Goal: Task Accomplishment & Management: Manage account settings

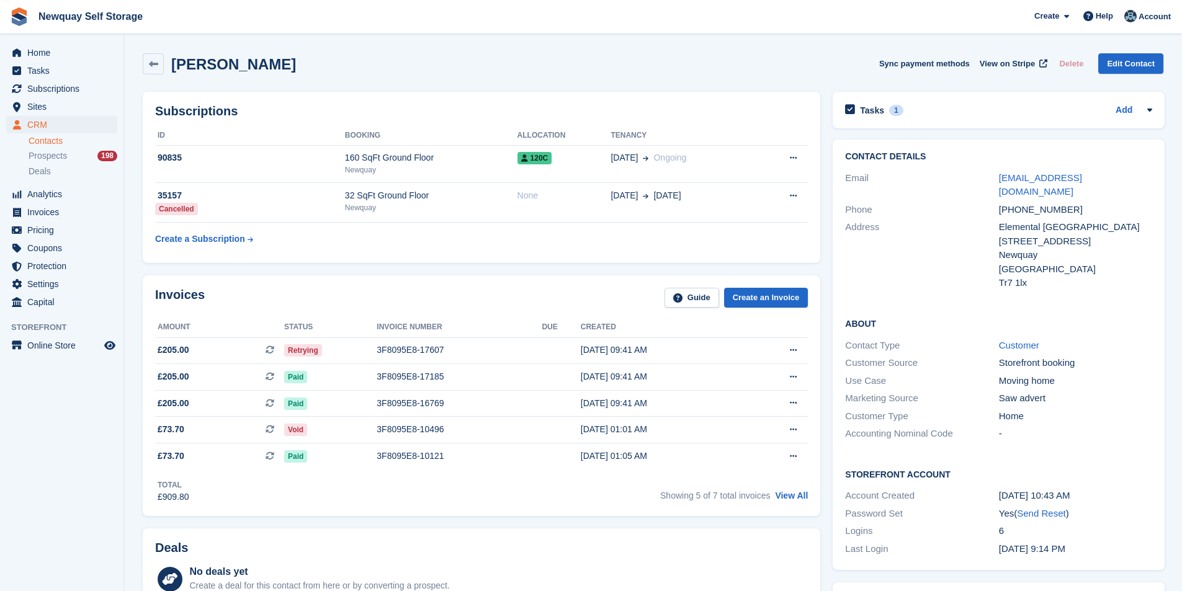
scroll to position [434, 0]
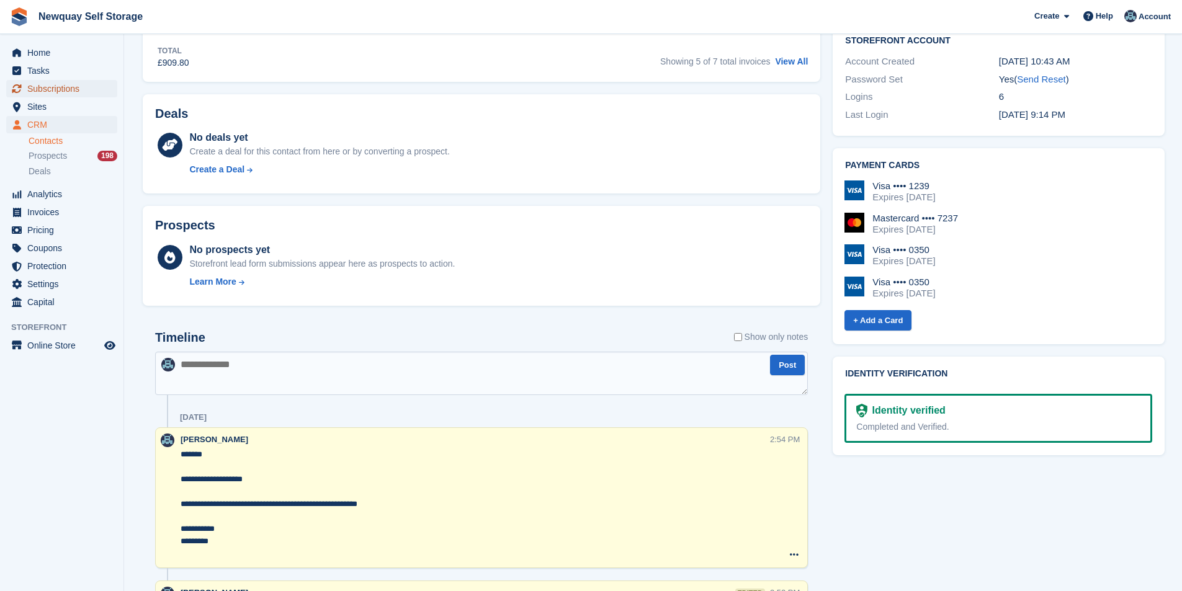
click at [58, 82] on span "Subscriptions" at bounding box center [64, 88] width 74 height 17
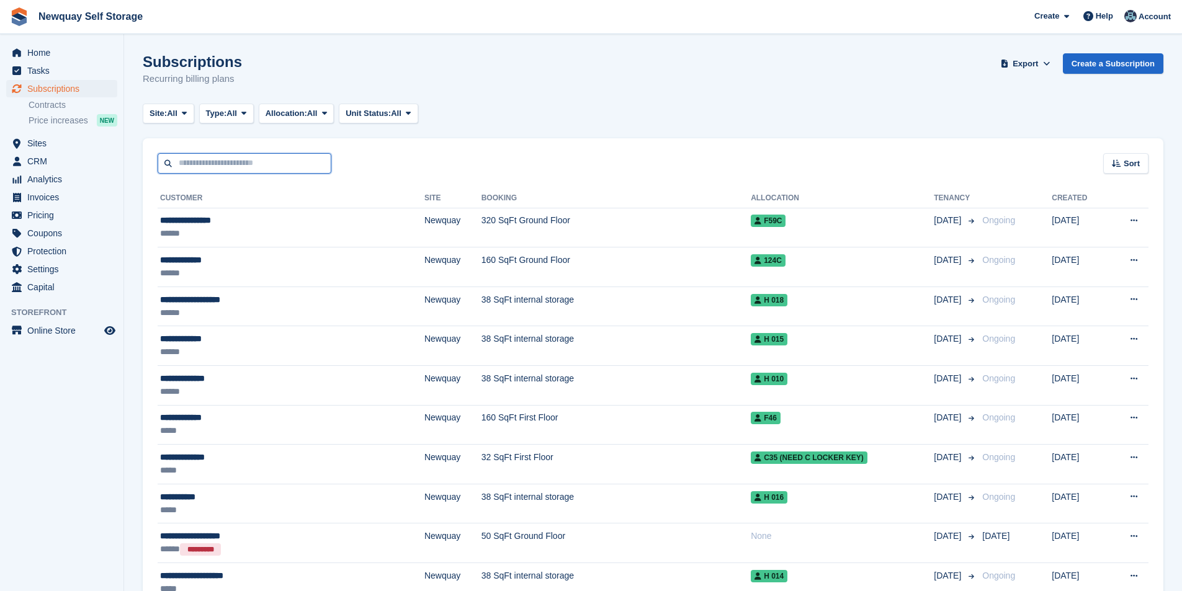
click at [222, 162] on input "text" at bounding box center [245, 163] width 174 height 20
type input "******"
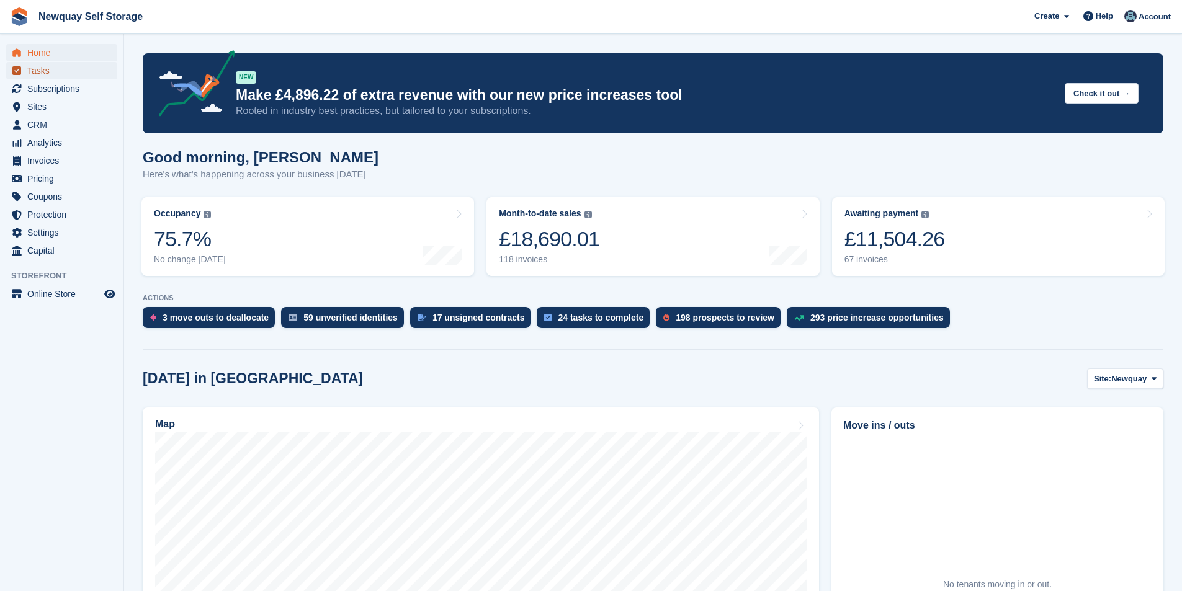
click at [48, 71] on span "Tasks" at bounding box center [64, 70] width 74 height 17
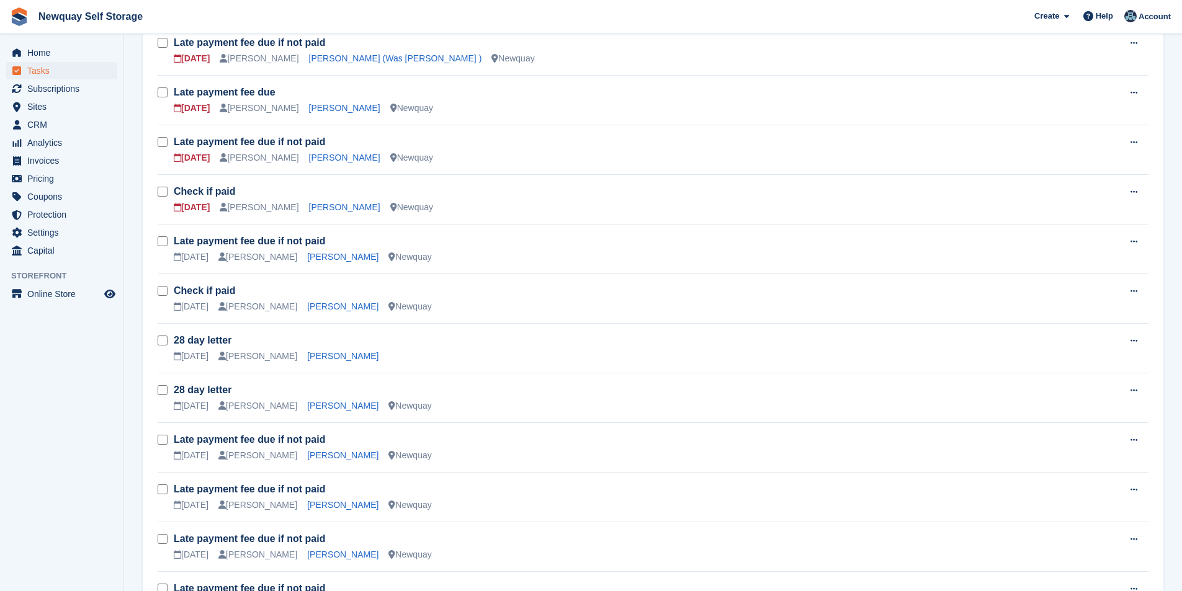
scroll to position [832, 0]
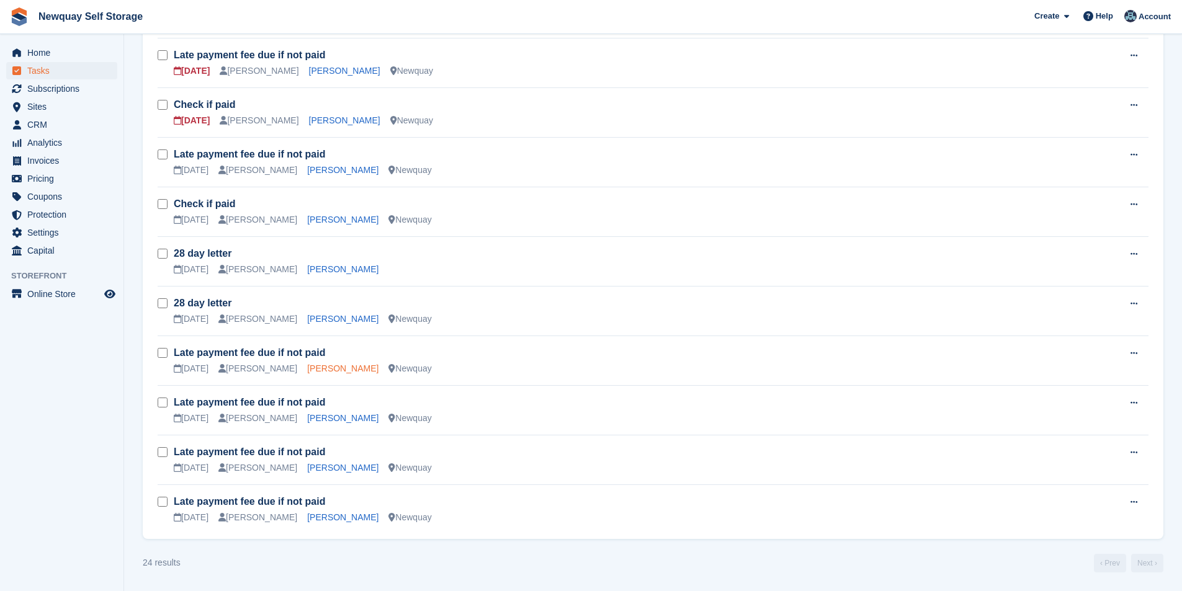
click at [328, 366] on link "Lynne Johnson" at bounding box center [342, 368] width 71 height 10
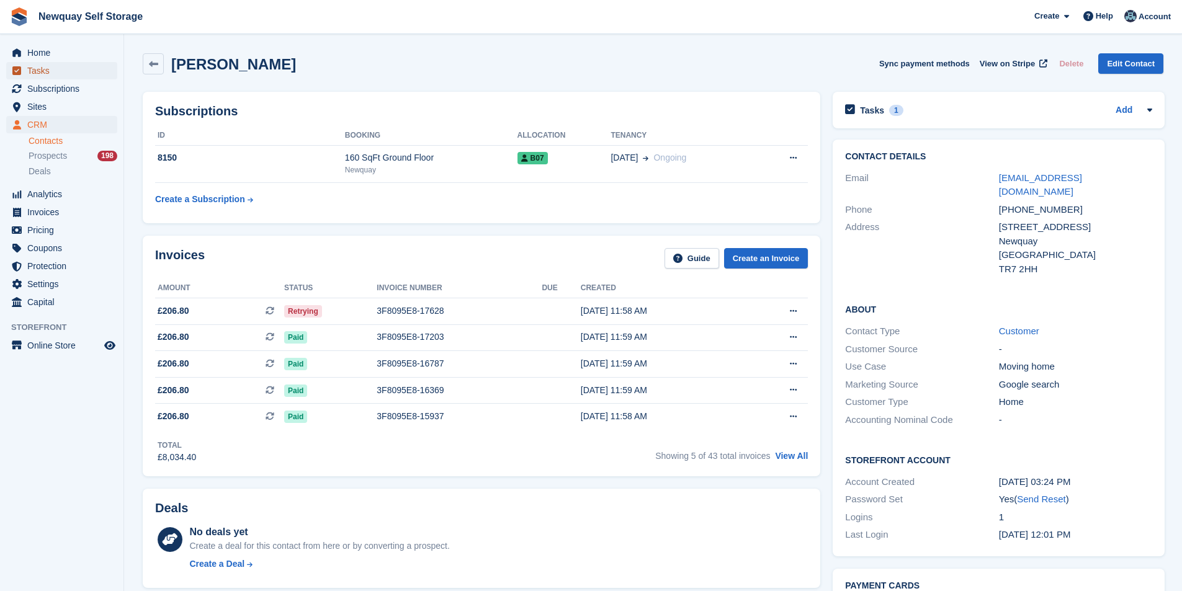
click at [33, 68] on span "Tasks" at bounding box center [64, 70] width 74 height 17
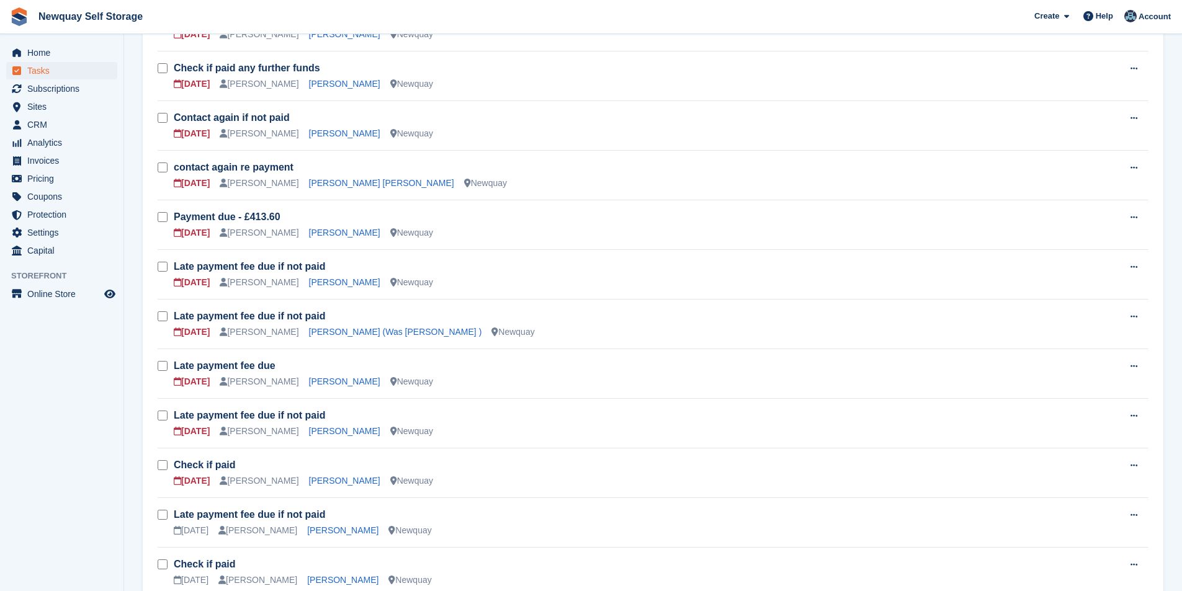
scroll to position [832, 0]
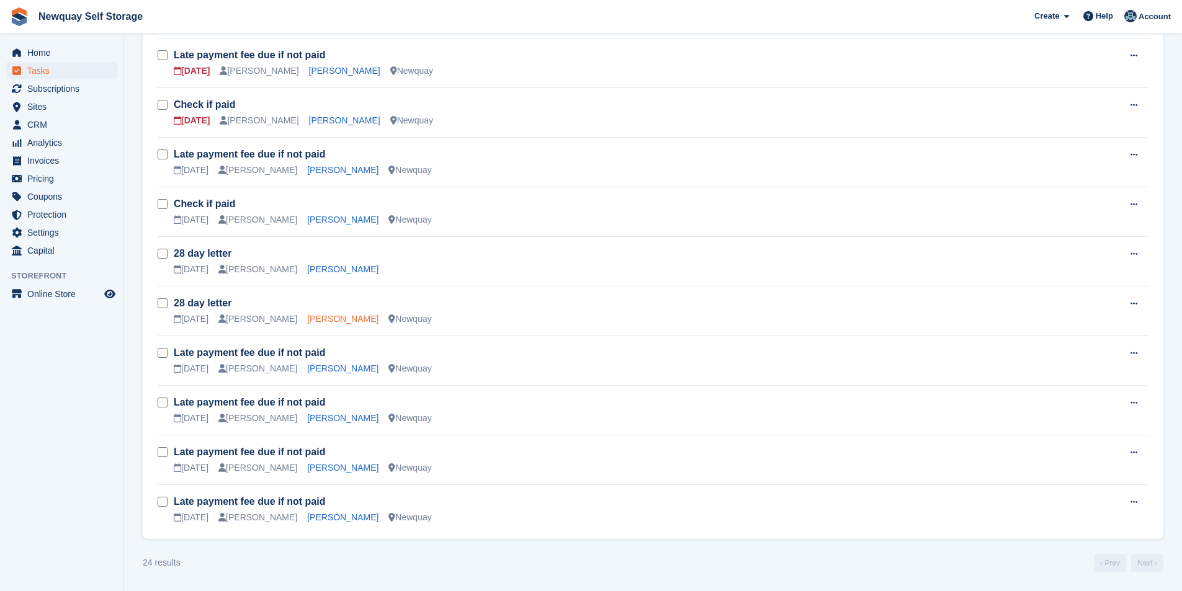
click at [344, 314] on link "Daisy Pooley-Tolkien" at bounding box center [342, 319] width 71 height 10
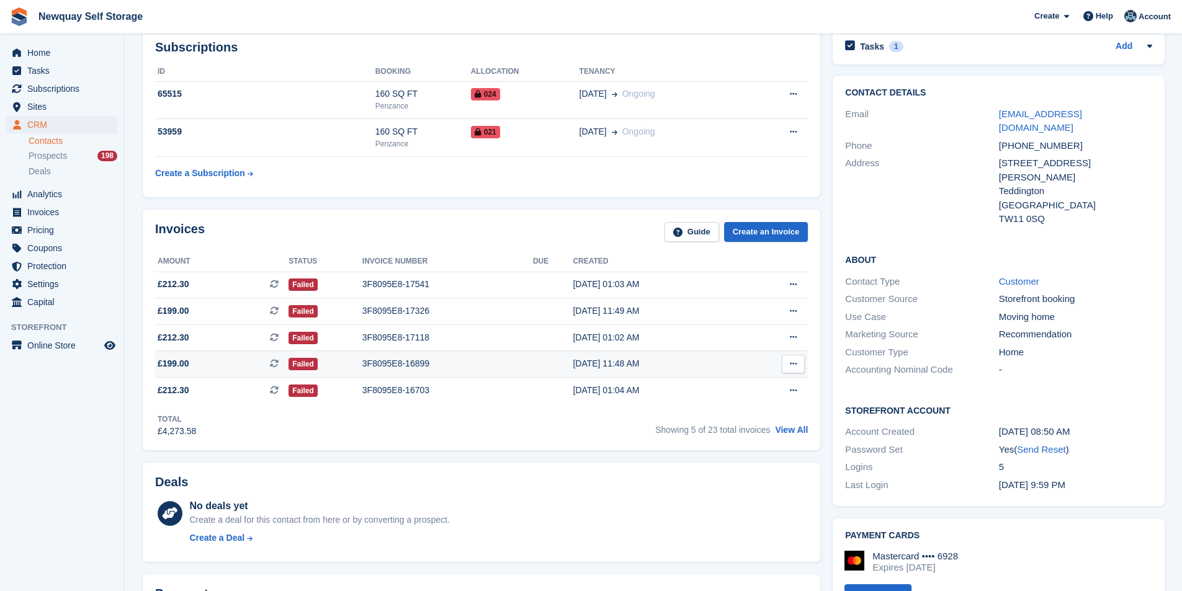
scroll to position [186, 0]
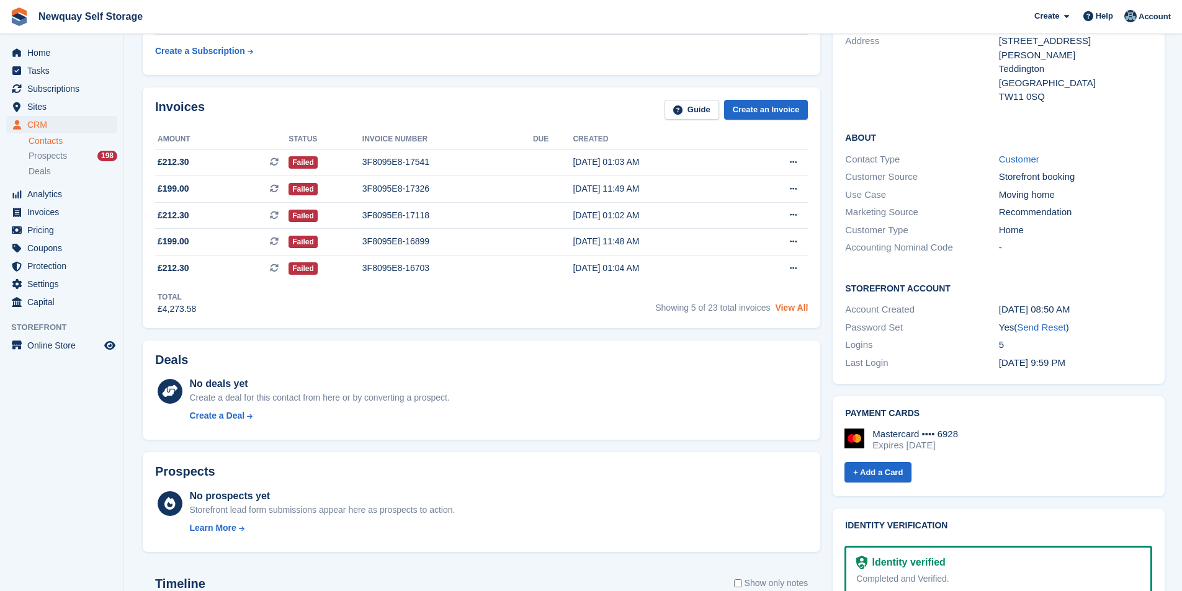
click at [789, 312] on link "View All" at bounding box center [791, 308] width 33 height 10
click at [796, 305] on link "View All" at bounding box center [791, 308] width 33 height 10
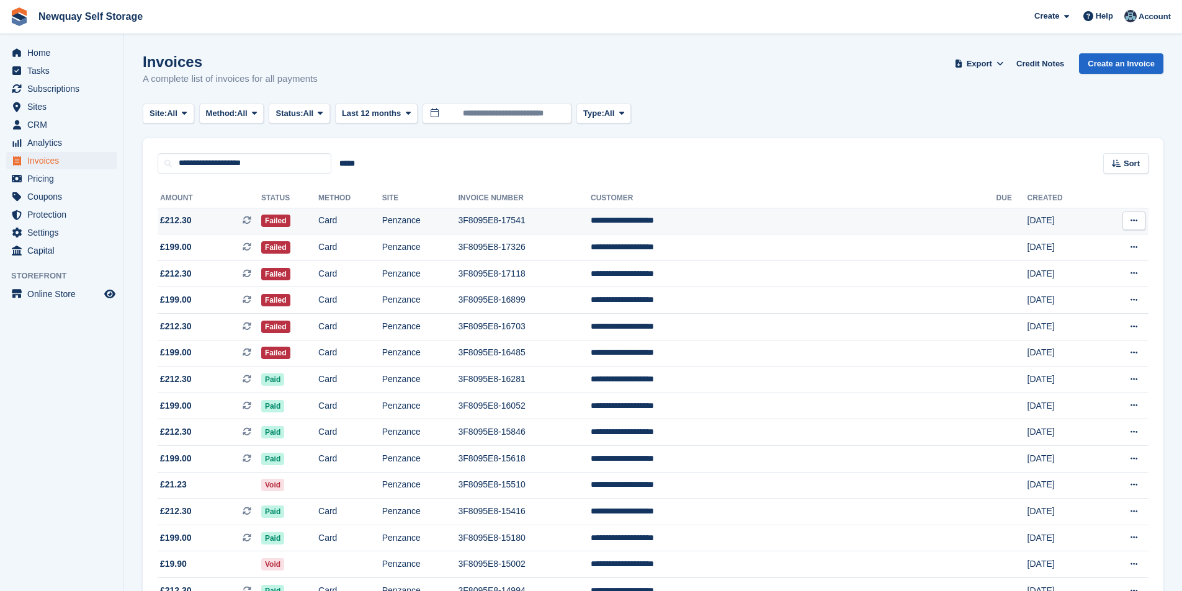
click at [580, 218] on td "3F8095E8-17541" at bounding box center [524, 221] width 132 height 27
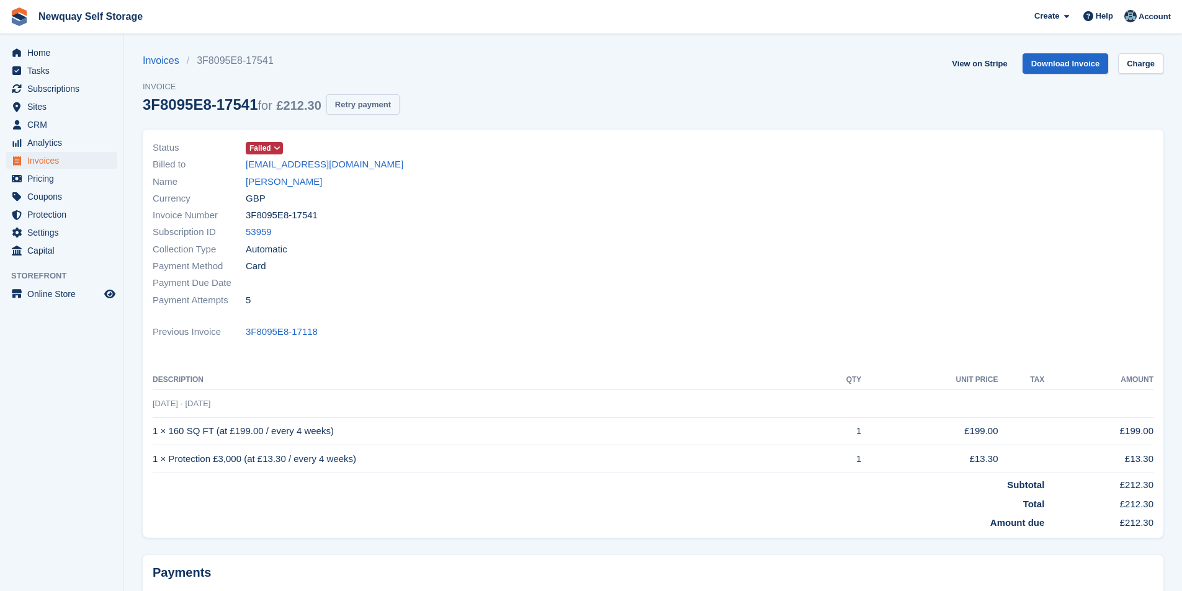
click at [369, 108] on button "Retry payment" at bounding box center [362, 104] width 73 height 20
click at [50, 67] on span "Tasks" at bounding box center [64, 70] width 74 height 17
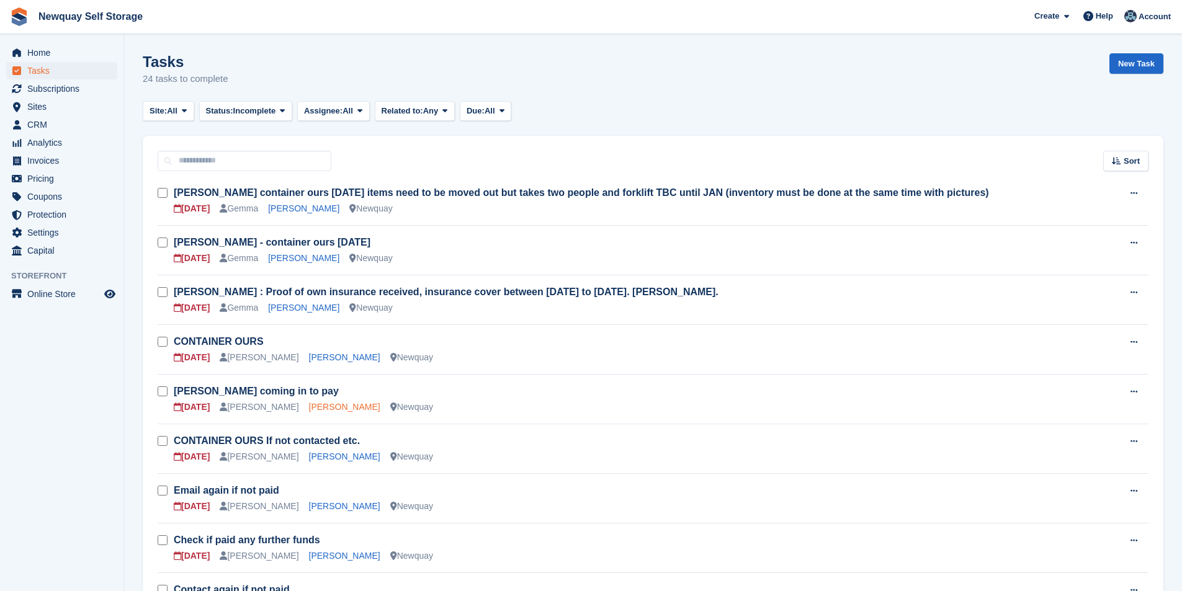
click at [330, 409] on link "[PERSON_NAME]" at bounding box center [344, 407] width 71 height 10
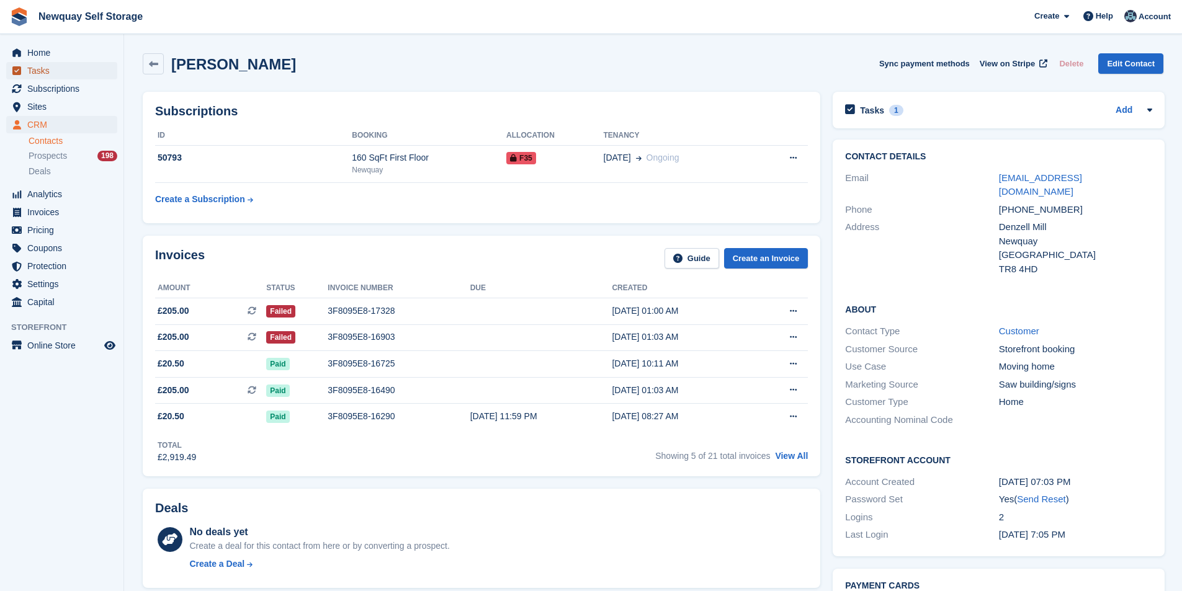
click at [69, 71] on span "Tasks" at bounding box center [64, 70] width 74 height 17
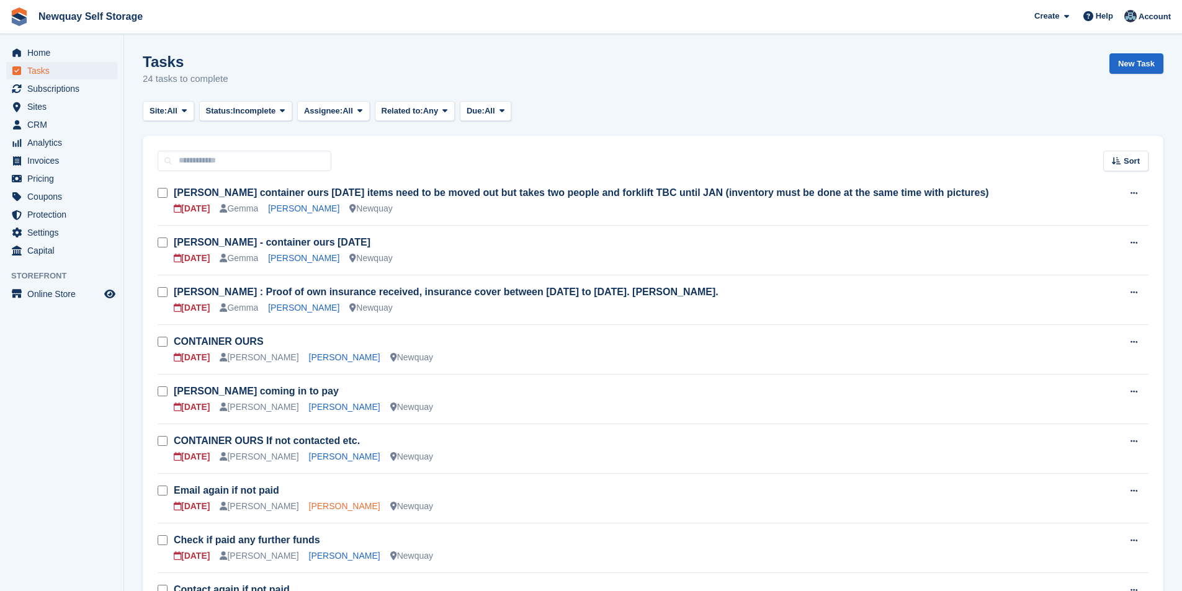
click at [314, 506] on link "[PERSON_NAME]" at bounding box center [344, 506] width 71 height 10
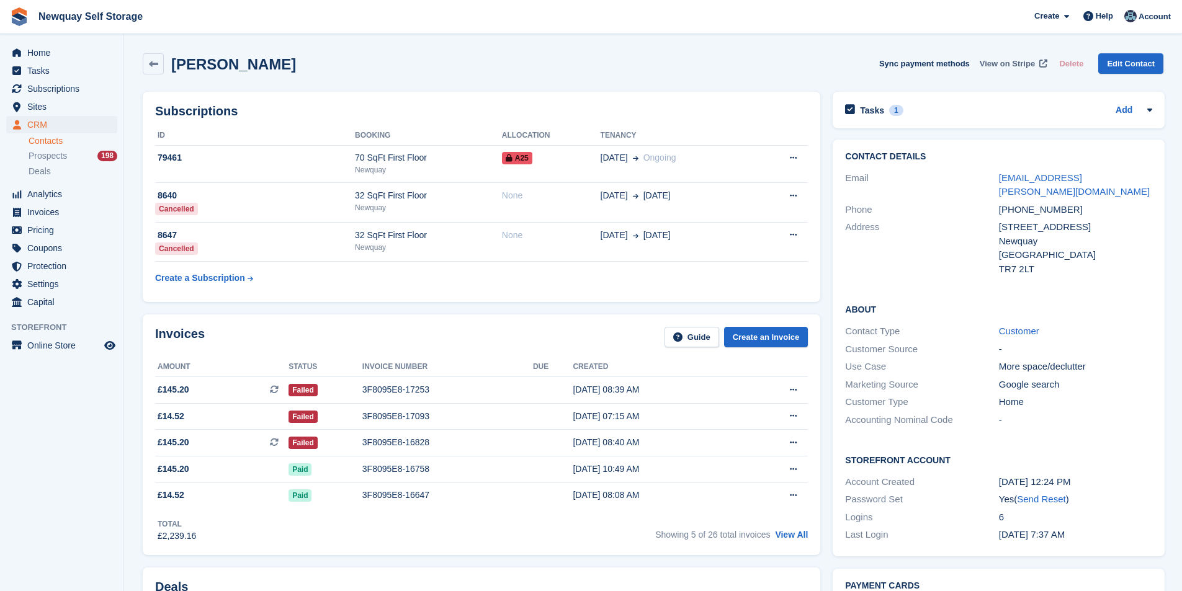
click at [1019, 63] on span "View on Stripe" at bounding box center [1006, 64] width 55 height 12
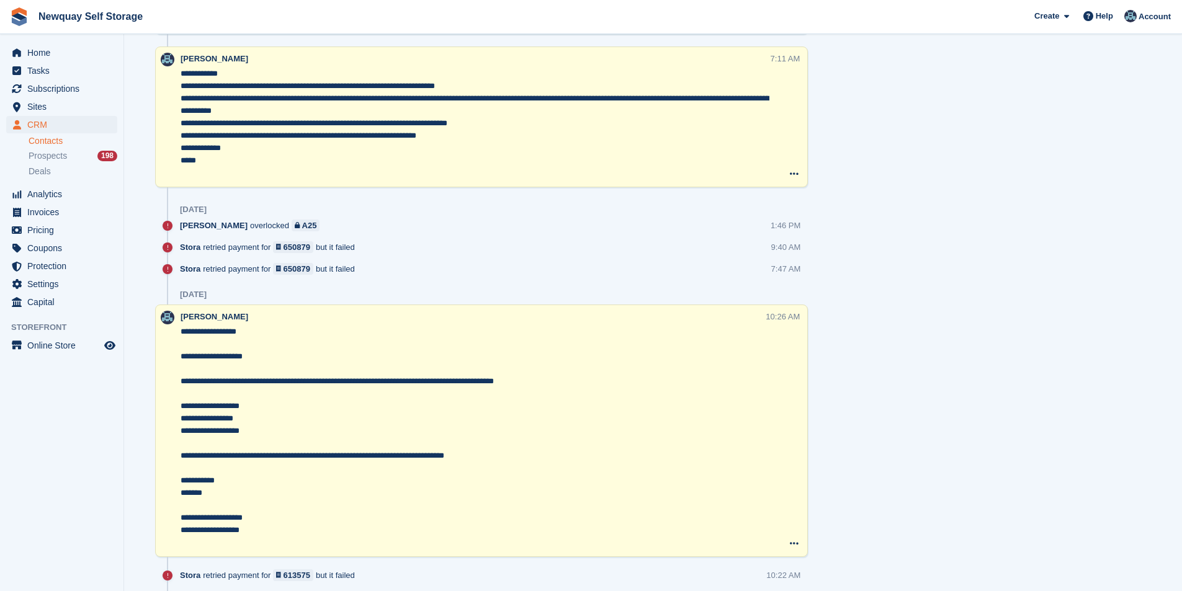
scroll to position [1054, 0]
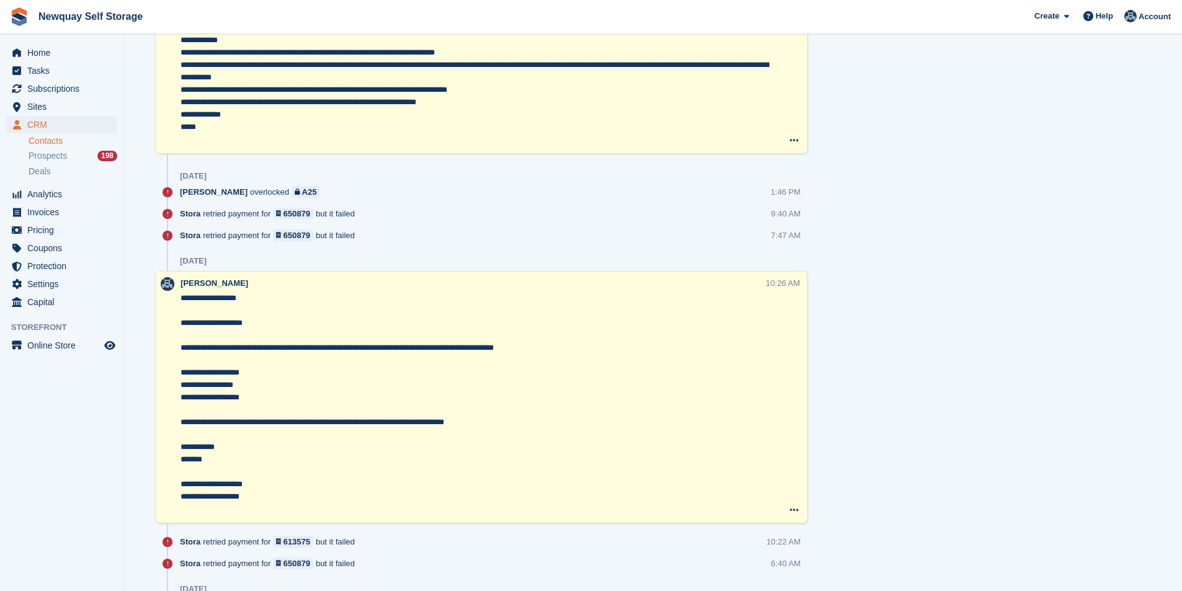
drag, startPoint x: 261, startPoint y: 398, endPoint x: 164, endPoint y: 347, distance: 109.0
click at [164, 347] on div "**********" at bounding box center [481, 397] width 653 height 252
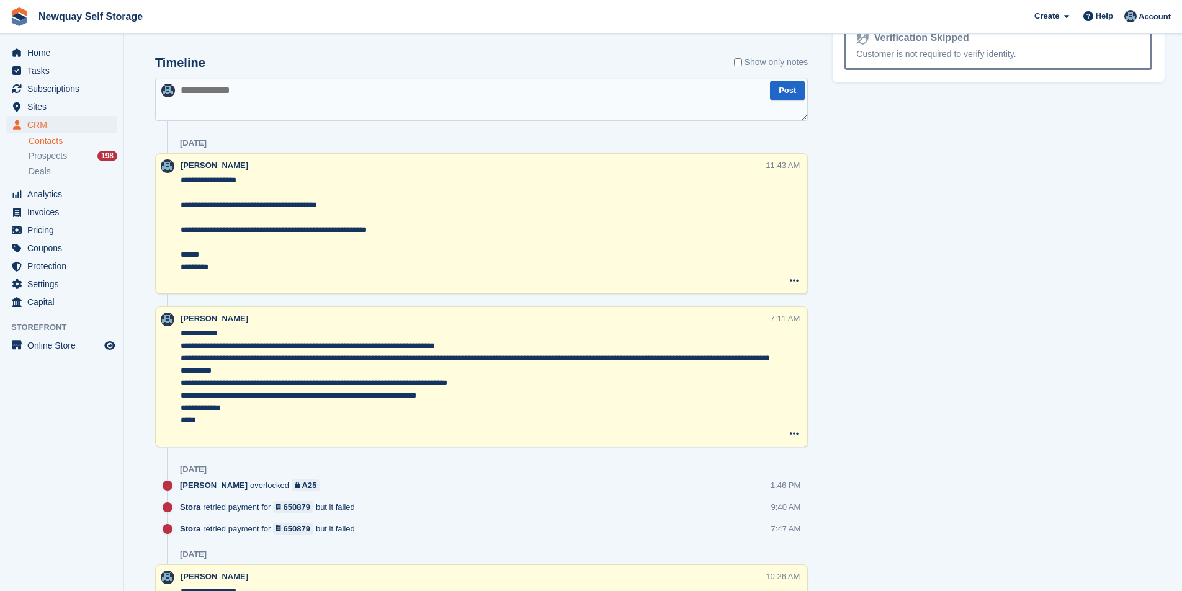
scroll to position [558, 0]
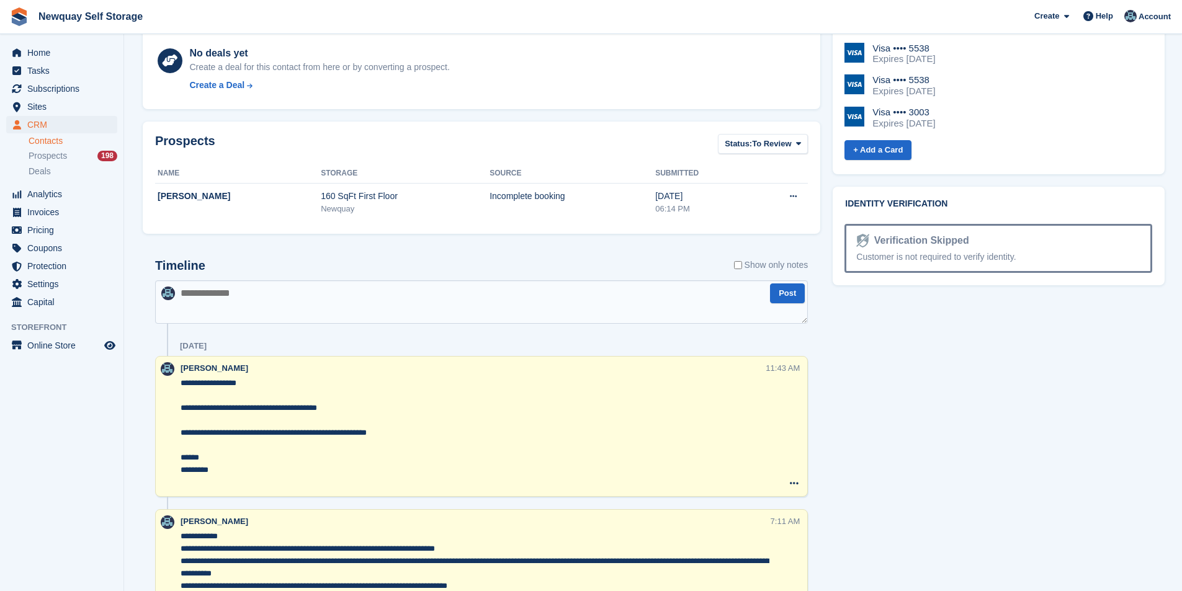
click at [334, 295] on textarea at bounding box center [481, 301] width 653 height 43
paste textarea "**********"
type textarea "**********"
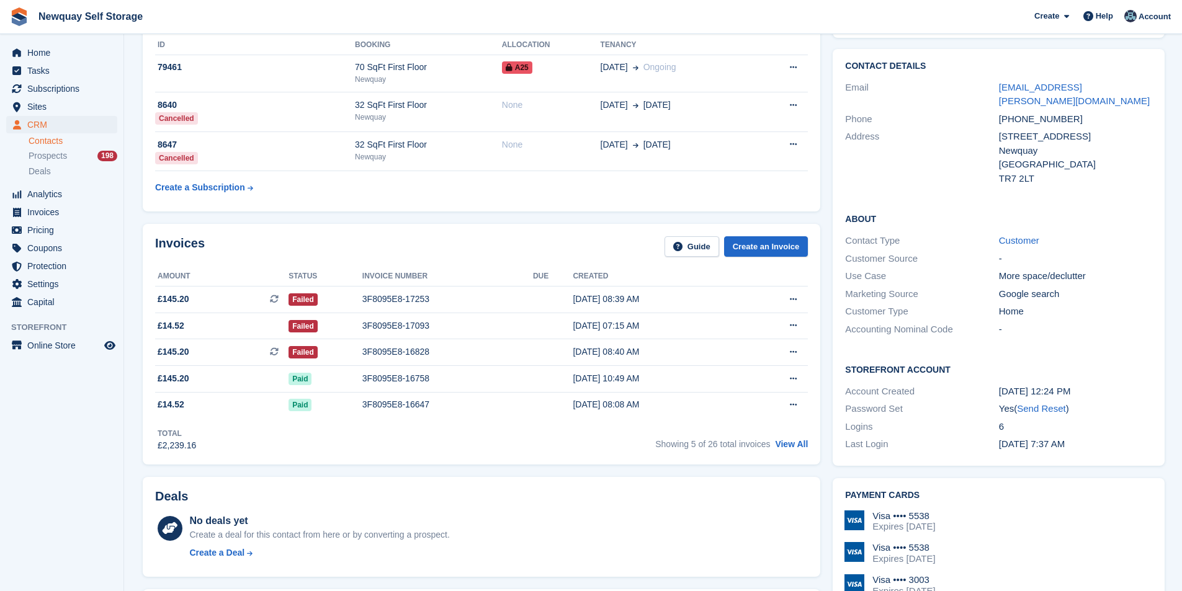
scroll to position [0, 0]
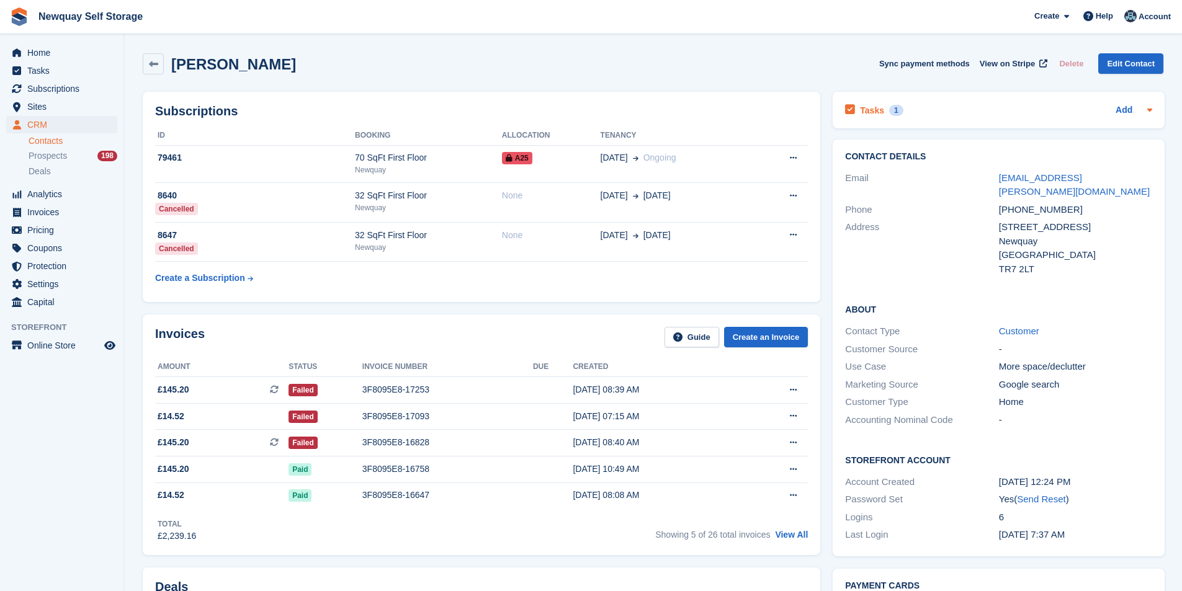
click at [875, 113] on h2 "Tasks" at bounding box center [872, 110] width 24 height 11
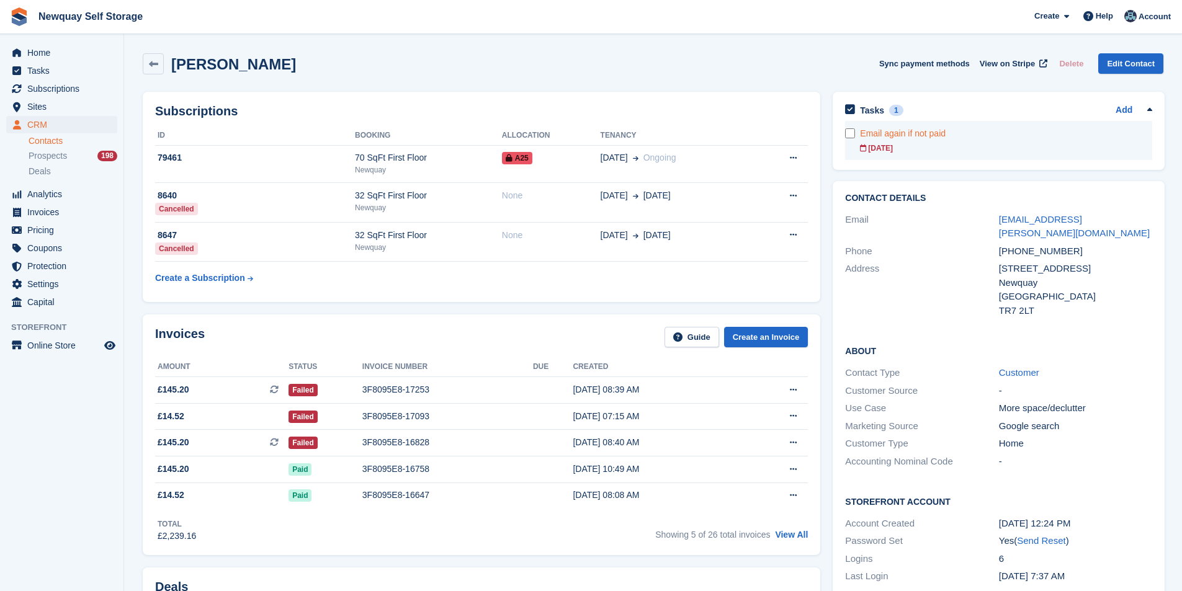
click at [879, 136] on div "Email again if not paid" at bounding box center [1006, 133] width 292 height 13
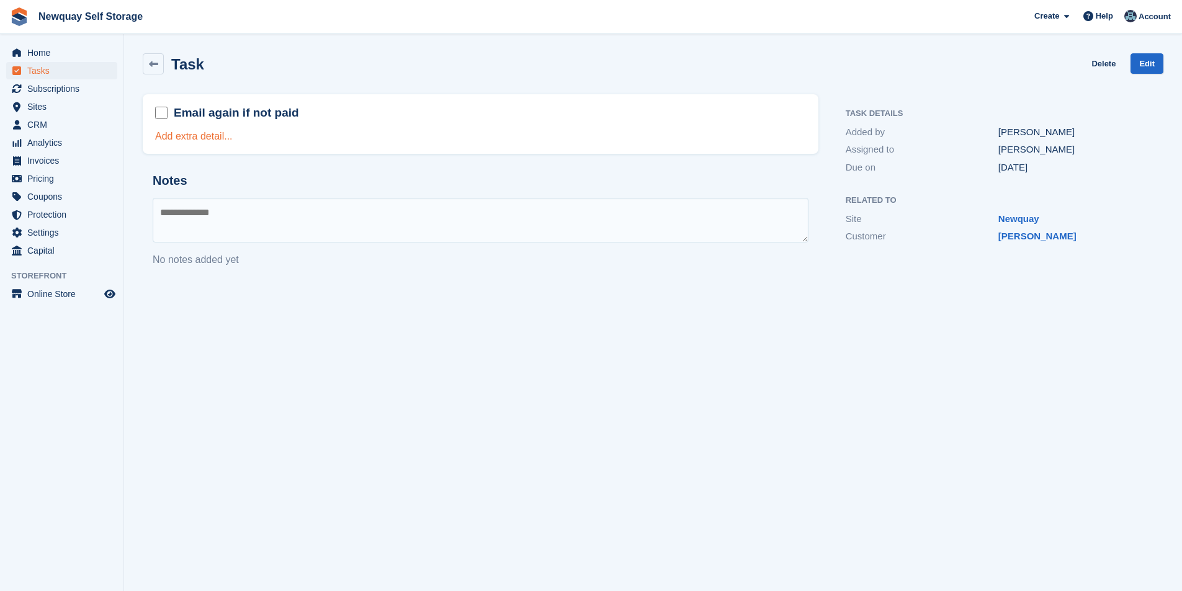
click at [200, 136] on link "Add extra detail..." at bounding box center [194, 136] width 78 height 11
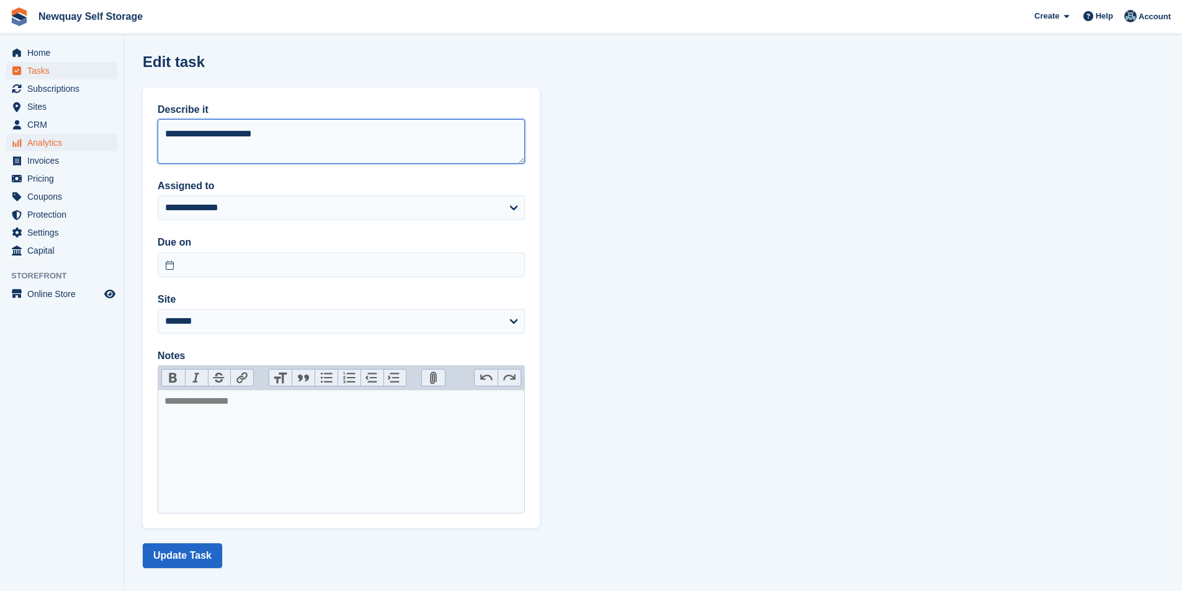
drag, startPoint x: 140, startPoint y: 141, endPoint x: 49, endPoint y: 141, distance: 90.6
click at [51, 141] on div "Home Tasks Subscriptions Subscriptions Subscriptions Contracts Price increases …" at bounding box center [591, 301] width 1182 height 602
type textarea "**********"
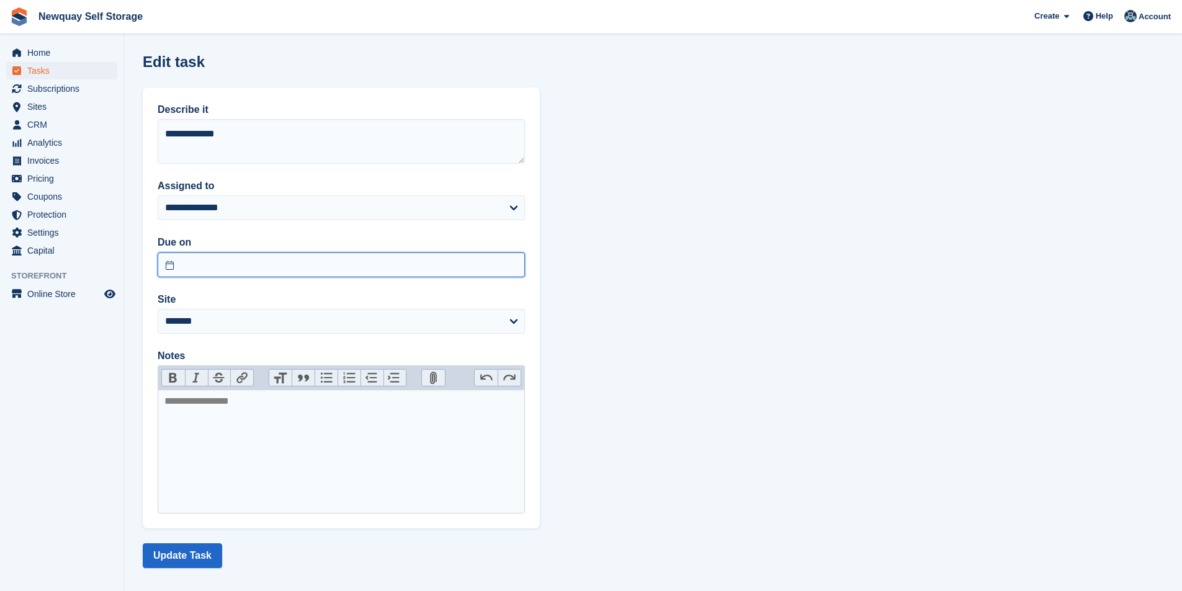
click at [300, 272] on input "text" at bounding box center [341, 264] width 367 height 25
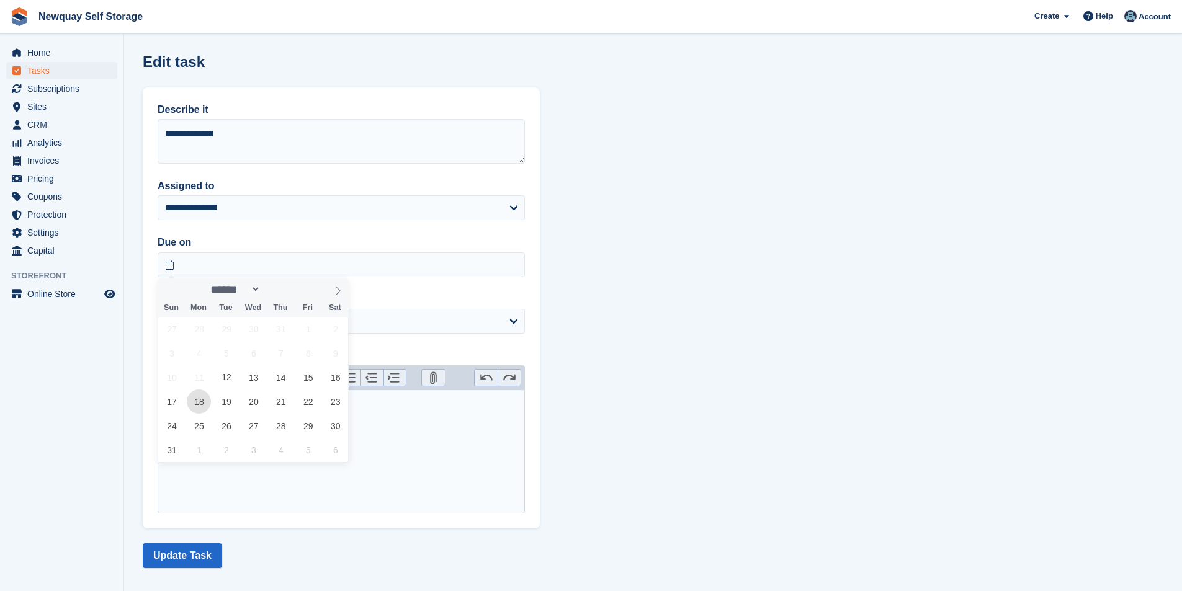
click at [192, 404] on span "18" at bounding box center [199, 402] width 24 height 24
type input "**********"
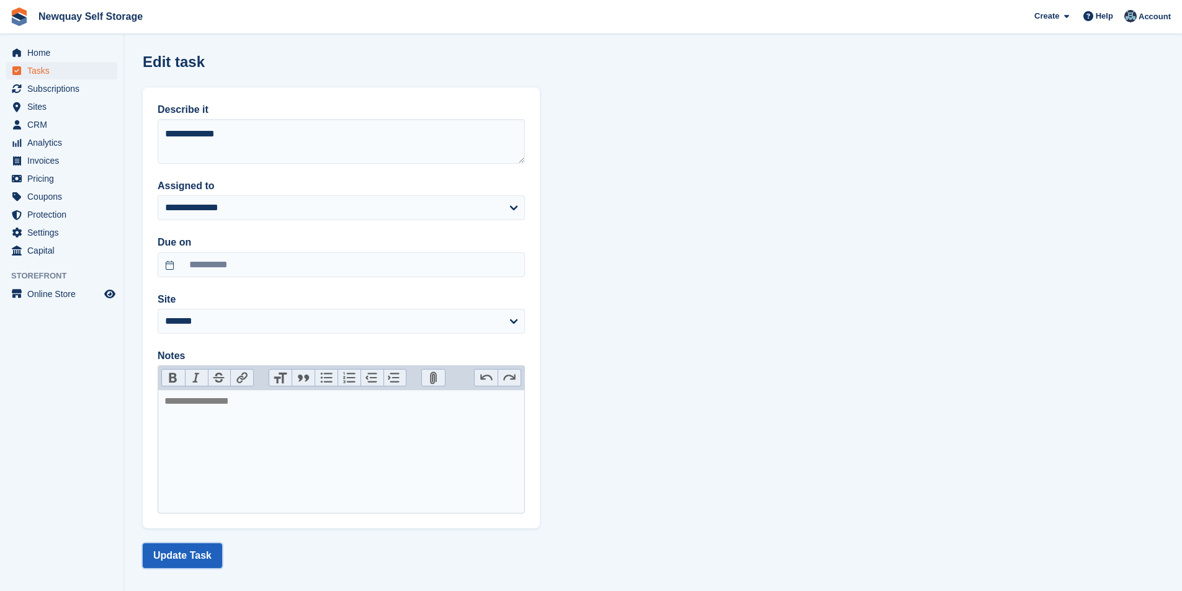
click at [178, 554] on button "Update Task" at bounding box center [182, 555] width 79 height 25
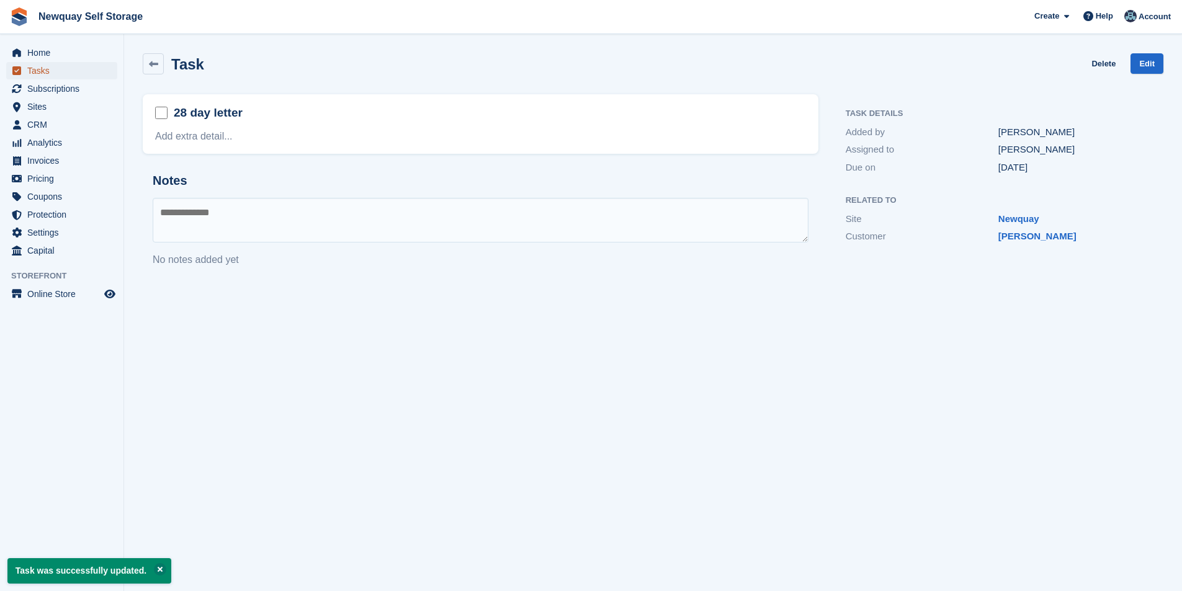
click at [42, 71] on span "Tasks" at bounding box center [64, 70] width 74 height 17
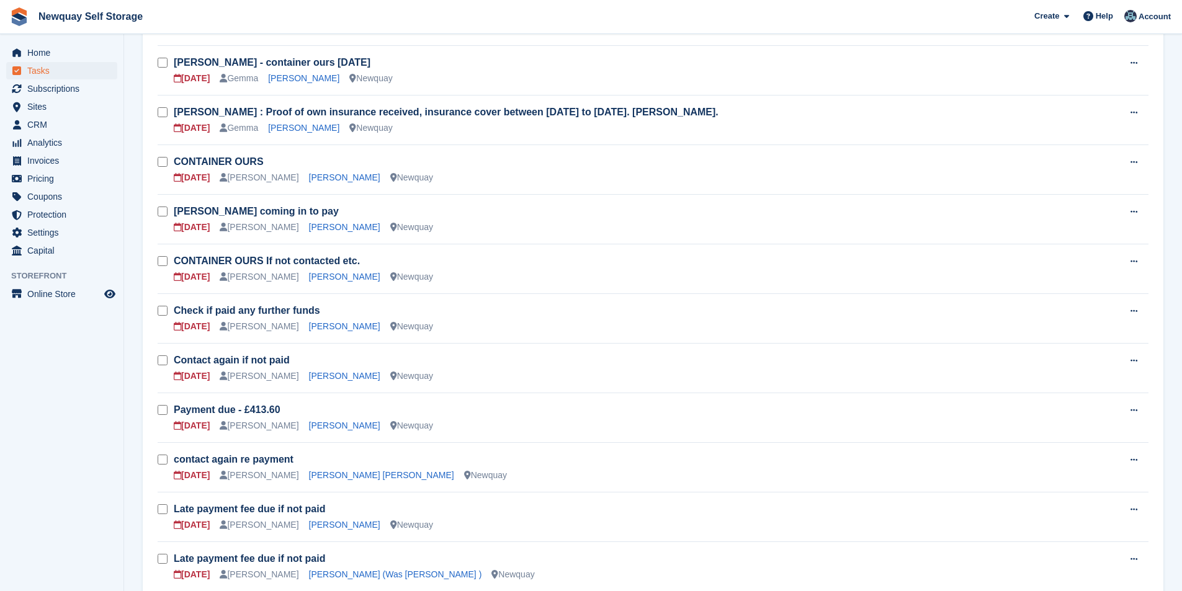
scroll to position [186, 0]
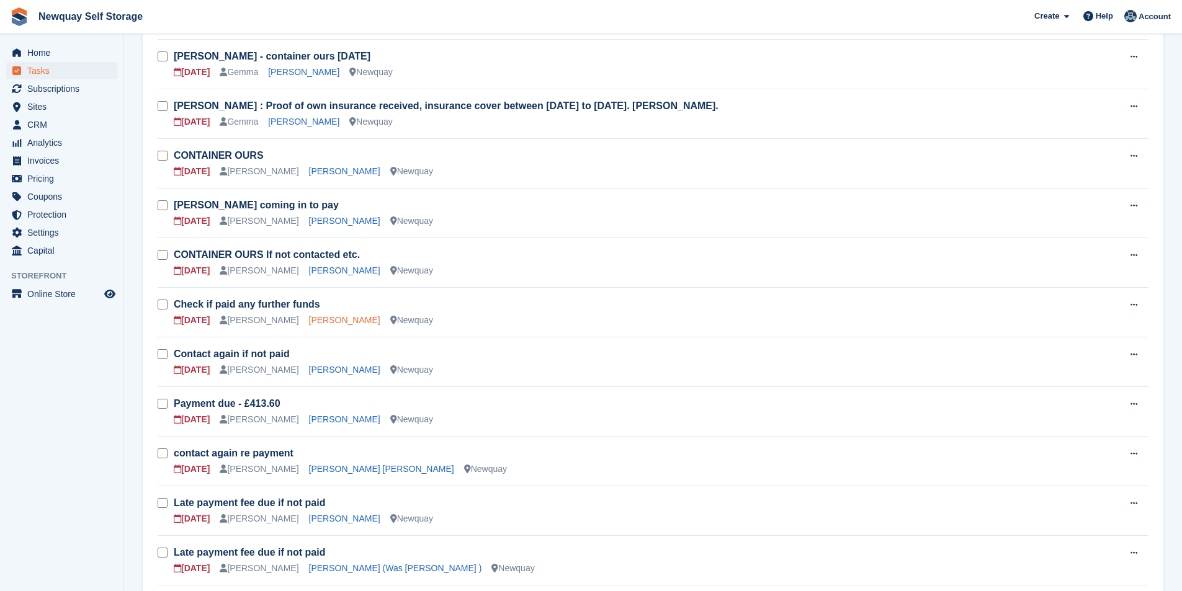
click at [316, 323] on link "Natasha Hedge" at bounding box center [344, 320] width 71 height 10
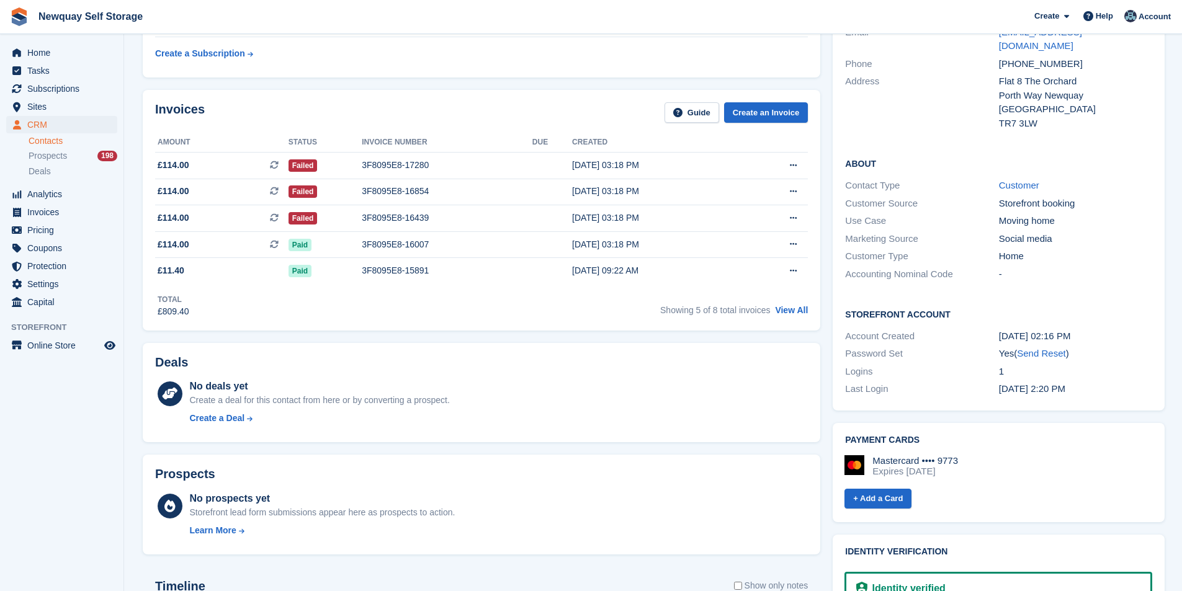
scroll to position [124, 0]
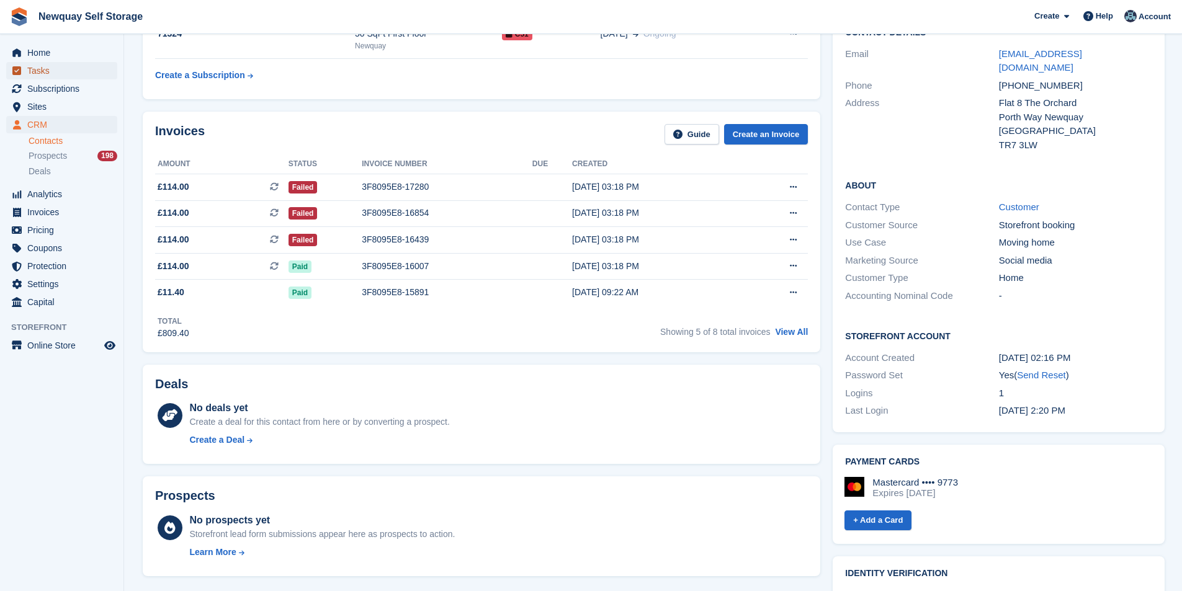
click at [60, 73] on span "Tasks" at bounding box center [64, 70] width 74 height 17
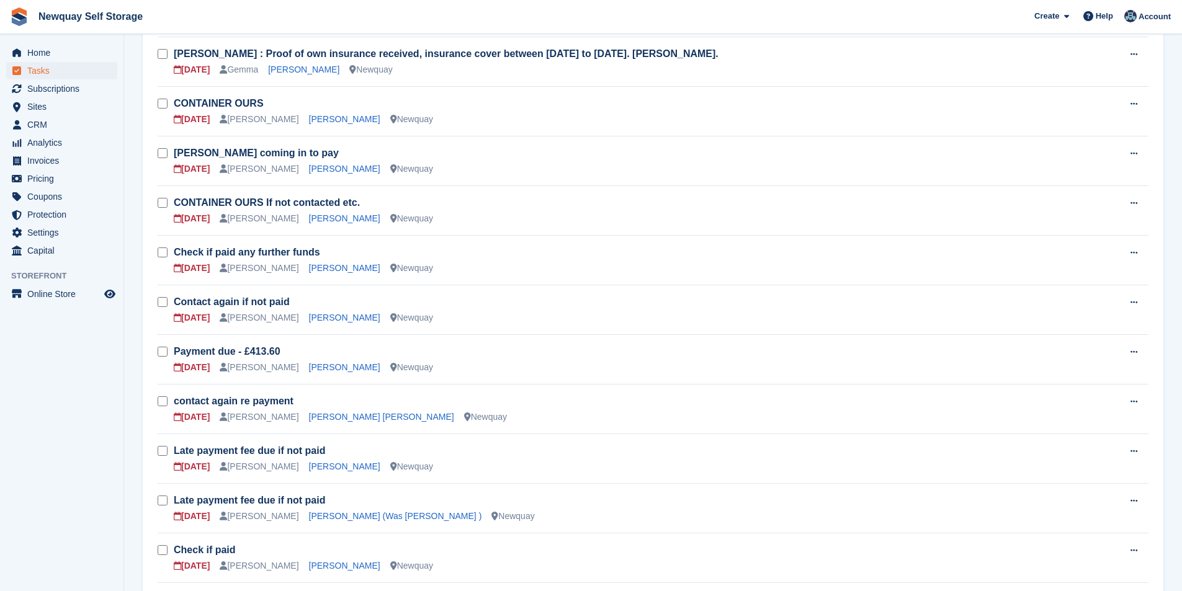
scroll to position [248, 0]
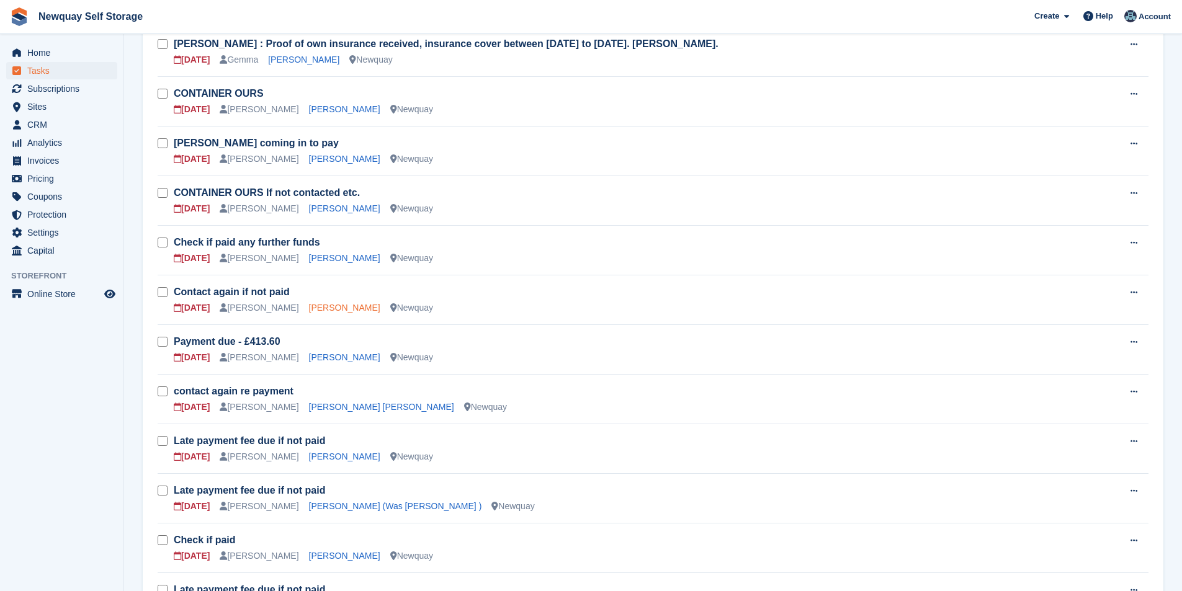
click at [316, 306] on link "Azaria Jeneway" at bounding box center [344, 308] width 71 height 10
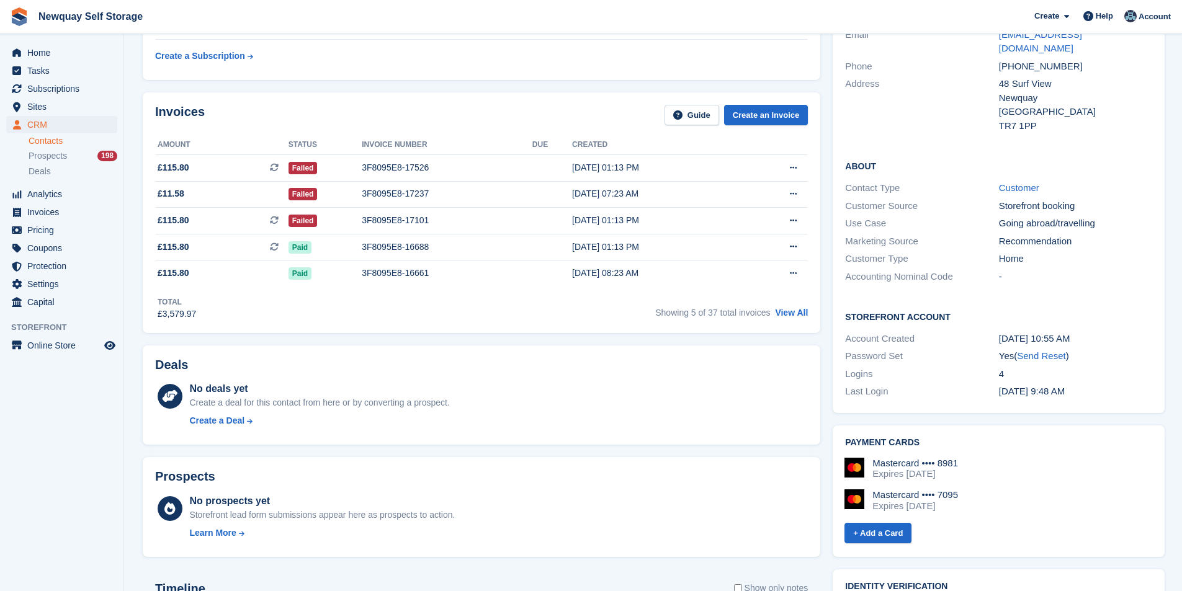
scroll to position [124, 0]
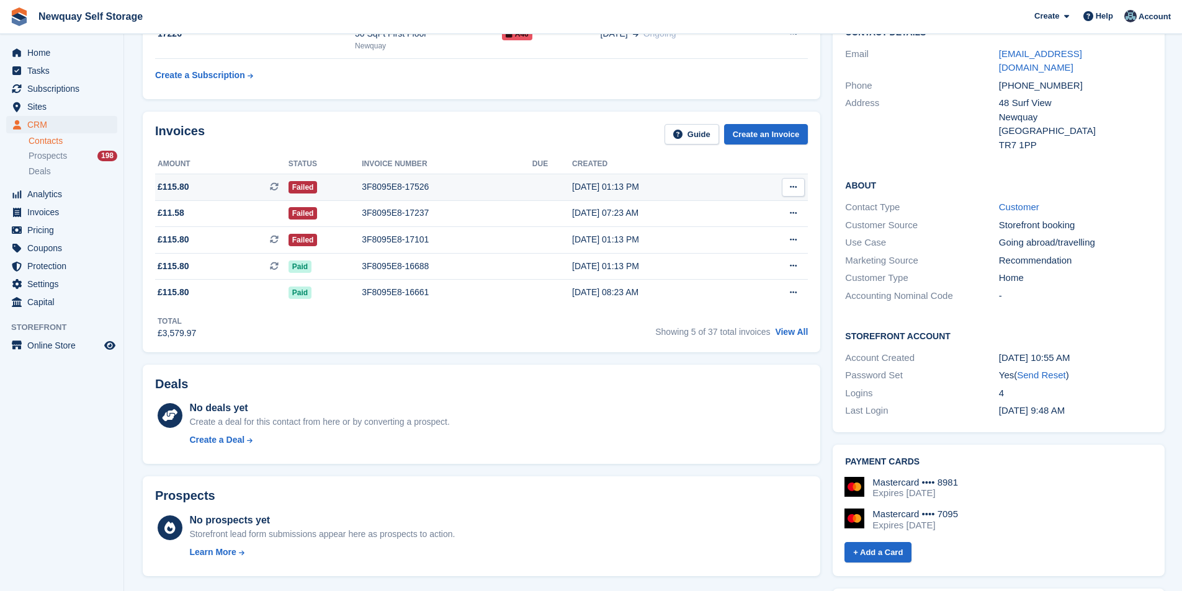
click at [393, 184] on div "3F8095E8-17526" at bounding box center [447, 187] width 171 height 13
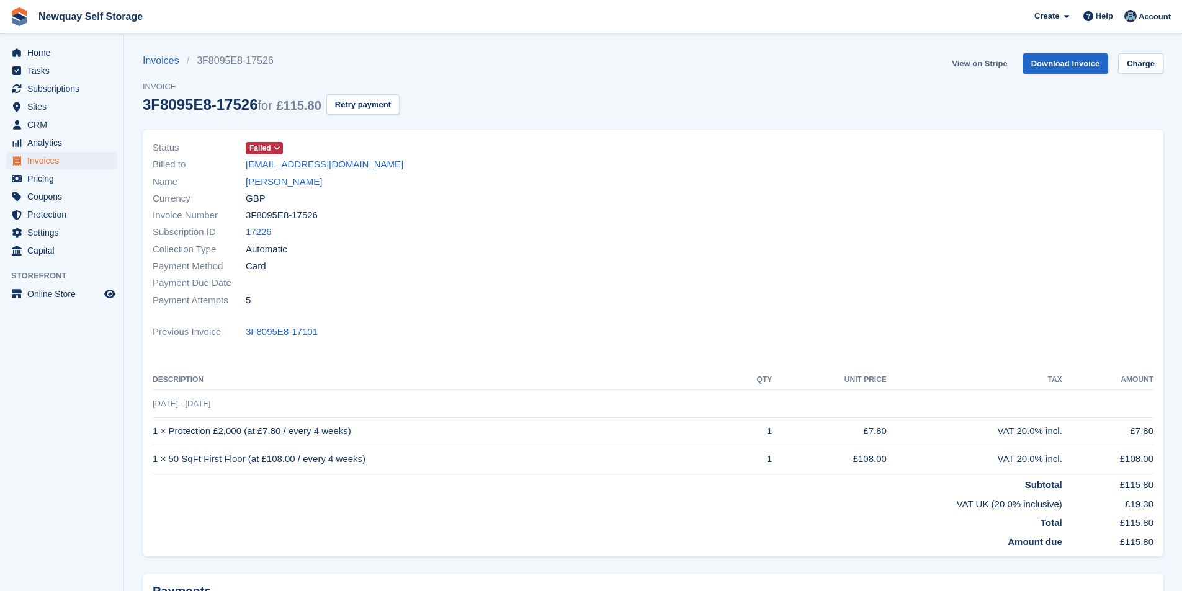
click at [986, 65] on link "View on Stripe" at bounding box center [979, 63] width 65 height 20
click at [383, 102] on button "Retry payment" at bounding box center [362, 104] width 73 height 20
click at [274, 184] on link "[PERSON_NAME]" at bounding box center [284, 182] width 76 height 14
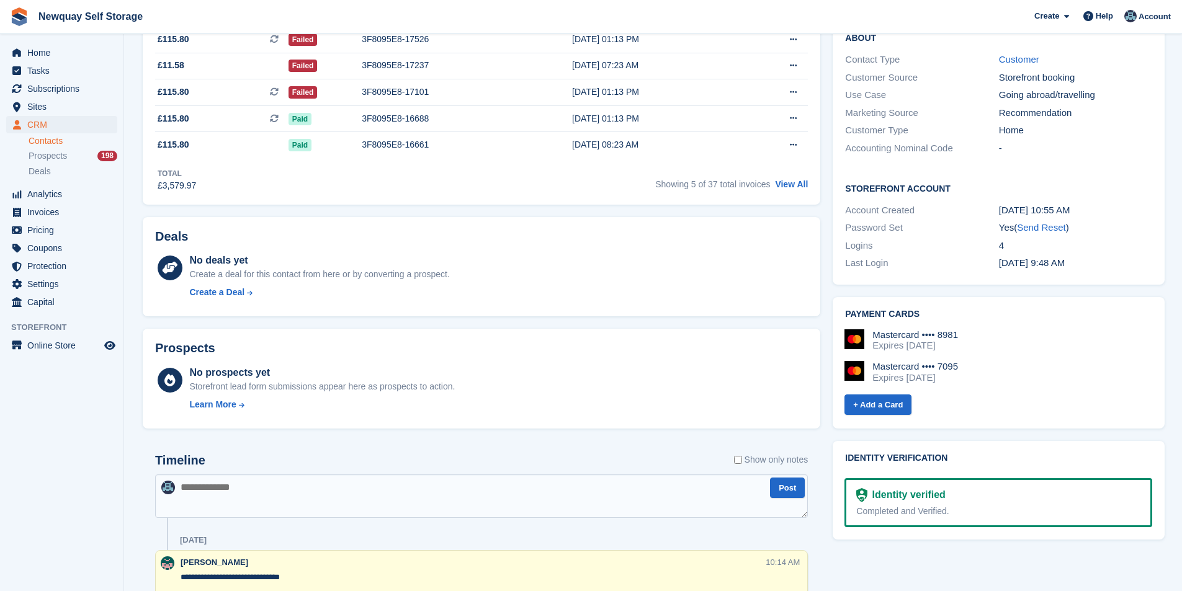
scroll to position [124, 0]
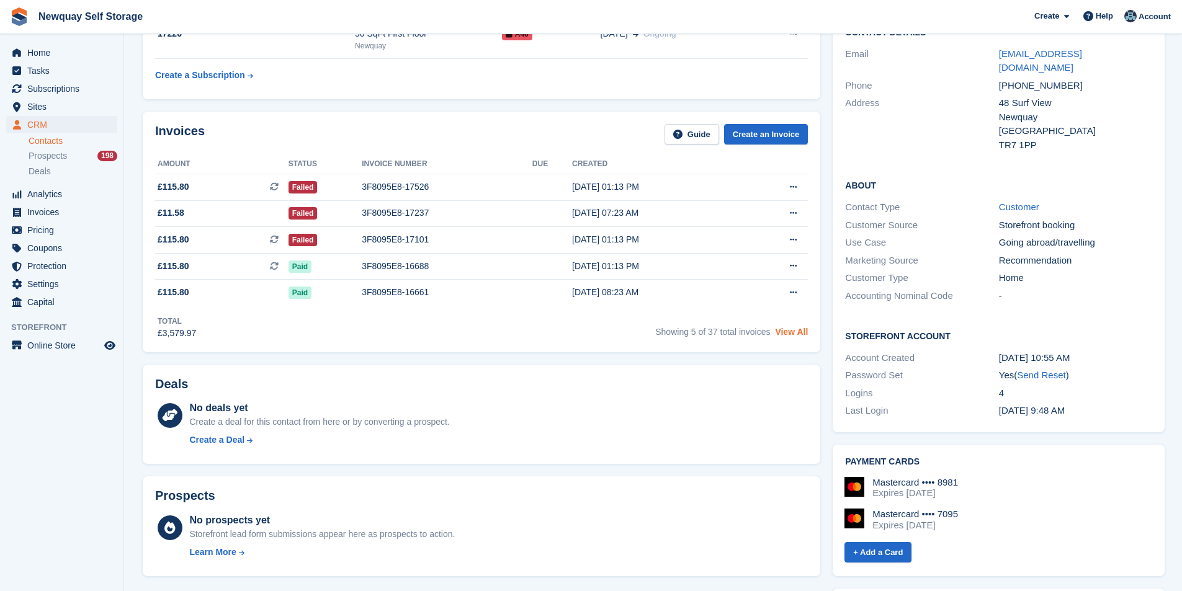
click at [795, 331] on link "View All" at bounding box center [791, 332] width 33 height 10
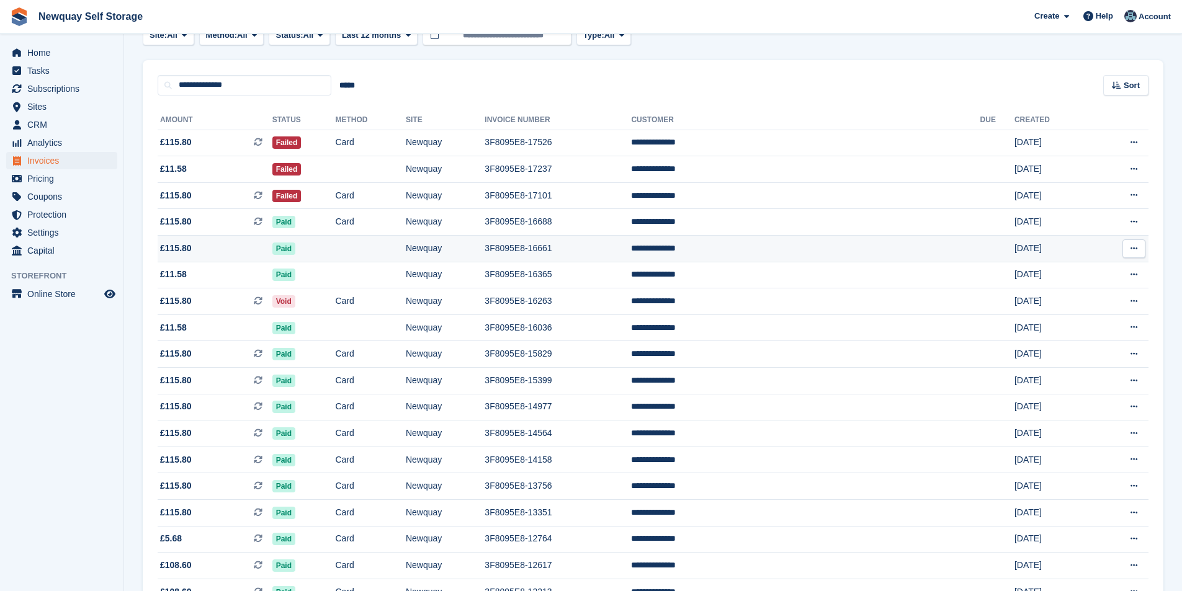
scroll to position [154, 0]
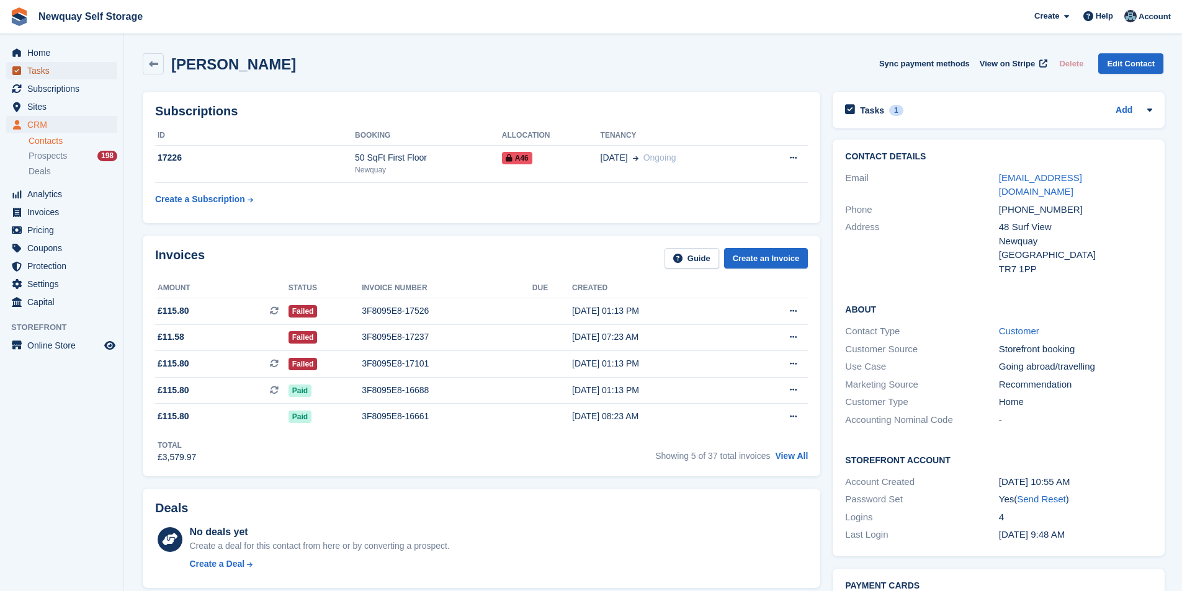
click at [47, 73] on span "Tasks" at bounding box center [64, 70] width 74 height 17
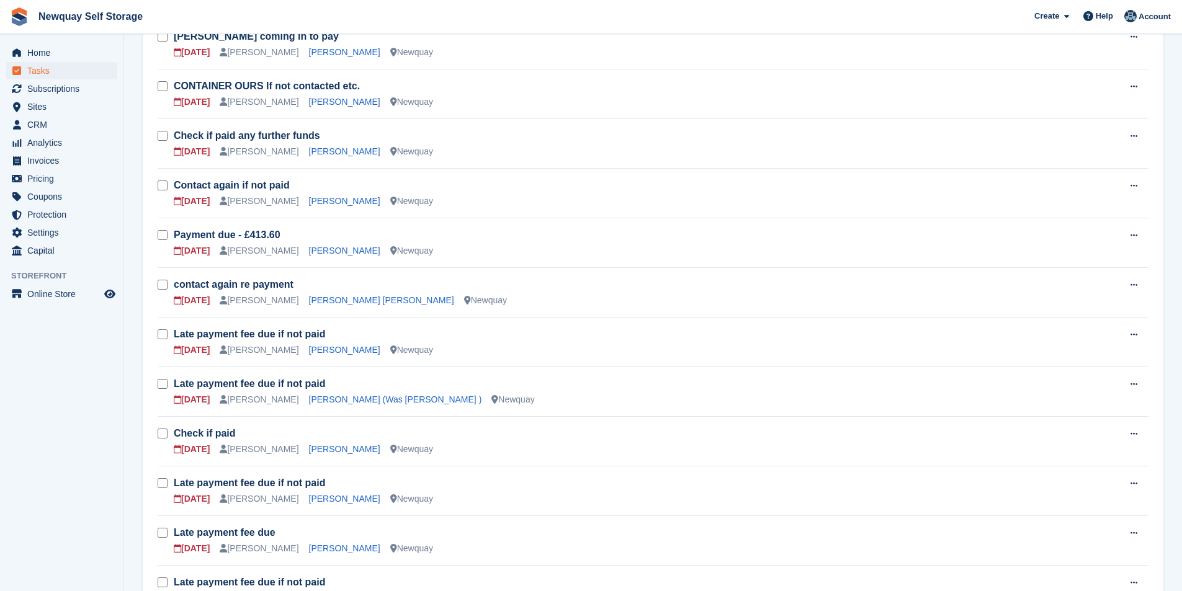
scroll to position [372, 0]
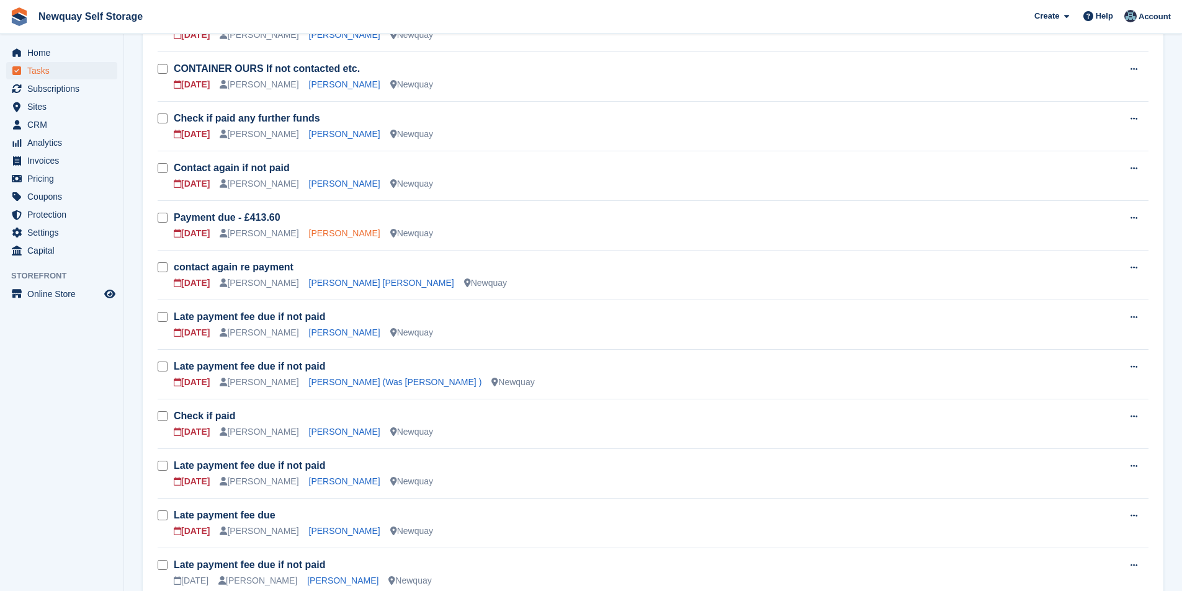
click at [315, 234] on link "[PERSON_NAME]" at bounding box center [344, 233] width 71 height 10
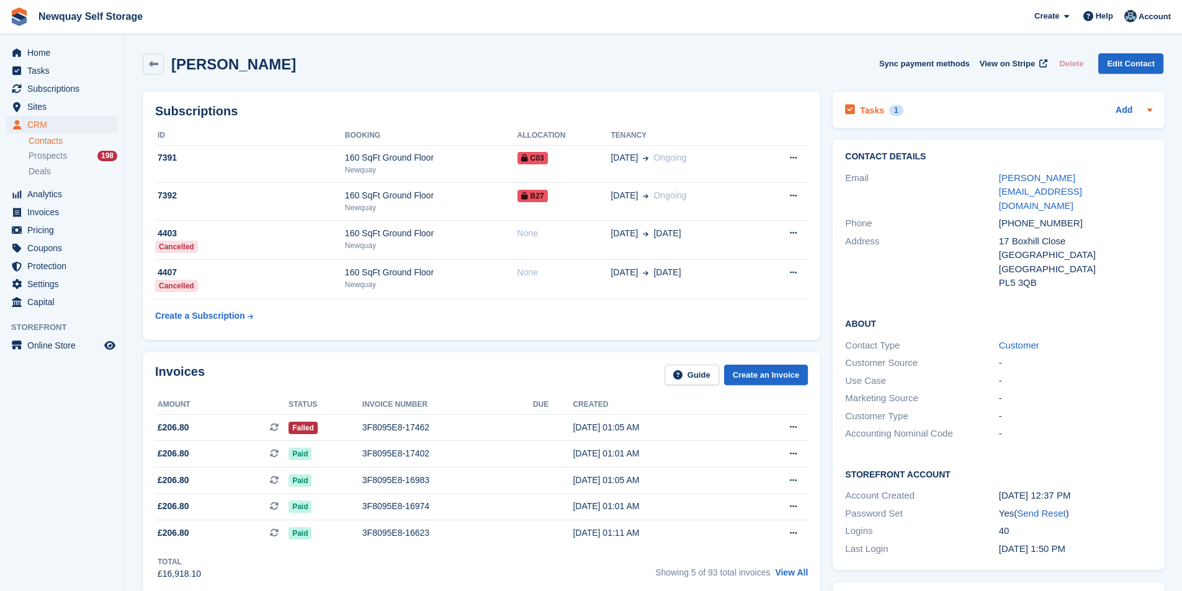
click at [867, 114] on h2 "Tasks" at bounding box center [872, 110] width 24 height 11
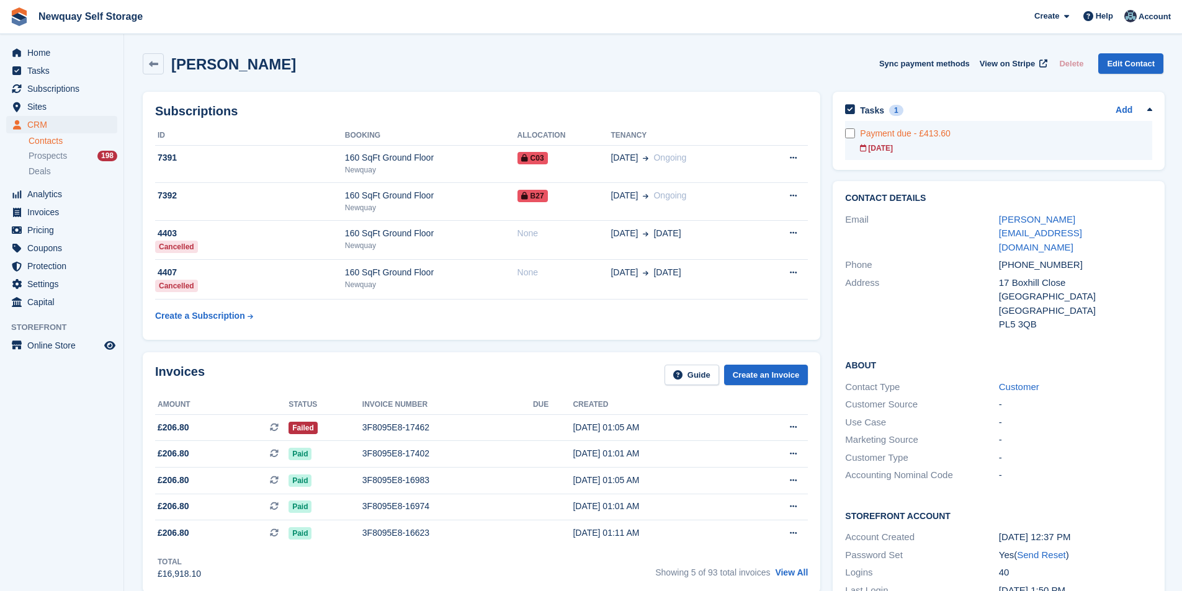
click at [874, 139] on div "Payment due - £413.60" at bounding box center [1006, 133] width 292 height 13
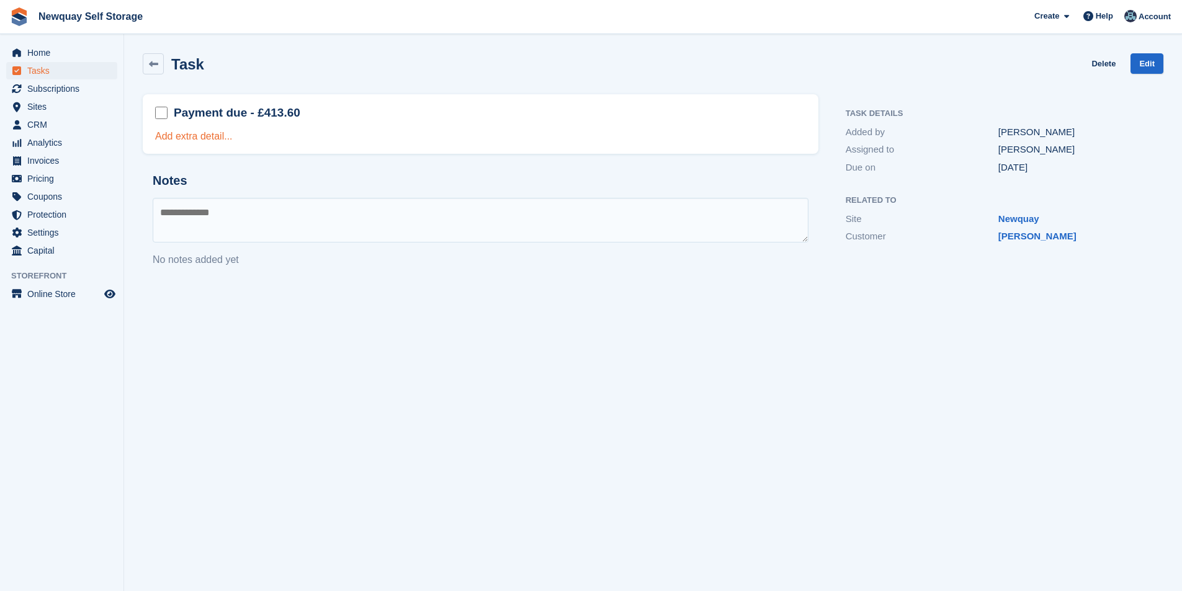
click at [189, 132] on link "Add extra detail..." at bounding box center [194, 136] width 78 height 11
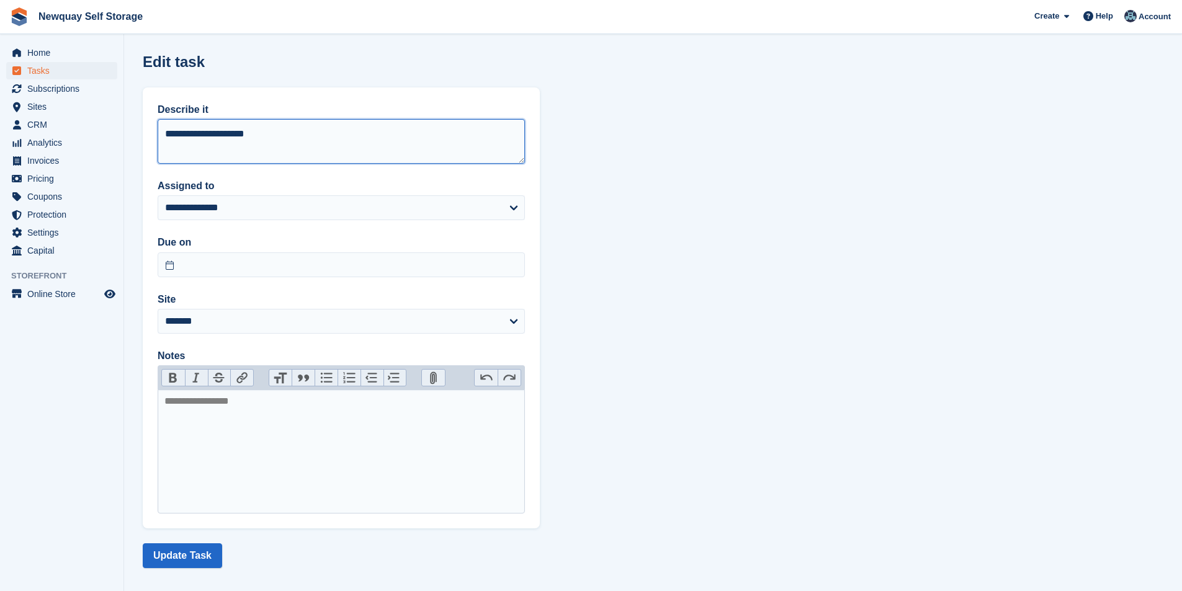
drag, startPoint x: 326, startPoint y: 140, endPoint x: 223, endPoint y: 139, distance: 103.6
click at [223, 139] on textarea "**********" at bounding box center [341, 141] width 367 height 45
type textarea "**********"
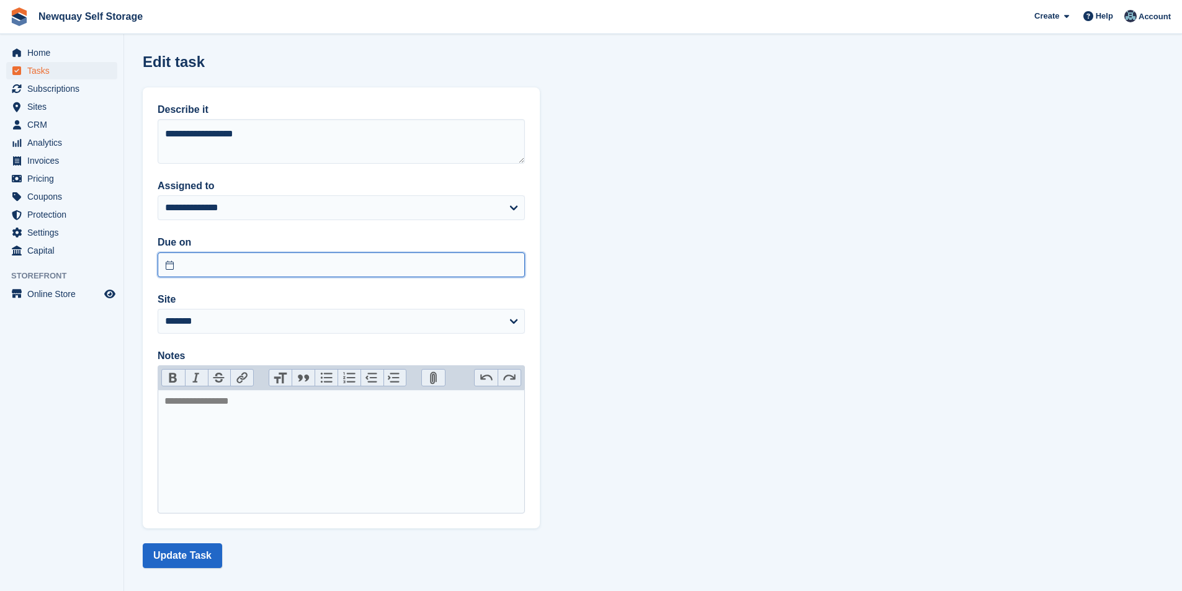
click at [261, 265] on input "text" at bounding box center [341, 264] width 367 height 25
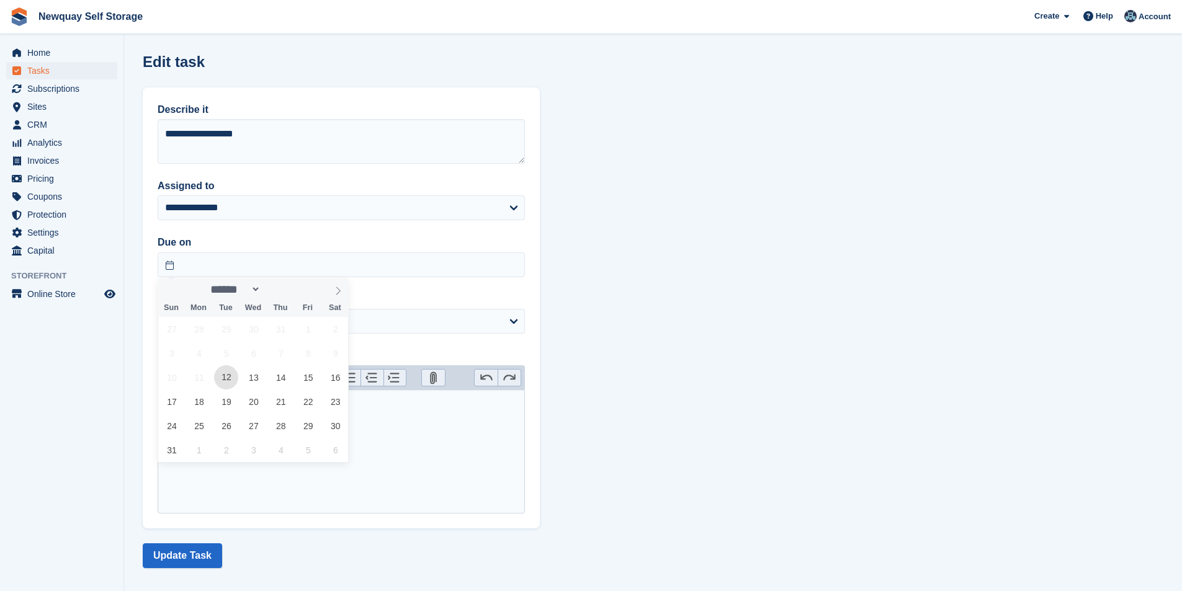
click at [231, 377] on span "12" at bounding box center [226, 377] width 24 height 24
type input "**********"
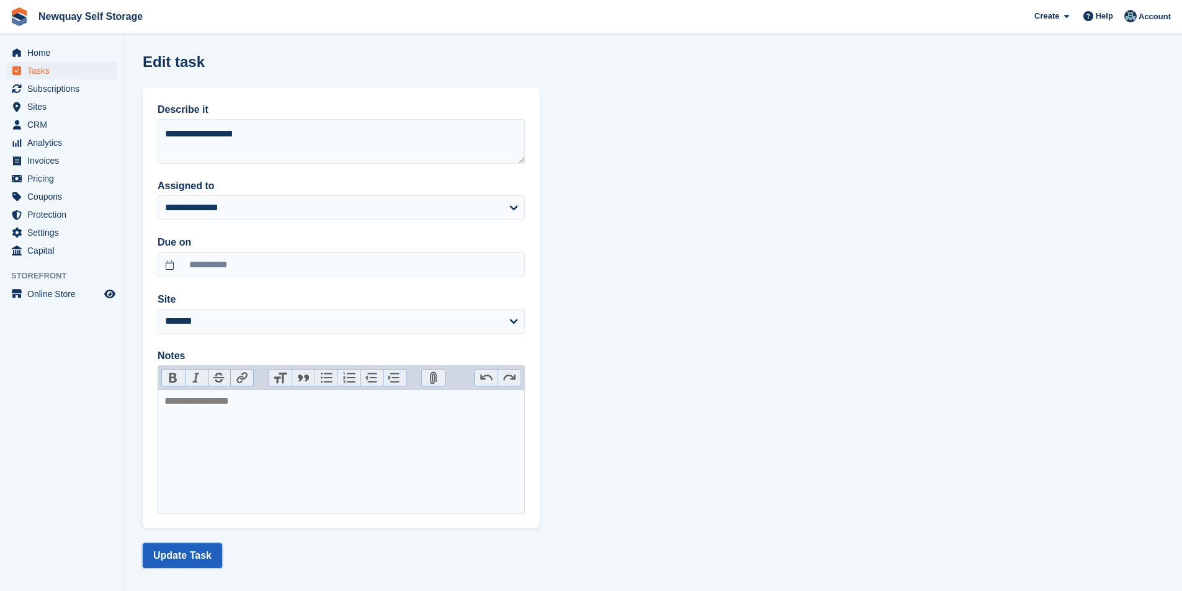
click at [195, 559] on button "Update Task" at bounding box center [182, 555] width 79 height 25
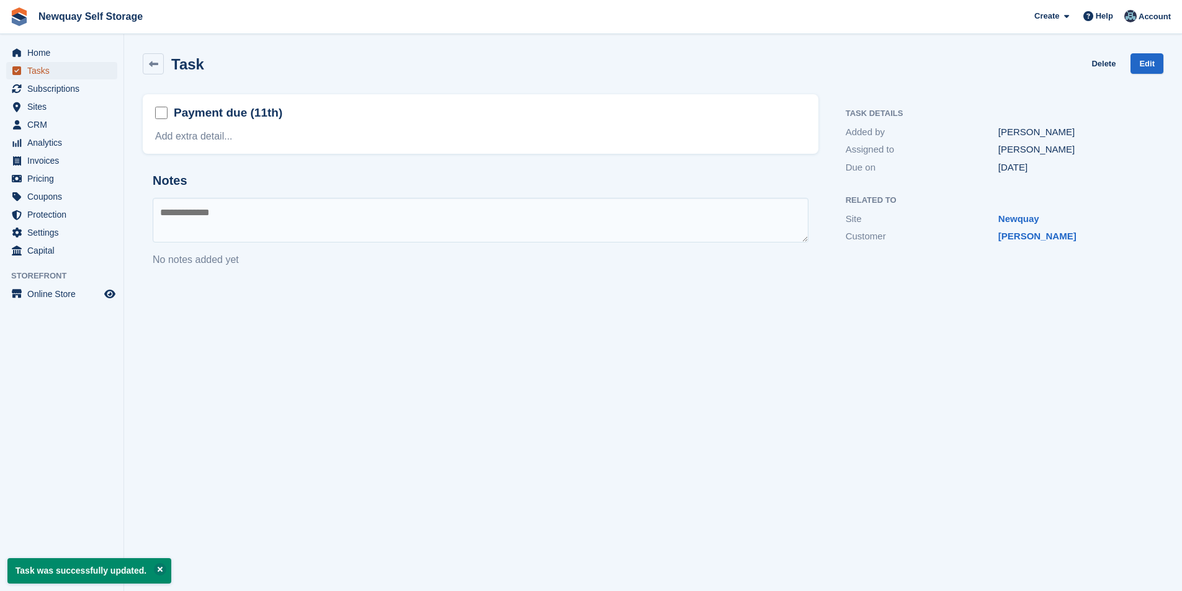
click at [53, 68] on span "Tasks" at bounding box center [64, 70] width 74 height 17
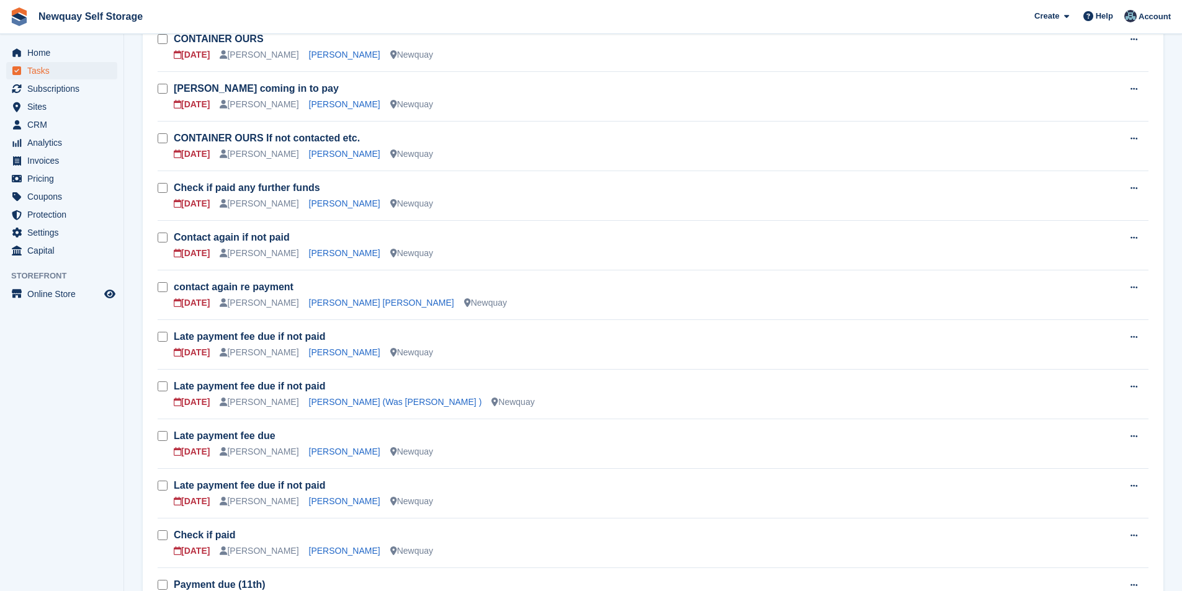
scroll to position [434, 0]
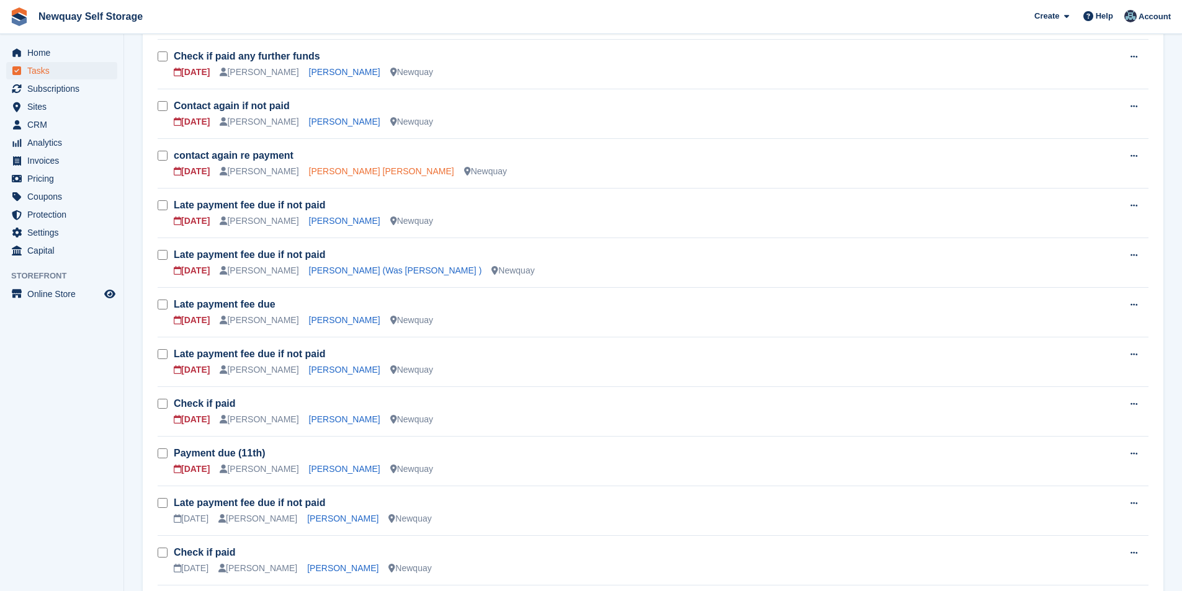
click at [332, 171] on link "Hristo Slavov Slavov" at bounding box center [381, 171] width 145 height 10
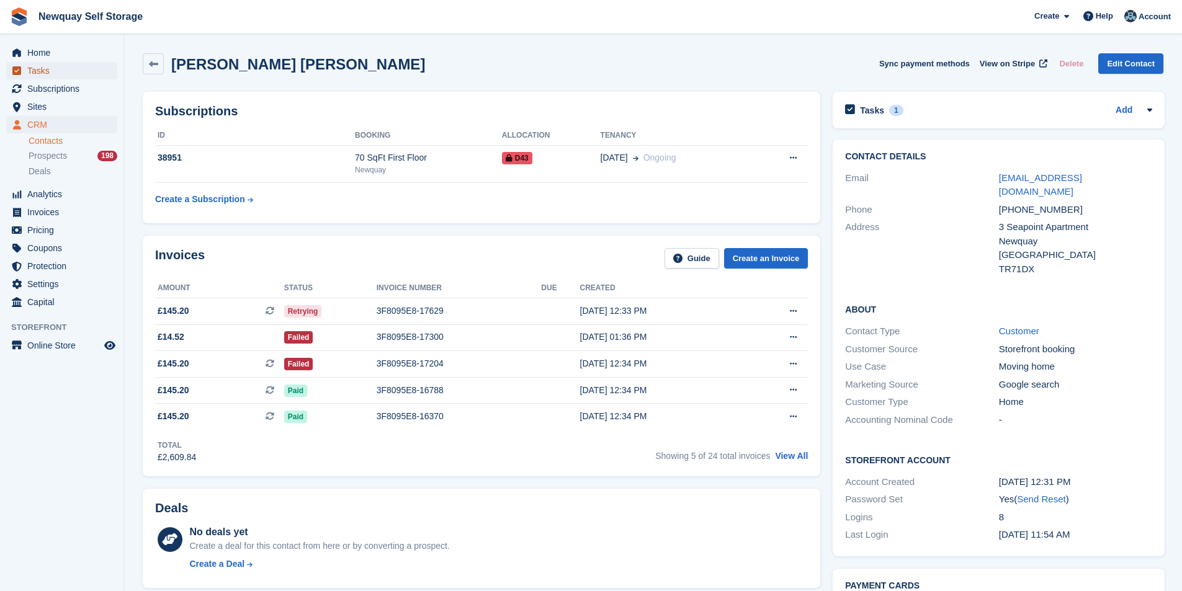
click at [56, 77] on span "Tasks" at bounding box center [64, 70] width 74 height 17
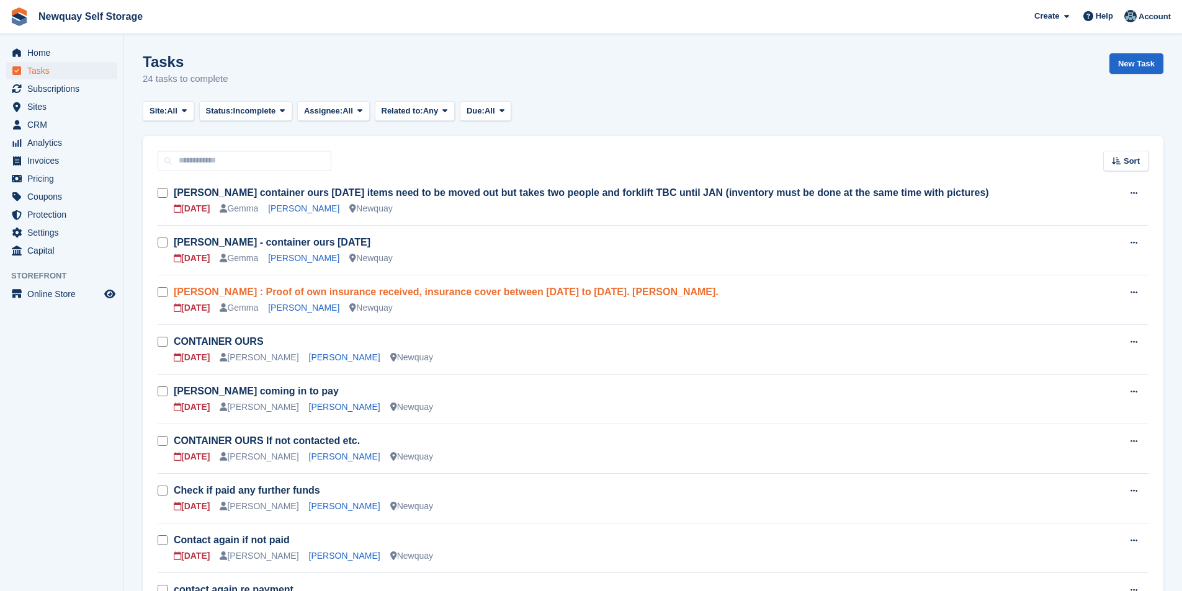
scroll to position [372, 0]
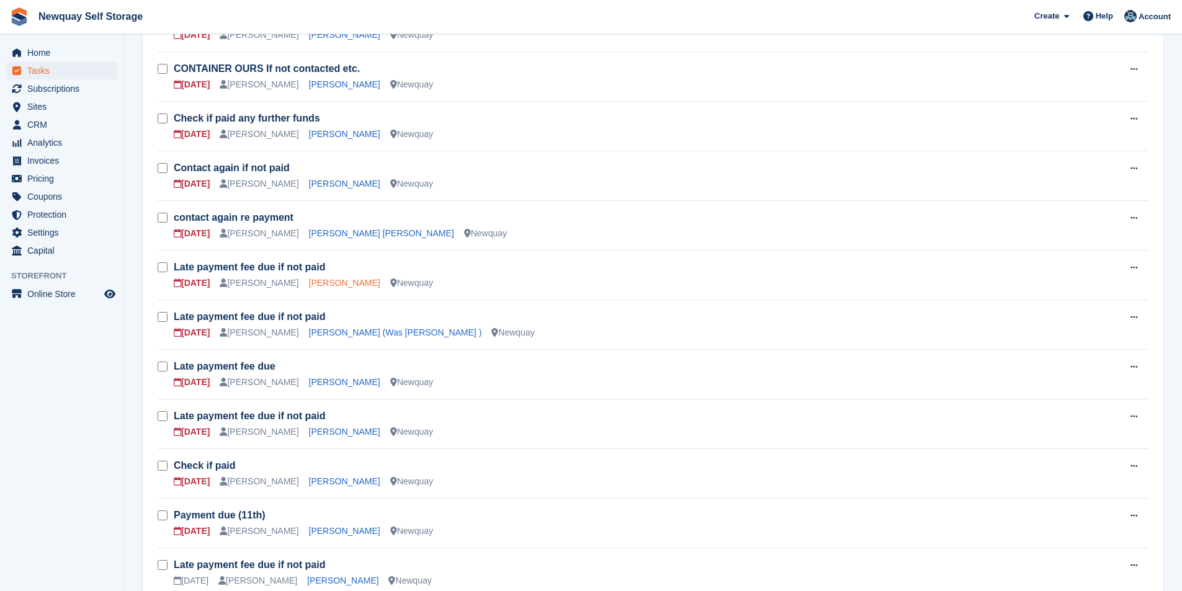
click at [325, 279] on link "Gina Blower" at bounding box center [344, 283] width 71 height 10
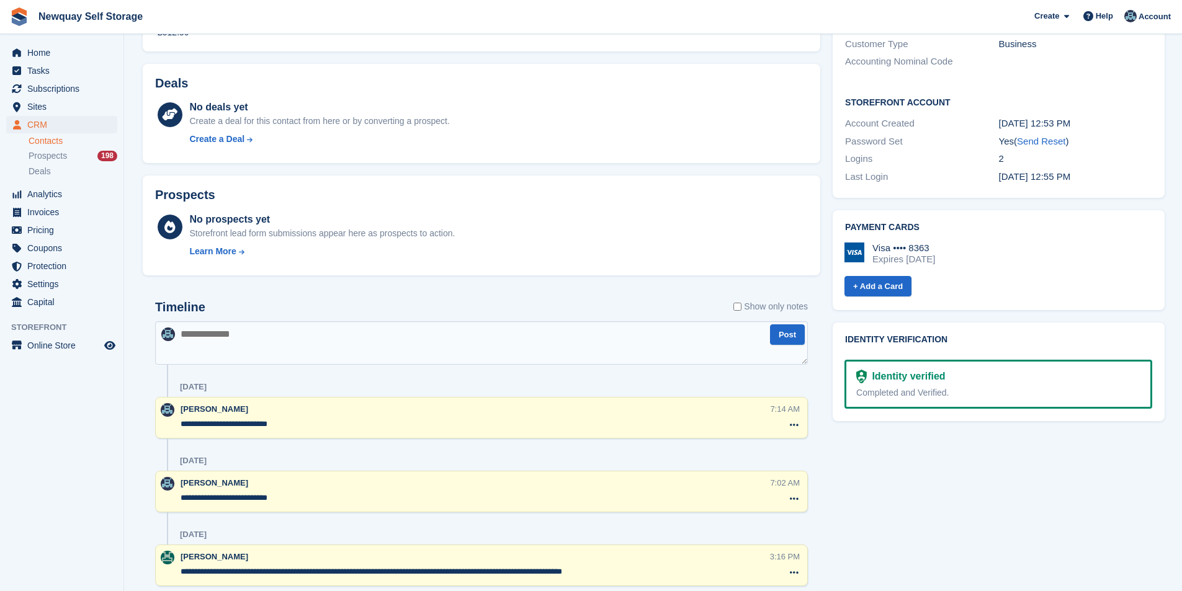
scroll to position [124, 0]
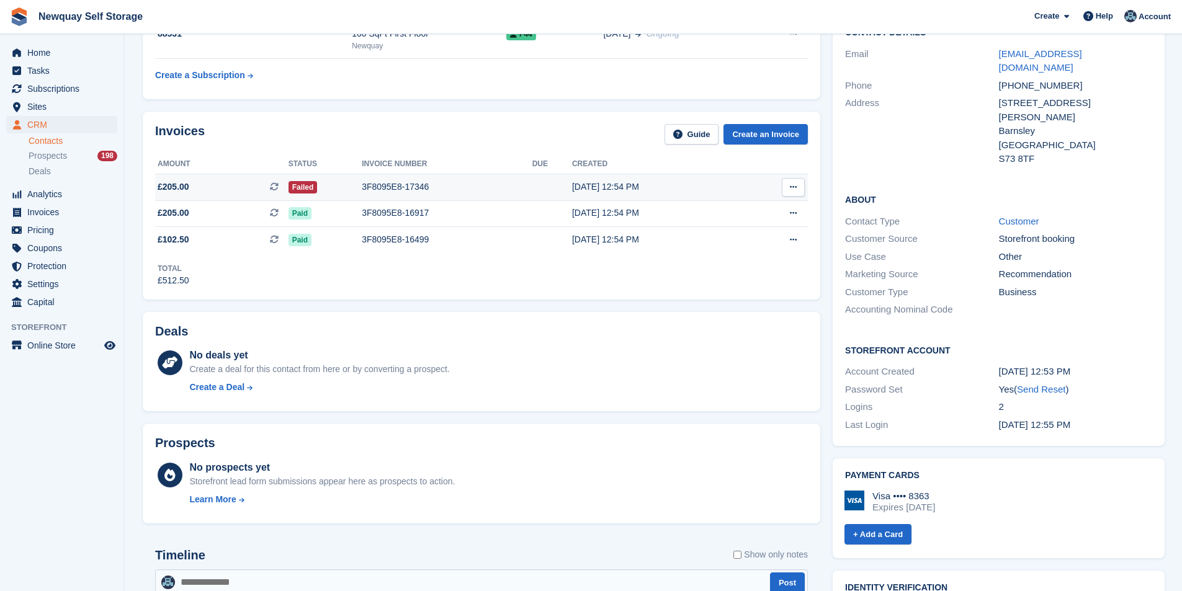
click at [390, 188] on div "3F8095E8-17346" at bounding box center [447, 187] width 171 height 13
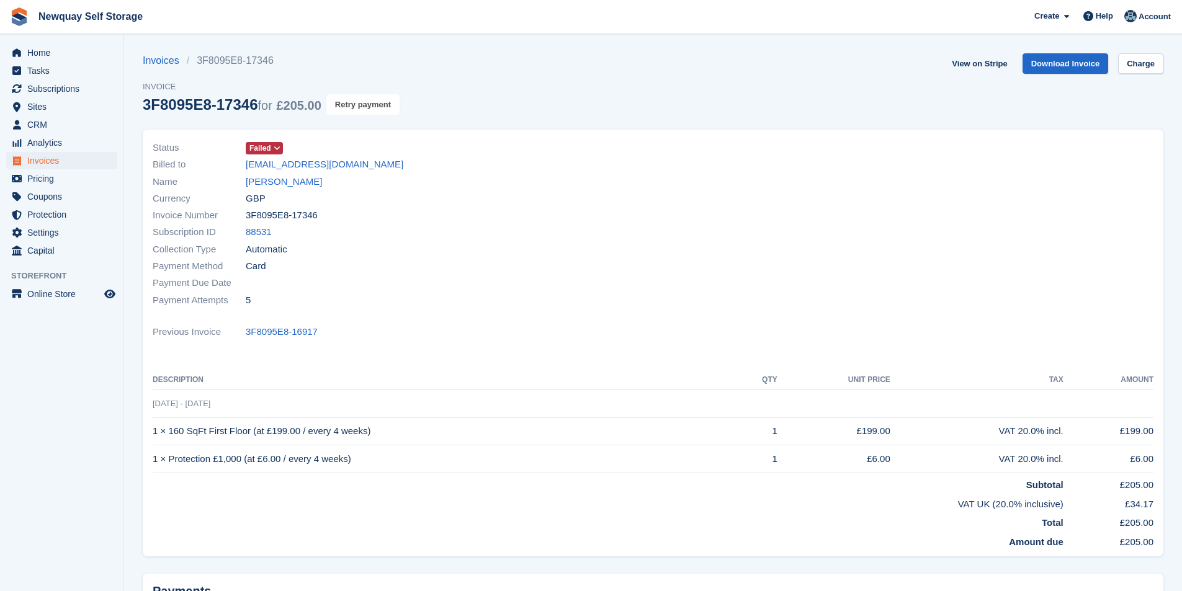
drag, startPoint x: 365, startPoint y: 99, endPoint x: 664, endPoint y: 61, distance: 300.7
click at [366, 99] on button "Retry payment" at bounding box center [362, 104] width 73 height 20
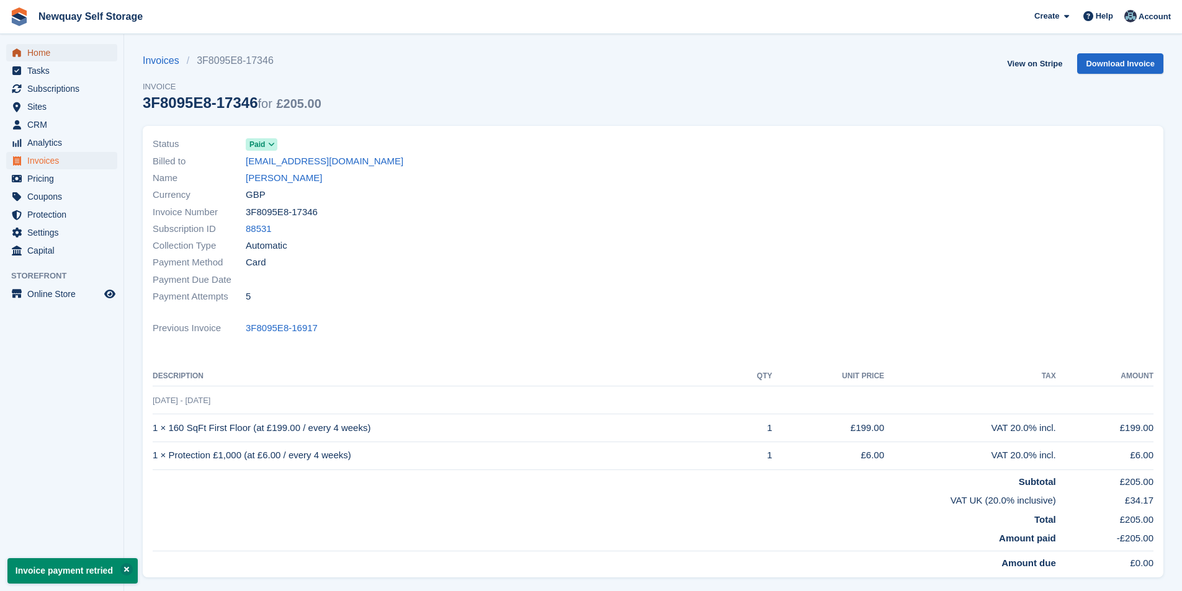
click at [50, 55] on span "Home" at bounding box center [64, 52] width 74 height 17
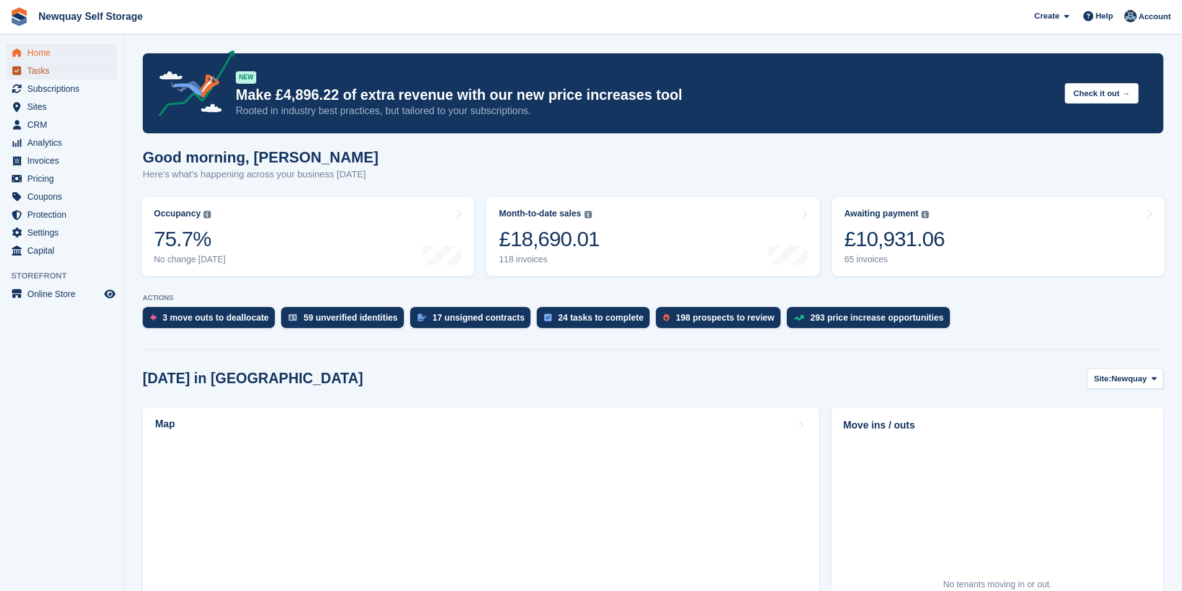
click at [51, 69] on span "Tasks" at bounding box center [64, 70] width 74 height 17
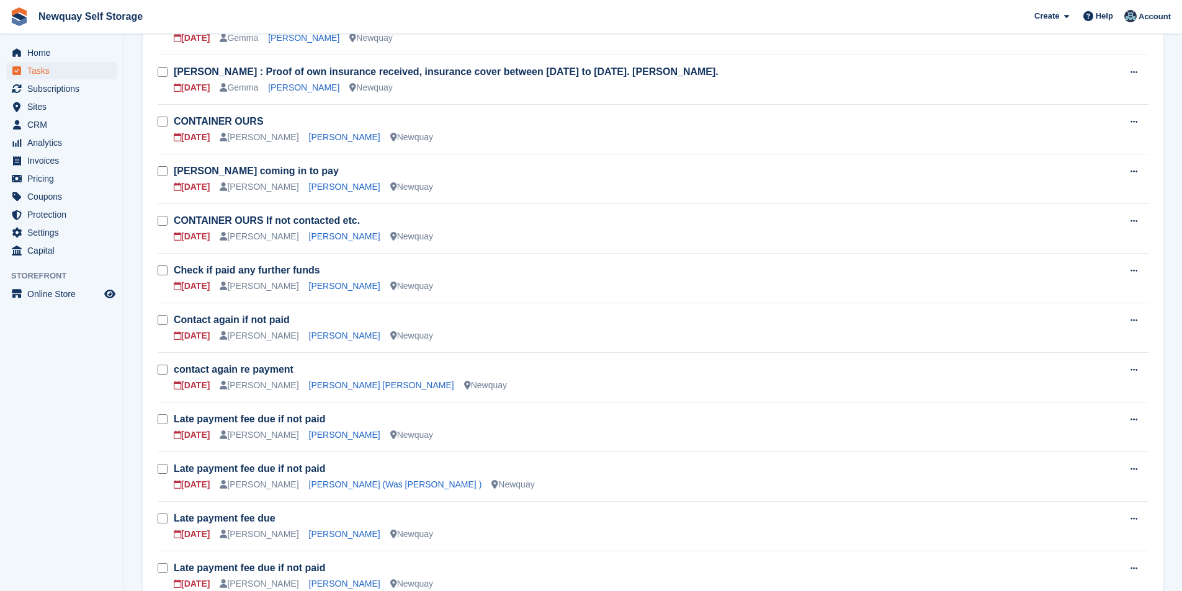
scroll to position [248, 0]
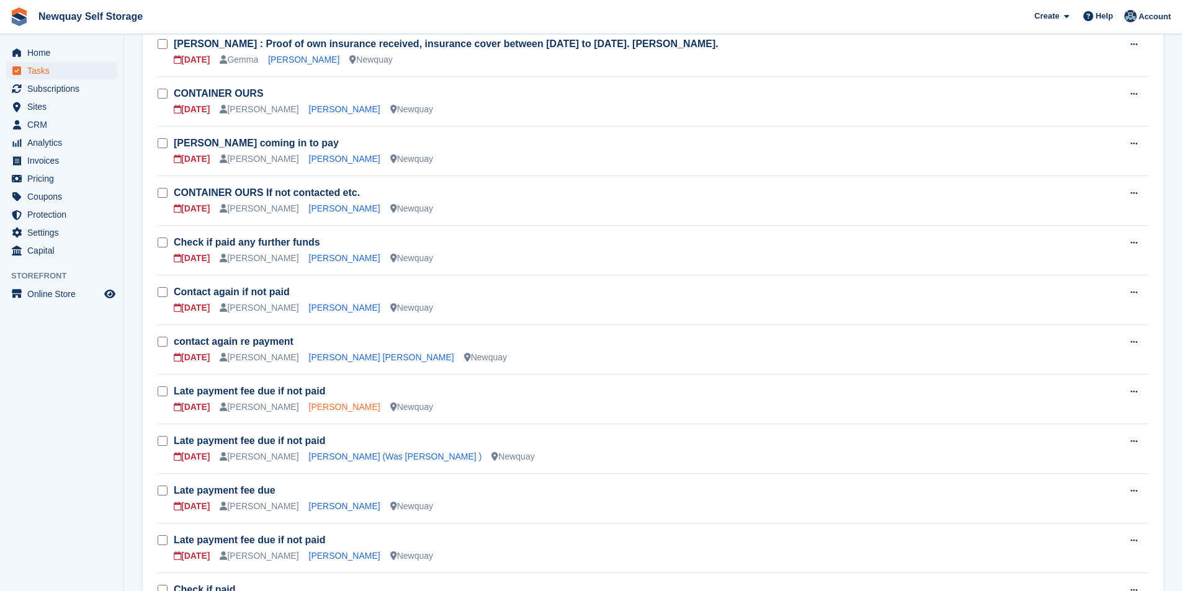
click at [326, 411] on link "[PERSON_NAME]" at bounding box center [344, 407] width 71 height 10
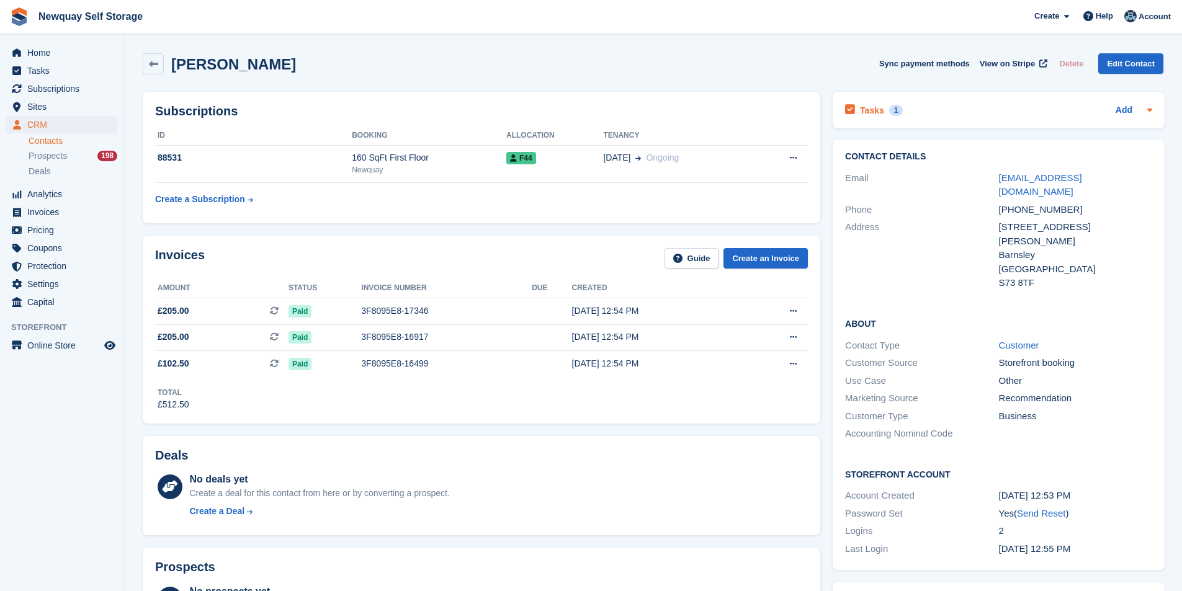
click at [876, 110] on h2 "Tasks" at bounding box center [872, 110] width 24 height 11
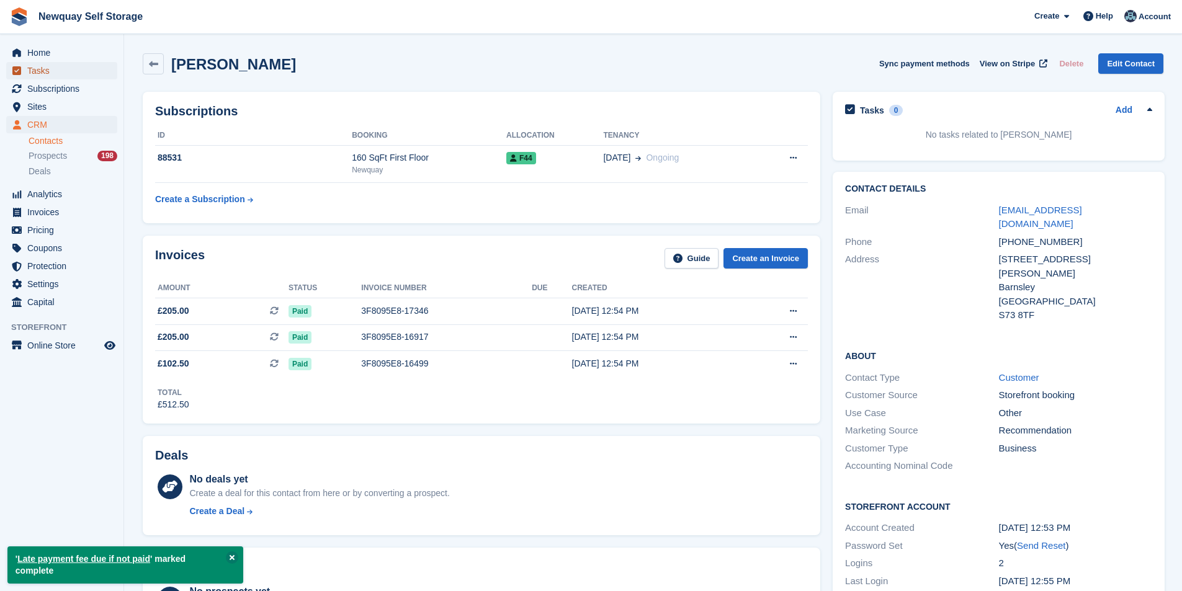
click at [54, 69] on span "Tasks" at bounding box center [64, 70] width 74 height 17
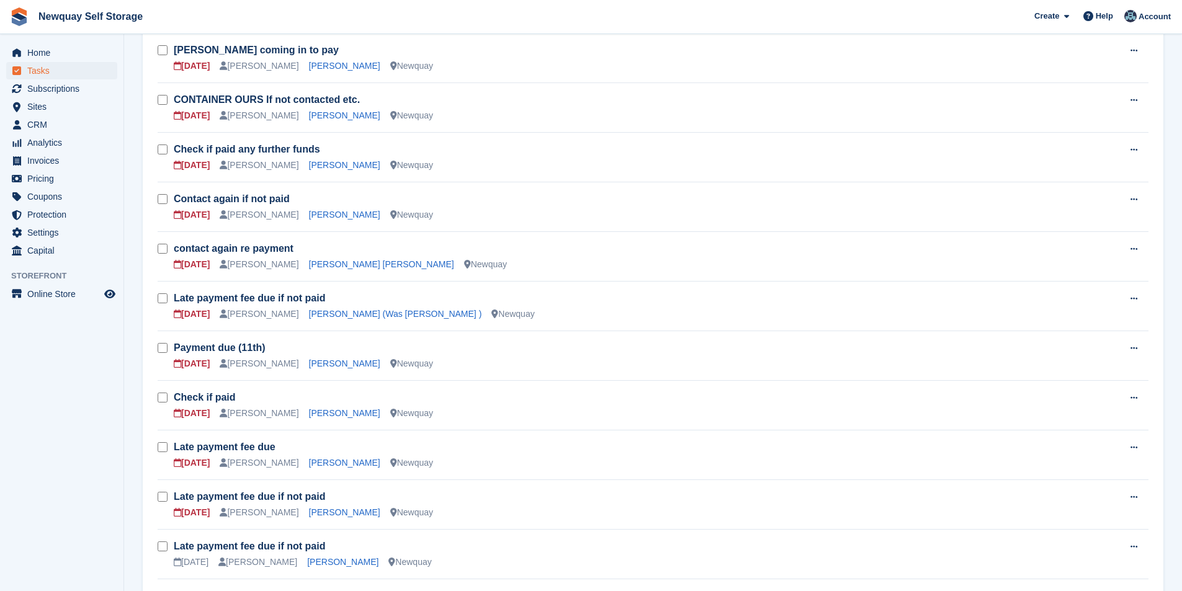
scroll to position [372, 0]
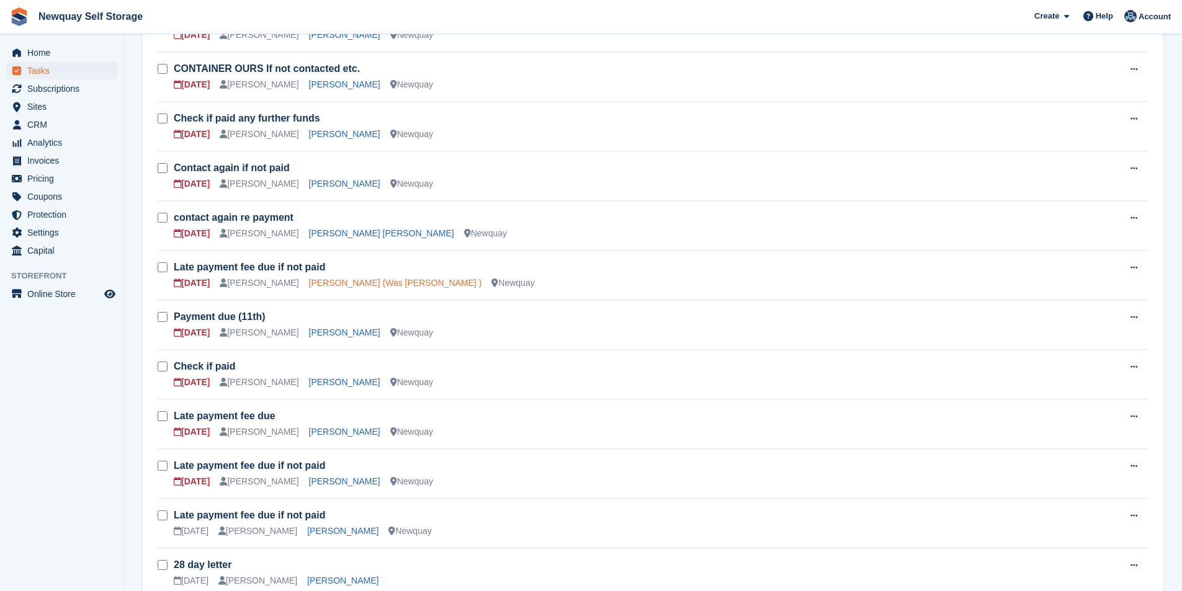
click at [337, 284] on link "[PERSON_NAME] (Was [PERSON_NAME] )" at bounding box center [395, 283] width 173 height 10
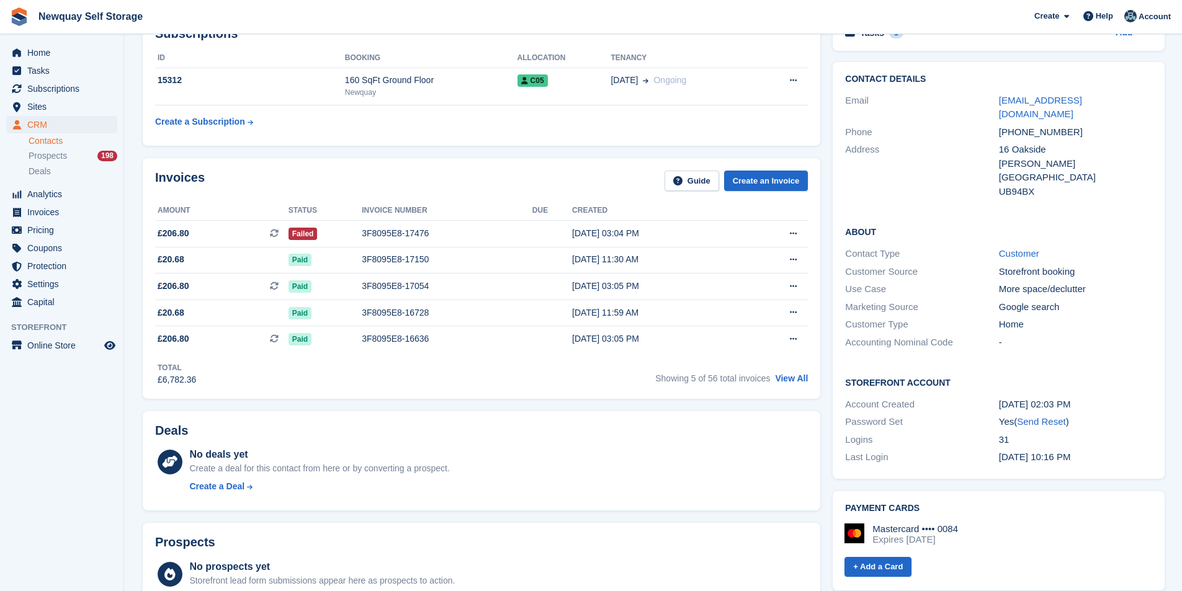
scroll to position [62, 0]
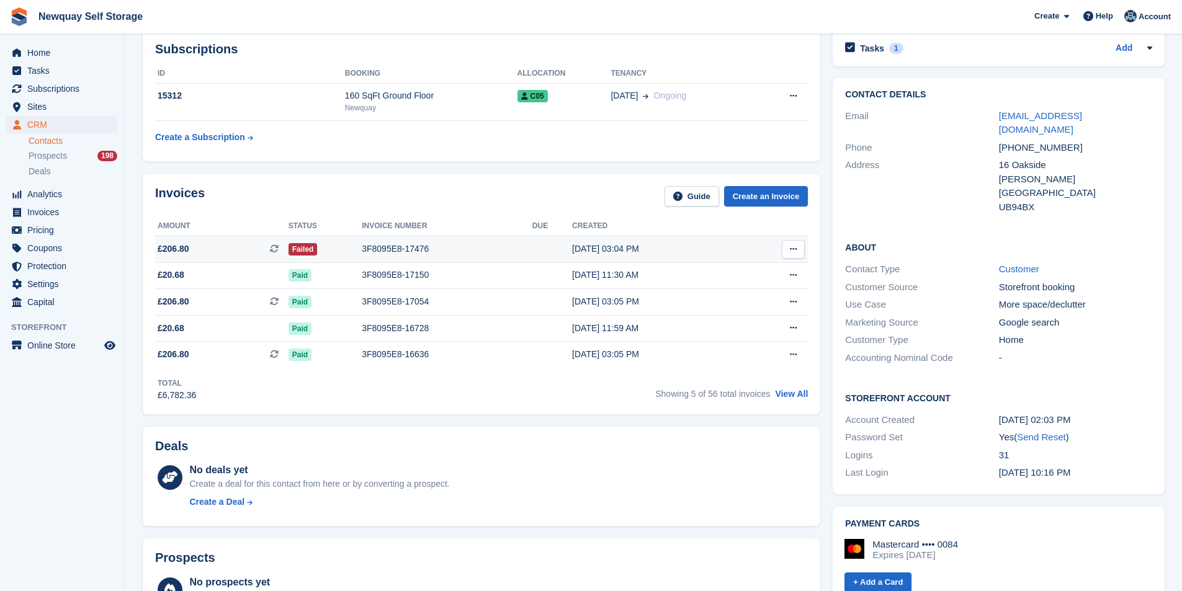
click at [393, 249] on div "3F8095E8-17476" at bounding box center [447, 249] width 171 height 13
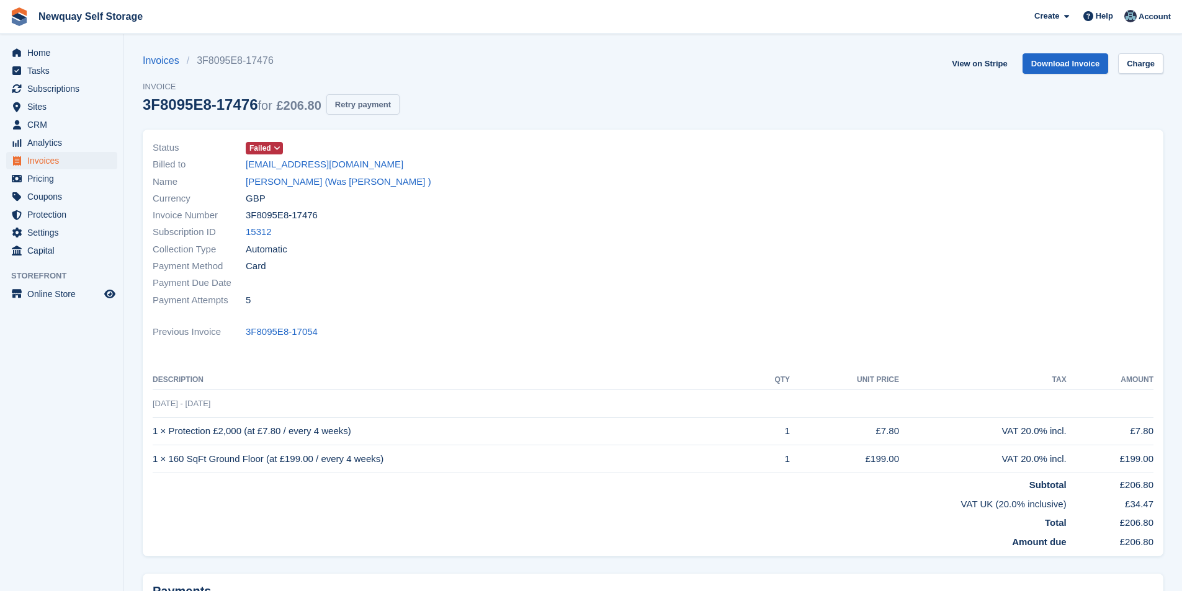
click at [386, 107] on button "Retry payment" at bounding box center [362, 104] width 73 height 20
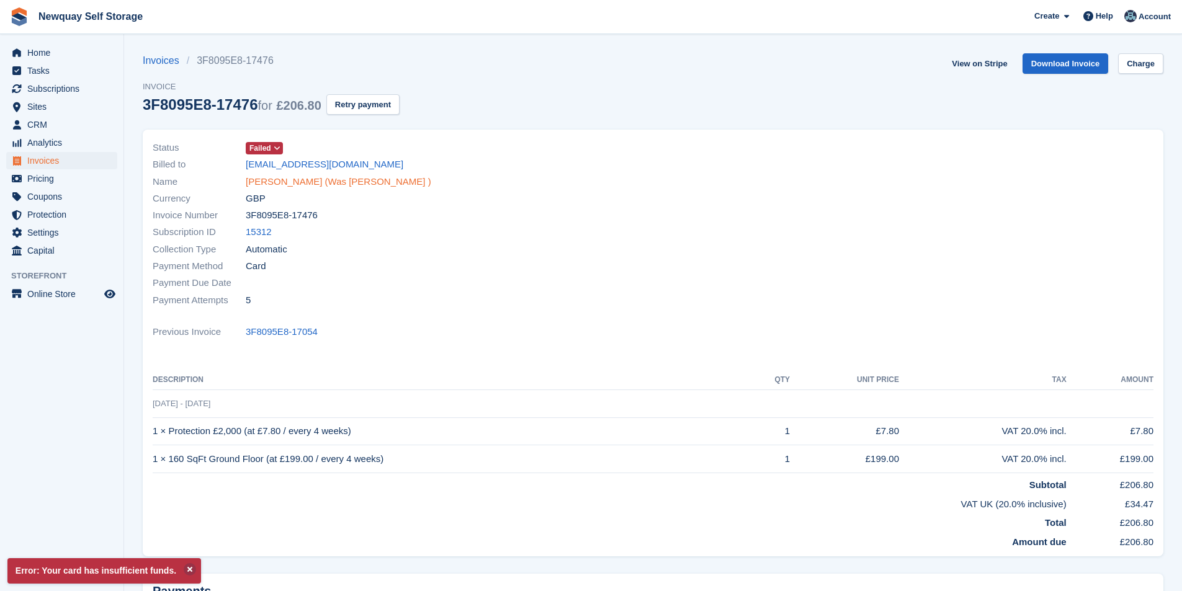
click at [300, 181] on link "[PERSON_NAME] (Was [PERSON_NAME] )" at bounding box center [338, 182] width 185 height 14
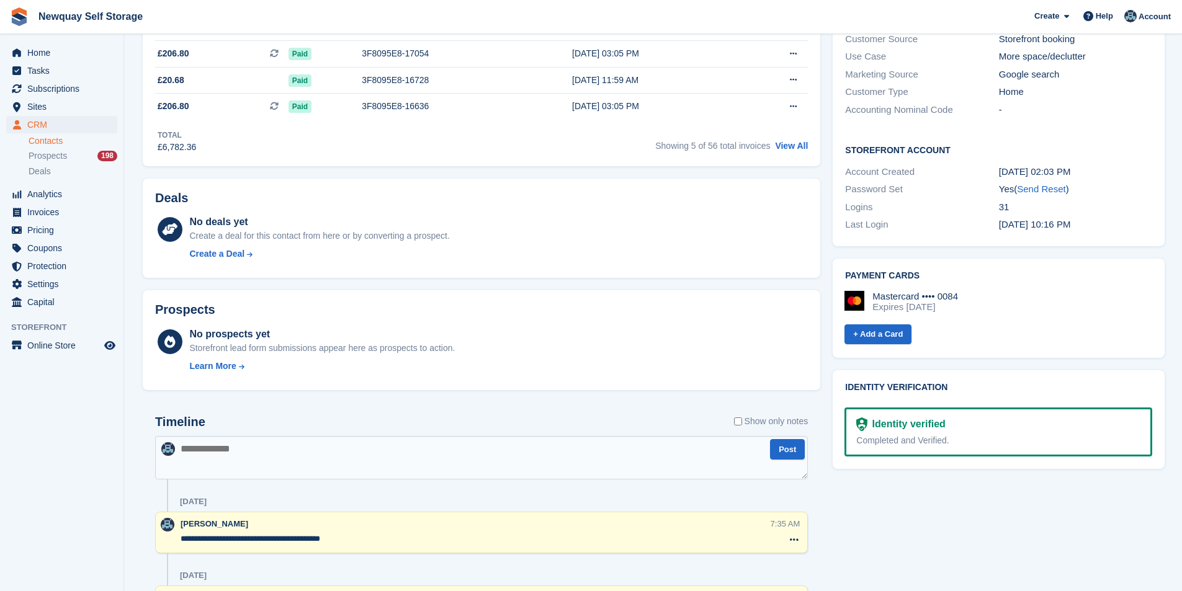
scroll to position [62, 0]
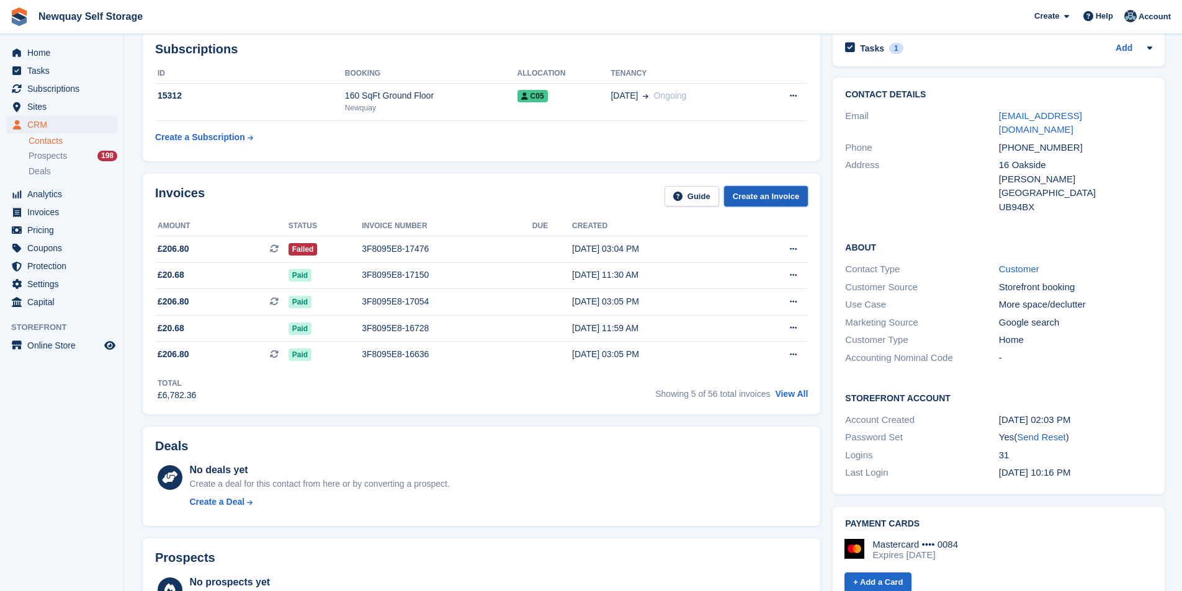
click at [757, 193] on link "Create an Invoice" at bounding box center [766, 196] width 84 height 20
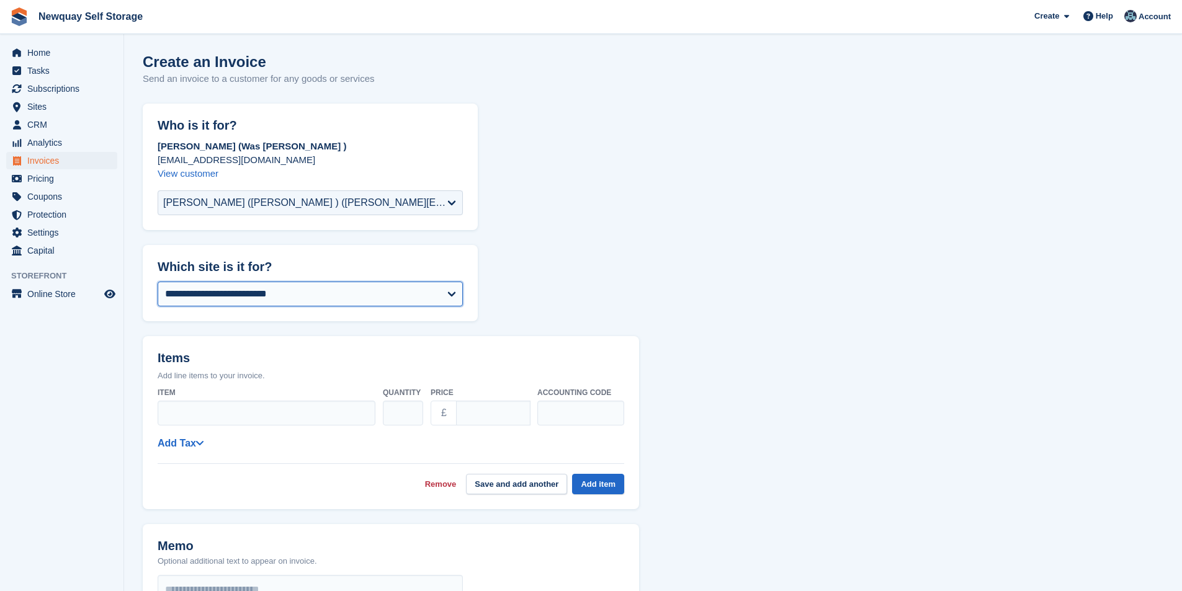
click at [326, 301] on select "**********" at bounding box center [310, 294] width 305 height 25
select select "***"
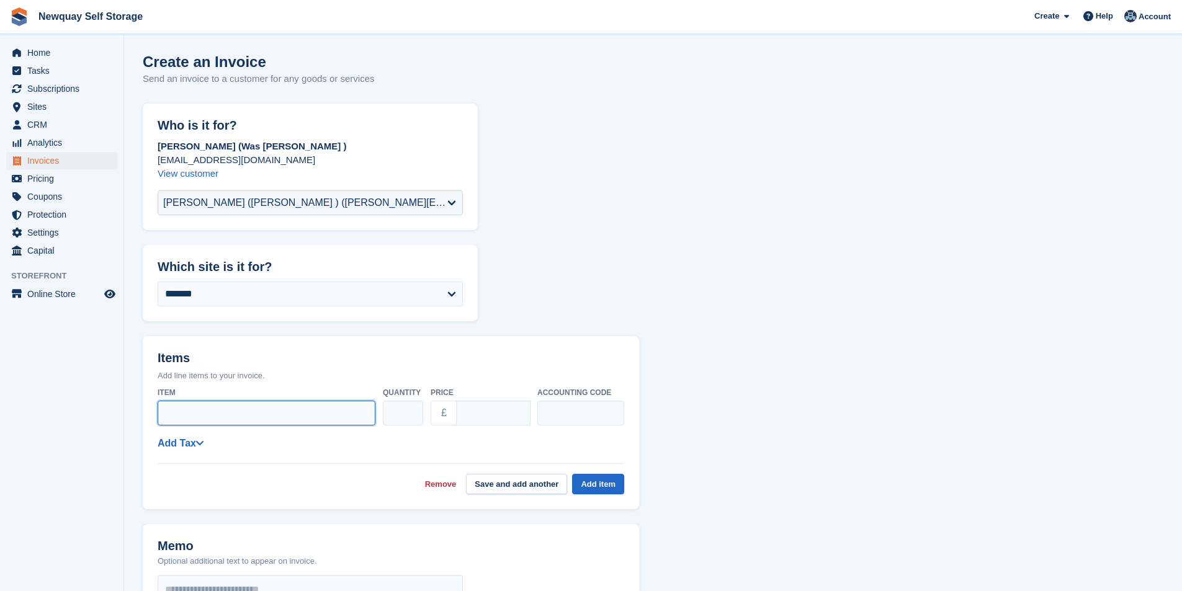
click at [235, 409] on input "Item" at bounding box center [267, 413] width 218 height 25
type input "**********"
drag, startPoint x: 504, startPoint y: 410, endPoint x: 403, endPoint y: 414, distance: 100.6
click at [403, 412] on div "**********" at bounding box center [391, 406] width 466 height 49
type input "*****"
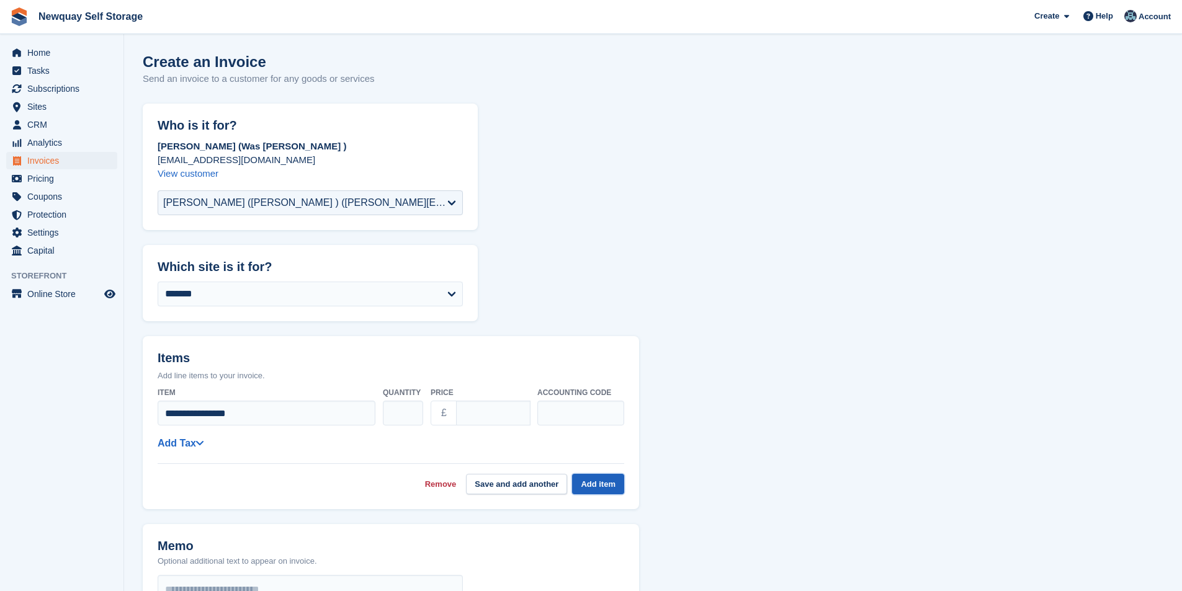
click at [609, 484] on button "Add item" at bounding box center [598, 484] width 52 height 20
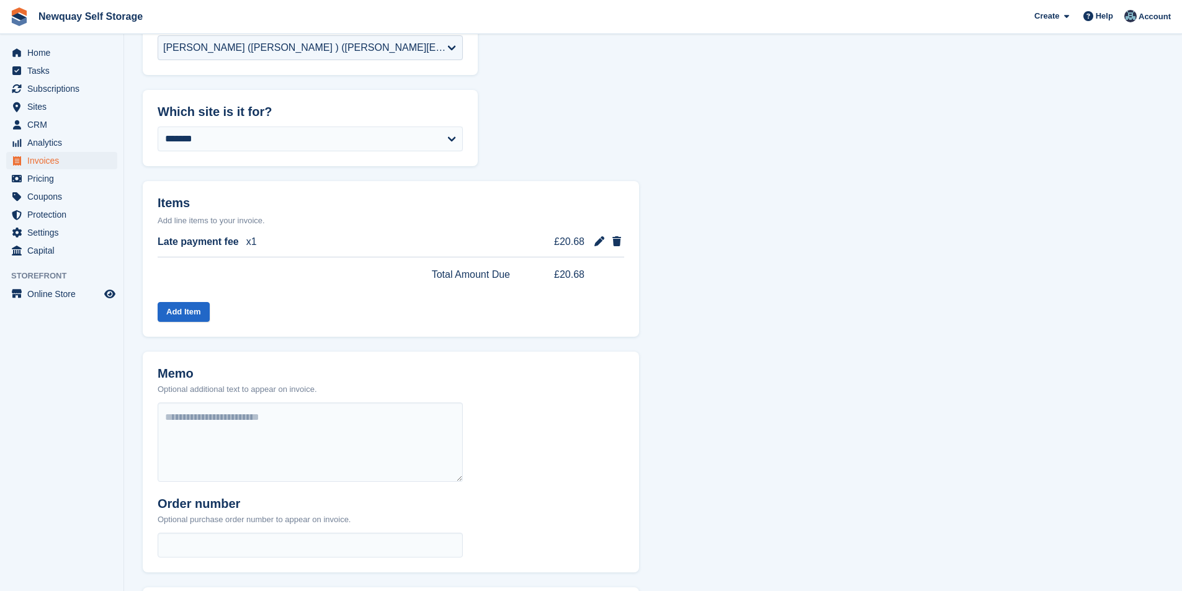
scroll to position [331, 0]
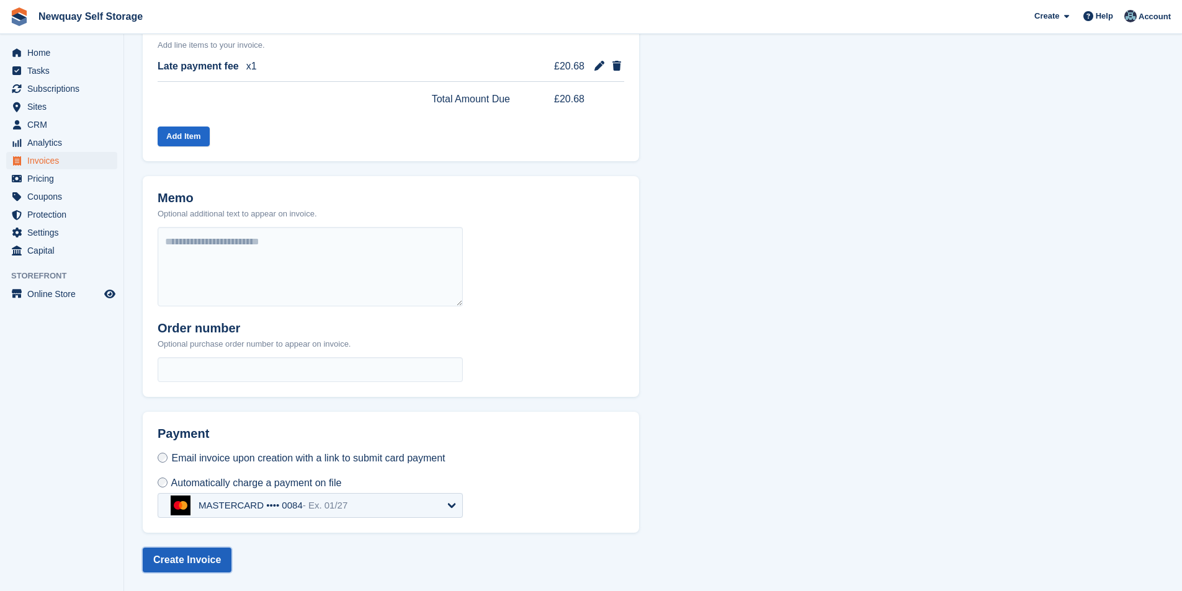
click at [181, 559] on button "Create Invoice" at bounding box center [187, 560] width 89 height 25
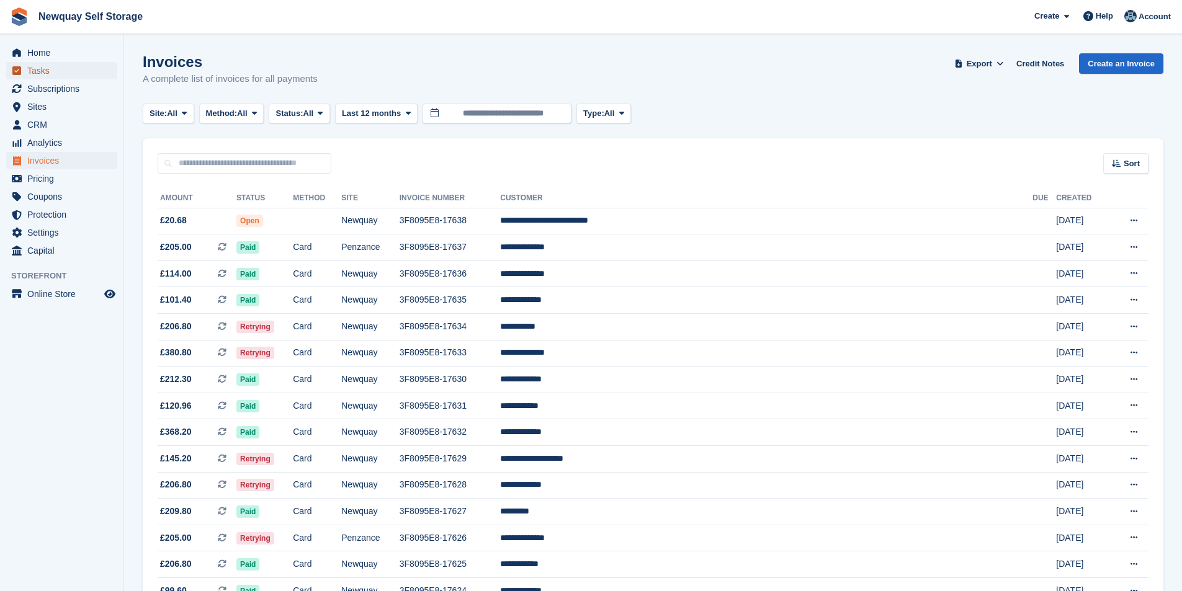
click at [38, 72] on span "Tasks" at bounding box center [64, 70] width 74 height 17
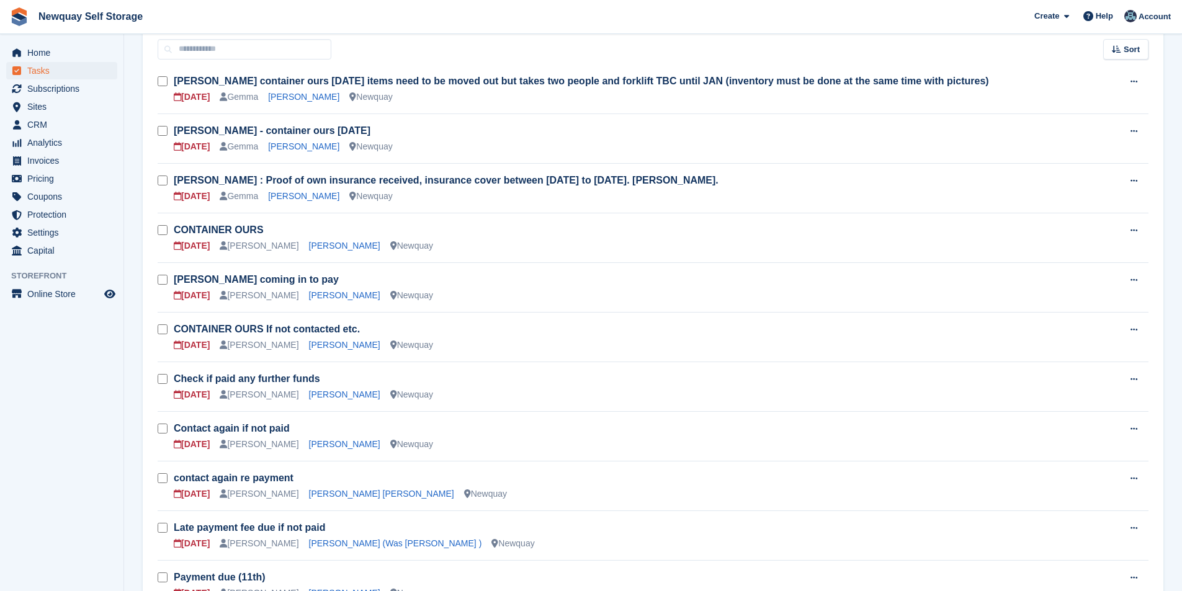
scroll to position [310, 0]
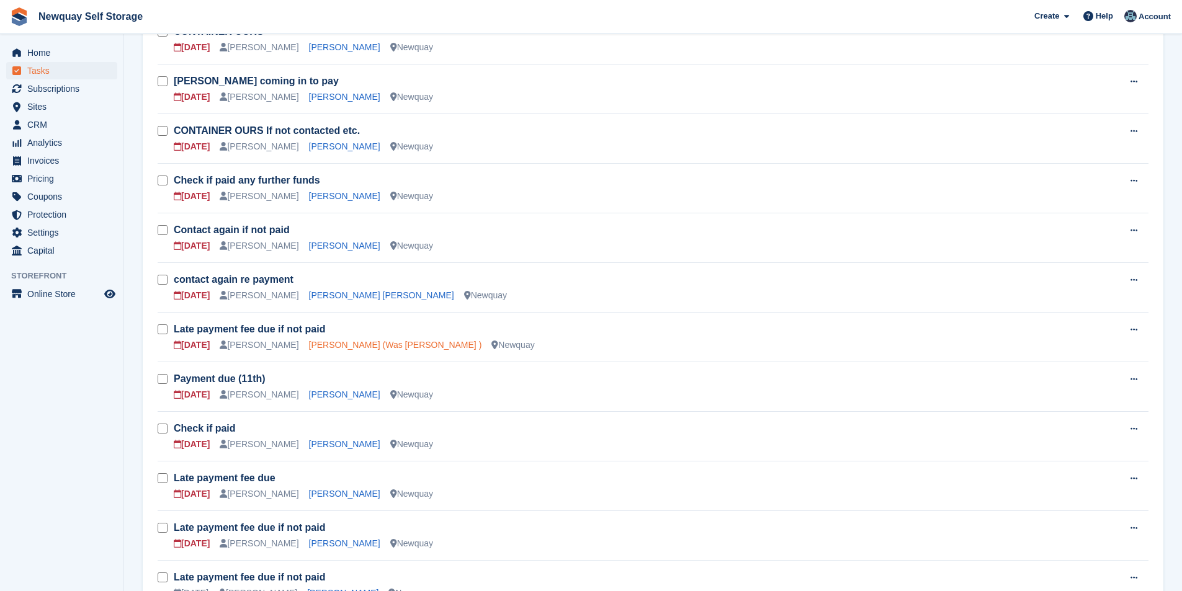
click at [347, 344] on link "[PERSON_NAME] (Was [PERSON_NAME] )" at bounding box center [395, 345] width 173 height 10
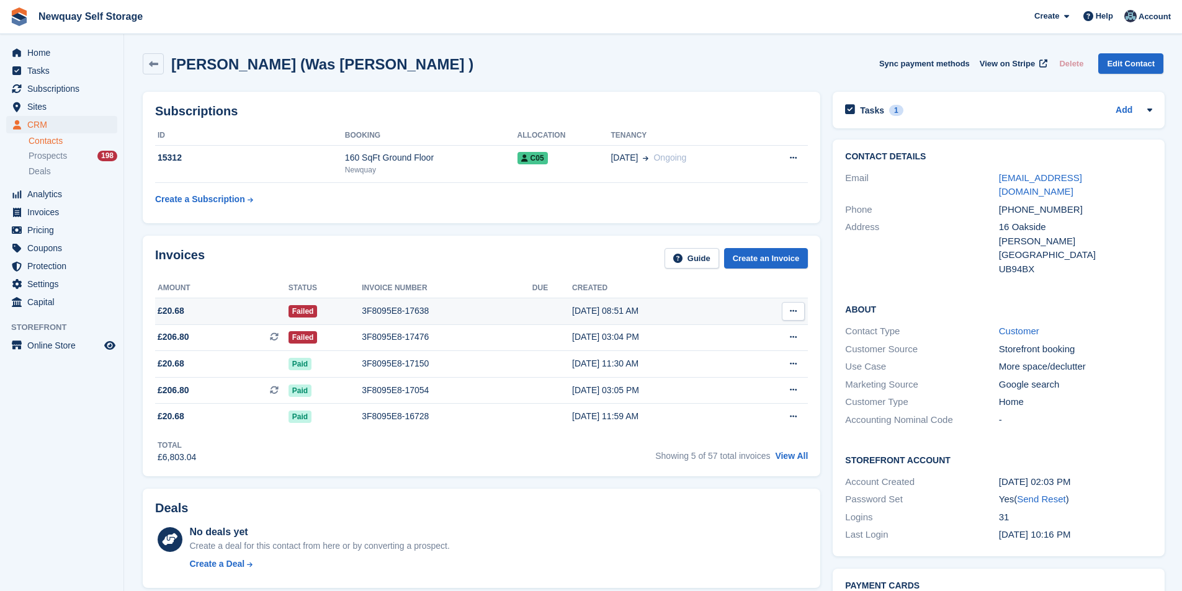
click at [402, 307] on div "3F8095E8-17638" at bounding box center [447, 311] width 171 height 13
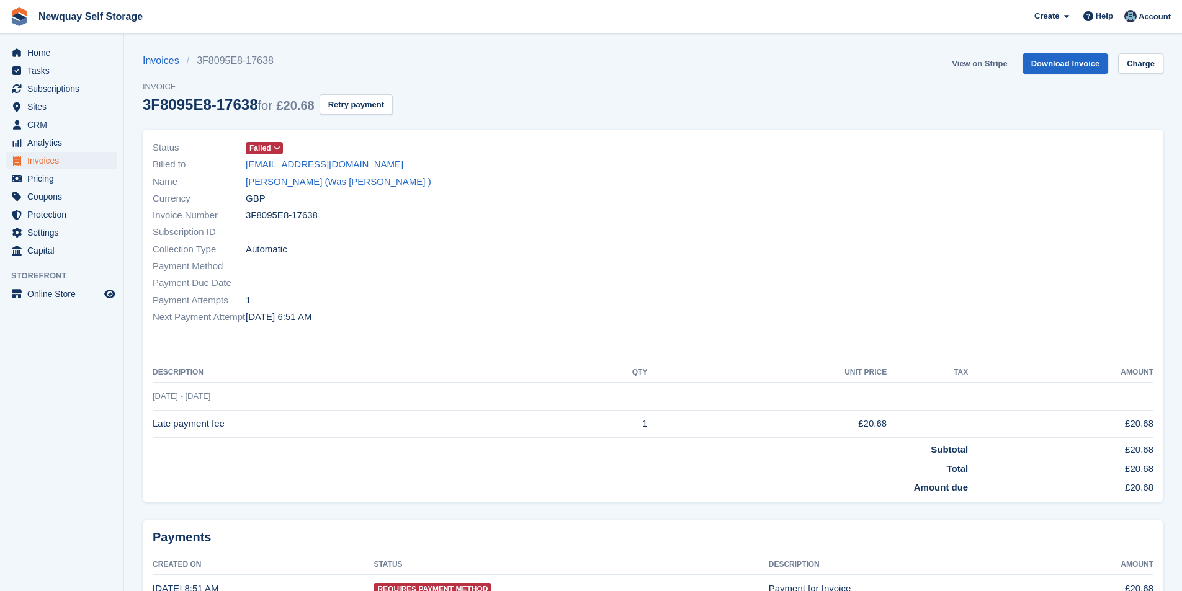
click at [993, 61] on link "View on Stripe" at bounding box center [979, 63] width 65 height 20
click at [48, 75] on span "Tasks" at bounding box center [64, 70] width 74 height 17
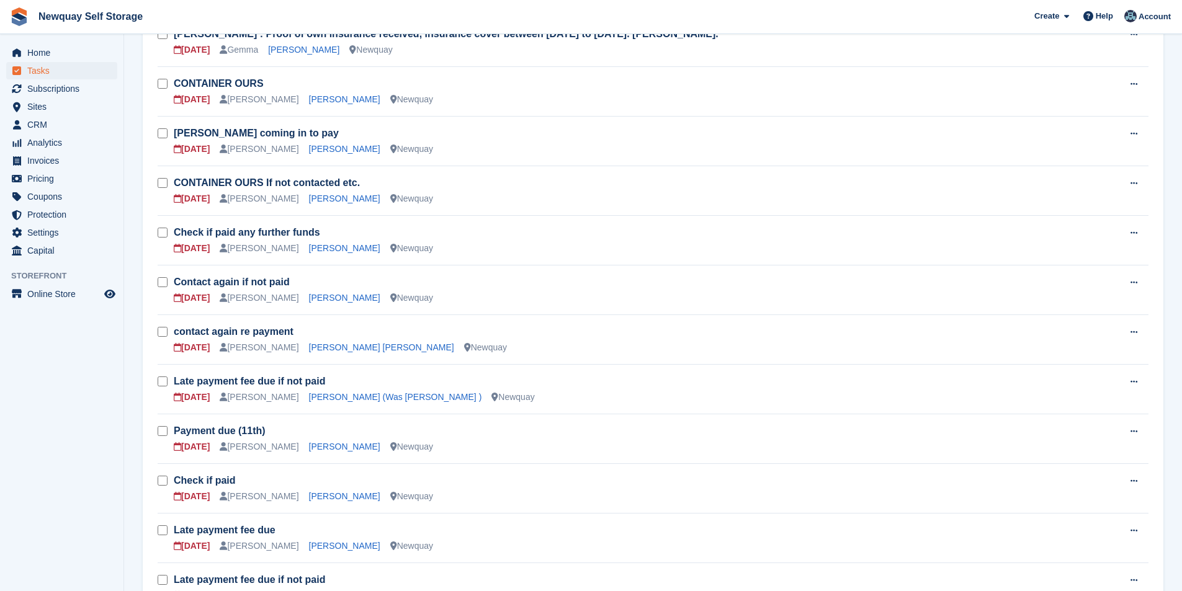
scroll to position [310, 0]
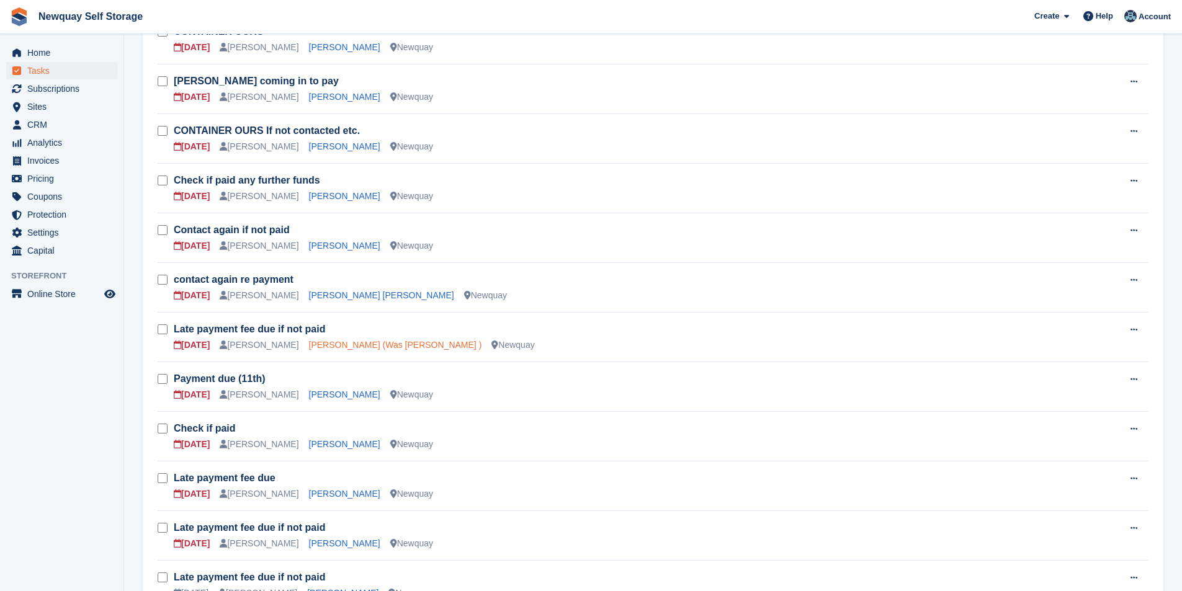
click at [370, 347] on link "[PERSON_NAME] (Was [PERSON_NAME] )" at bounding box center [395, 345] width 173 height 10
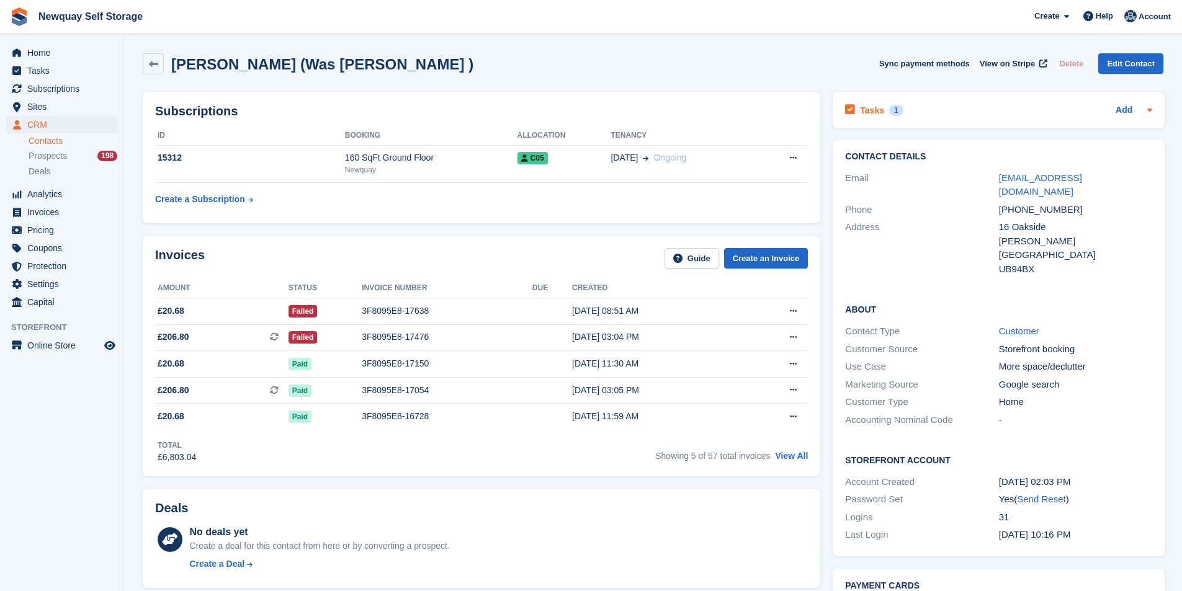
click at [872, 110] on h2 "Tasks" at bounding box center [872, 110] width 24 height 11
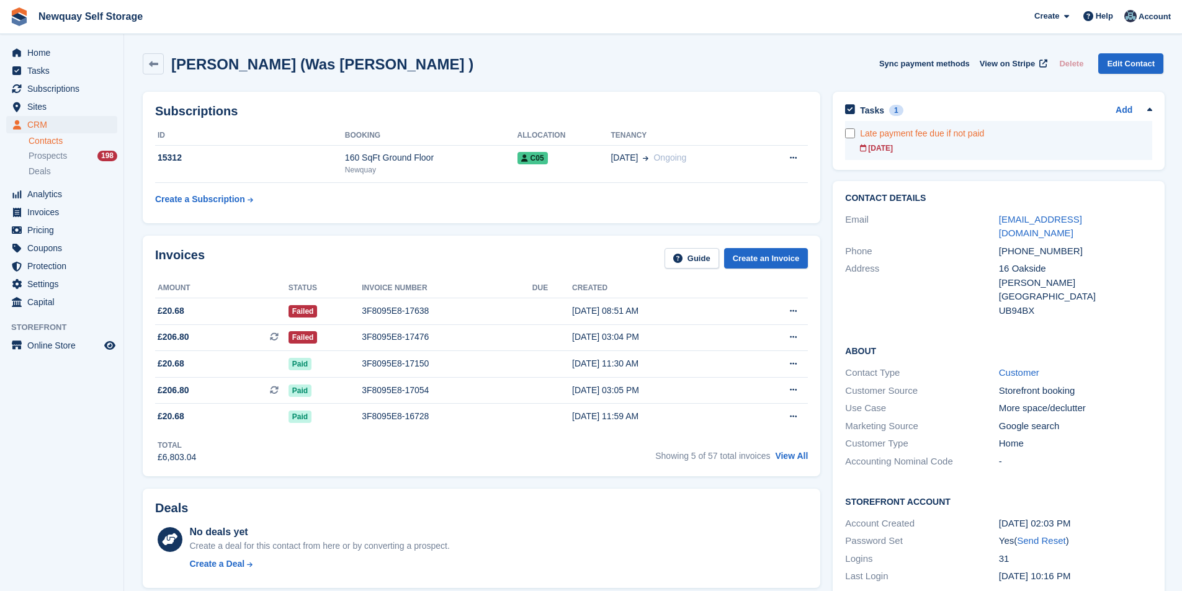
click at [878, 143] on link "Late payment fee due if not paid [DATE]" at bounding box center [1006, 140] width 292 height 39
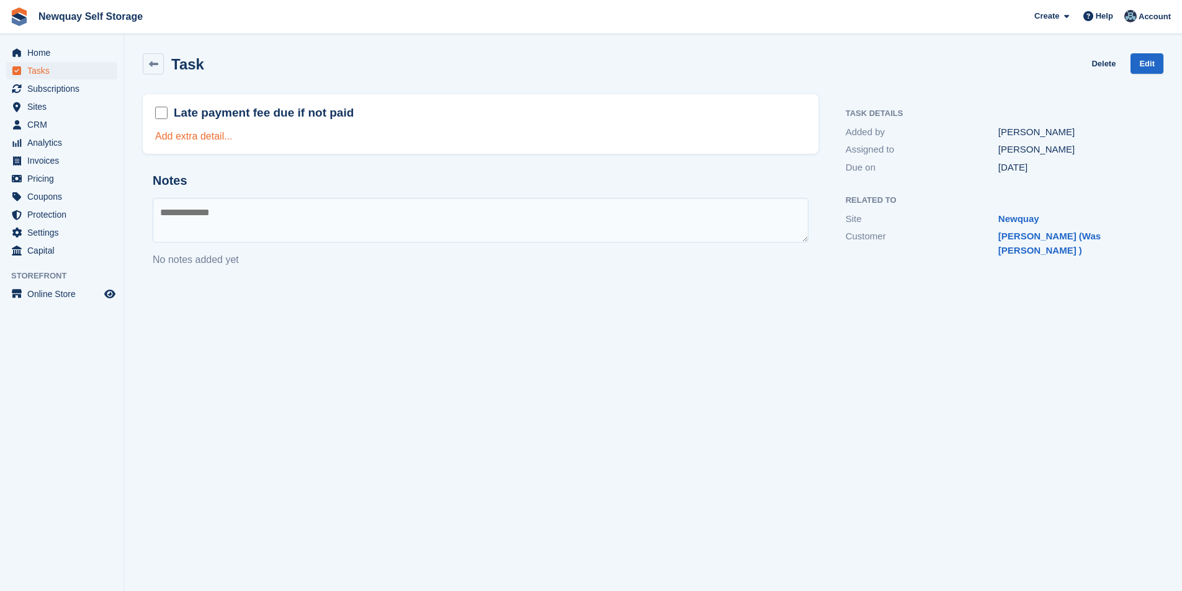
click at [184, 135] on link "Add extra detail..." at bounding box center [194, 136] width 78 height 11
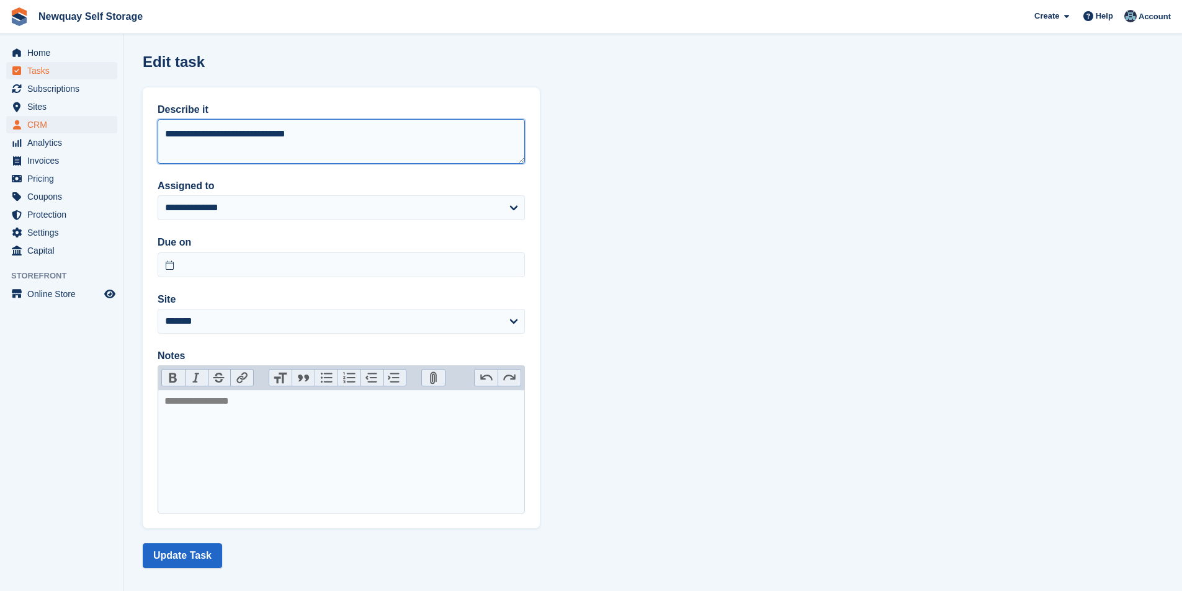
drag, startPoint x: 243, startPoint y: 132, endPoint x: 25, endPoint y: 133, distance: 217.7
click at [24, 133] on div "Home Tasks Subscriptions Subscriptions Subscriptions Contracts Price increases …" at bounding box center [591, 301] width 1182 height 602
type textarea "**********"
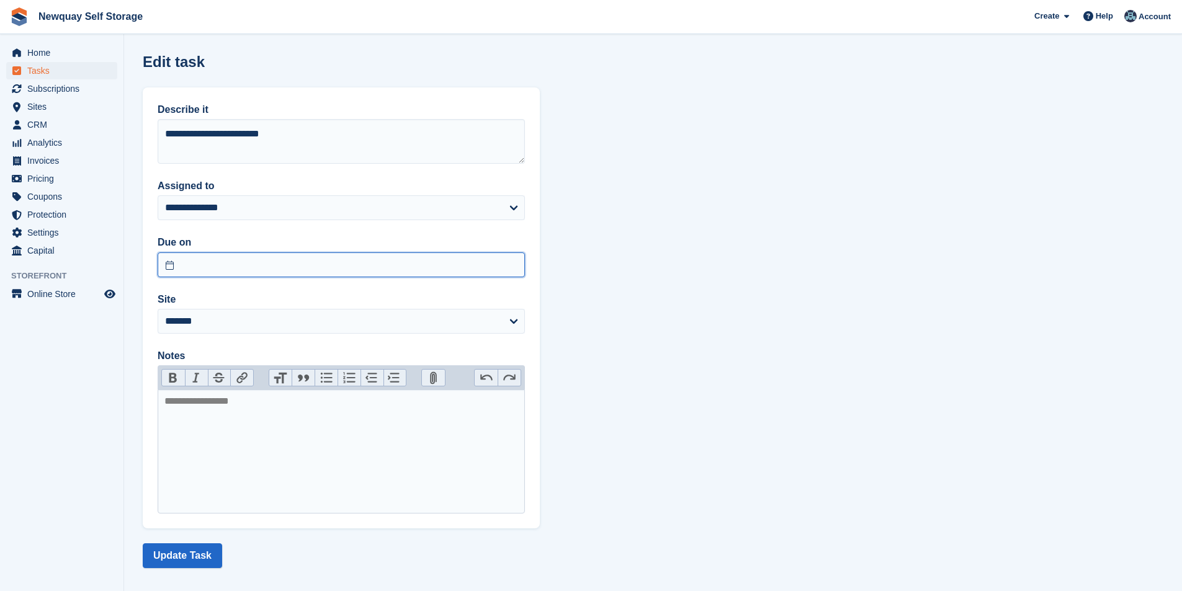
click at [208, 265] on input "text" at bounding box center [341, 264] width 367 height 25
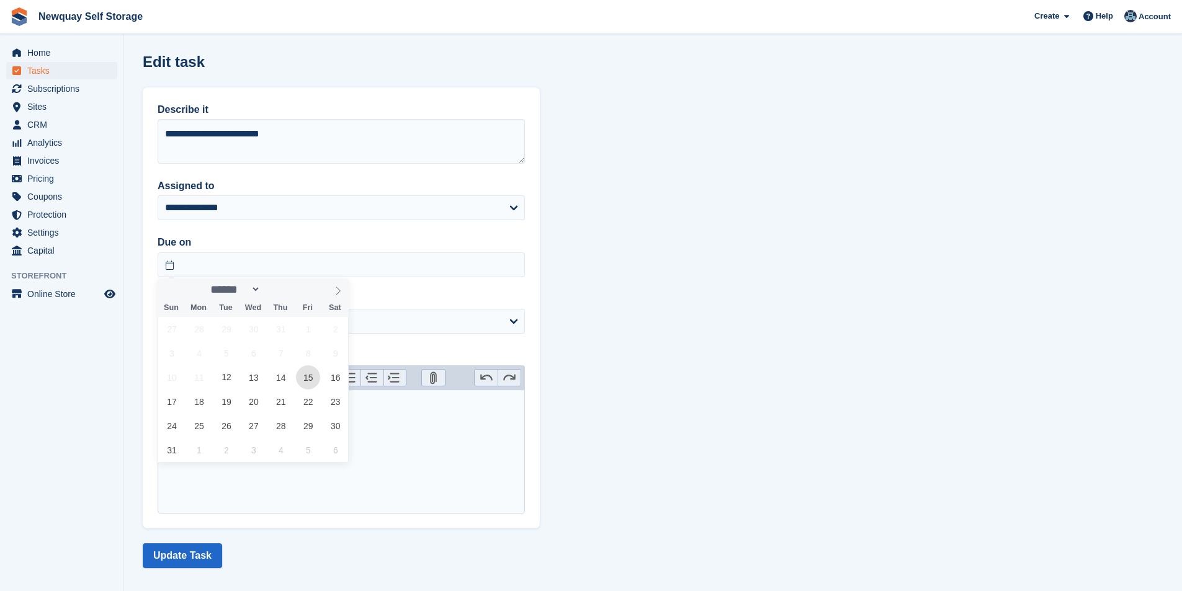
click at [299, 381] on span "15" at bounding box center [308, 377] width 24 height 24
type input "**********"
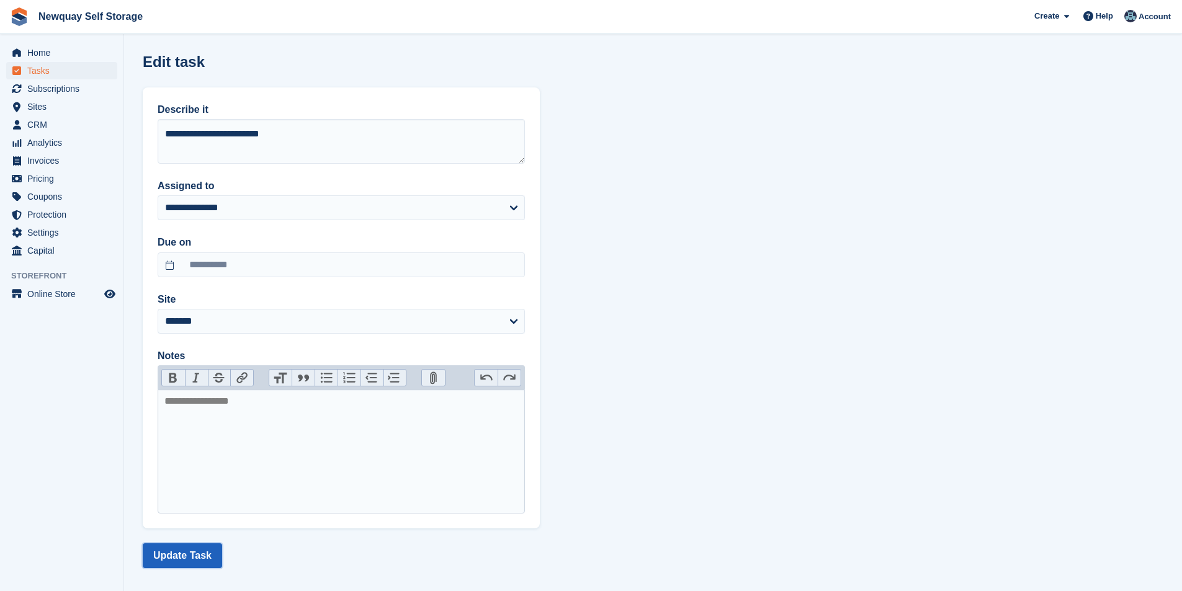
drag, startPoint x: 195, startPoint y: 552, endPoint x: 176, endPoint y: 551, distance: 19.9
click at [195, 552] on button "Update Task" at bounding box center [182, 555] width 79 height 25
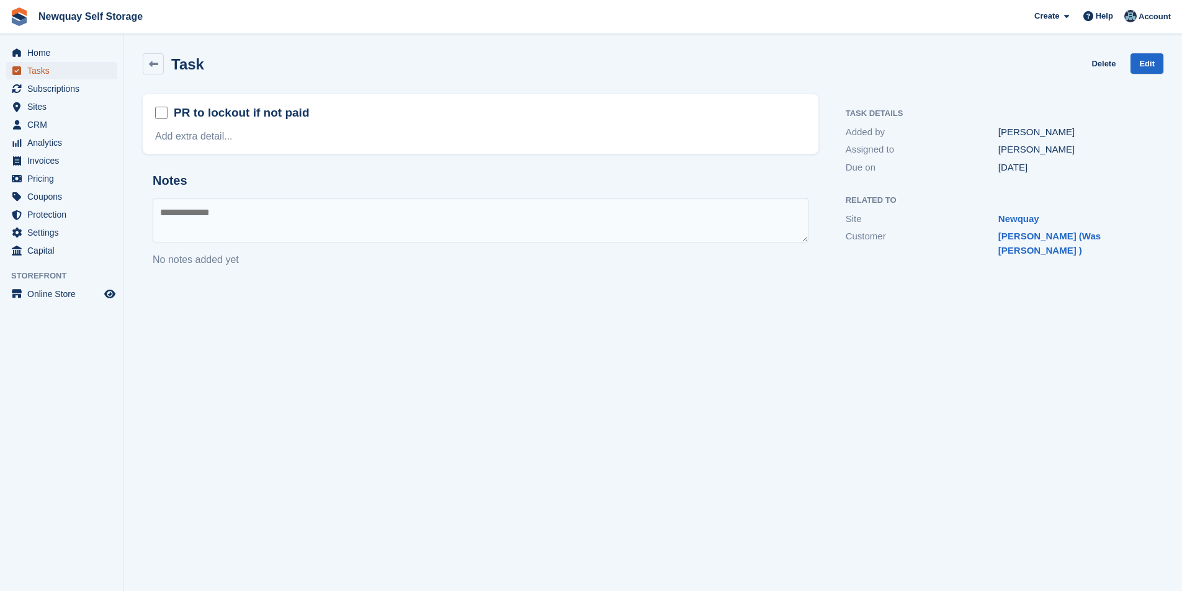
click at [43, 68] on span "Tasks" at bounding box center [64, 70] width 74 height 17
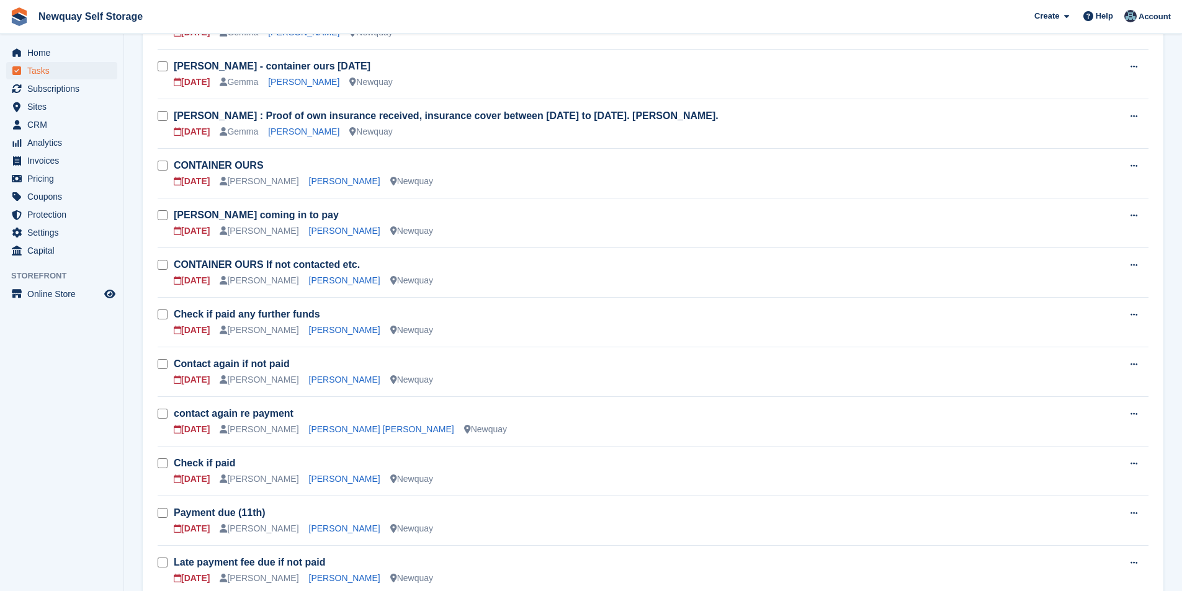
scroll to position [248, 0]
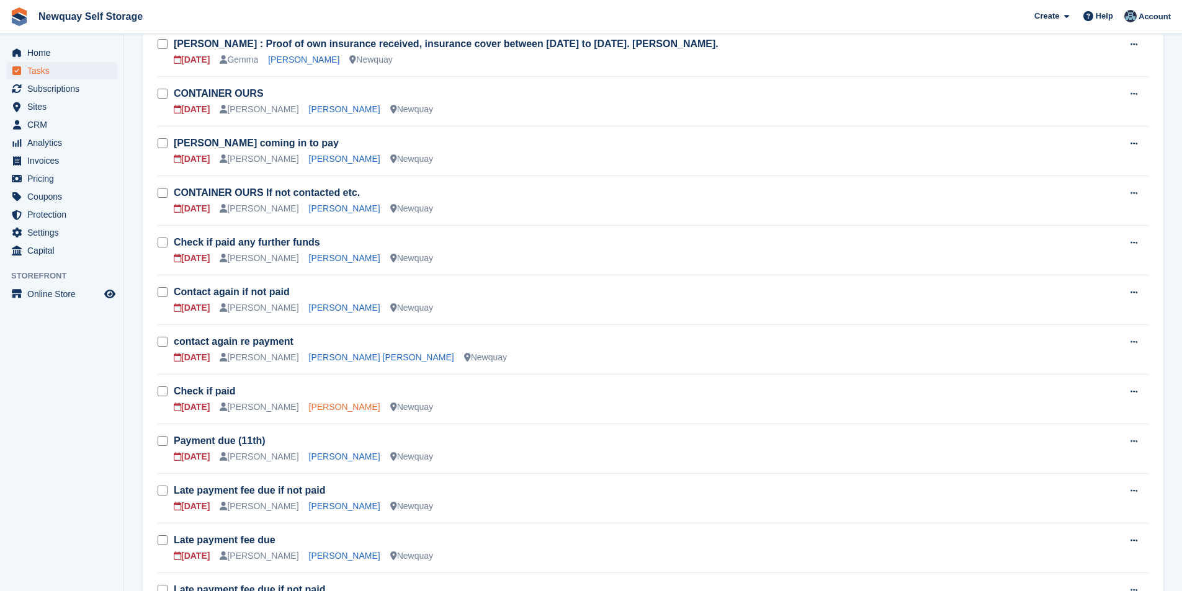
click at [314, 404] on link "[PERSON_NAME]" at bounding box center [344, 407] width 71 height 10
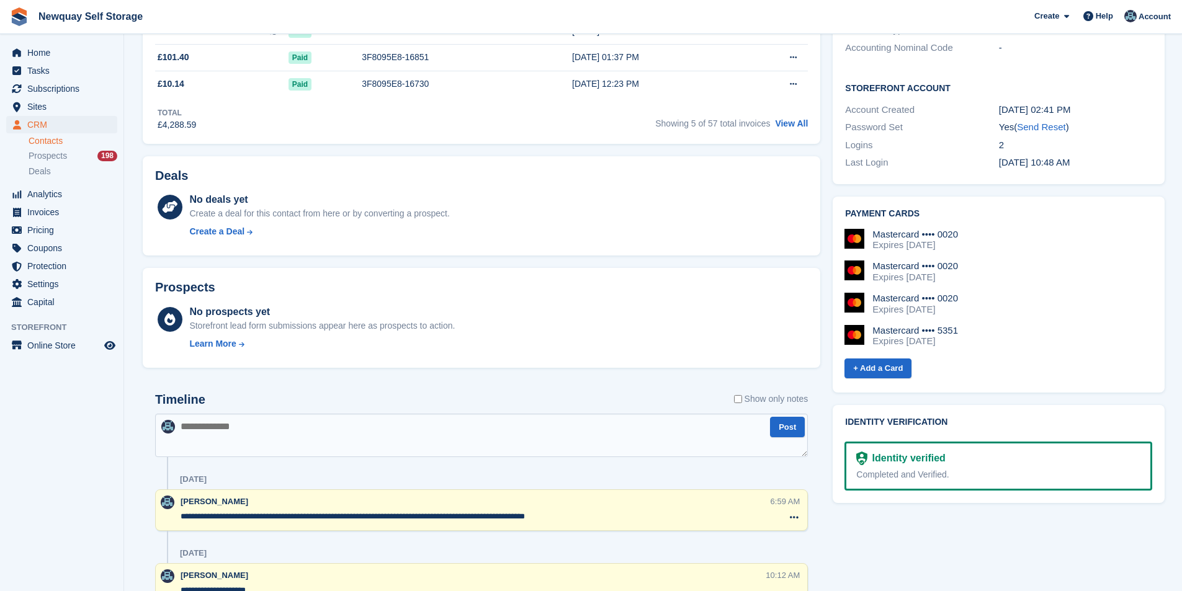
scroll to position [124, 0]
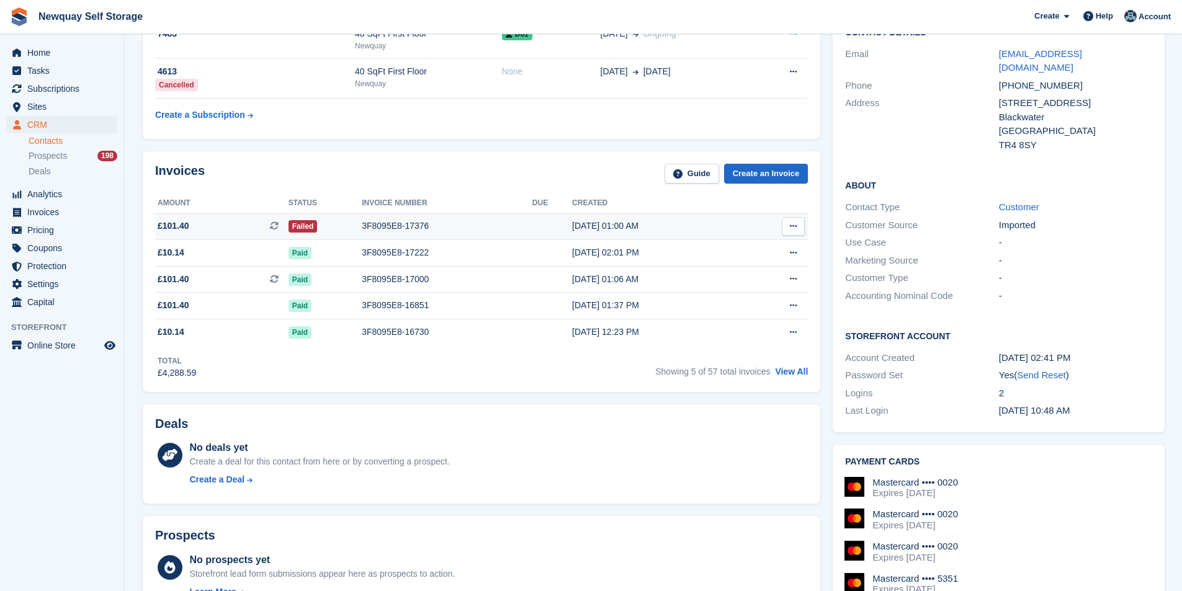
click at [389, 225] on div "3F8095E8-17376" at bounding box center [447, 226] width 171 height 13
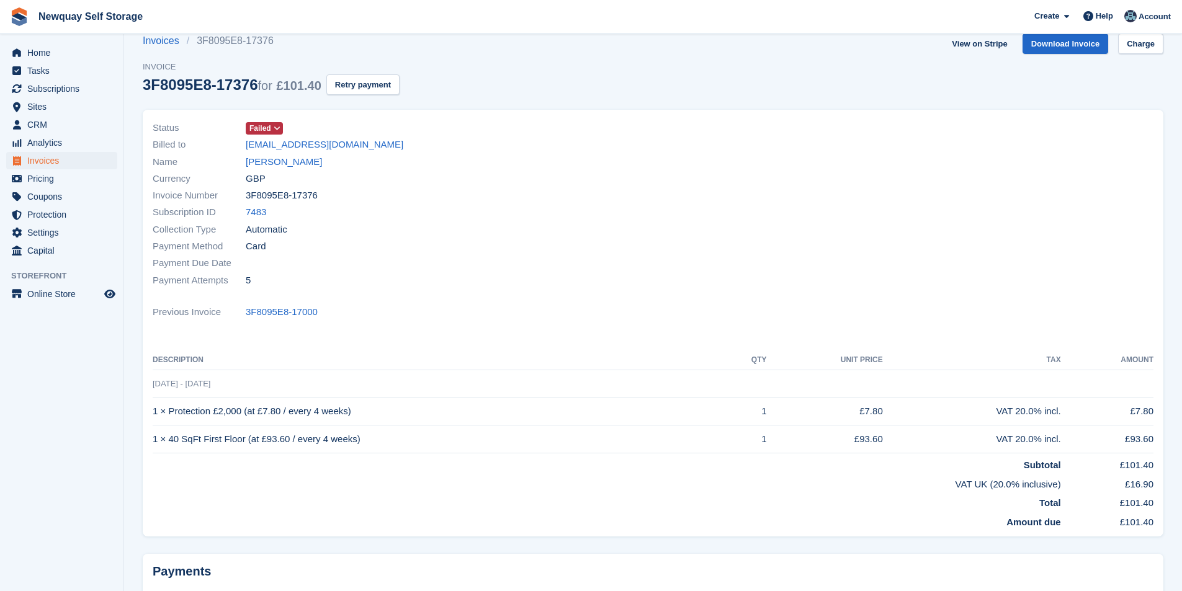
scroll to position [14, 0]
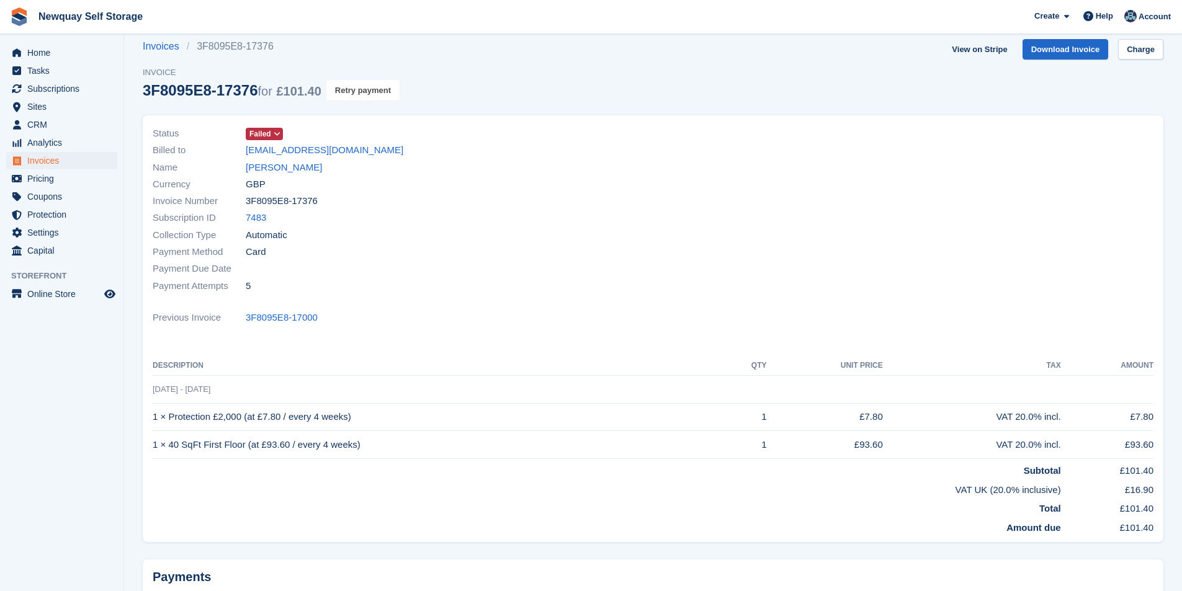
click at [366, 87] on button "Retry payment" at bounding box center [362, 90] width 73 height 20
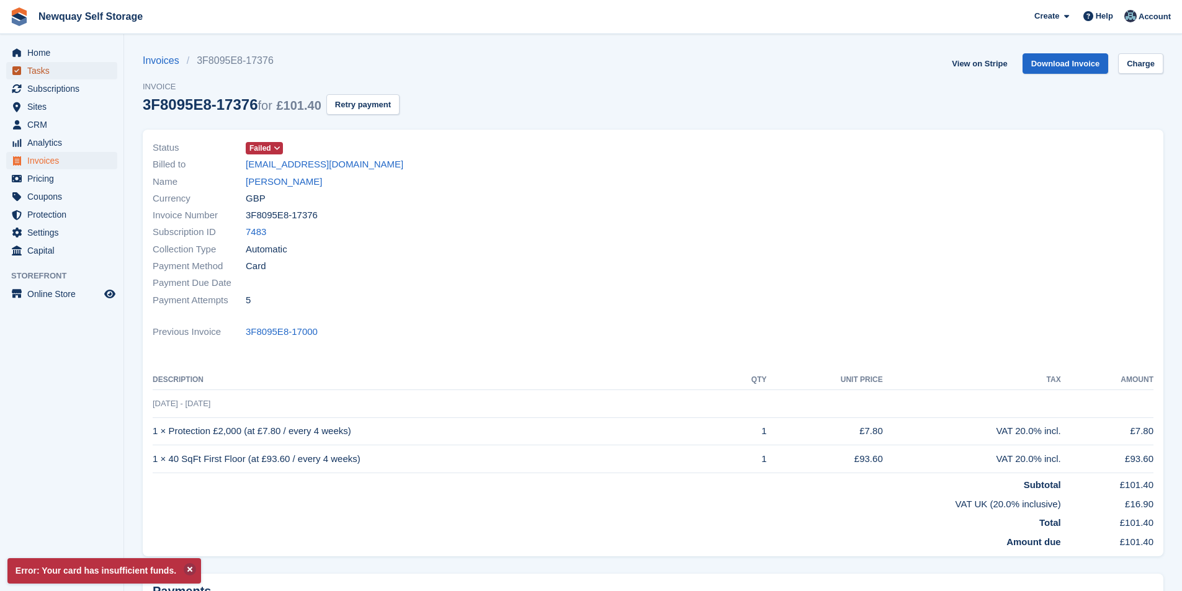
click at [59, 69] on span "Tasks" at bounding box center [64, 70] width 74 height 17
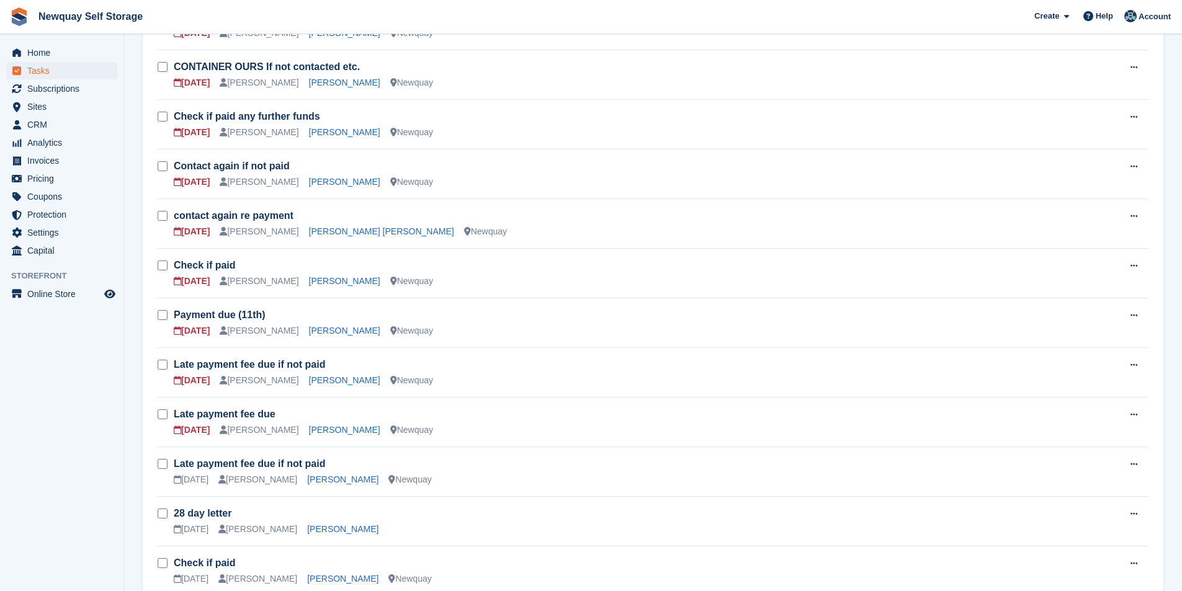
scroll to position [496, 0]
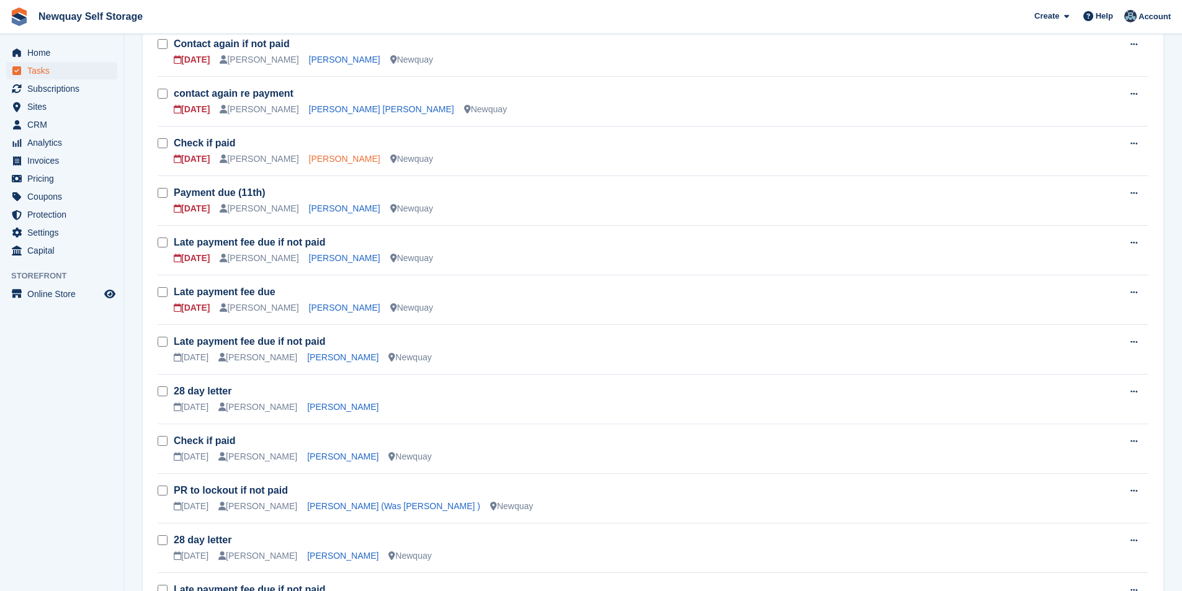
click at [338, 156] on link "[PERSON_NAME]" at bounding box center [344, 159] width 71 height 10
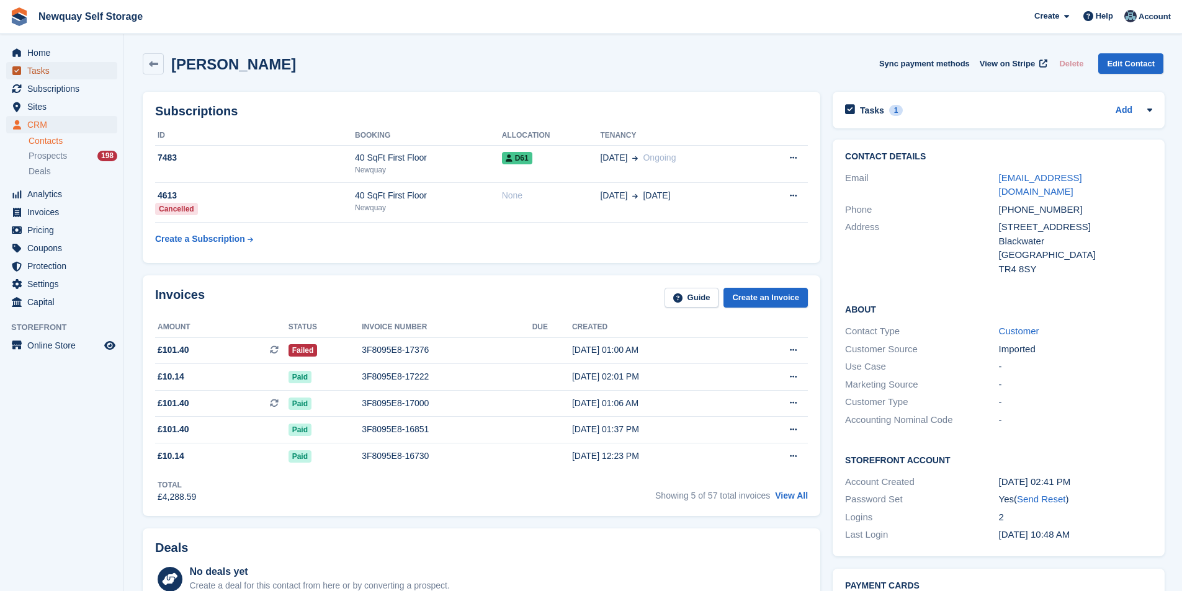
click at [61, 63] on span "Tasks" at bounding box center [64, 70] width 74 height 17
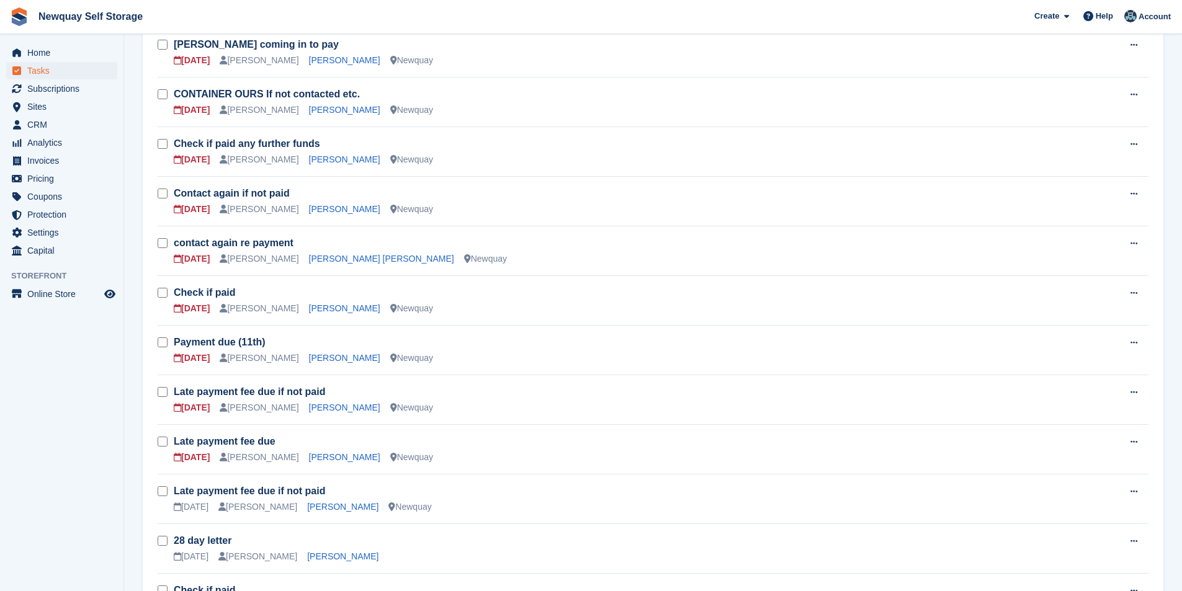
scroll to position [372, 0]
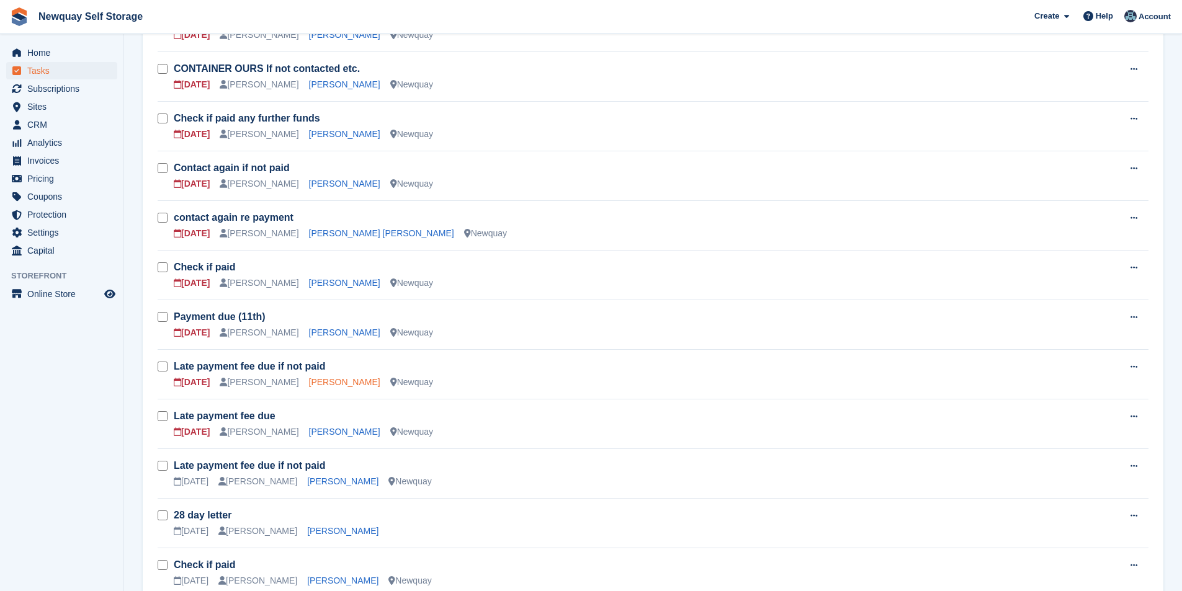
click at [337, 384] on link "Luke McCafferty" at bounding box center [344, 382] width 71 height 10
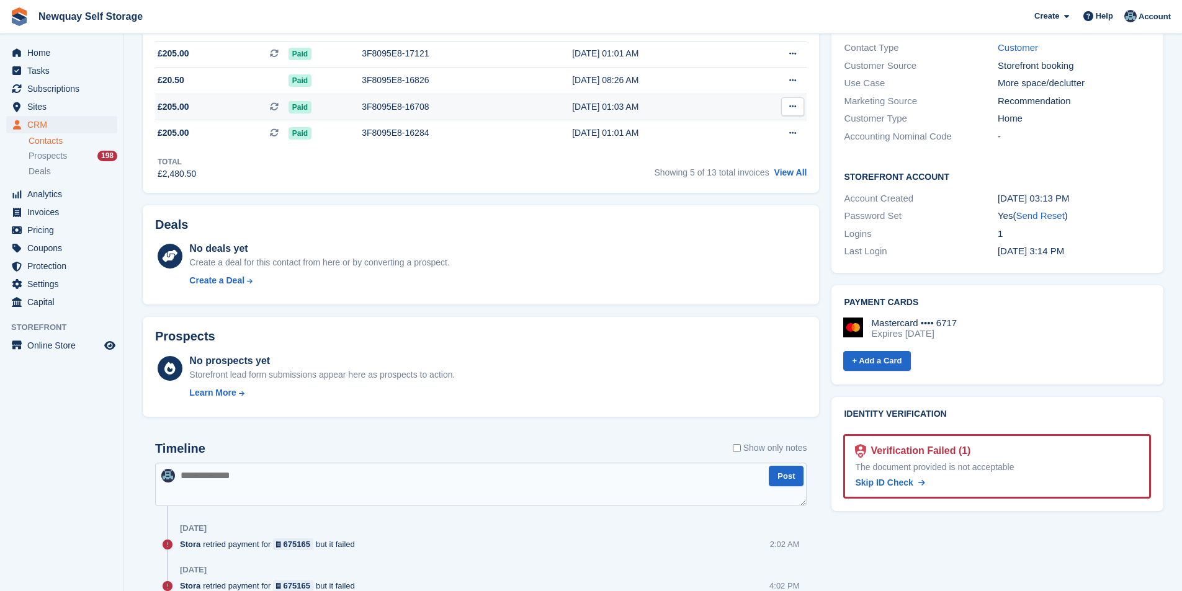
scroll to position [310, 0]
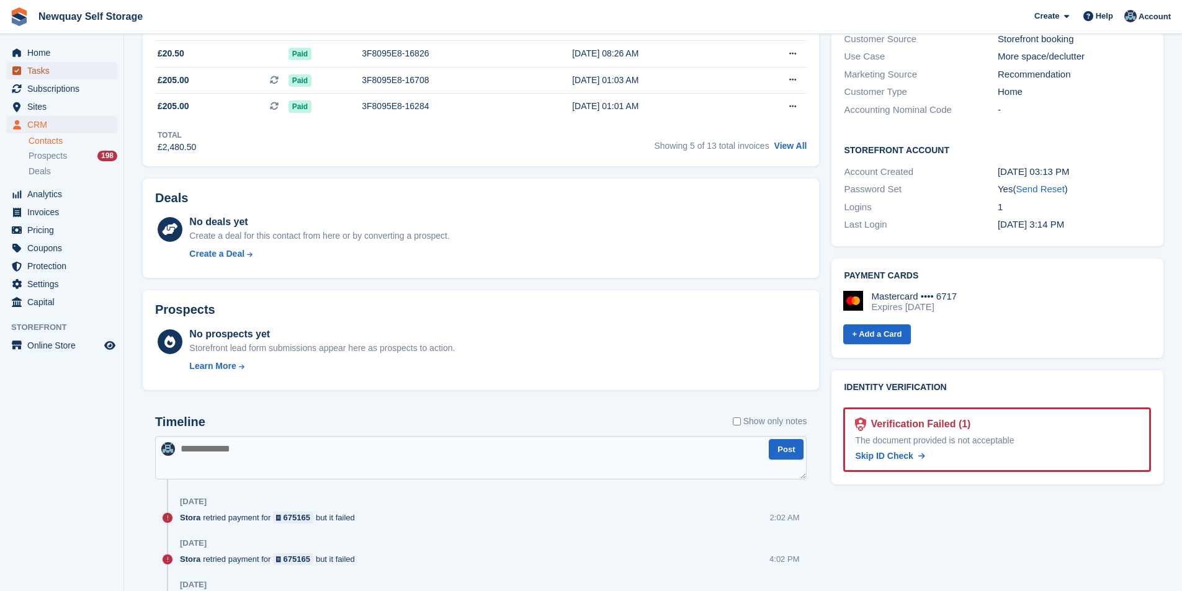
click at [29, 70] on span "Tasks" at bounding box center [64, 70] width 74 height 17
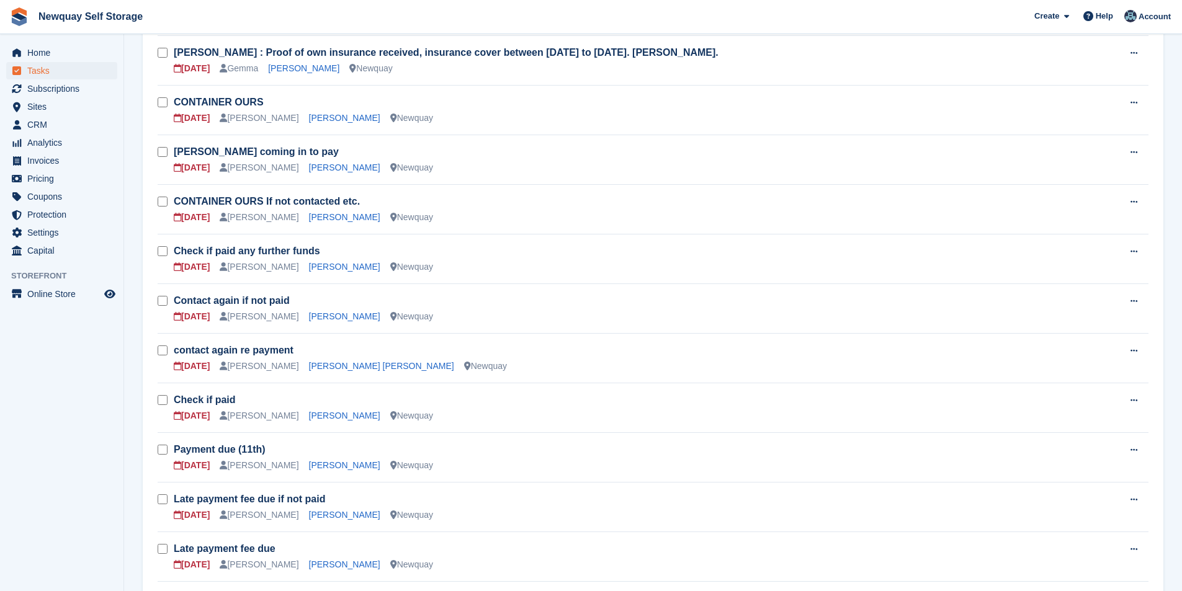
scroll to position [248, 0]
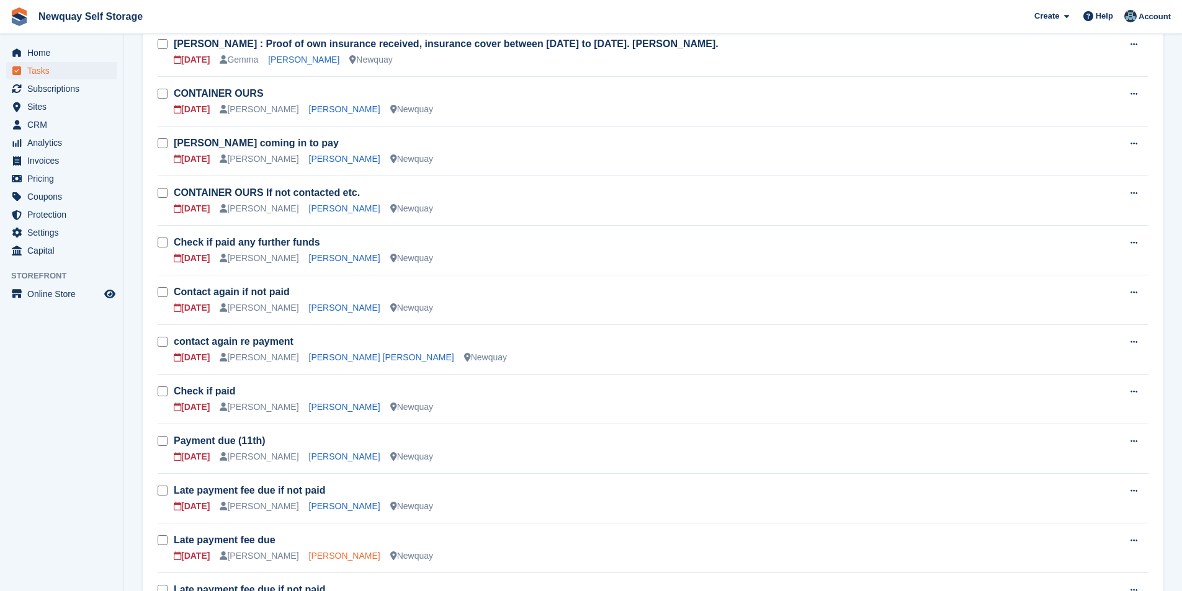
click at [325, 551] on link "[PERSON_NAME]" at bounding box center [344, 556] width 71 height 10
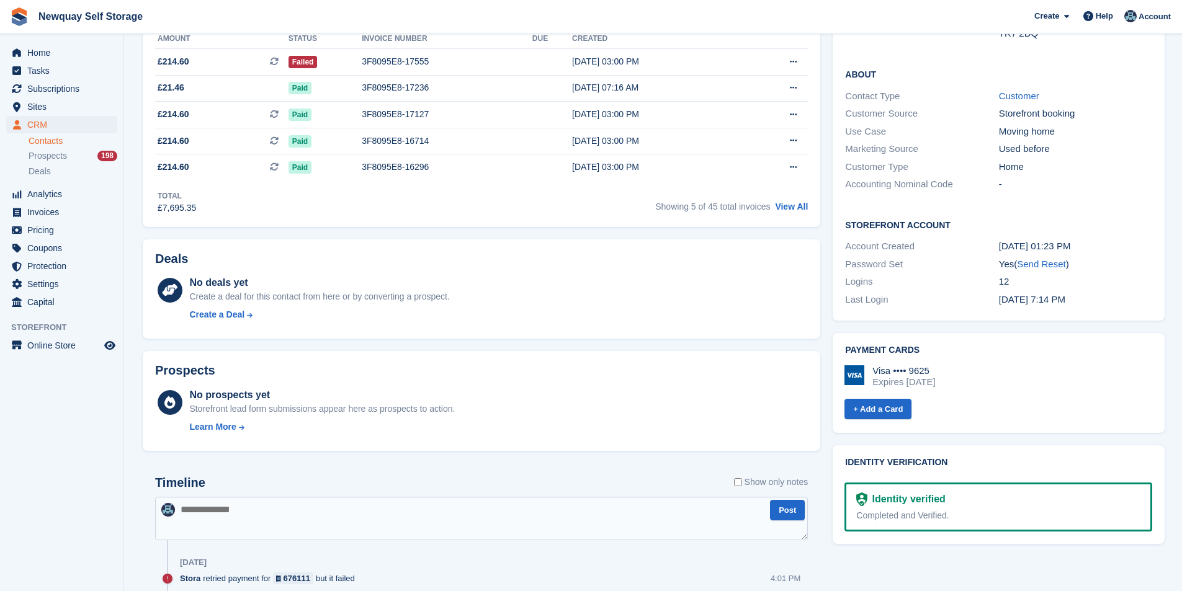
scroll to position [372, 0]
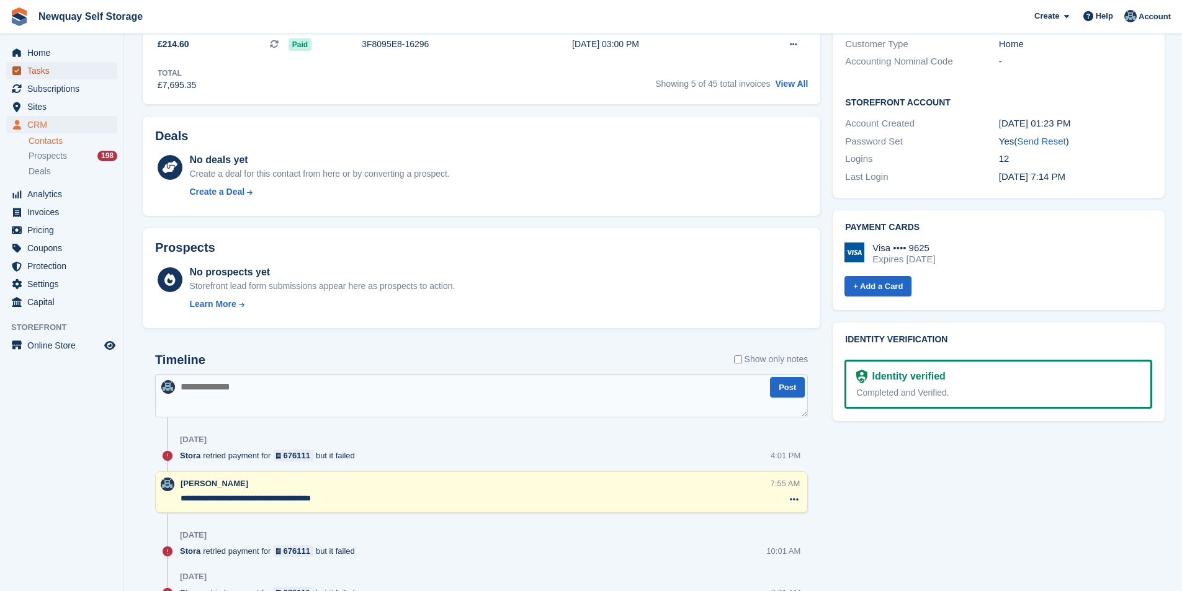
click at [29, 68] on span "Tasks" at bounding box center [64, 70] width 74 height 17
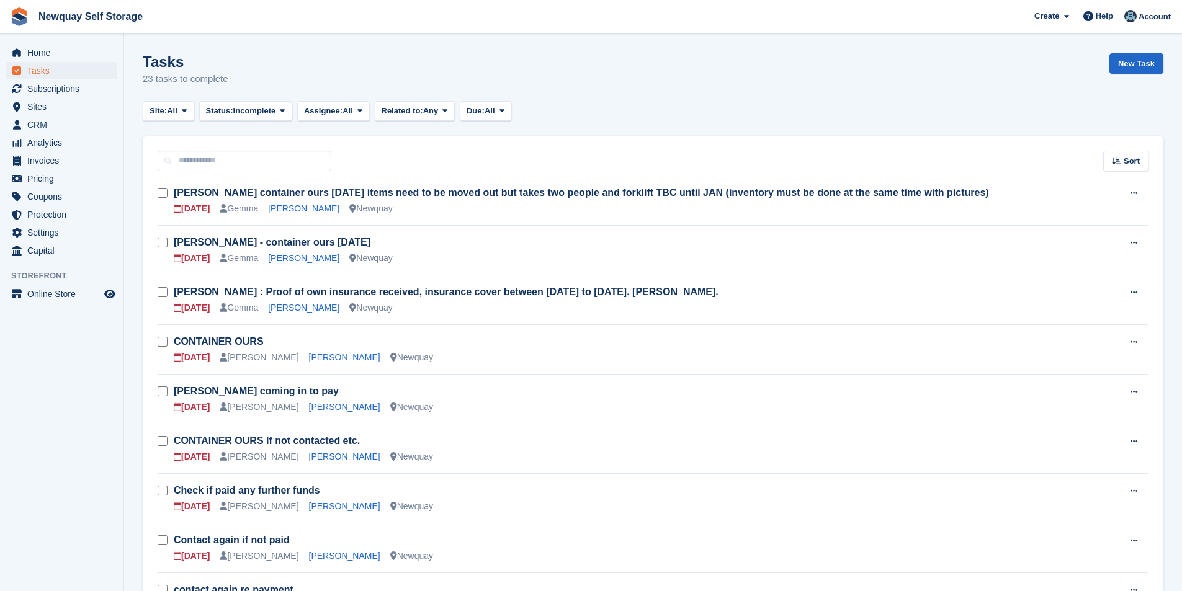
scroll to position [372, 0]
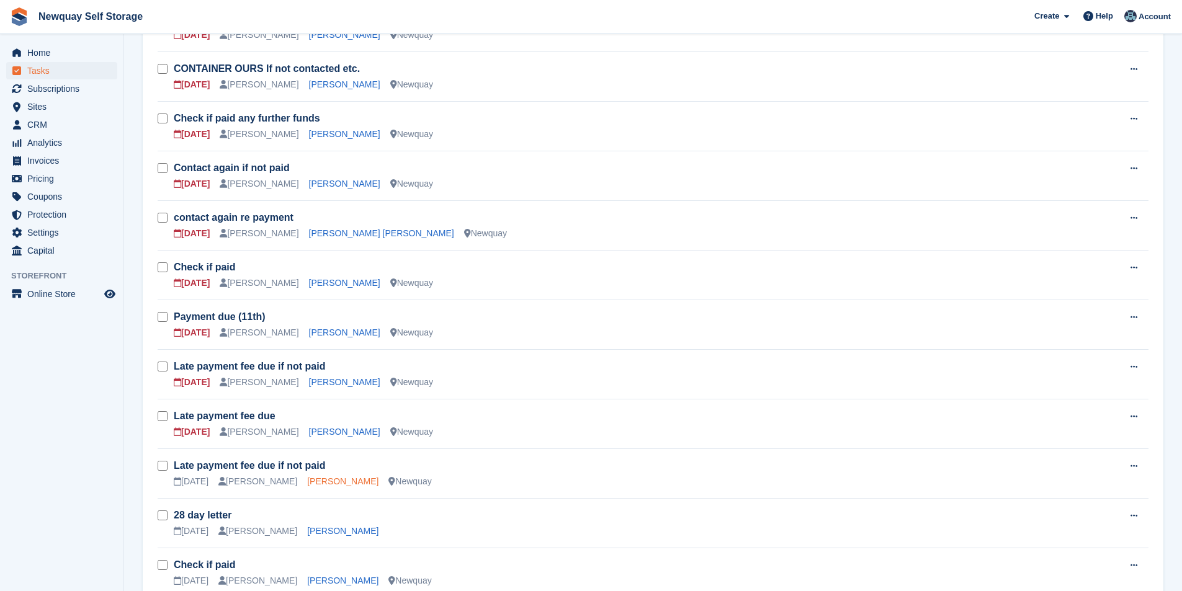
click at [325, 479] on link "[PERSON_NAME]" at bounding box center [342, 481] width 71 height 10
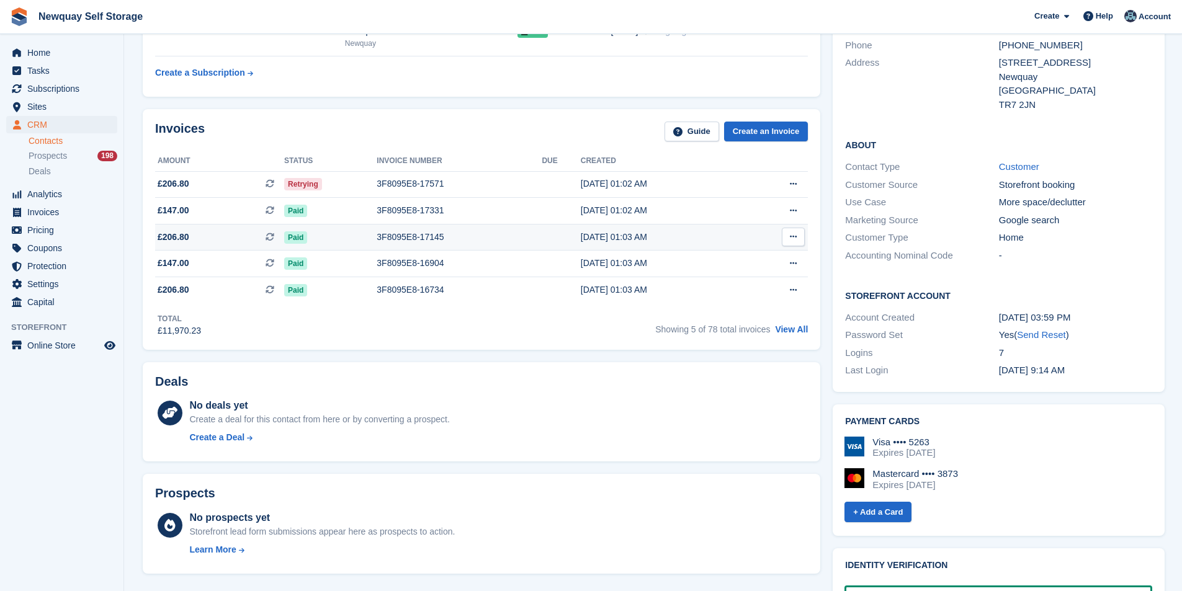
scroll to position [124, 0]
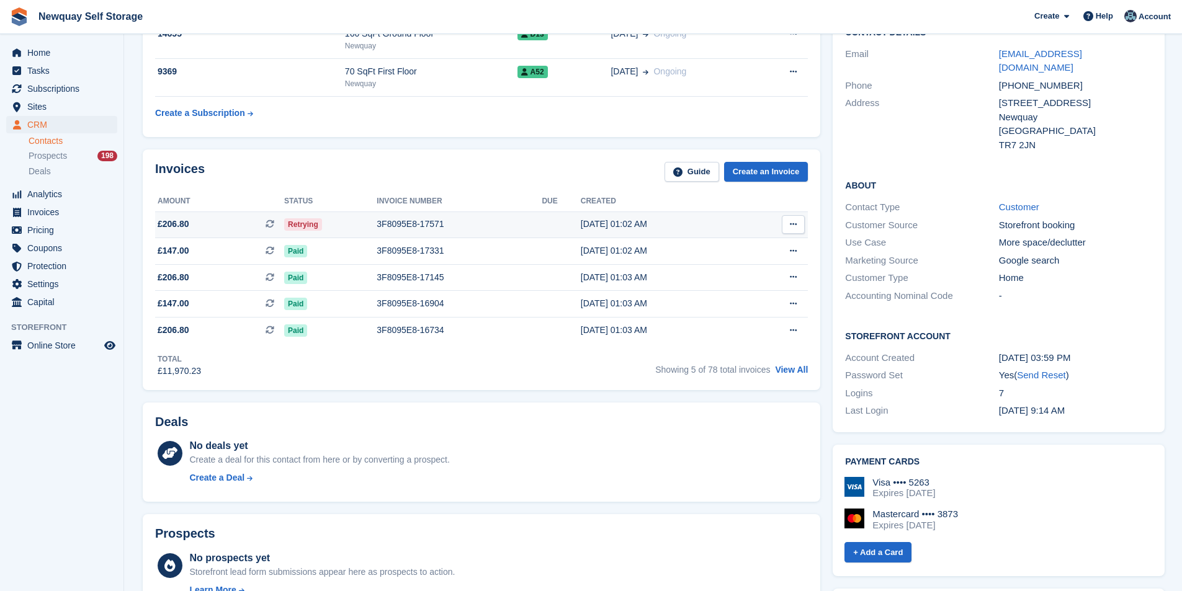
click at [413, 222] on div "3F8095E8-17571" at bounding box center [459, 224] width 165 height 13
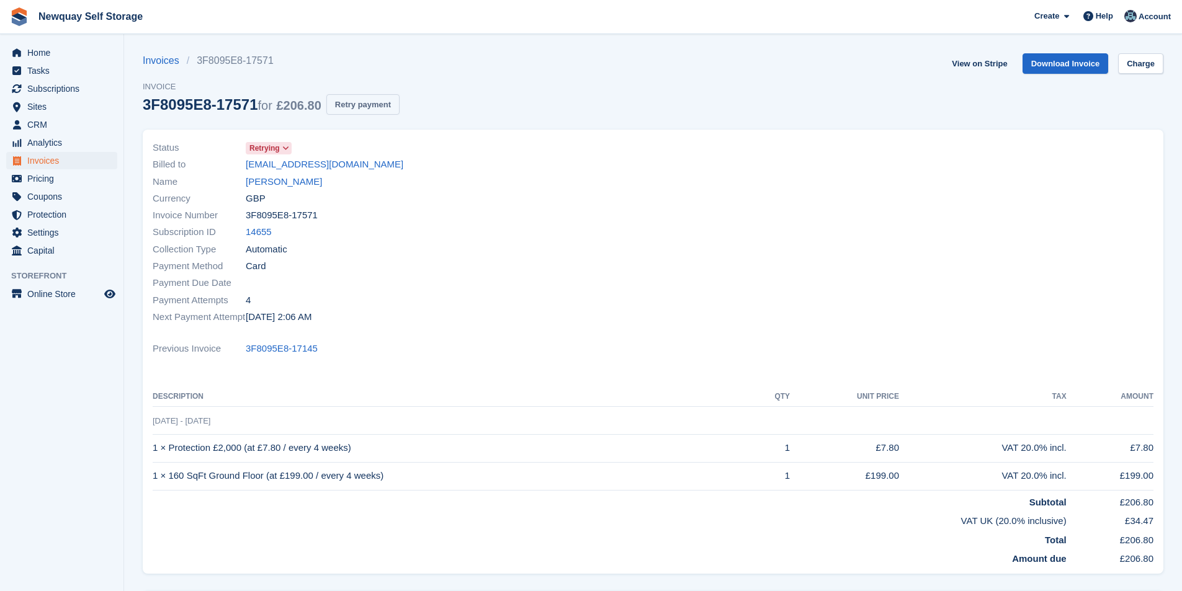
click at [360, 105] on button "Retry payment" at bounding box center [362, 104] width 73 height 20
click at [46, 58] on span "Home" at bounding box center [64, 52] width 74 height 17
click at [45, 66] on span "Tasks" at bounding box center [64, 70] width 74 height 17
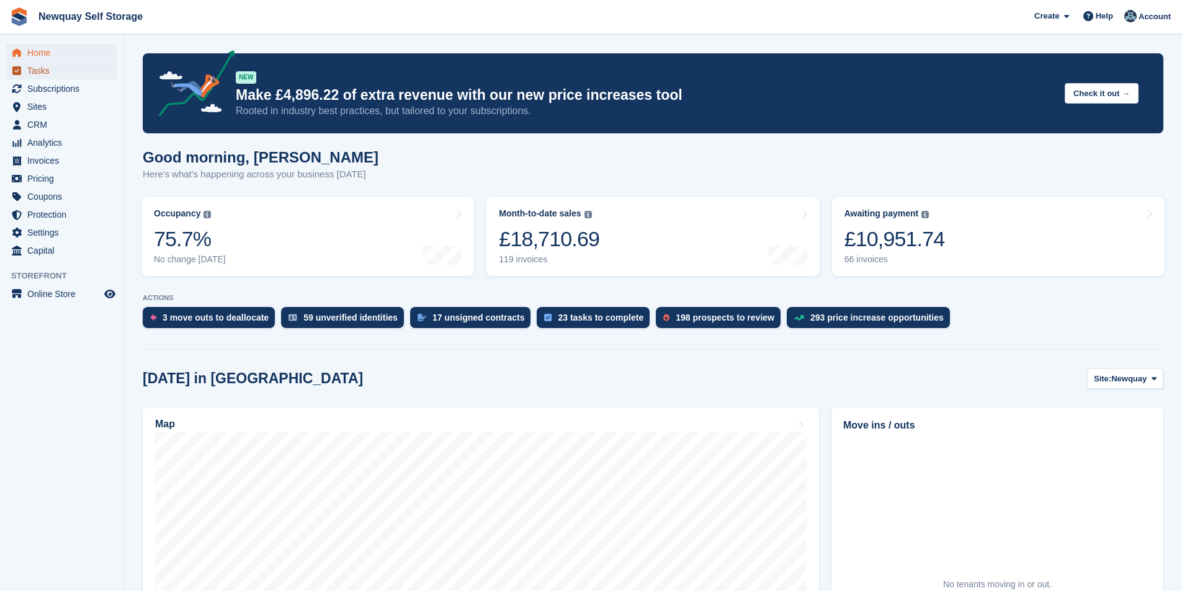
click at [53, 67] on span "Tasks" at bounding box center [64, 70] width 74 height 17
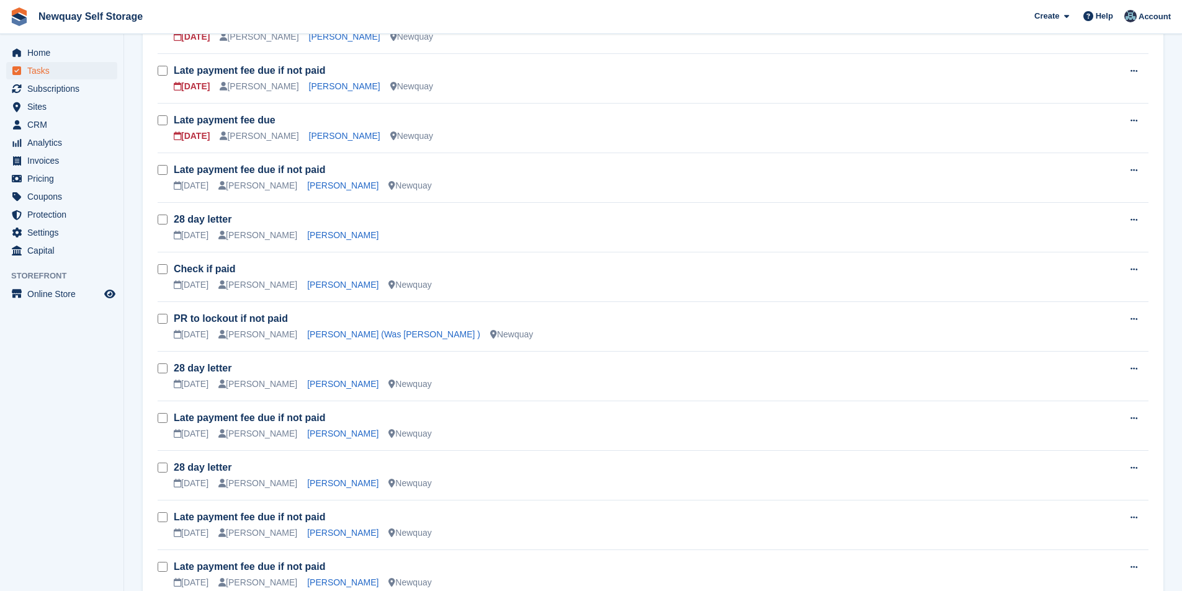
scroll to position [783, 0]
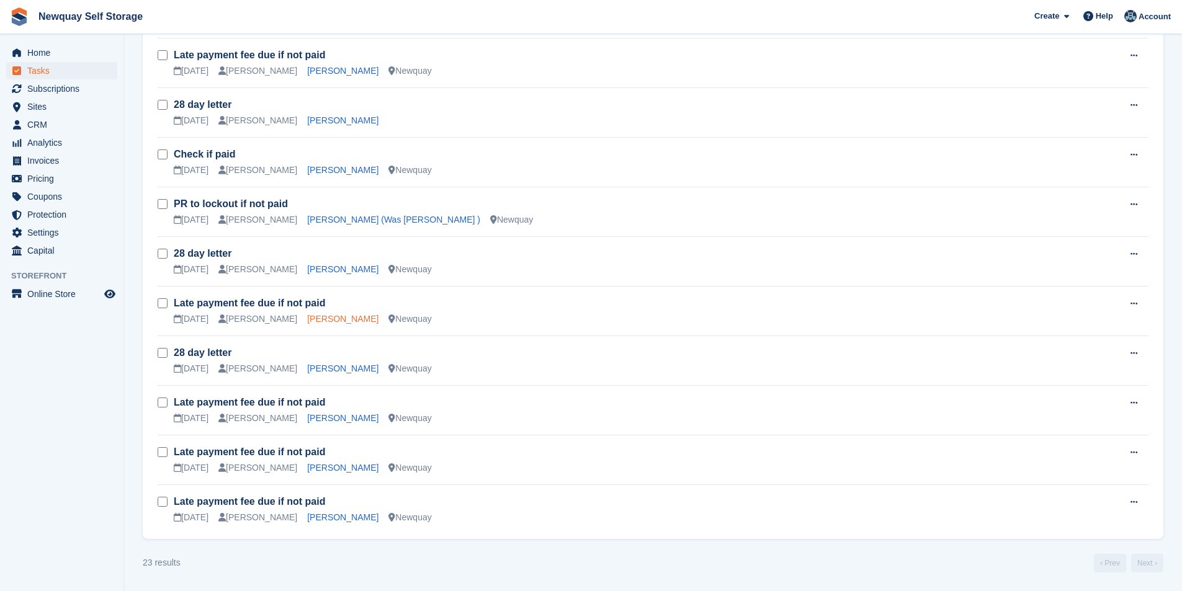
click at [345, 317] on link "Lynne Johnson" at bounding box center [342, 319] width 71 height 10
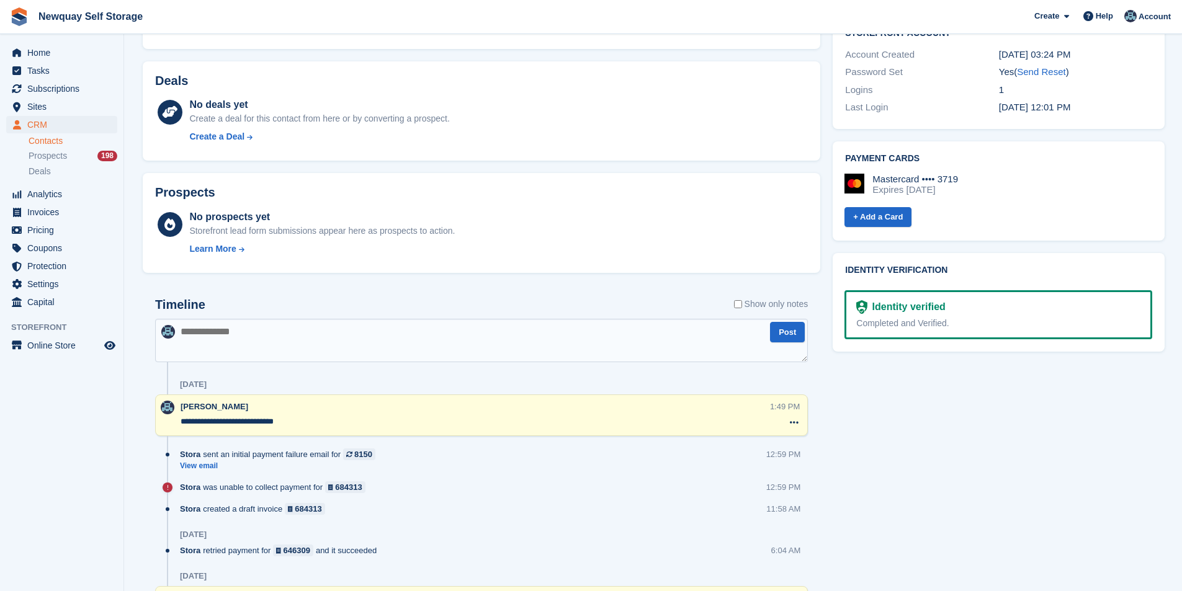
scroll to position [620, 0]
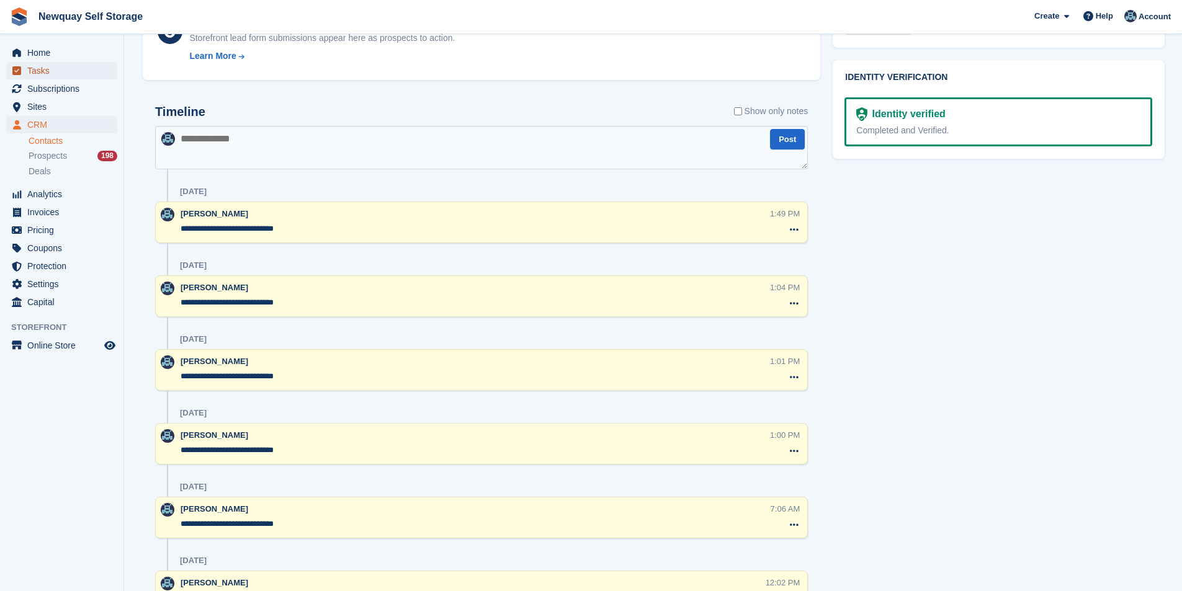
click at [38, 65] on span "Tasks" at bounding box center [64, 70] width 74 height 17
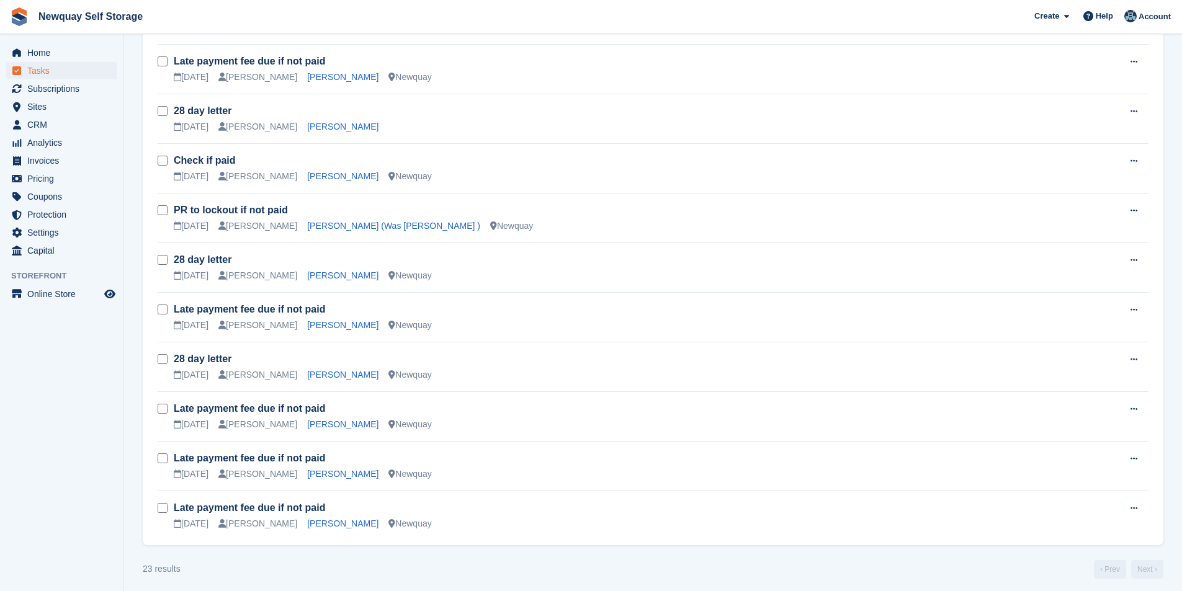
scroll to position [783, 0]
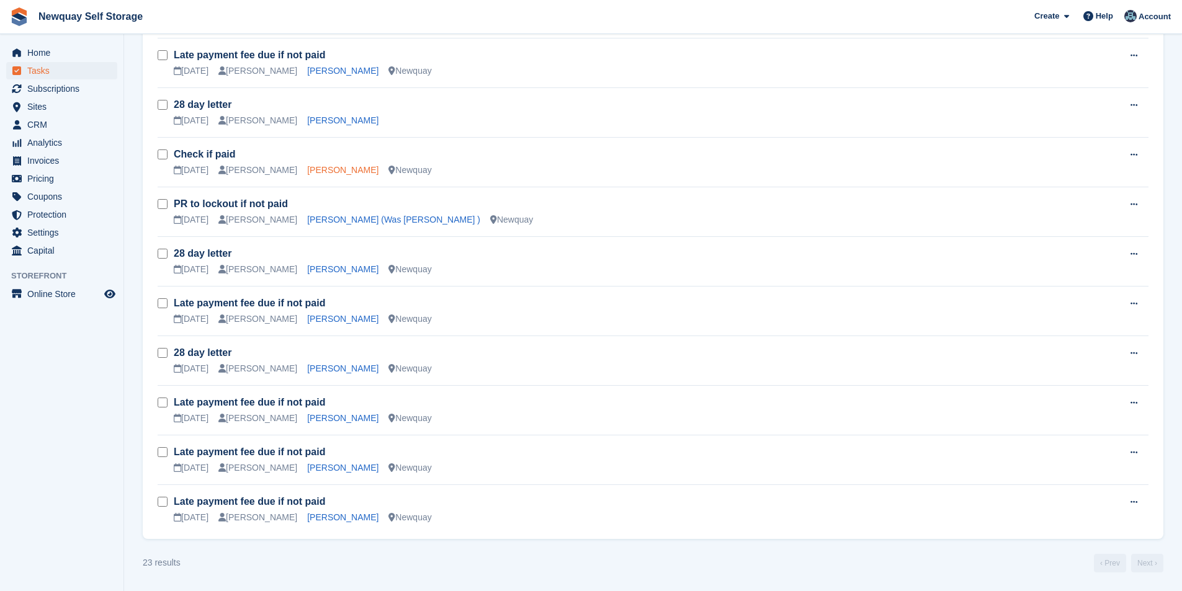
click at [352, 174] on link "Danel Stuart Parmenter" at bounding box center [342, 170] width 71 height 10
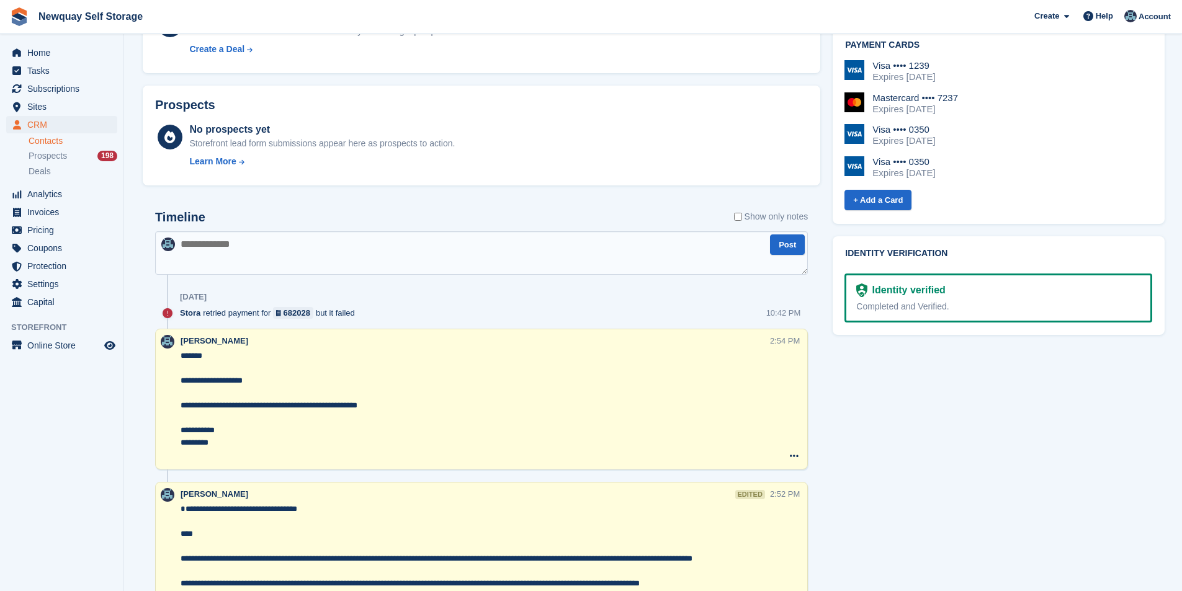
scroll to position [372, 0]
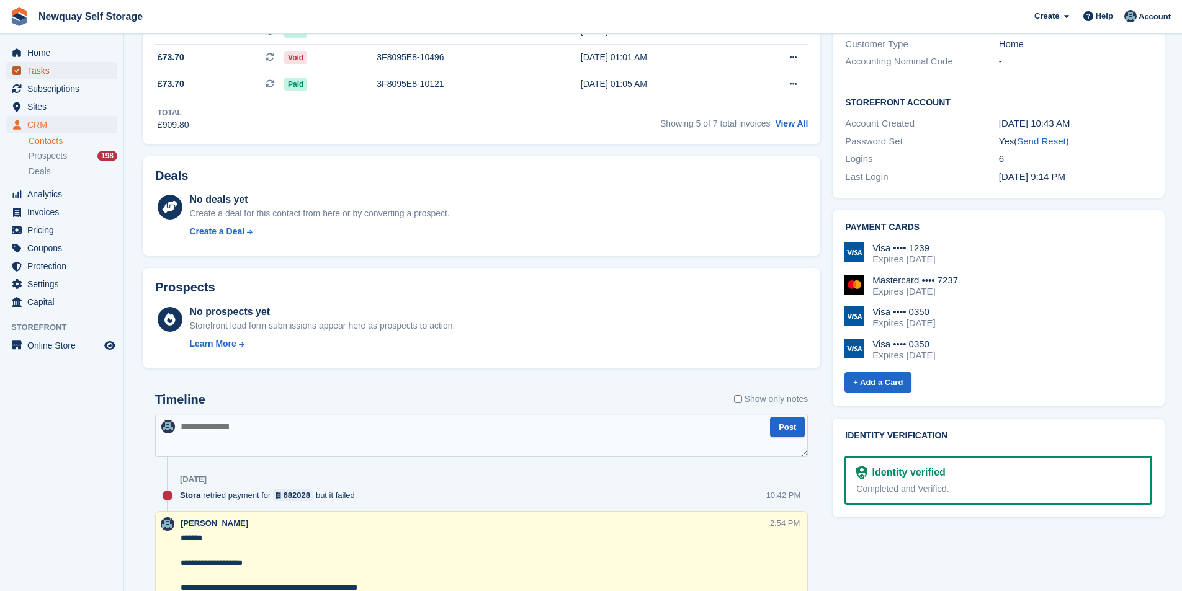
click at [53, 72] on span "Tasks" at bounding box center [64, 70] width 74 height 17
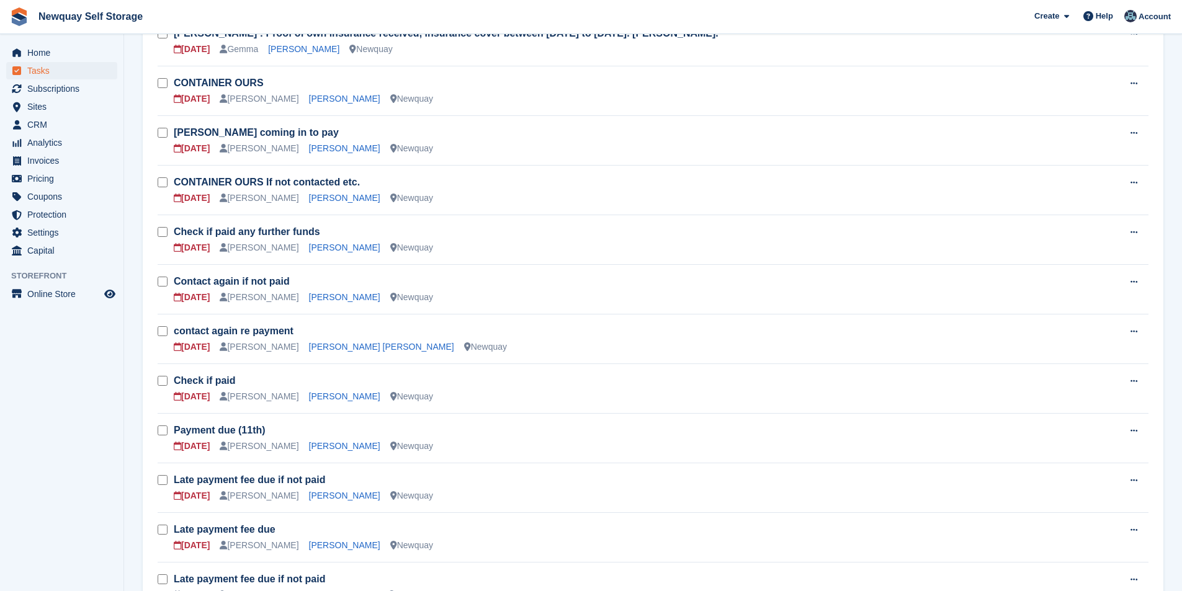
scroll to position [248, 0]
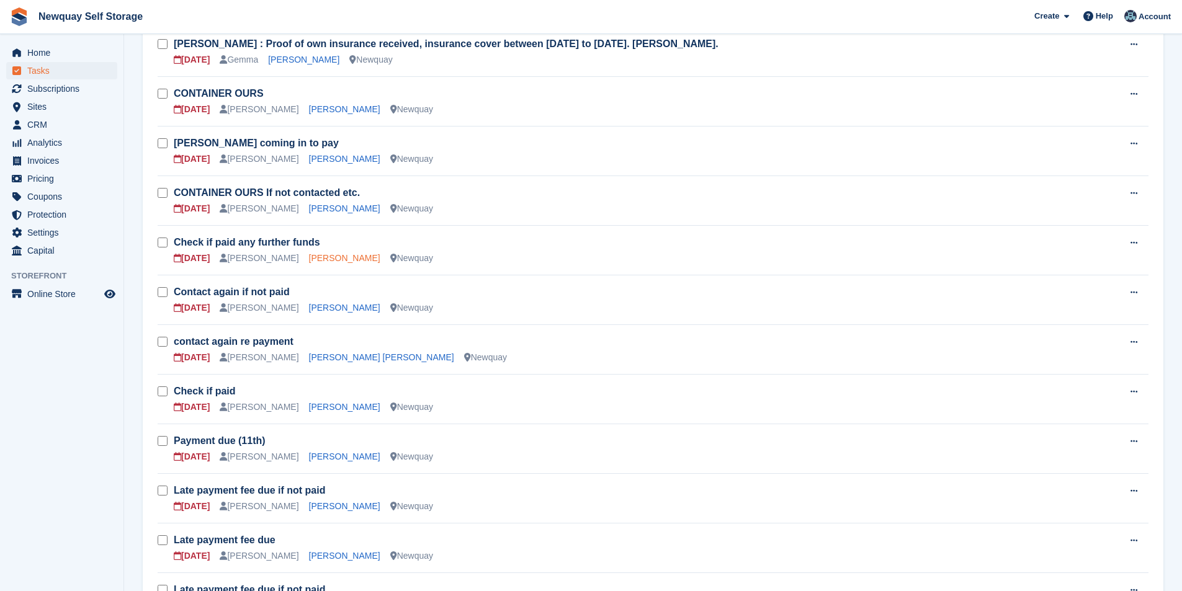
click at [315, 254] on link "[PERSON_NAME]" at bounding box center [344, 258] width 71 height 10
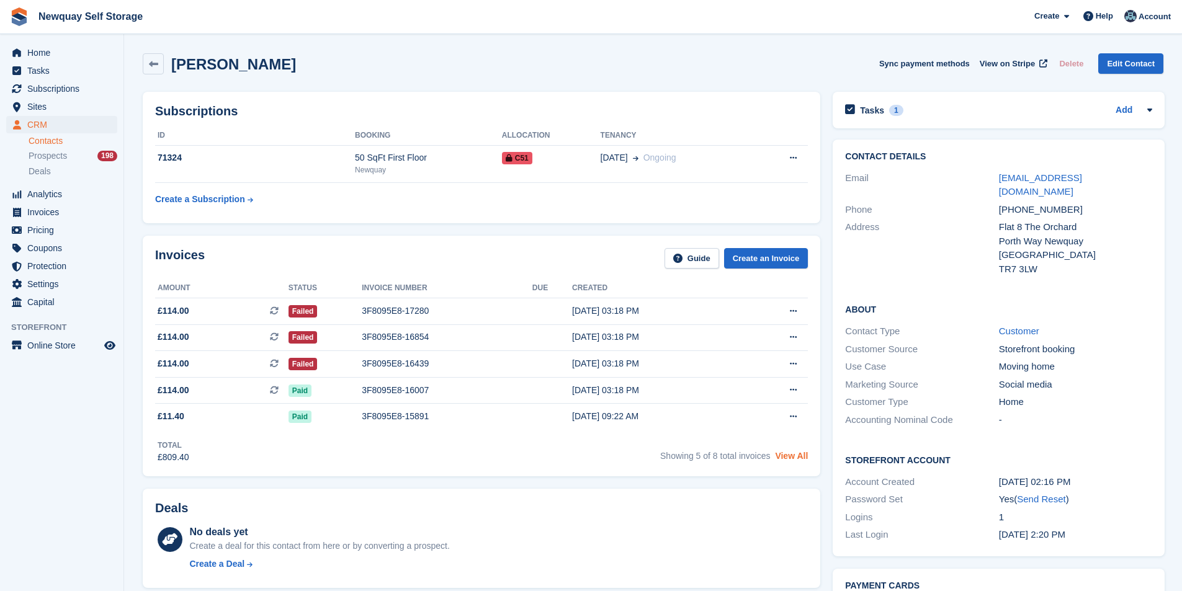
click at [795, 452] on link "View All" at bounding box center [791, 456] width 33 height 10
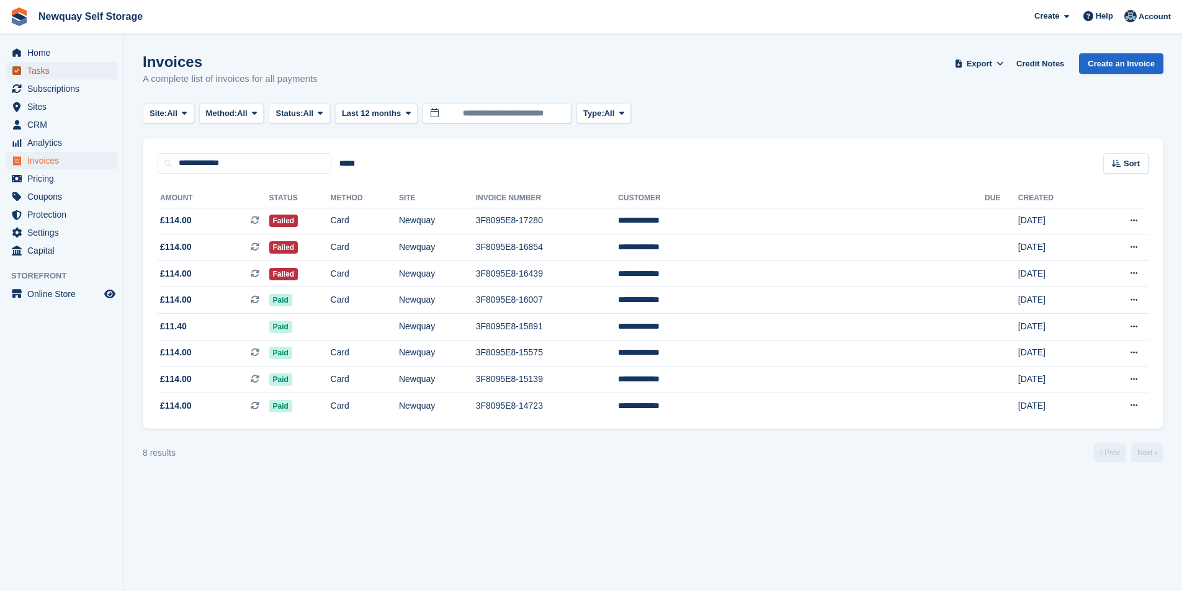
click at [48, 76] on span "Tasks" at bounding box center [64, 70] width 74 height 17
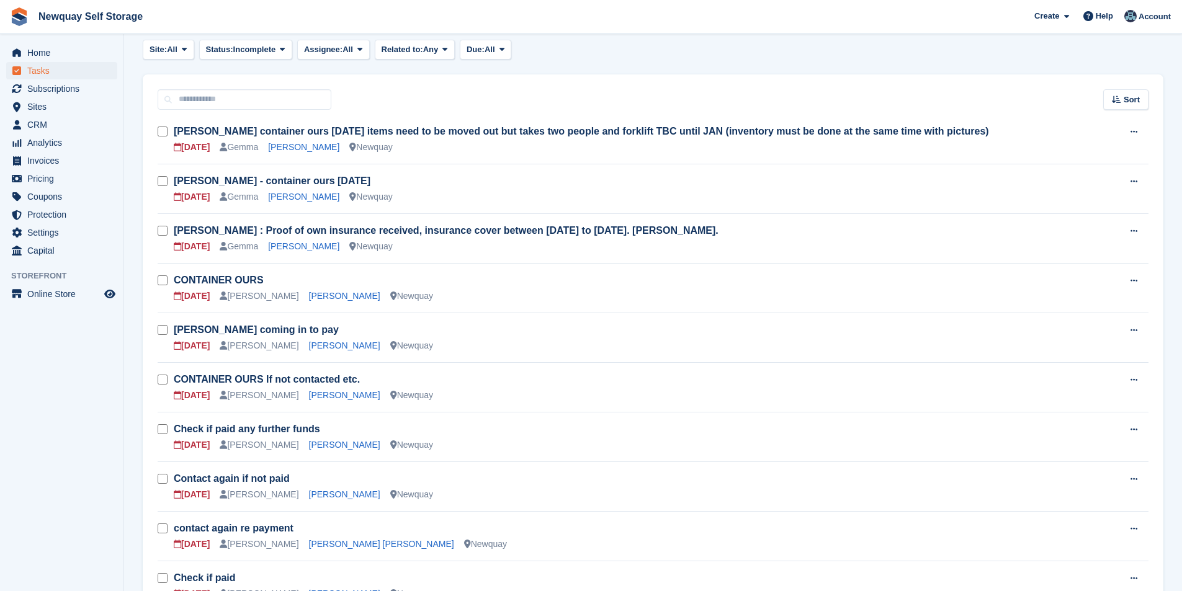
scroll to position [186, 0]
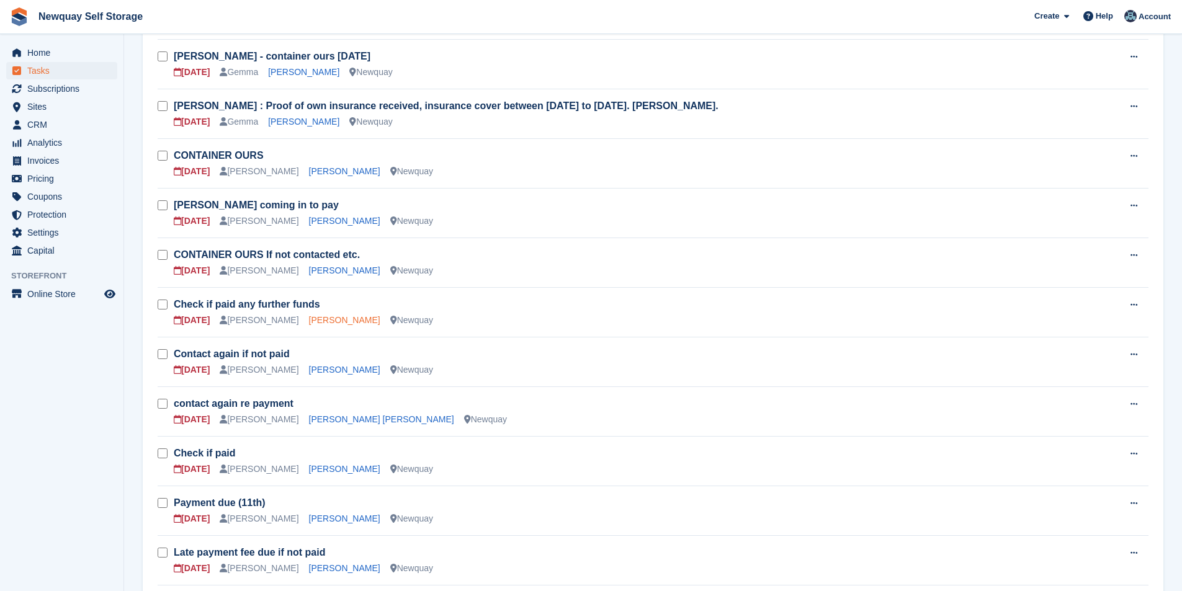
click at [331, 315] on link "[PERSON_NAME]" at bounding box center [344, 320] width 71 height 10
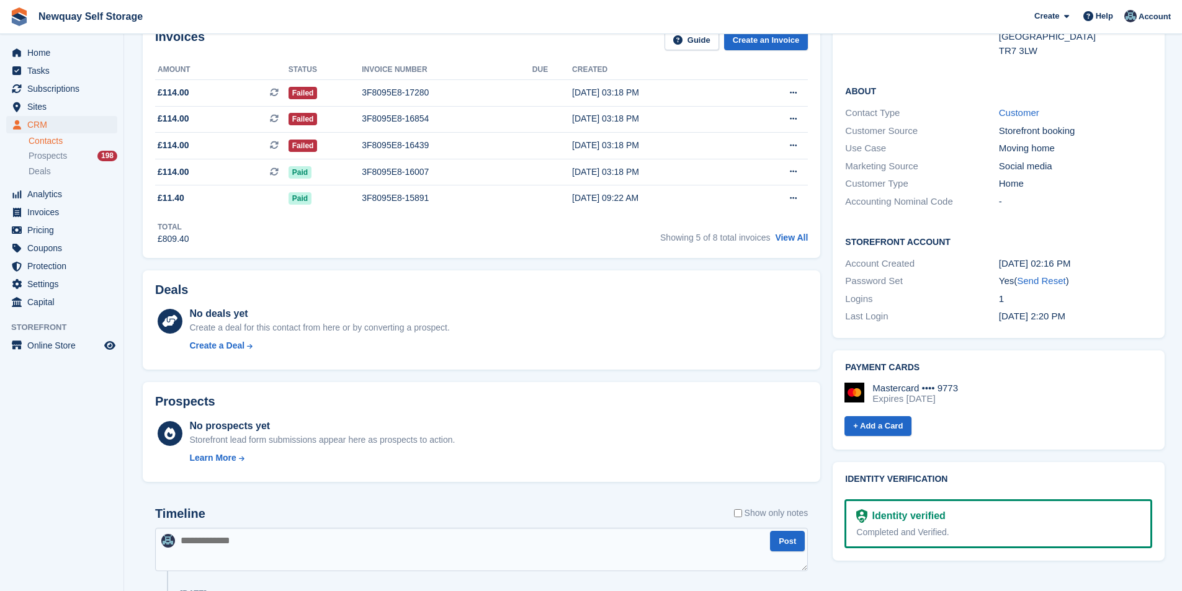
scroll to position [190, 0]
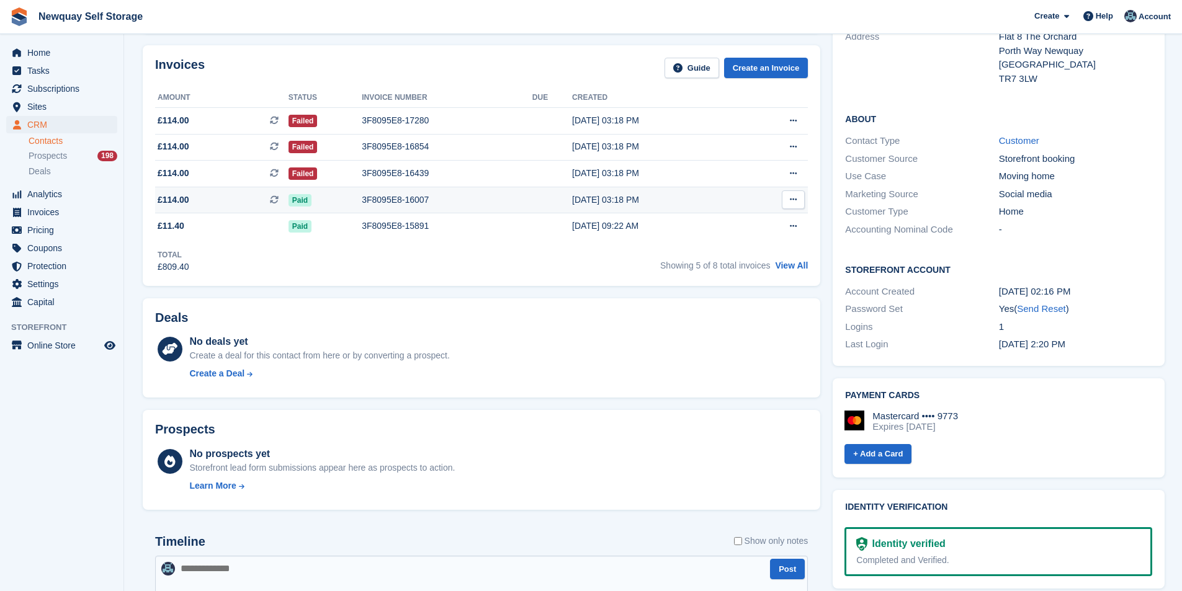
click at [380, 200] on div "3F8095E8-16007" at bounding box center [447, 200] width 171 height 13
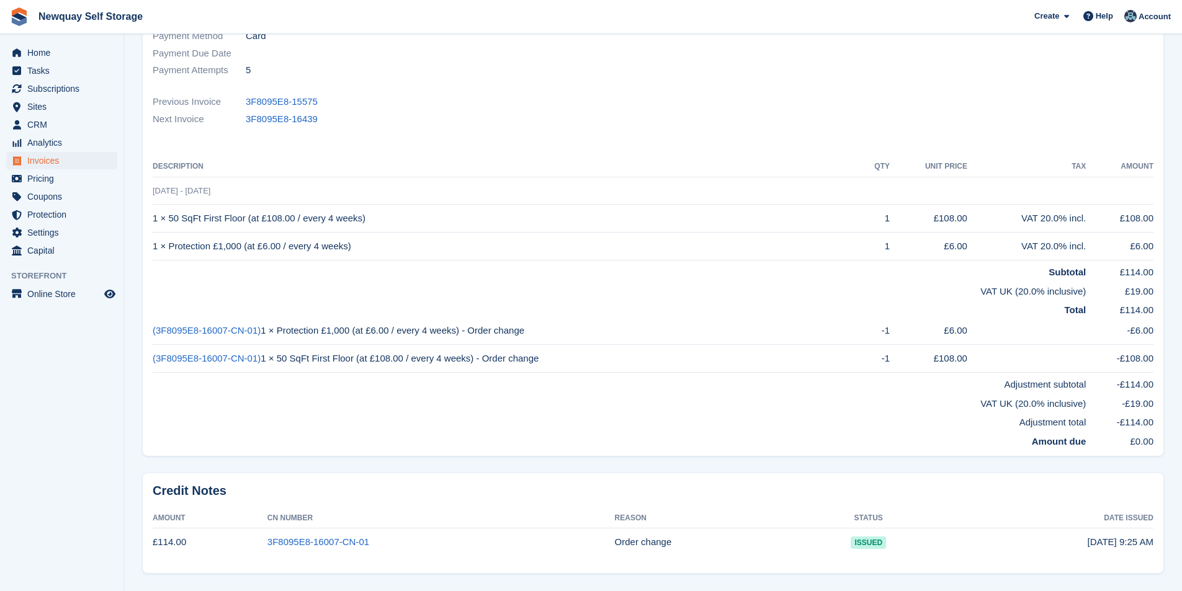
scroll to position [248, 0]
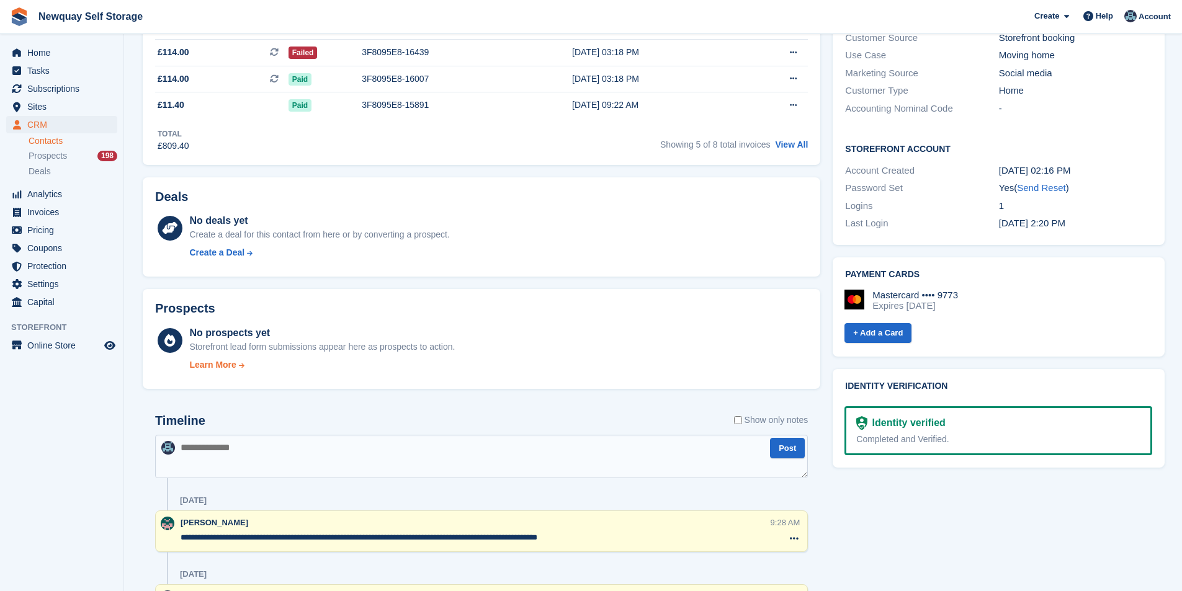
scroll to position [190, 0]
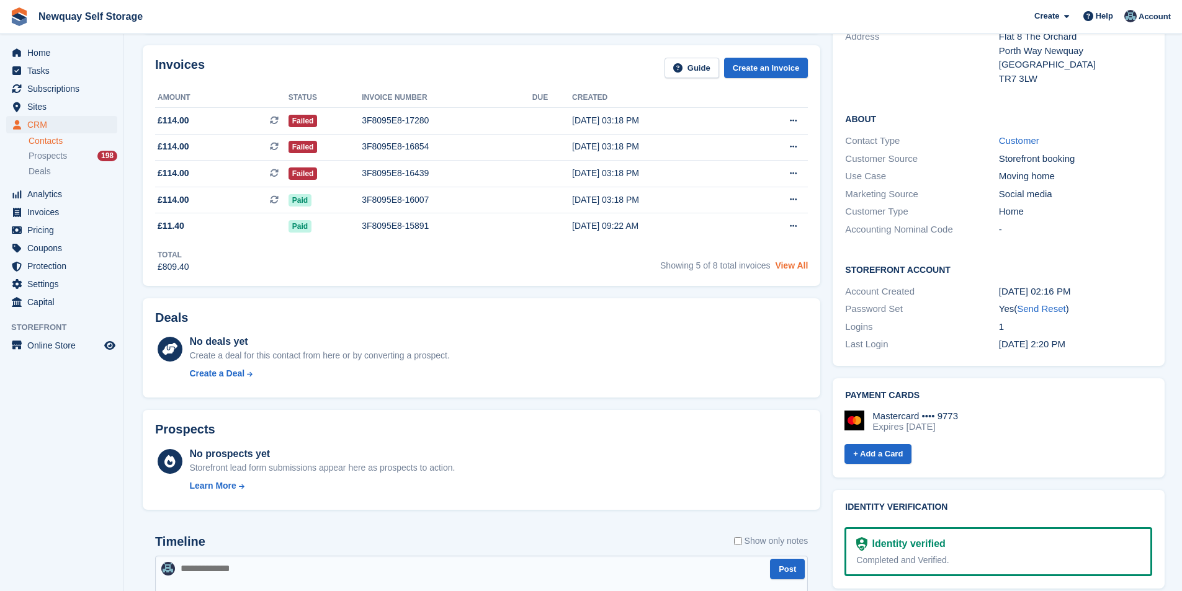
click at [790, 269] on link "View All" at bounding box center [791, 266] width 33 height 10
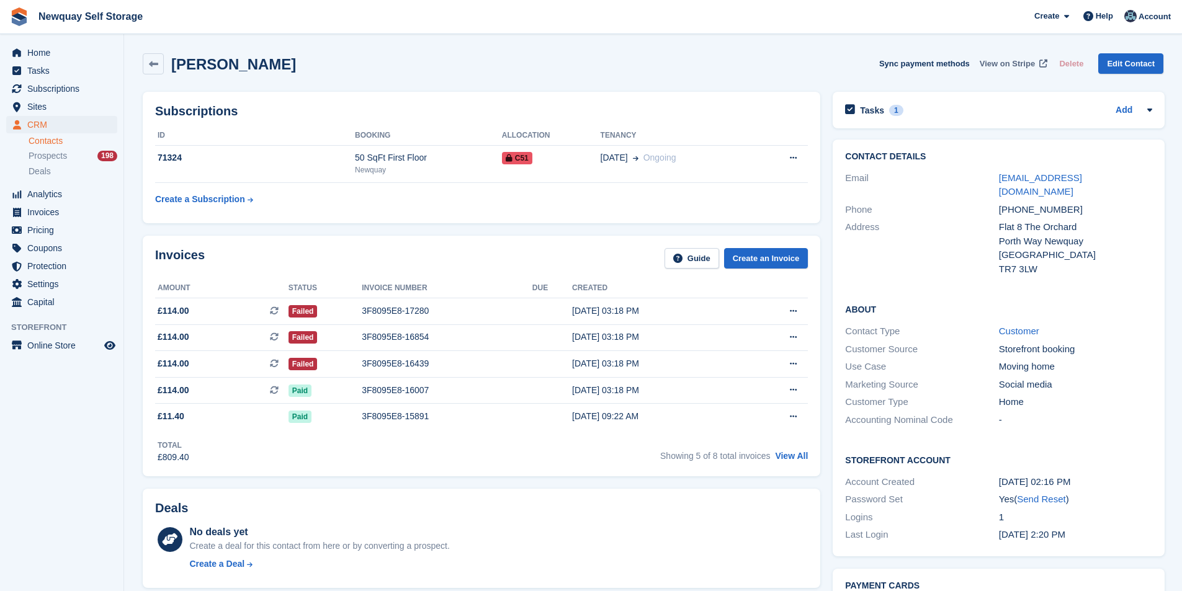
click at [1012, 65] on span "View on Stripe" at bounding box center [1006, 64] width 55 height 12
click at [380, 158] on div "50 SqFt First Floor" at bounding box center [428, 157] width 147 height 13
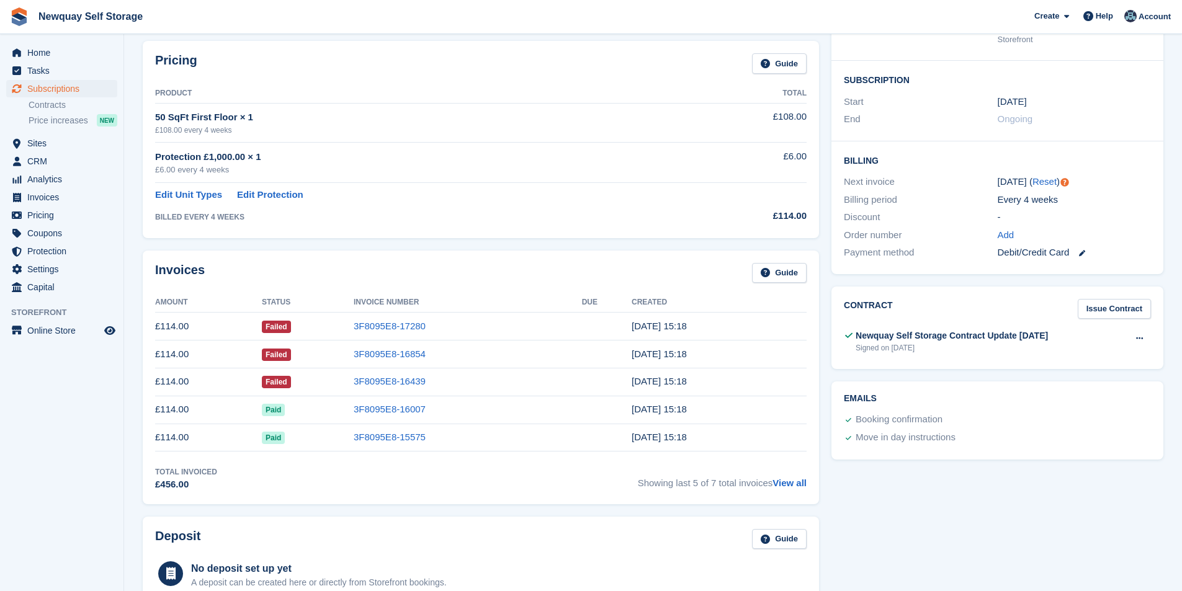
scroll to position [4, 0]
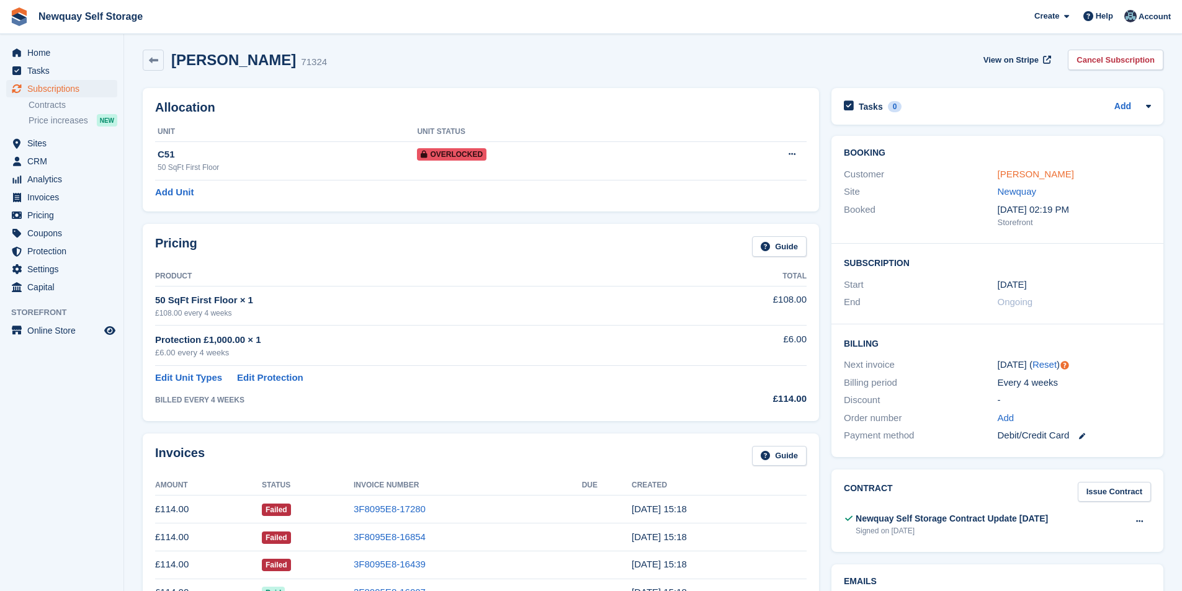
click at [1035, 172] on link "Natasha Hedge" at bounding box center [1035, 174] width 76 height 11
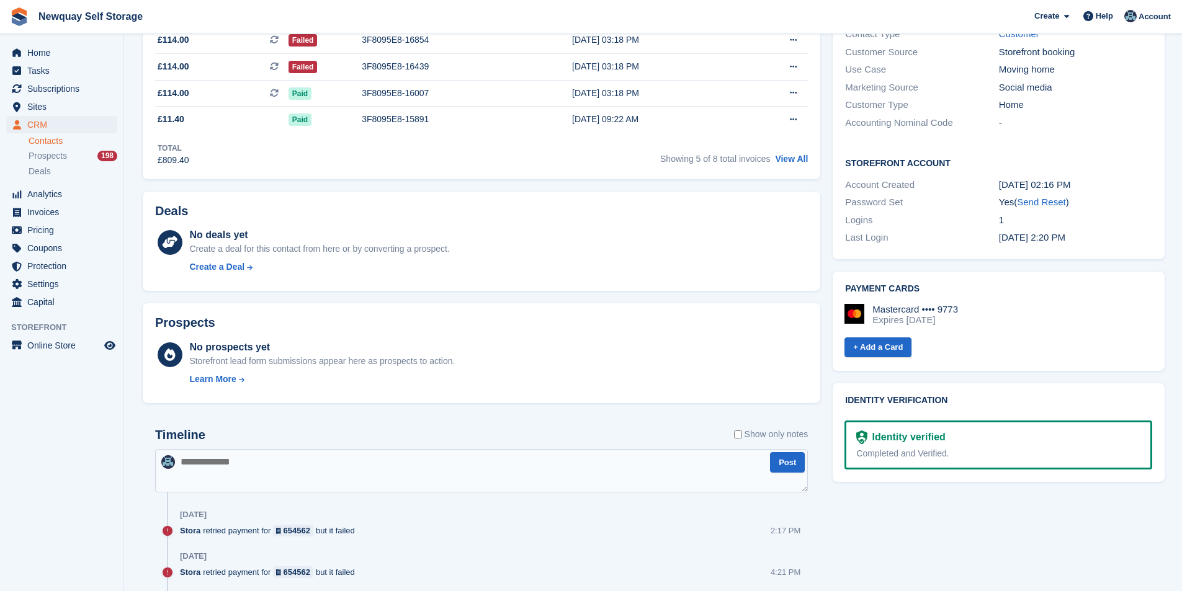
scroll to position [563, 0]
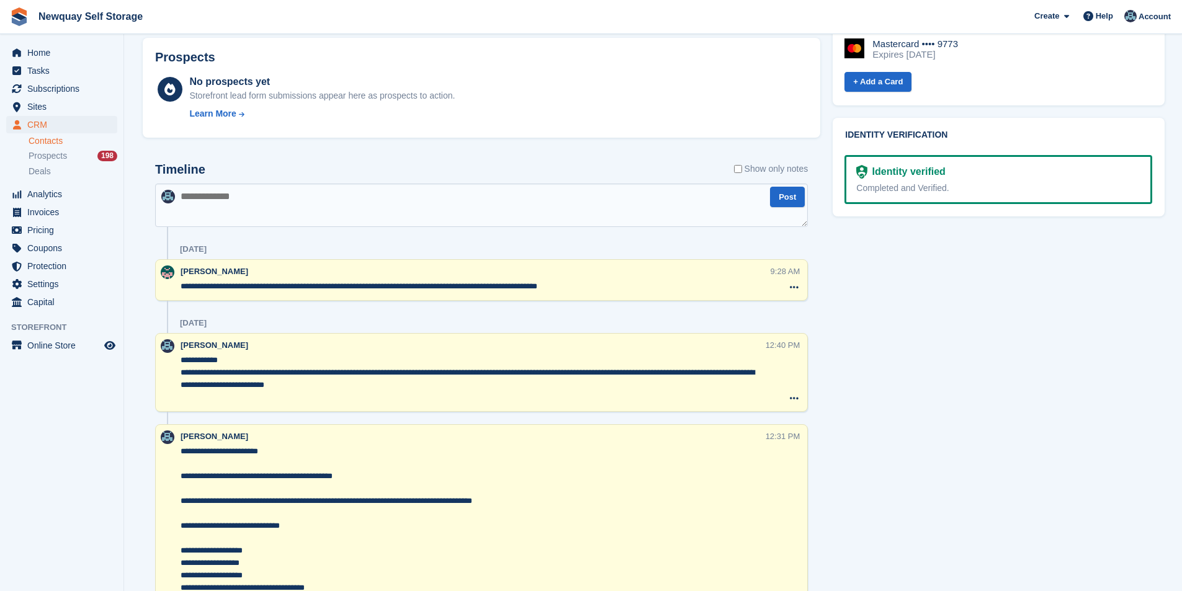
click at [442, 202] on textarea at bounding box center [481, 205] width 653 height 43
paste textarea "**********"
type textarea "**********"
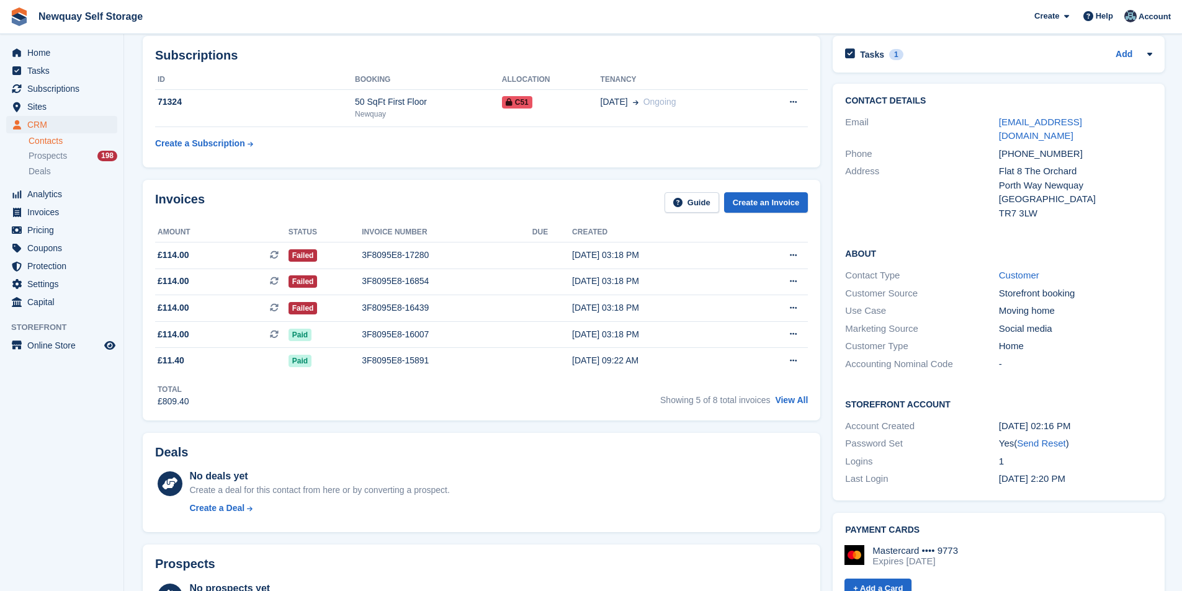
scroll to position [0, 0]
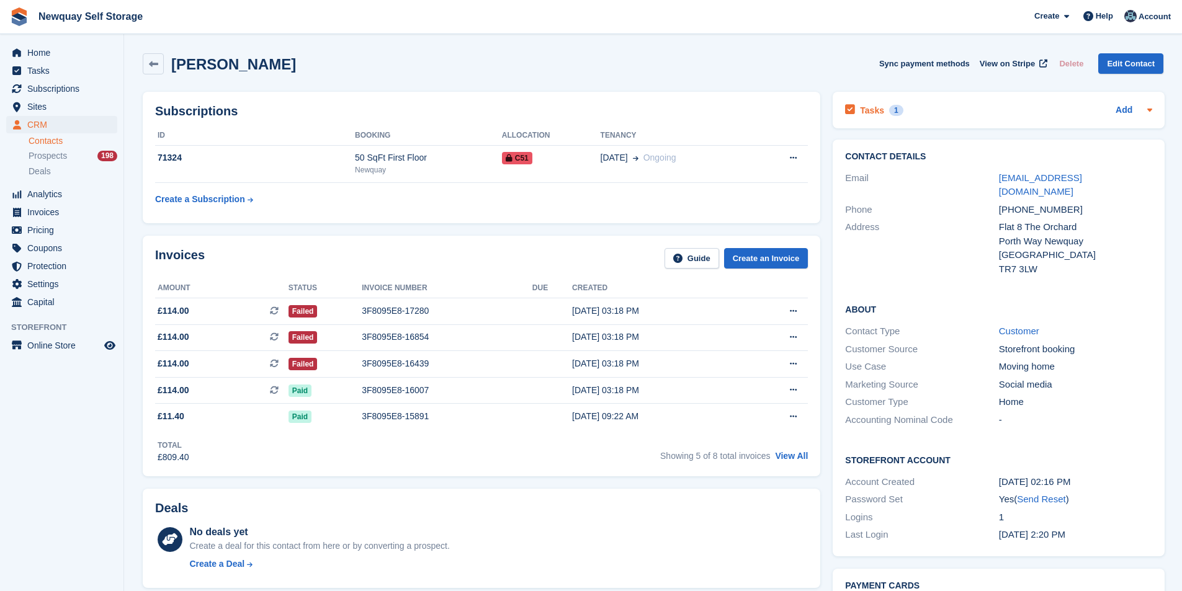
click at [866, 112] on h2 "Tasks" at bounding box center [872, 110] width 24 height 11
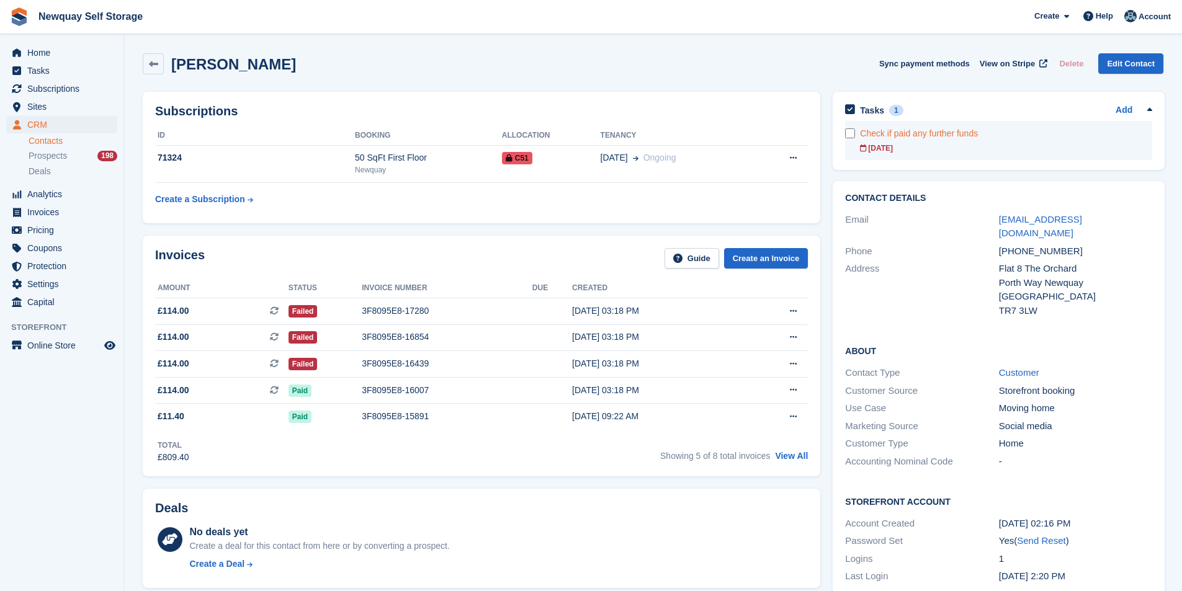
click at [883, 142] on link "Check if paid any further funds 31 Jul" at bounding box center [1006, 140] width 292 height 39
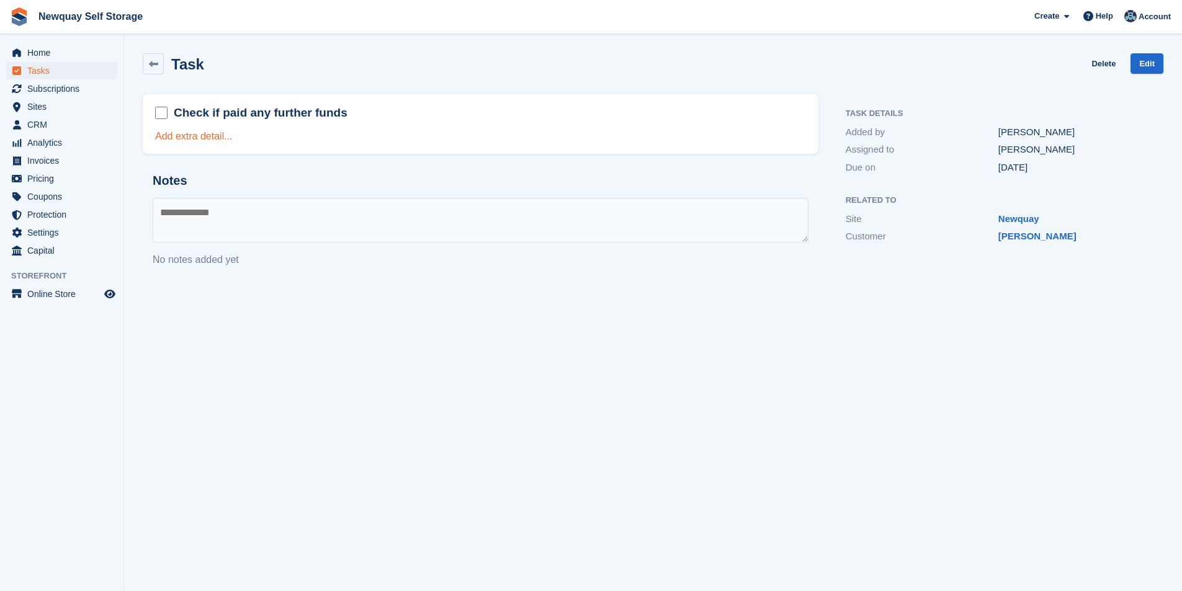
click at [187, 131] on link "Add extra detail..." at bounding box center [194, 136] width 78 height 11
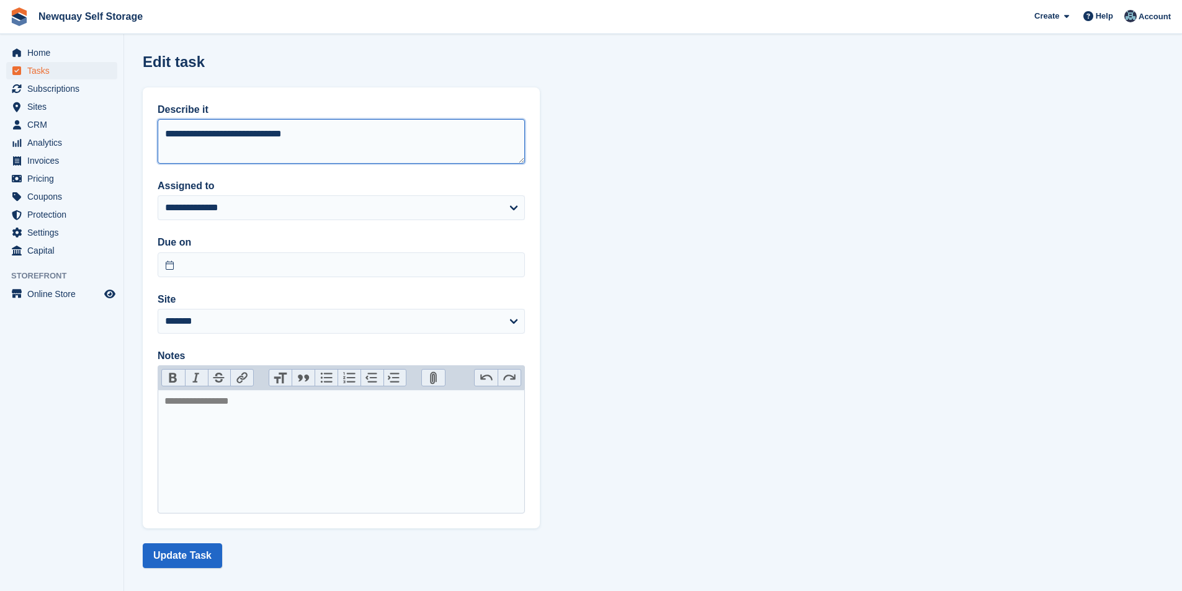
click at [313, 135] on textarea "**********" at bounding box center [341, 141] width 367 height 45
type textarea "**********"
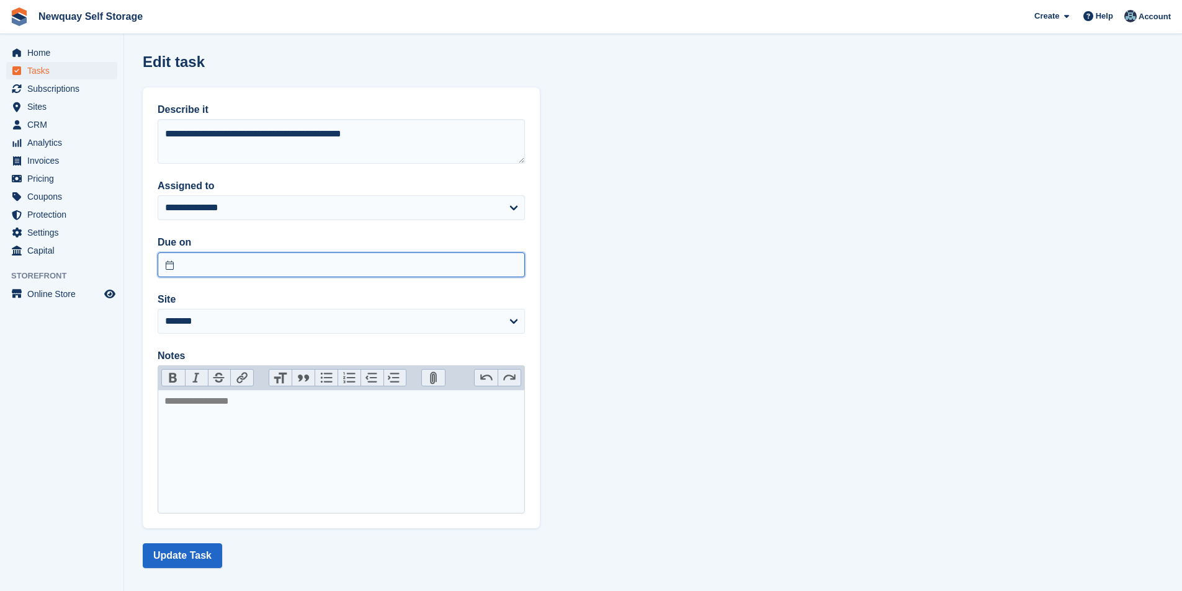
drag, startPoint x: 325, startPoint y: 258, endPoint x: 333, endPoint y: 248, distance: 12.8
click at [325, 259] on input "text" at bounding box center [341, 264] width 367 height 25
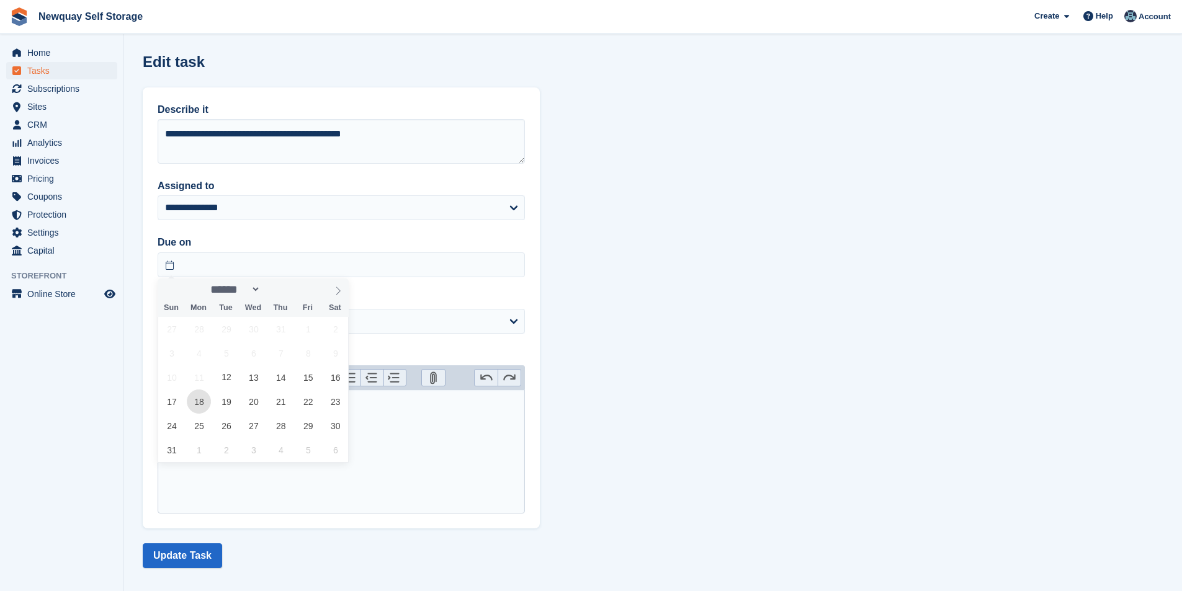
click at [200, 400] on span "18" at bounding box center [199, 402] width 24 height 24
type input "**********"
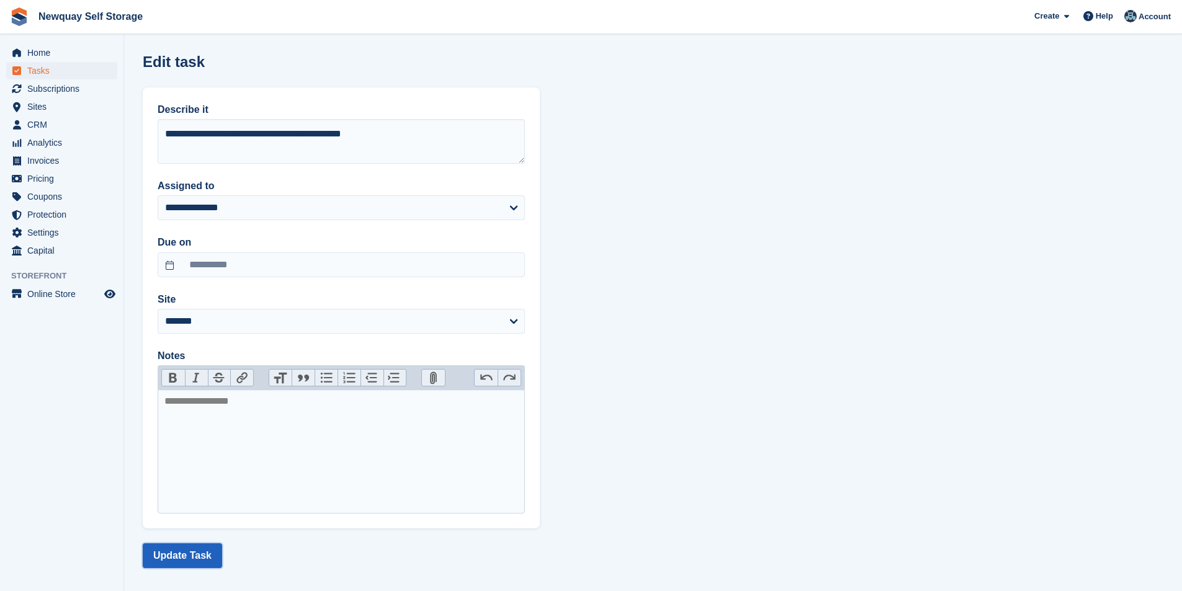
click at [192, 555] on button "Update Task" at bounding box center [182, 555] width 79 height 25
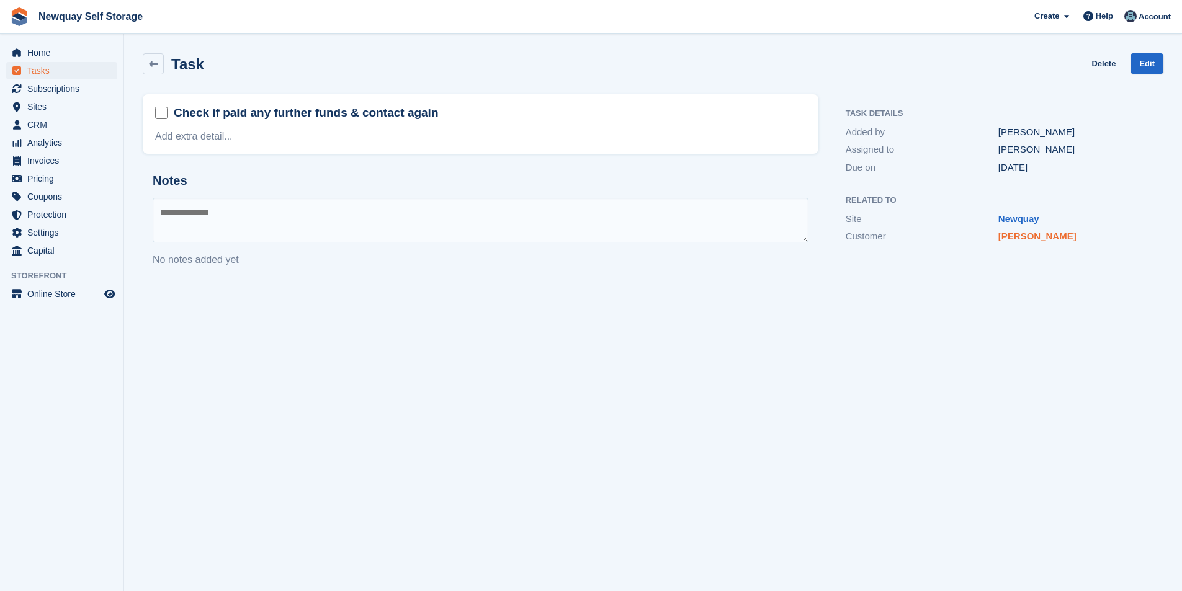
click at [1017, 236] on link "Natasha Hedge" at bounding box center [1037, 236] width 78 height 11
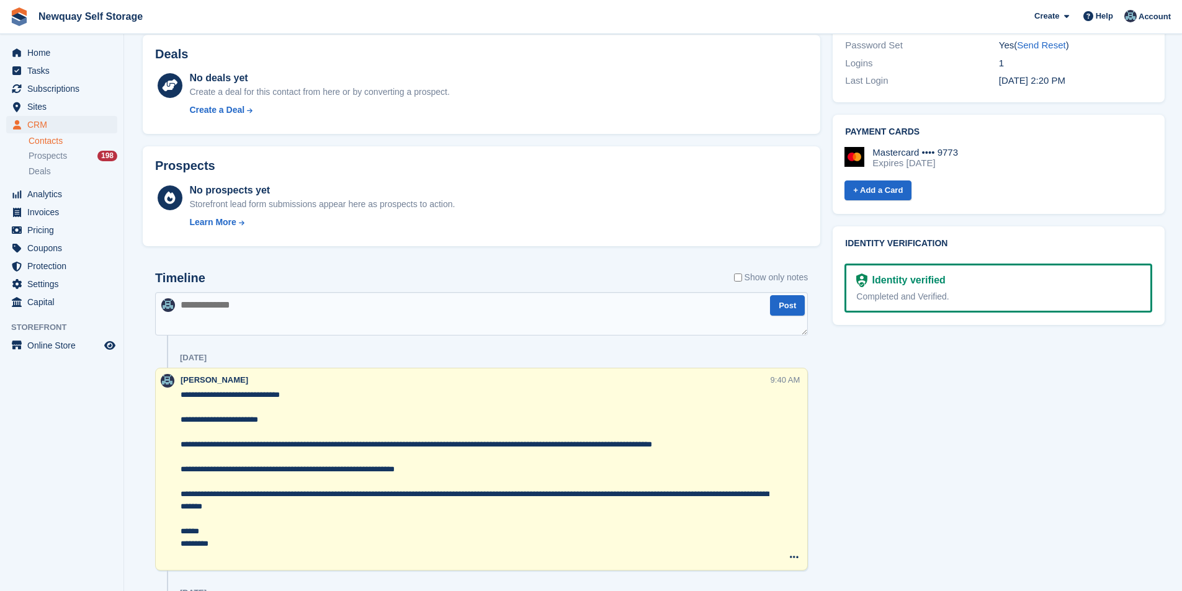
scroll to position [558, 0]
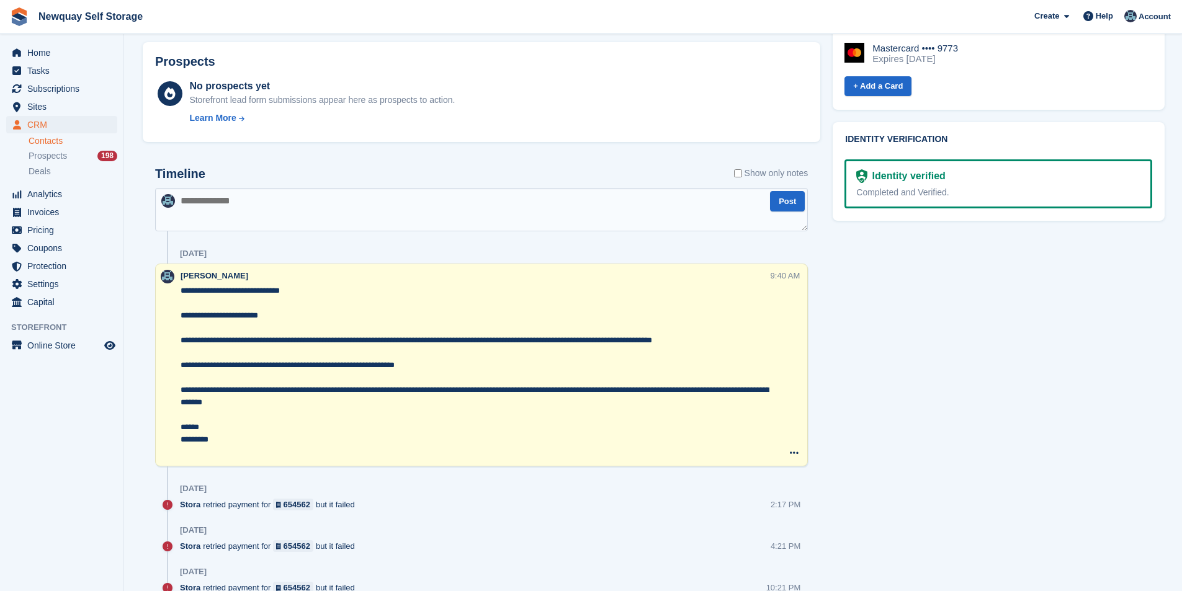
click at [184, 292] on textarea "**********" at bounding box center [475, 372] width 589 height 174
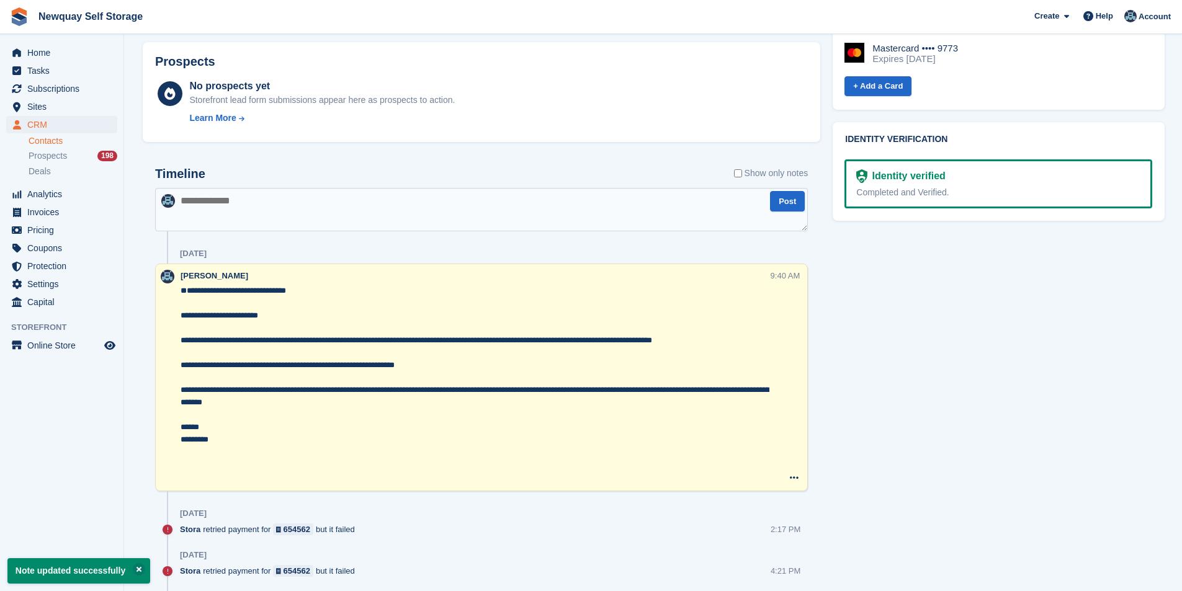
paste textarea "**********"
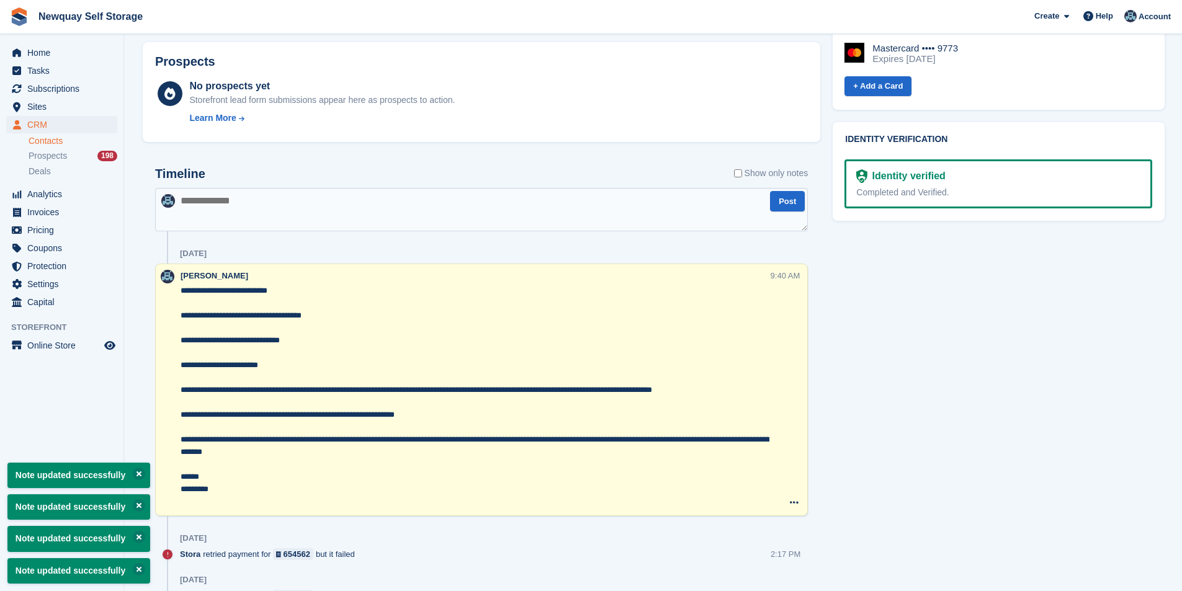
click at [314, 316] on textarea "**********" at bounding box center [475, 396] width 589 height 223
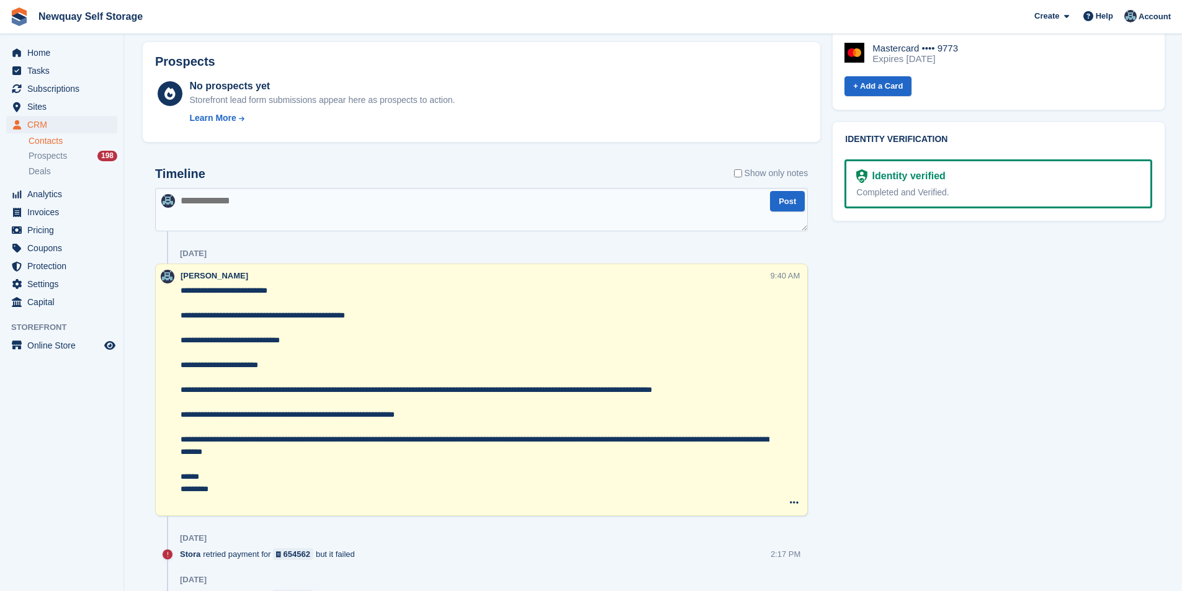
type textarea "**********"
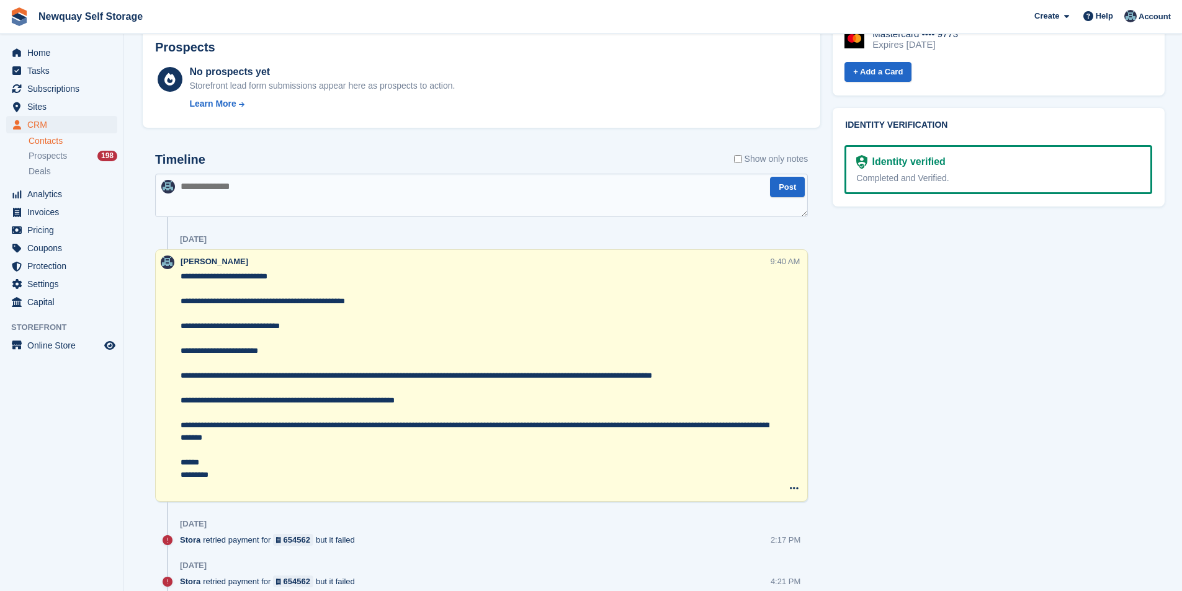
scroll to position [744, 0]
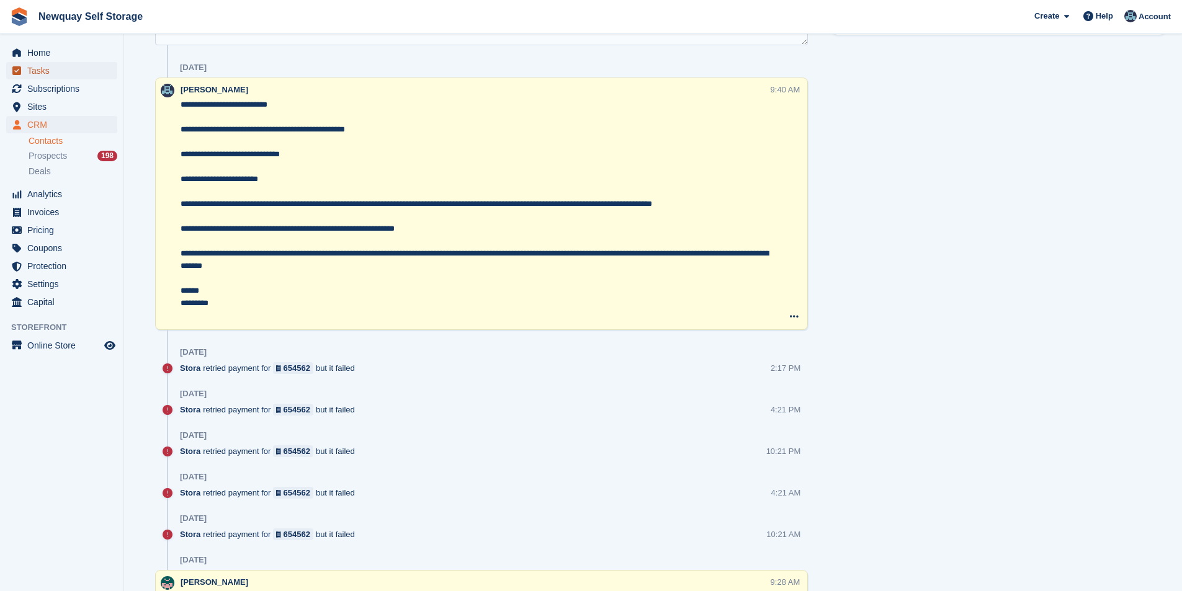
click at [54, 67] on span "Tasks" at bounding box center [64, 70] width 74 height 17
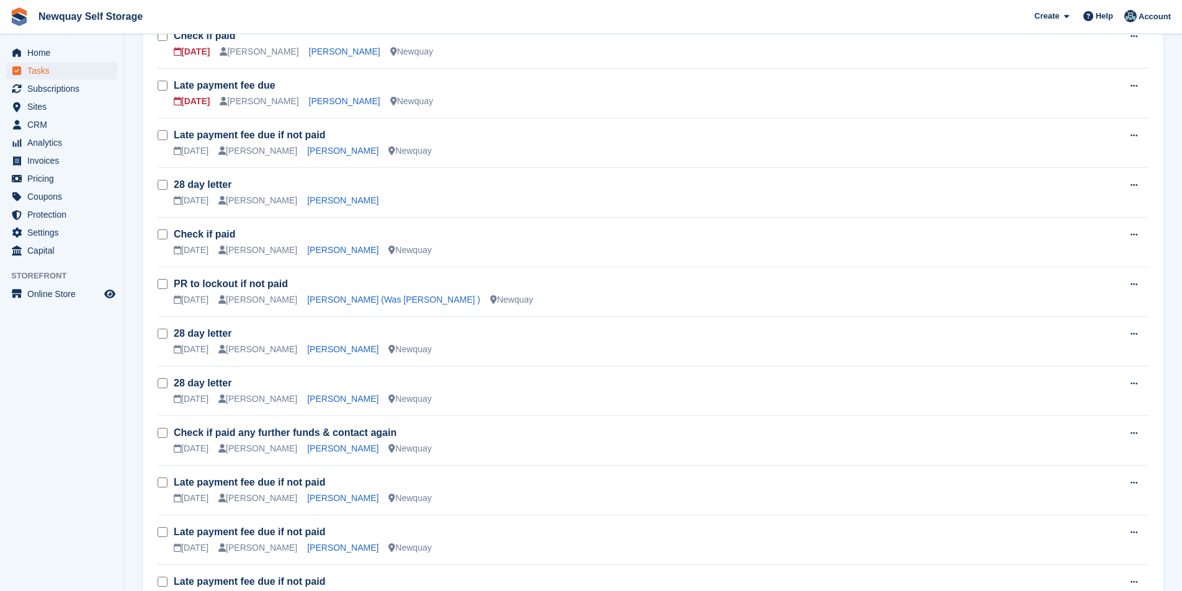
scroll to position [783, 0]
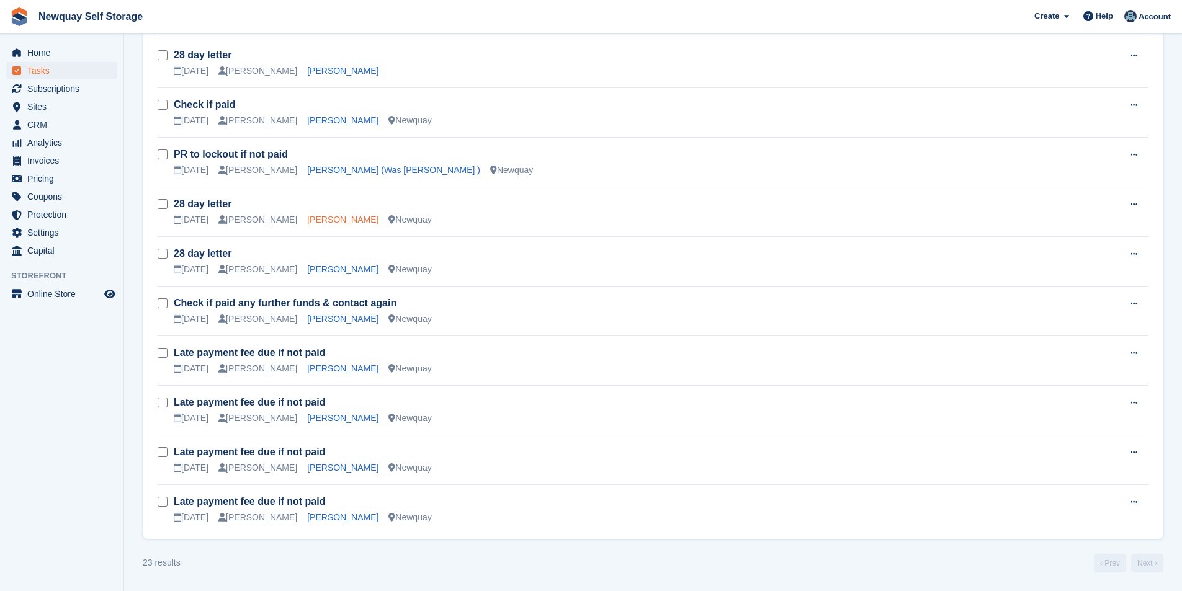
click at [325, 218] on link "[PERSON_NAME]" at bounding box center [342, 220] width 71 height 10
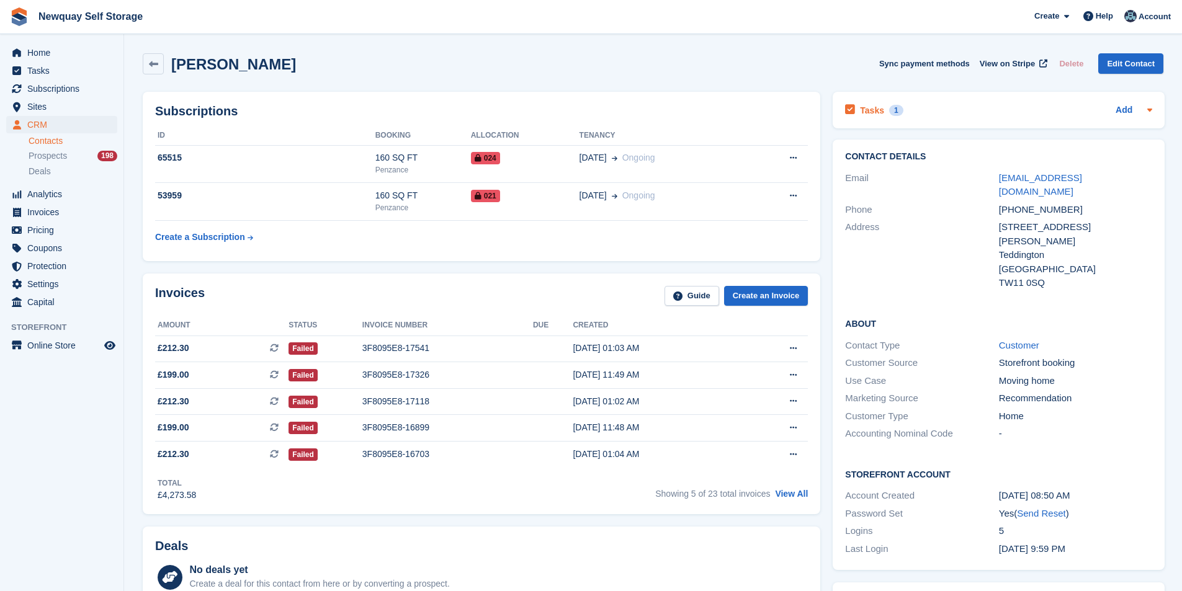
click at [866, 107] on h2 "Tasks" at bounding box center [872, 110] width 24 height 11
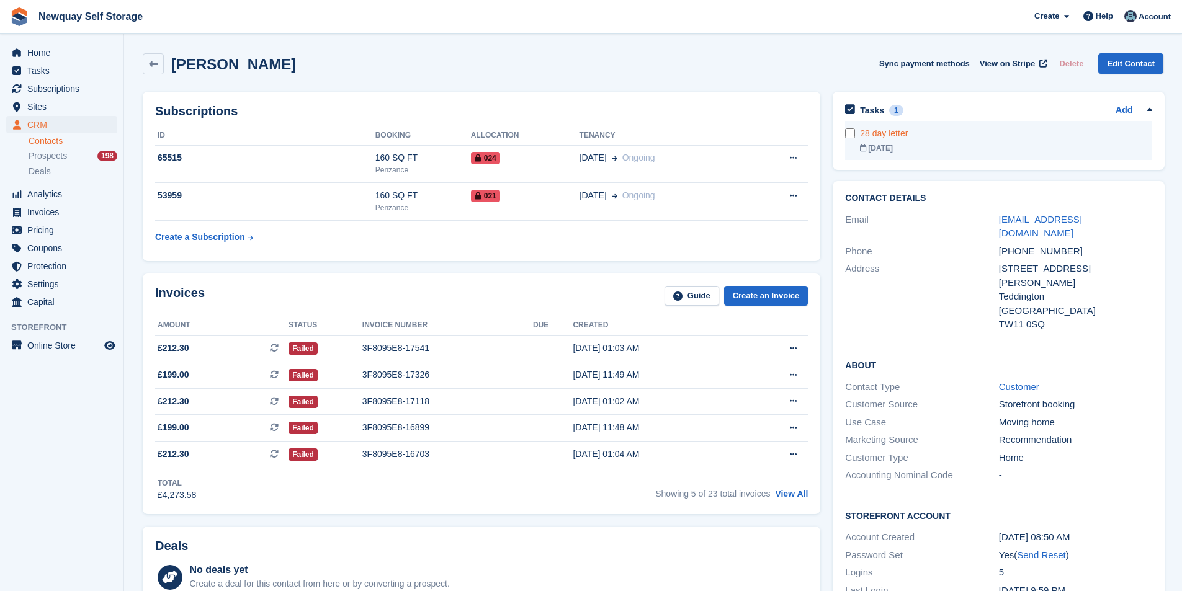
click at [863, 145] on icon at bounding box center [863, 148] width 7 height 7
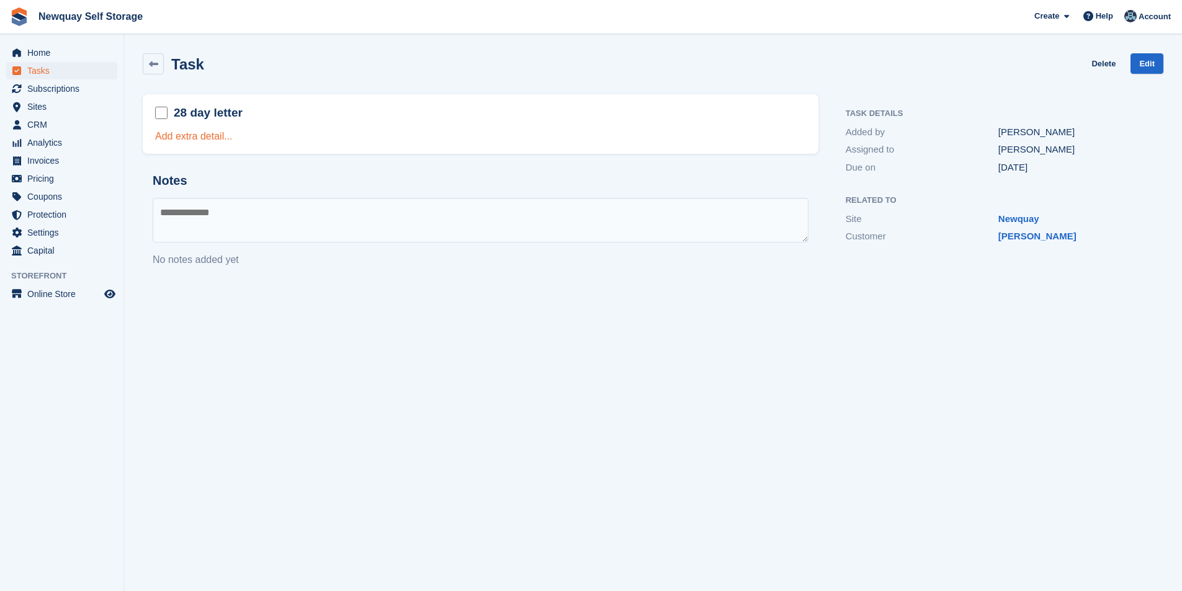
click at [195, 133] on link "Add extra detail..." at bounding box center [194, 136] width 78 height 11
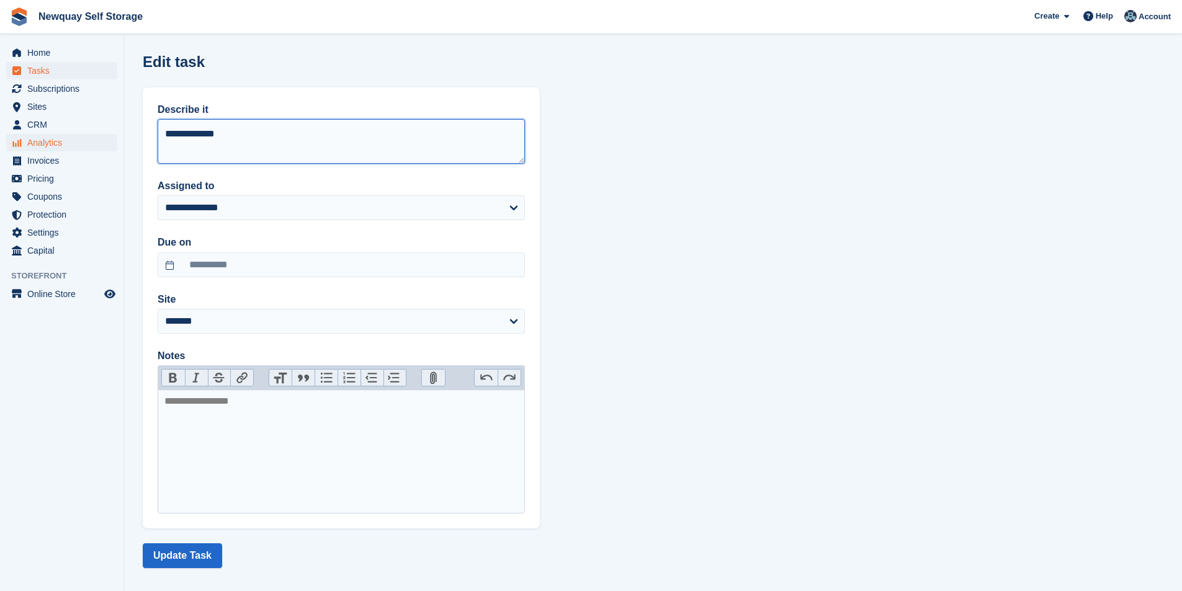
drag, startPoint x: 99, startPoint y: 136, endPoint x: 110, endPoint y: 134, distance: 11.4
click at [104, 135] on div "Home Tasks Subscriptions Subscriptions Subscriptions Contracts Price increases …" at bounding box center [591, 301] width 1182 height 602
type textarea "**********"
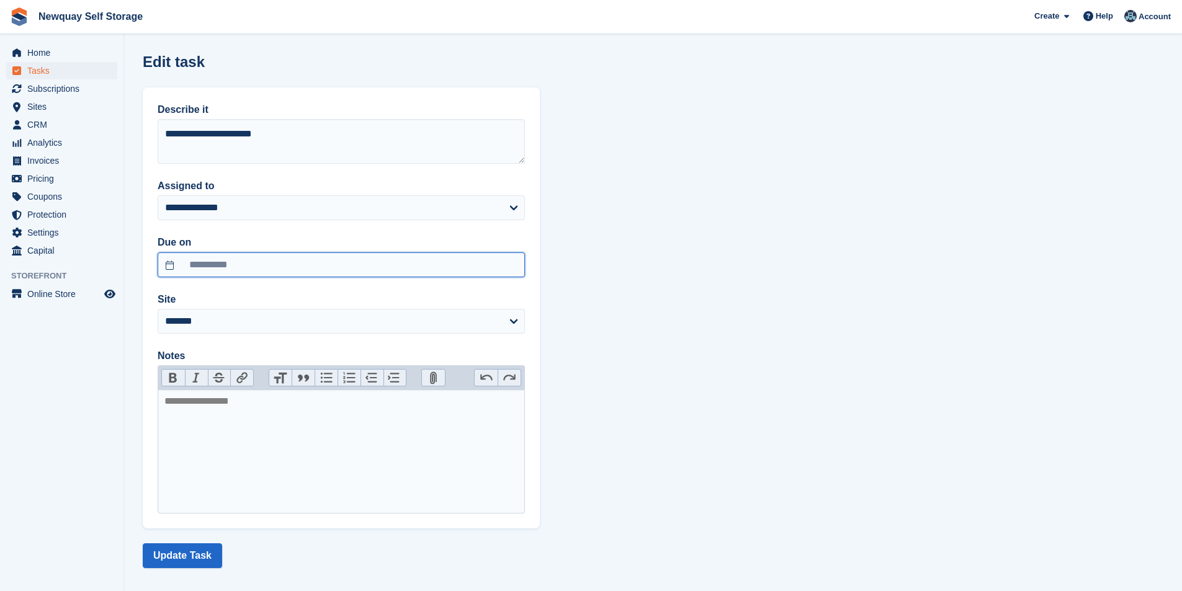
click at [242, 264] on input "**********" at bounding box center [341, 264] width 367 height 25
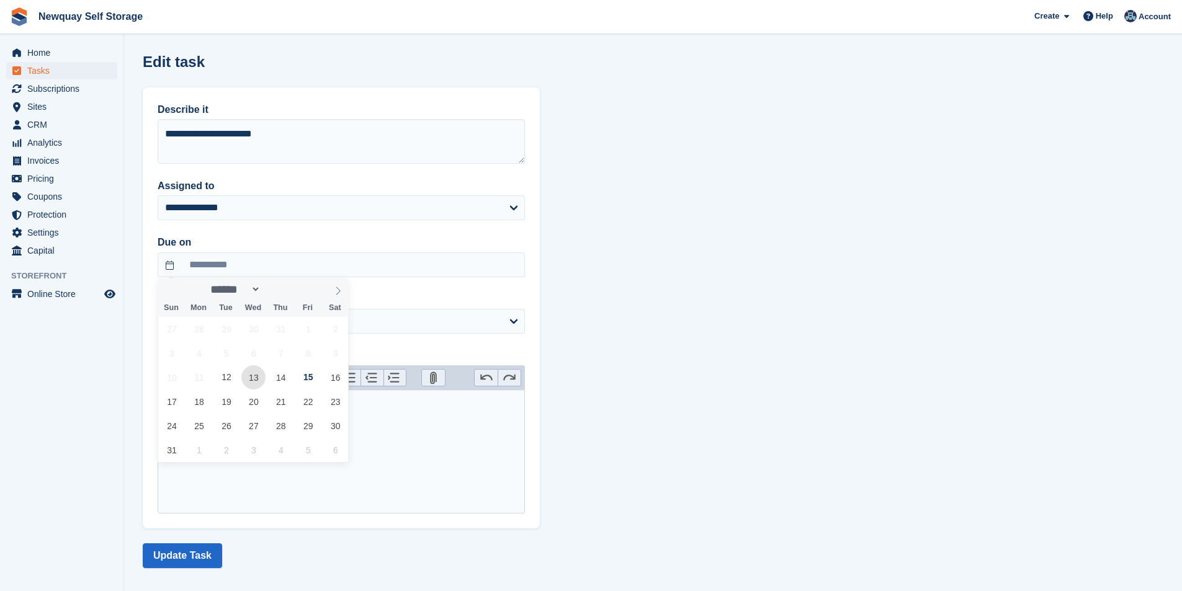
click at [251, 381] on span "13" at bounding box center [253, 377] width 24 height 24
type input "**********"
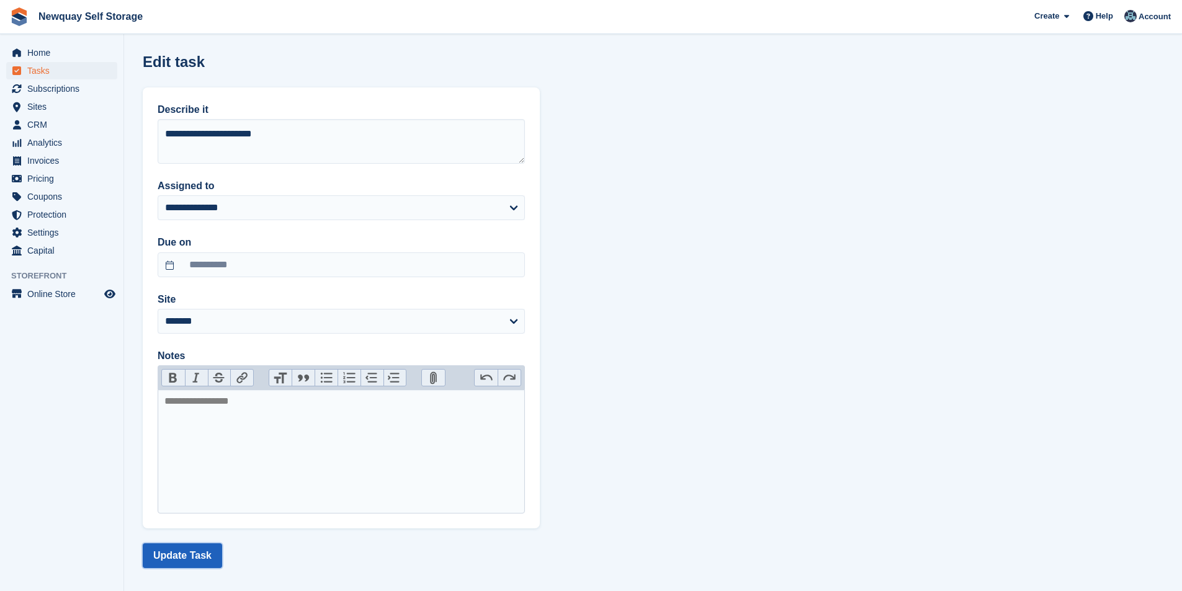
click at [186, 555] on button "Update Task" at bounding box center [182, 555] width 79 height 25
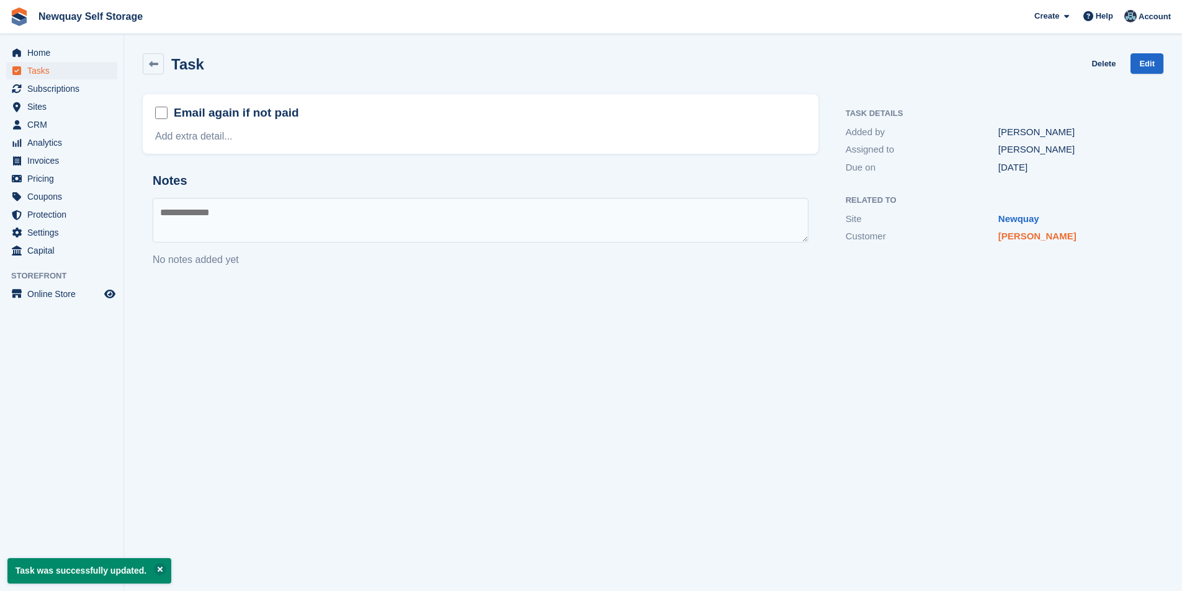
click at [1026, 236] on link "[PERSON_NAME]" at bounding box center [1037, 236] width 78 height 11
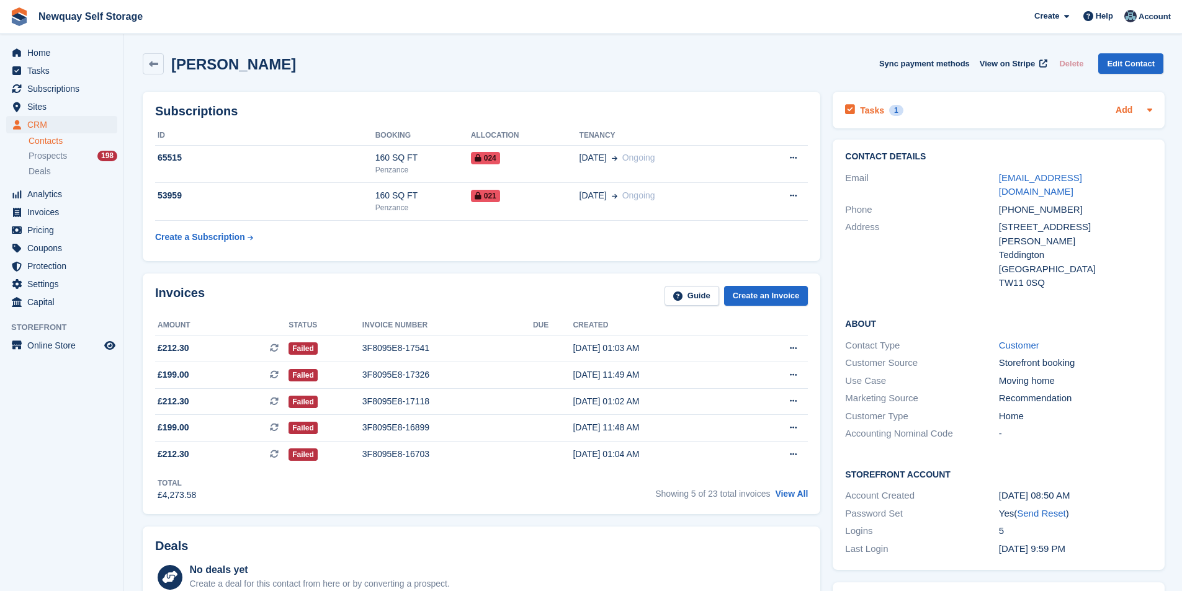
click at [1129, 108] on link "Add" at bounding box center [1123, 111] width 17 height 14
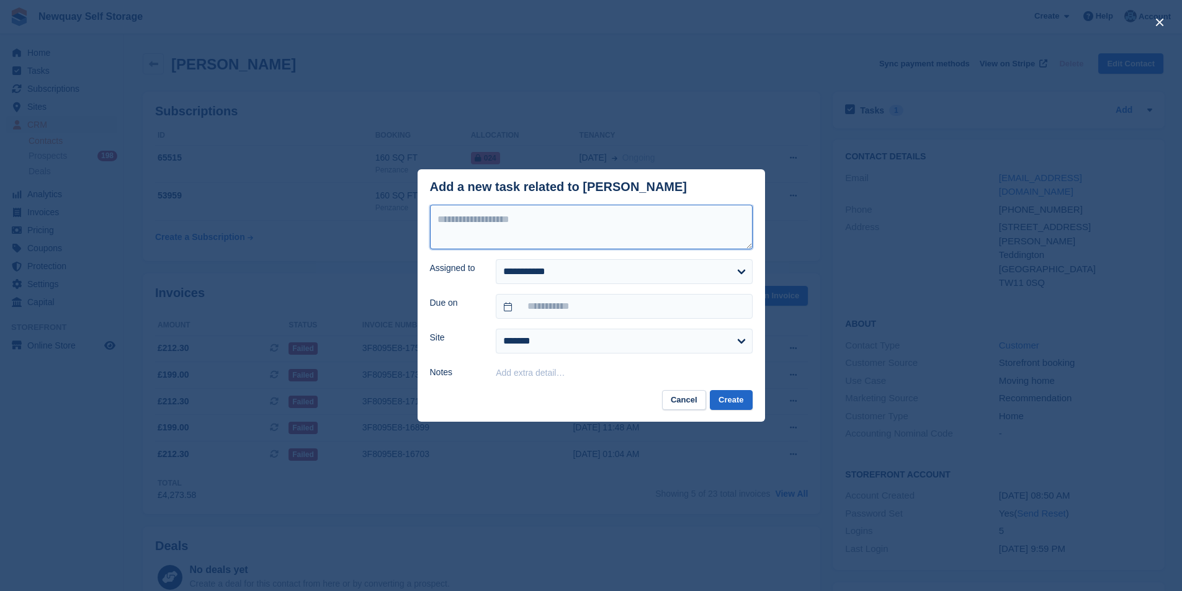
click at [566, 229] on textarea at bounding box center [591, 227] width 323 height 45
type textarea "**********"
click at [587, 277] on select "**********" at bounding box center [624, 271] width 256 height 25
select select "****"
click at [496, 260] on select "**********" at bounding box center [624, 271] width 256 height 25
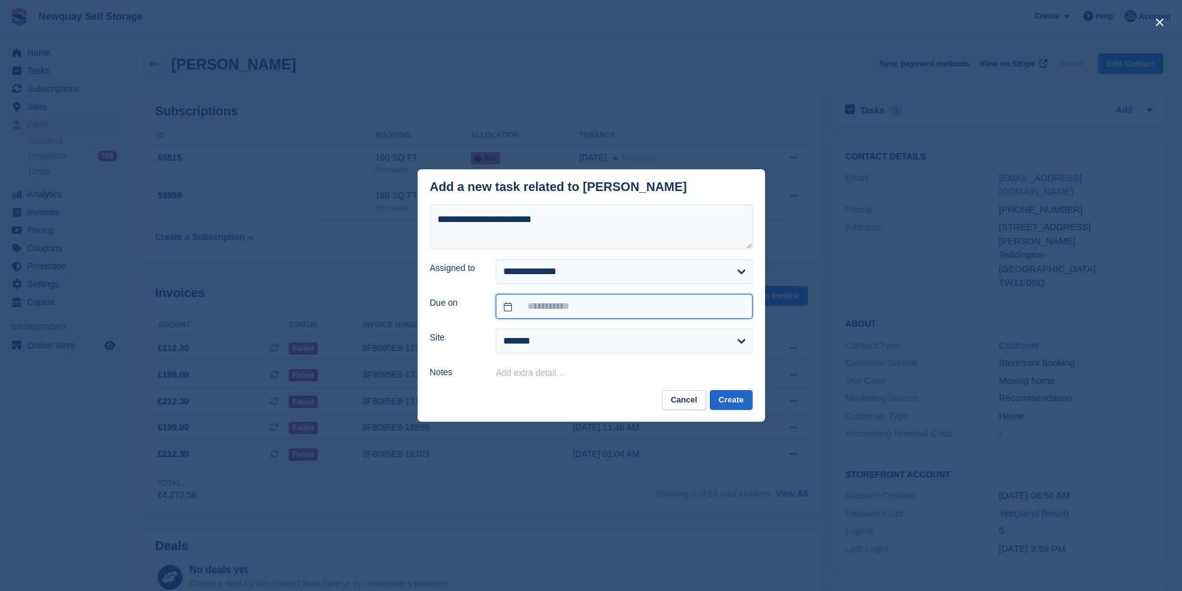
click at [583, 303] on input "text" at bounding box center [624, 306] width 256 height 25
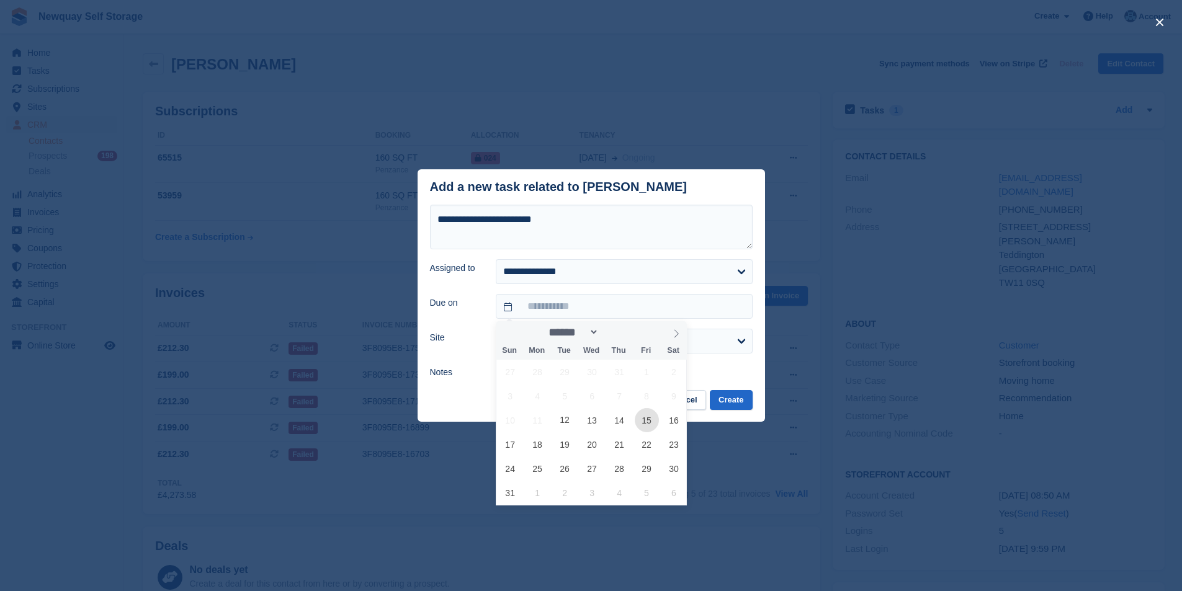
click at [636, 421] on span "15" at bounding box center [647, 420] width 24 height 24
type input "**********"
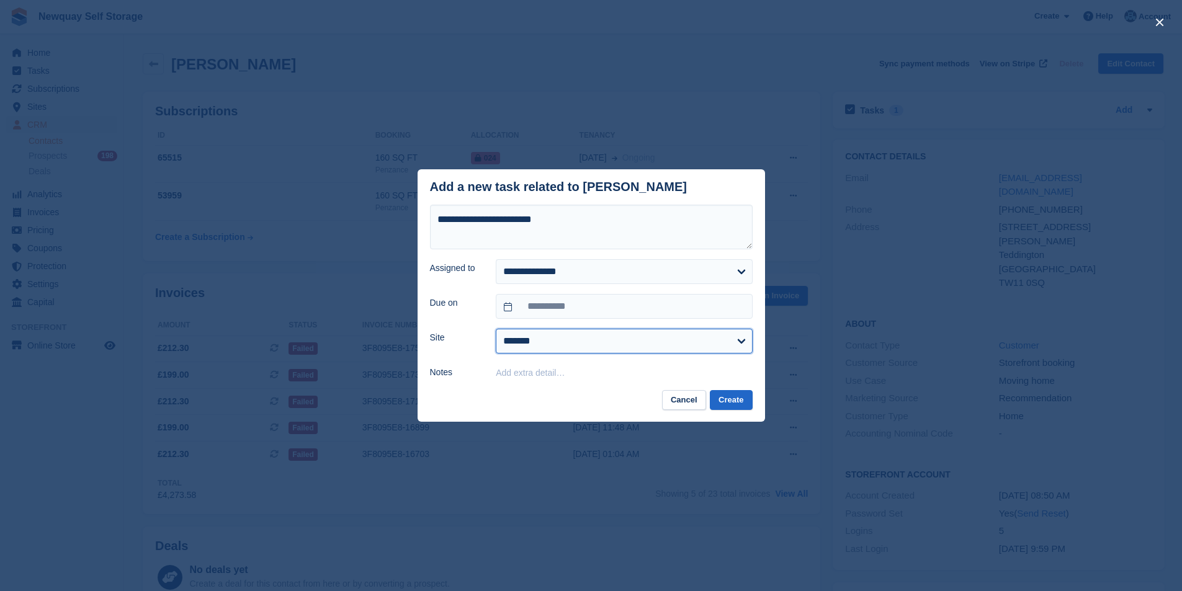
drag, startPoint x: 656, startPoint y: 346, endPoint x: 645, endPoint y: 347, distance: 10.6
click at [656, 346] on select "******* ******* ********" at bounding box center [624, 341] width 256 height 25
click at [496, 329] on select "******* ******* ********" at bounding box center [624, 341] width 256 height 25
click at [599, 355] on form "**********" at bounding box center [591, 293] width 323 height 176
click at [584, 349] on select "******* ******* ********" at bounding box center [624, 341] width 256 height 25
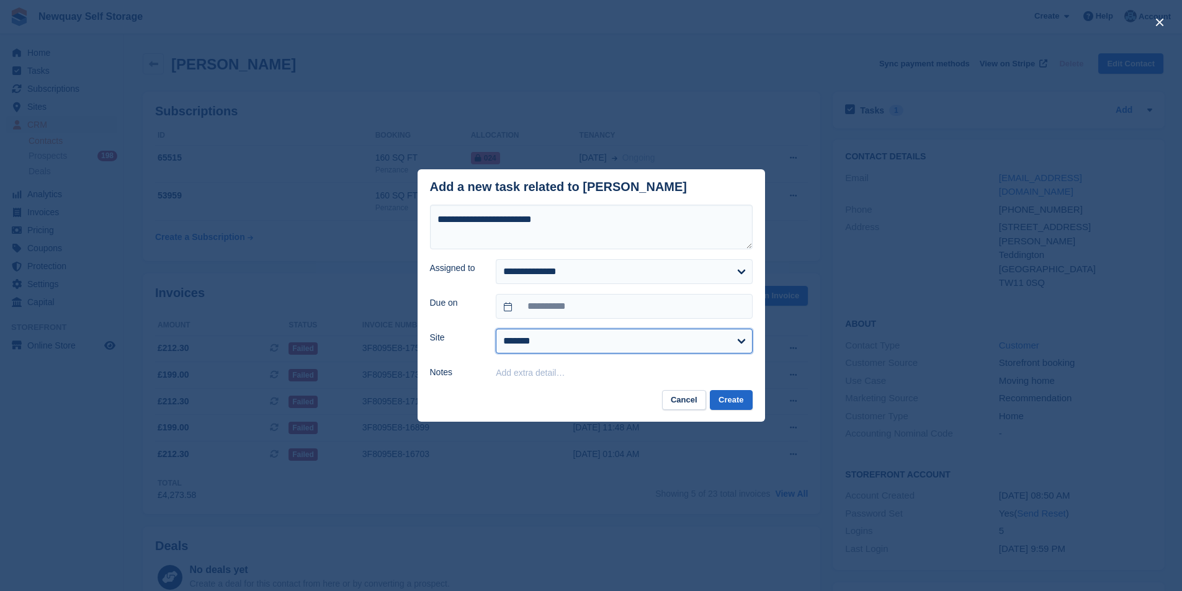
select select "****"
click at [496, 329] on select "******* ******* ********" at bounding box center [624, 341] width 256 height 25
click at [724, 400] on button "Create" at bounding box center [731, 400] width 42 height 20
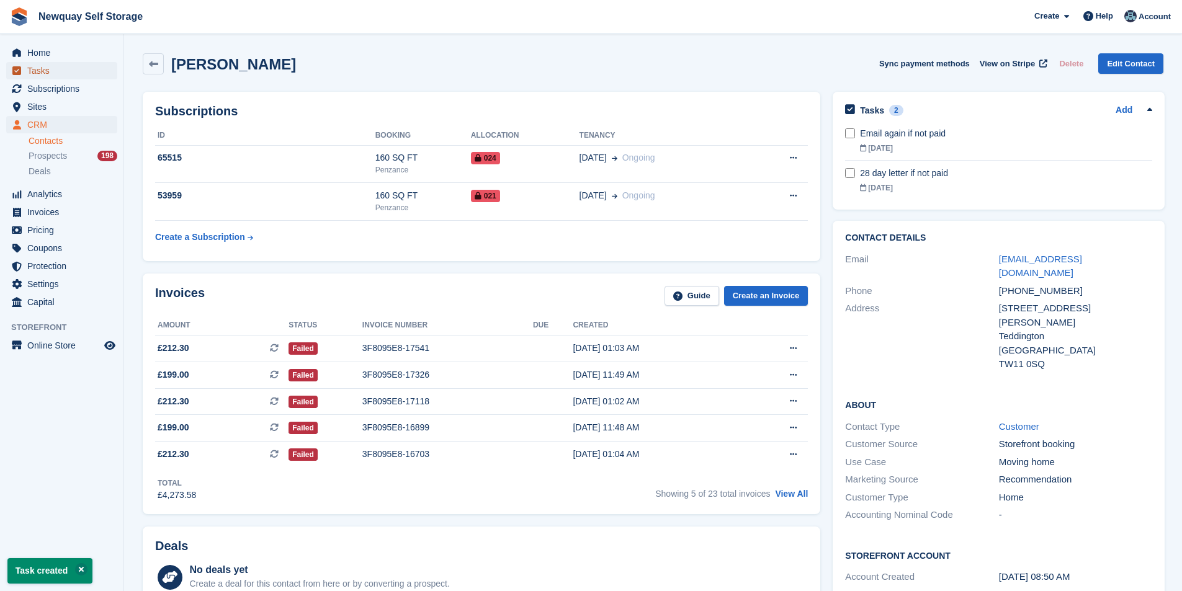
click at [56, 69] on span "Tasks" at bounding box center [64, 70] width 74 height 17
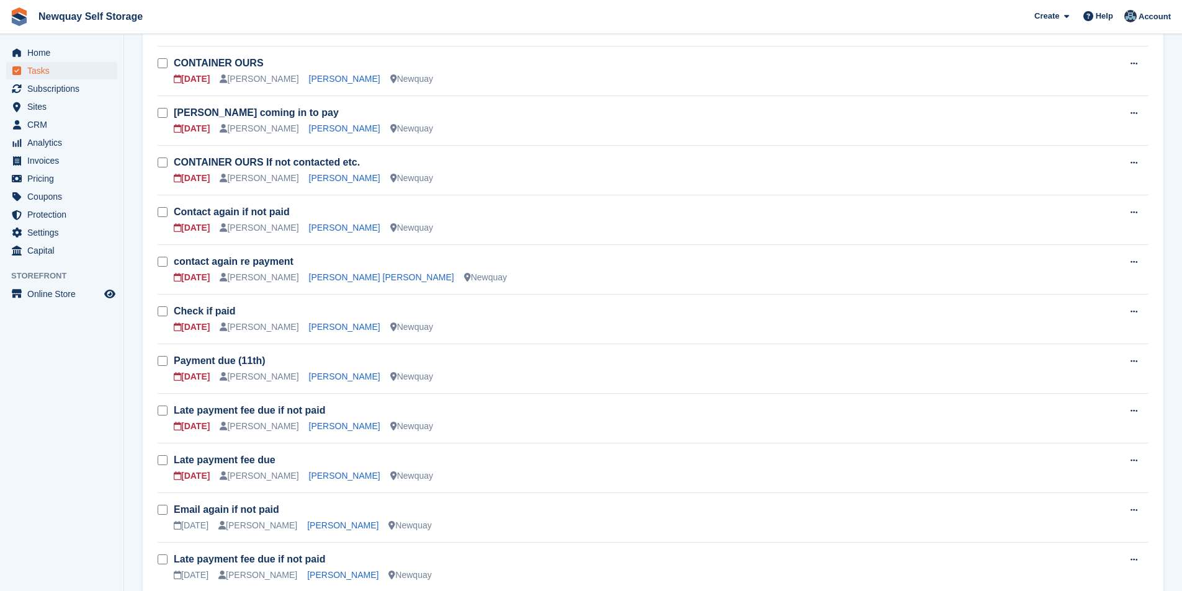
scroll to position [88, 0]
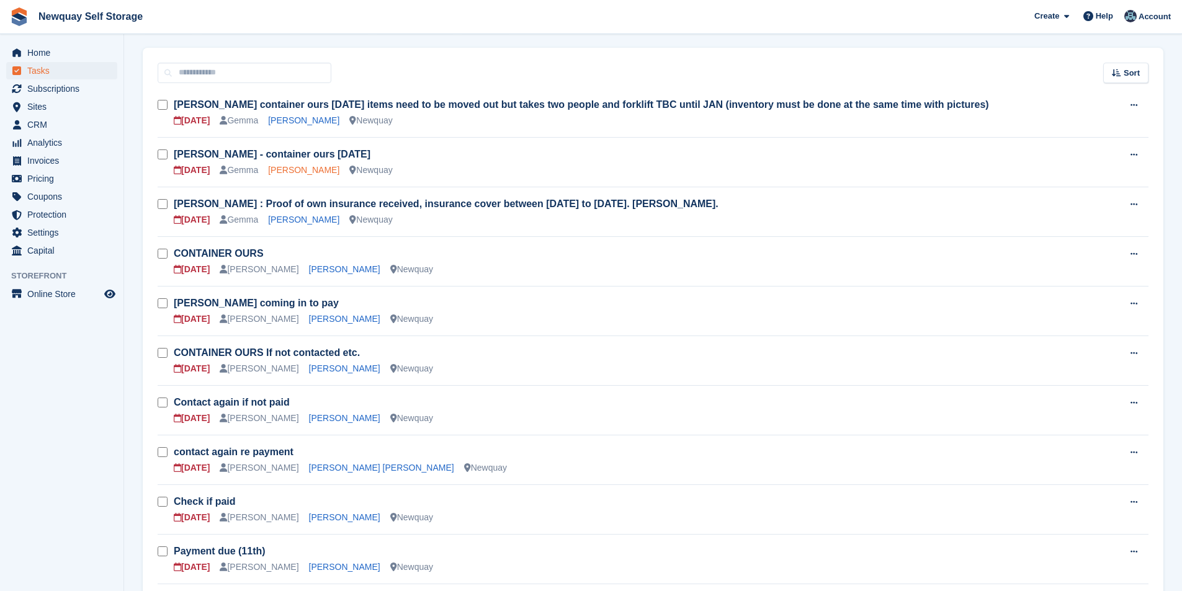
click at [296, 171] on link "[PERSON_NAME]" at bounding box center [303, 170] width 71 height 10
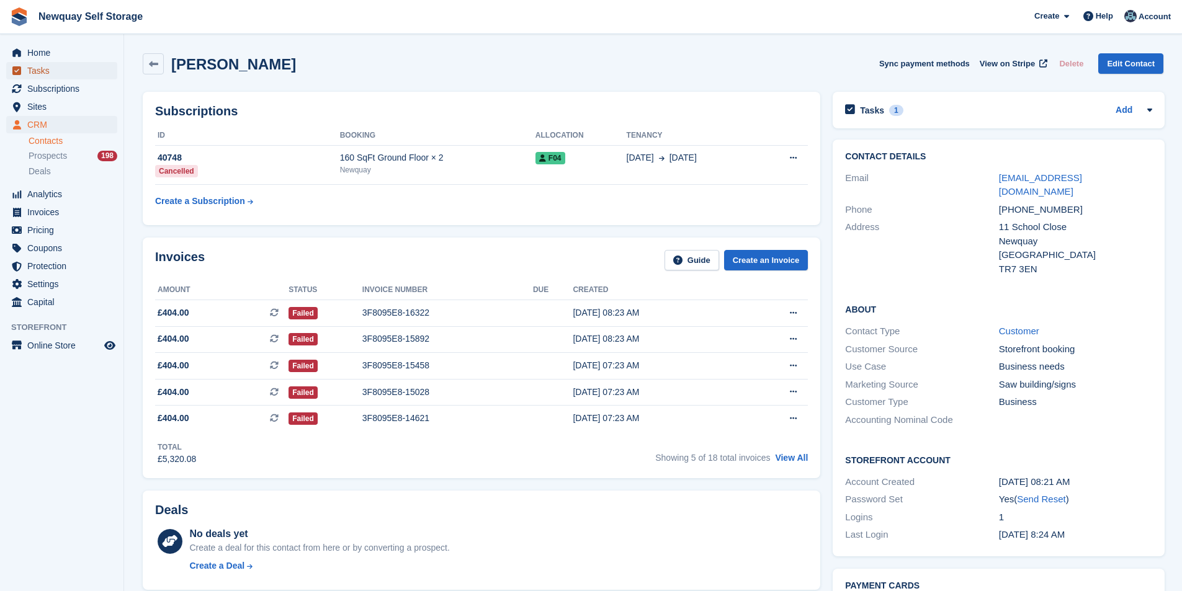
click at [50, 71] on span "Tasks" at bounding box center [64, 70] width 74 height 17
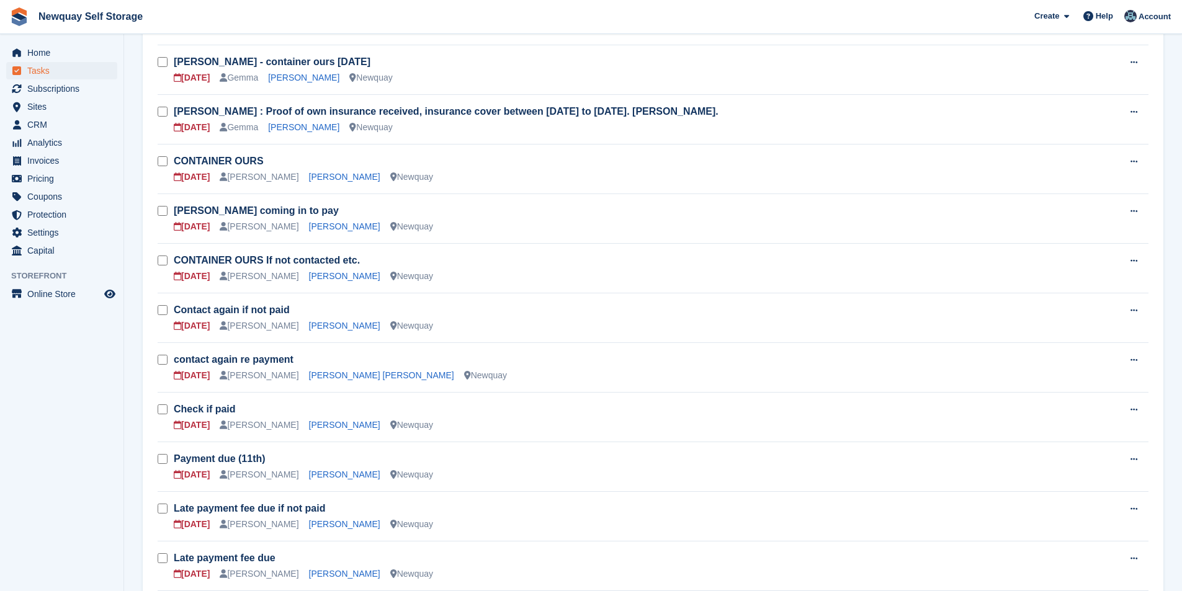
scroll to position [186, 0]
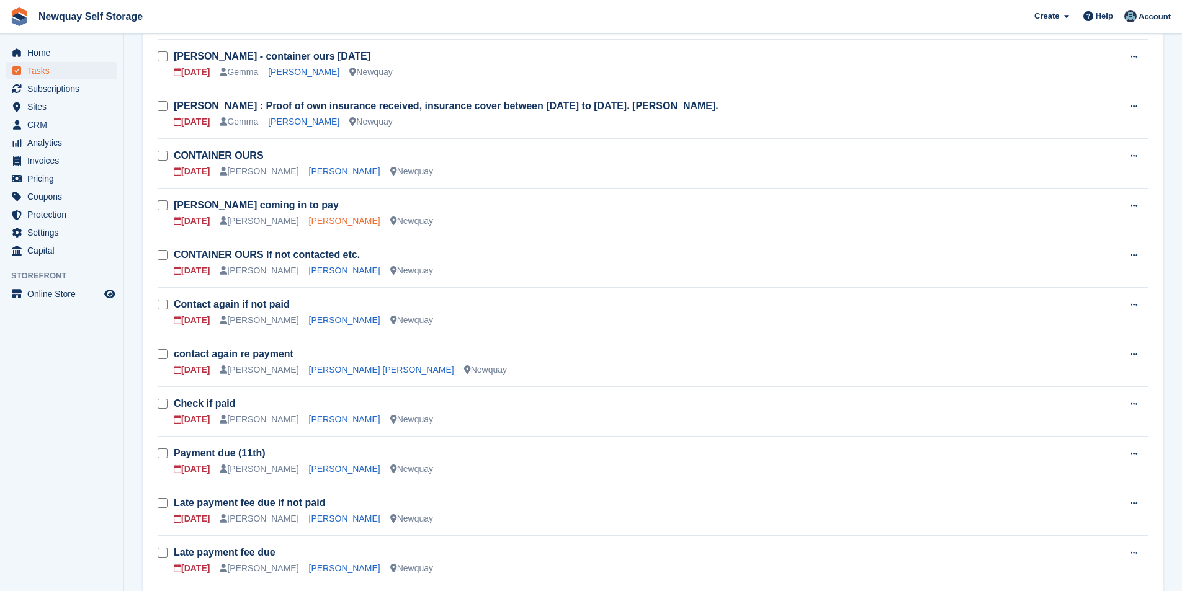
click at [310, 218] on link "[PERSON_NAME]" at bounding box center [344, 221] width 71 height 10
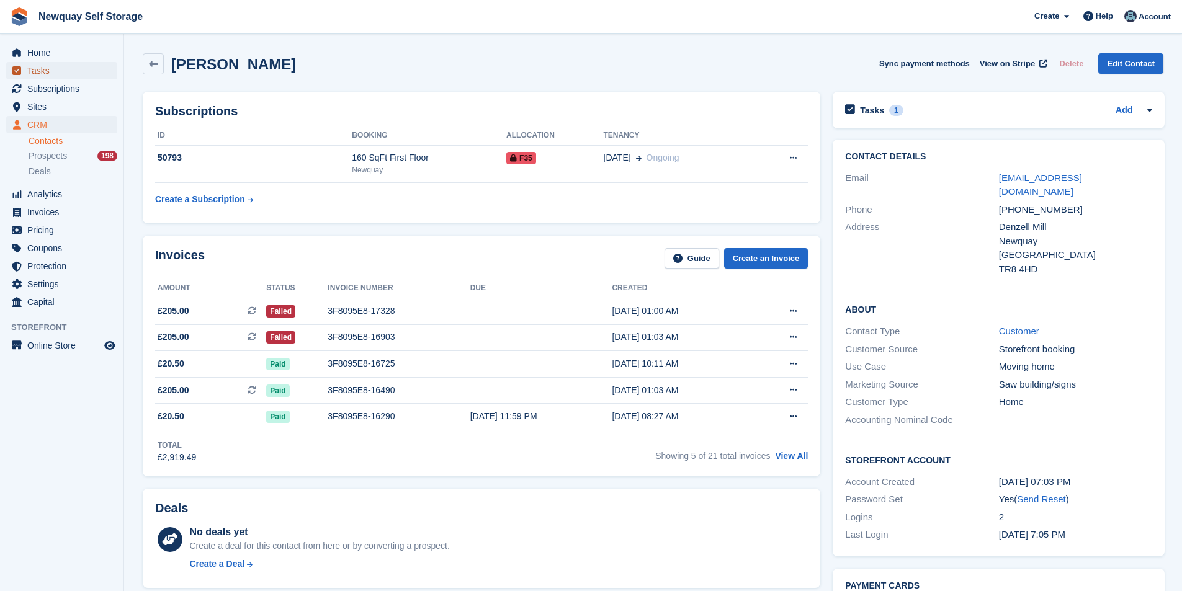
click at [55, 65] on span "Tasks" at bounding box center [64, 70] width 74 height 17
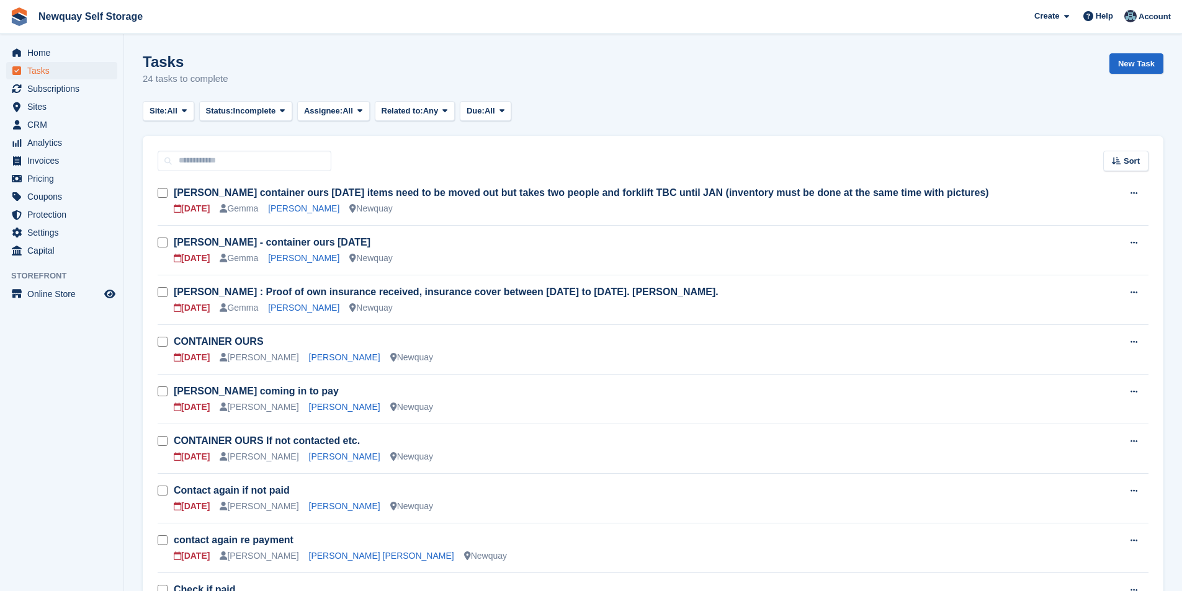
scroll to position [310, 0]
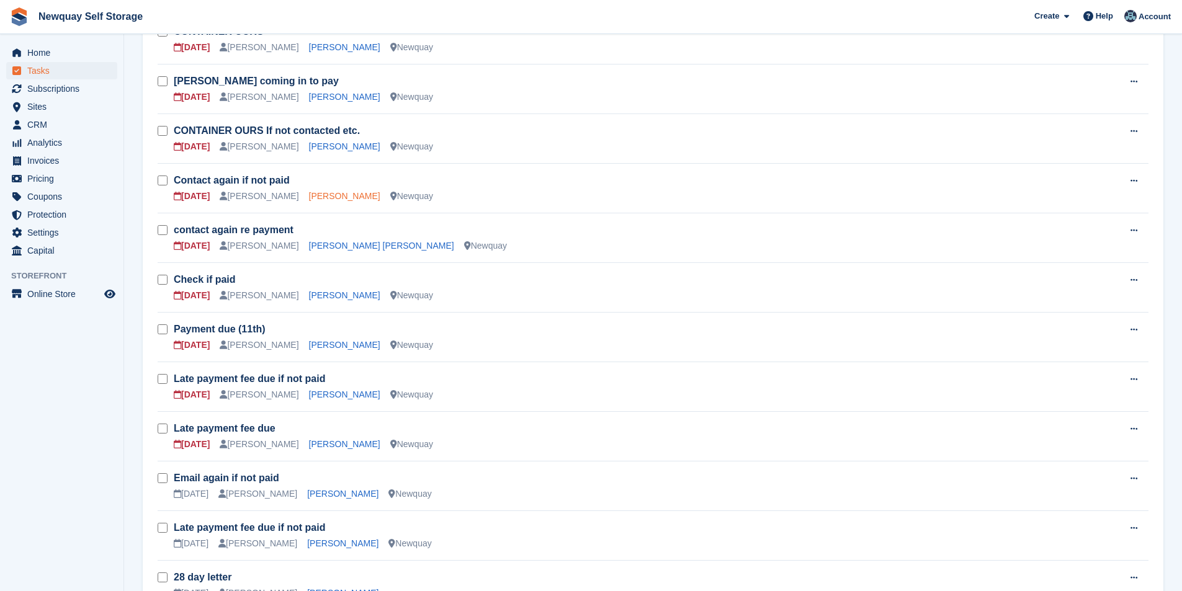
click at [309, 195] on link "[PERSON_NAME]" at bounding box center [344, 196] width 71 height 10
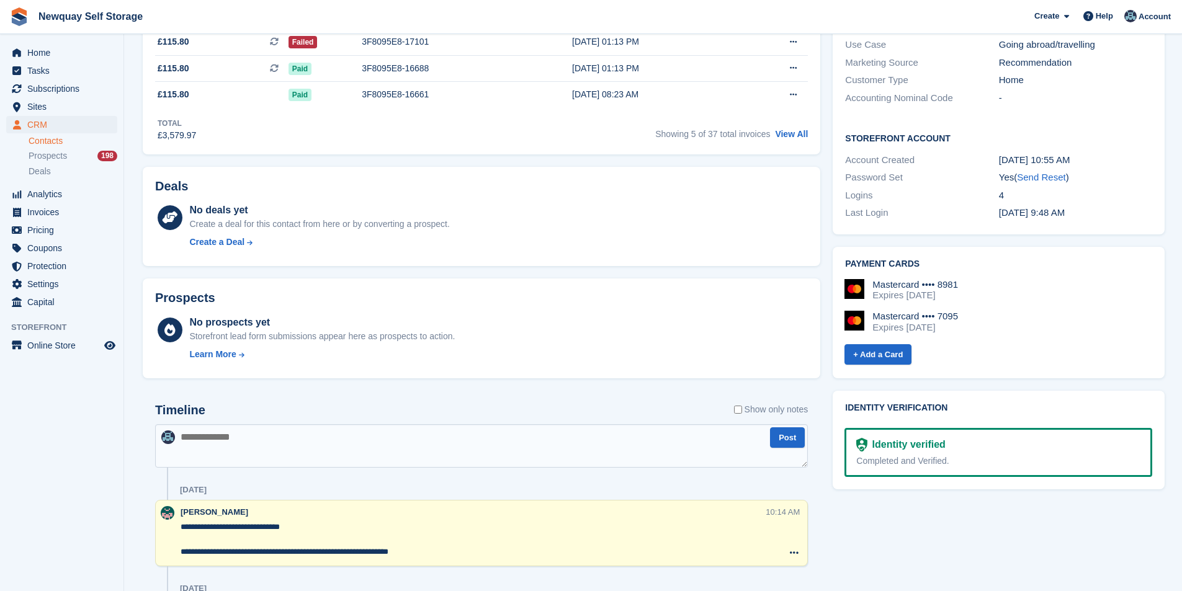
scroll to position [62, 0]
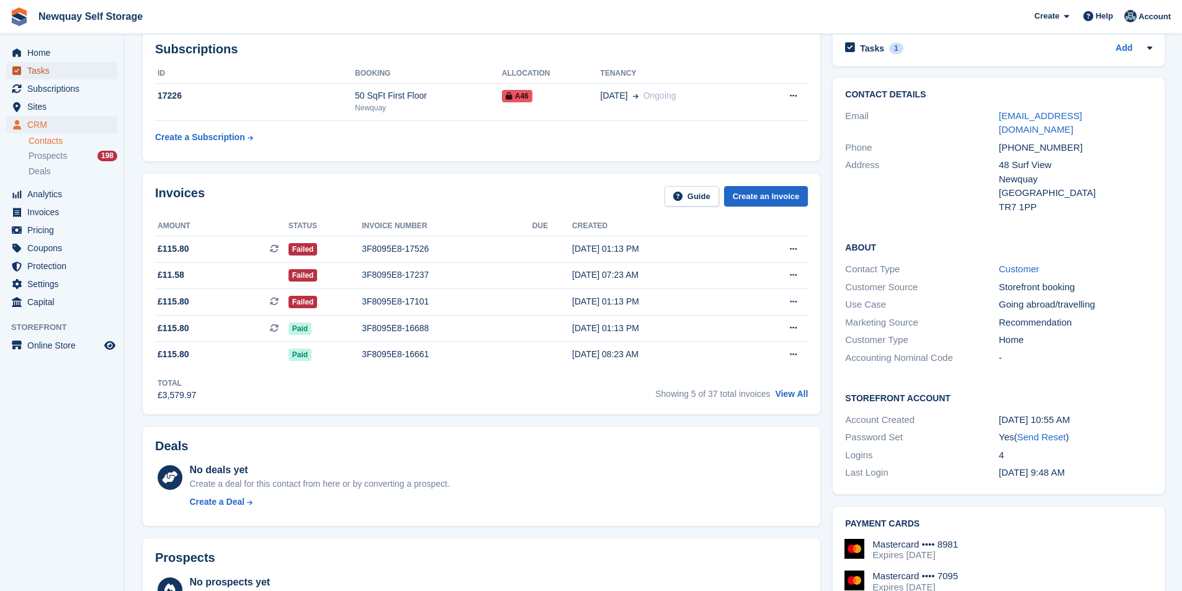
click at [53, 73] on span "Tasks" at bounding box center [64, 70] width 74 height 17
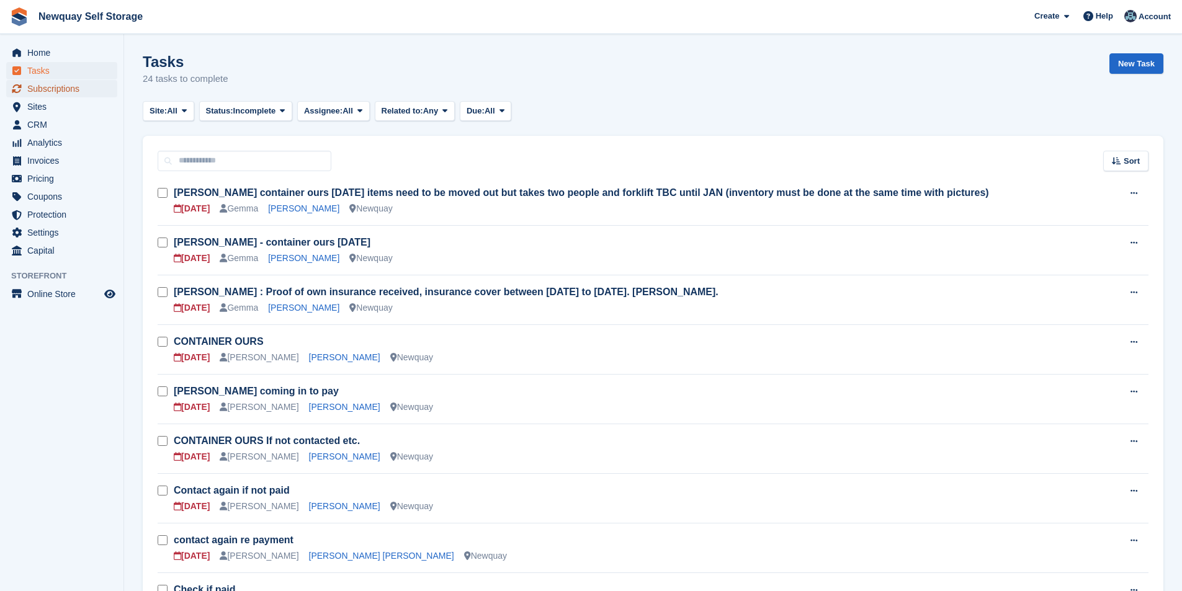
click at [68, 84] on span "Subscriptions" at bounding box center [64, 88] width 74 height 17
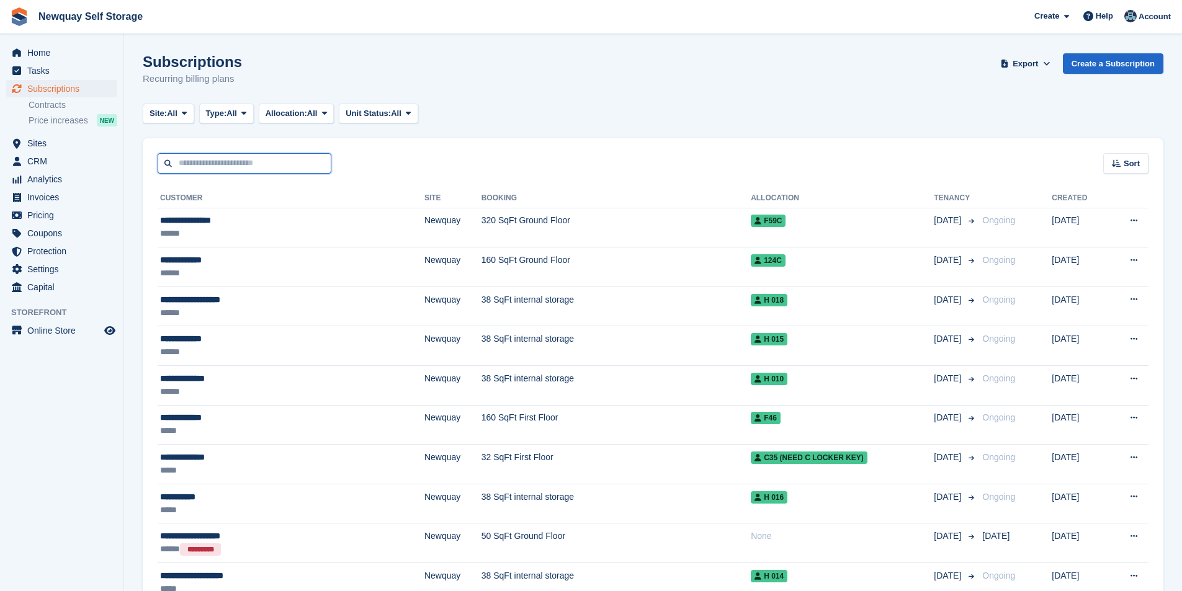
click at [242, 166] on input "text" at bounding box center [245, 163] width 174 height 20
type input "****"
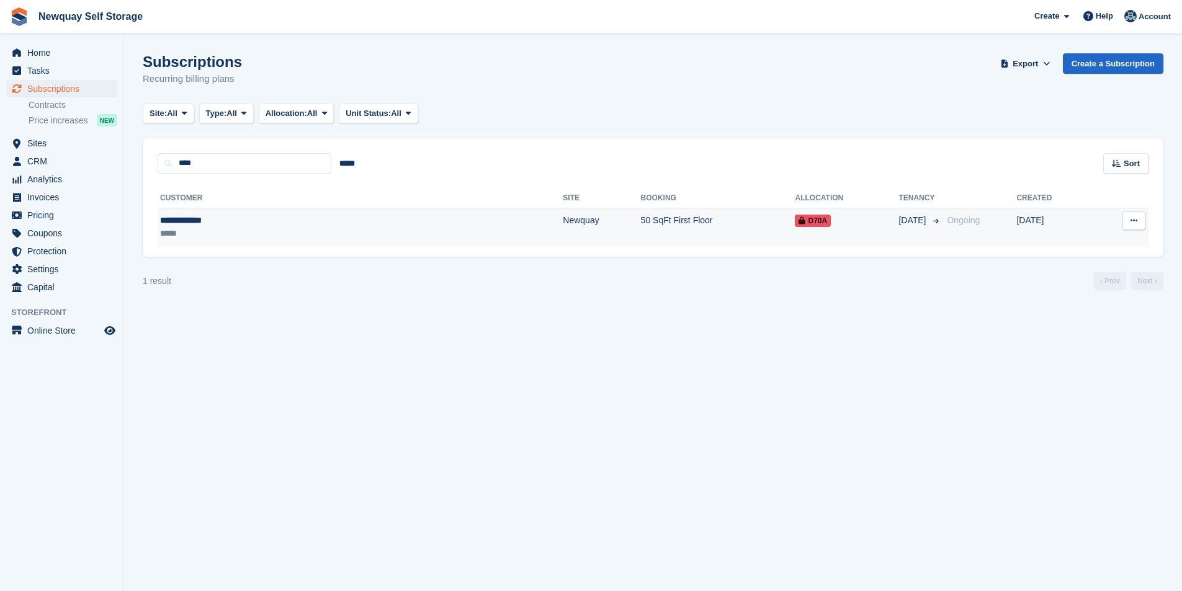
click at [208, 220] on div "**********" at bounding box center [253, 220] width 186 height 13
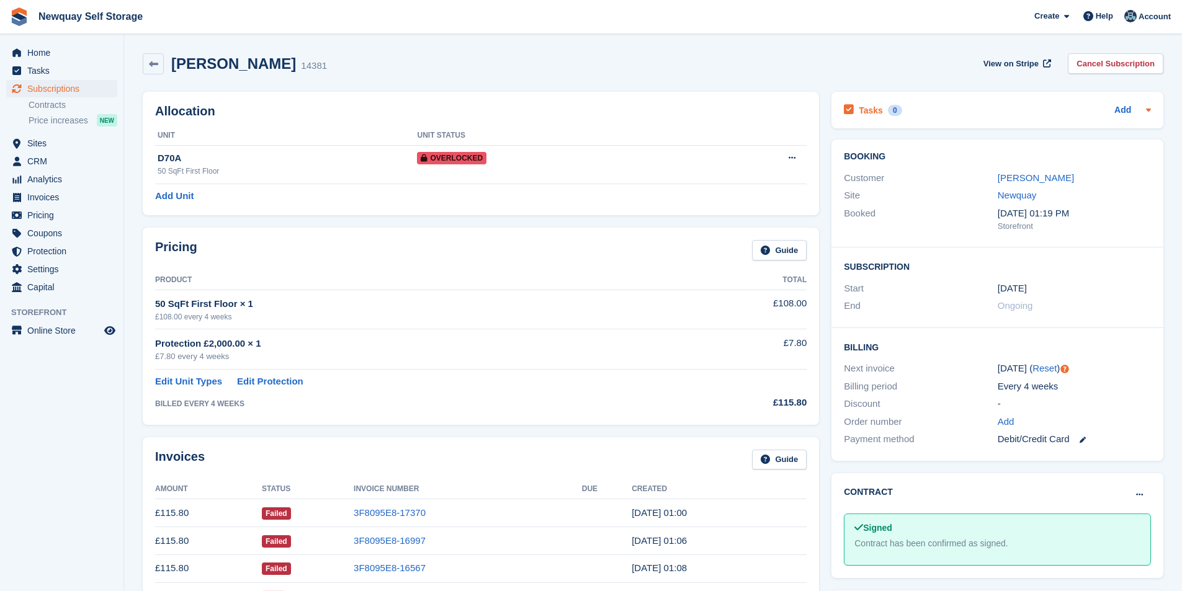
click at [867, 110] on h2 "Tasks" at bounding box center [870, 110] width 24 height 11
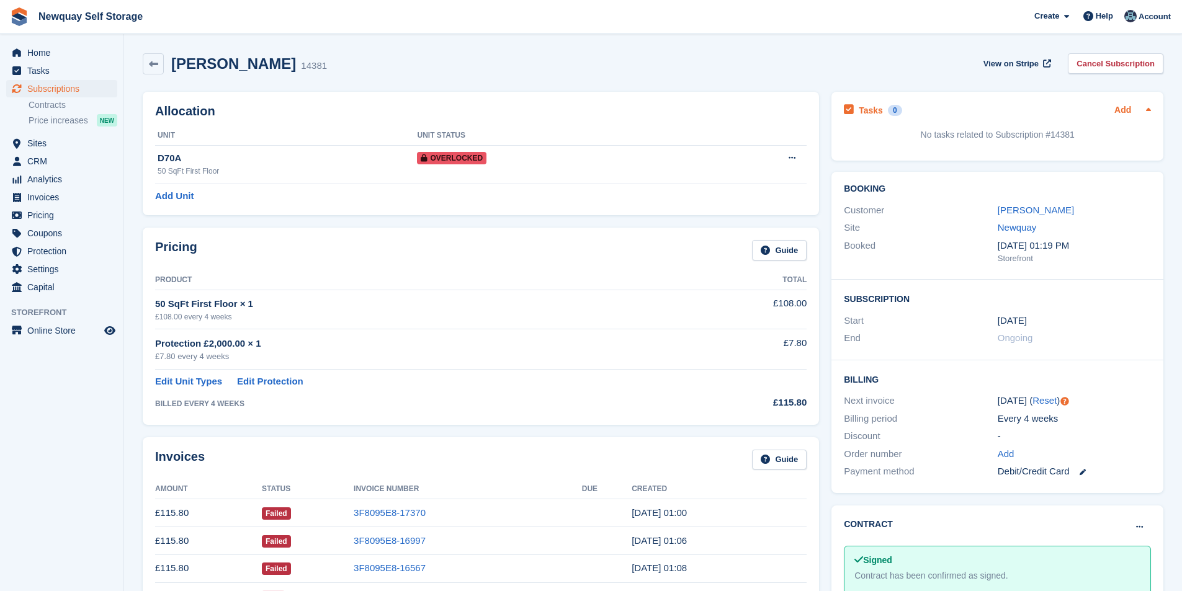
click at [1117, 107] on link "Add" at bounding box center [1122, 111] width 17 height 14
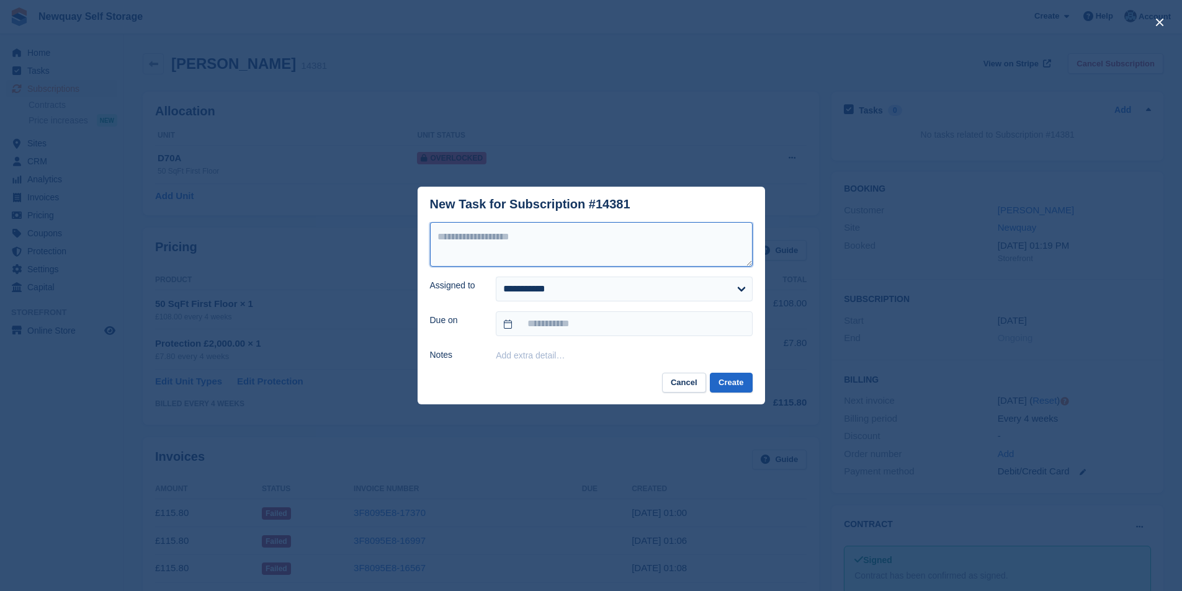
click at [496, 241] on textarea at bounding box center [591, 244] width 323 height 45
type textarea "**"
click at [687, 385] on button "Cancel" at bounding box center [684, 383] width 44 height 20
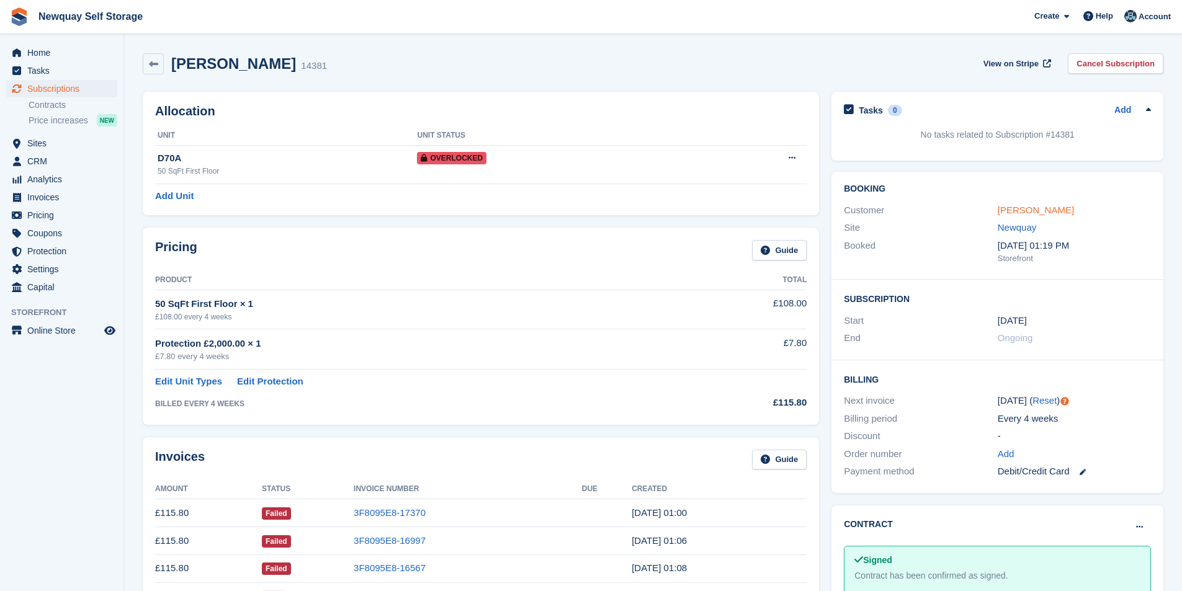
click at [1032, 208] on link "[PERSON_NAME]" at bounding box center [1035, 210] width 76 height 11
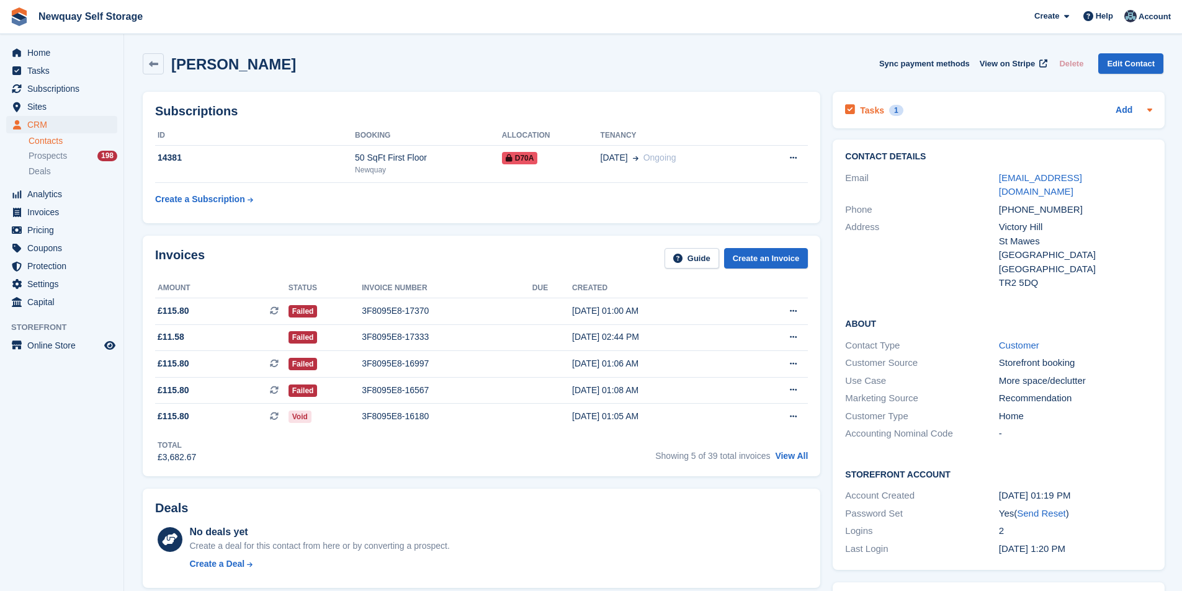
click at [862, 109] on h2 "Tasks" at bounding box center [872, 110] width 24 height 11
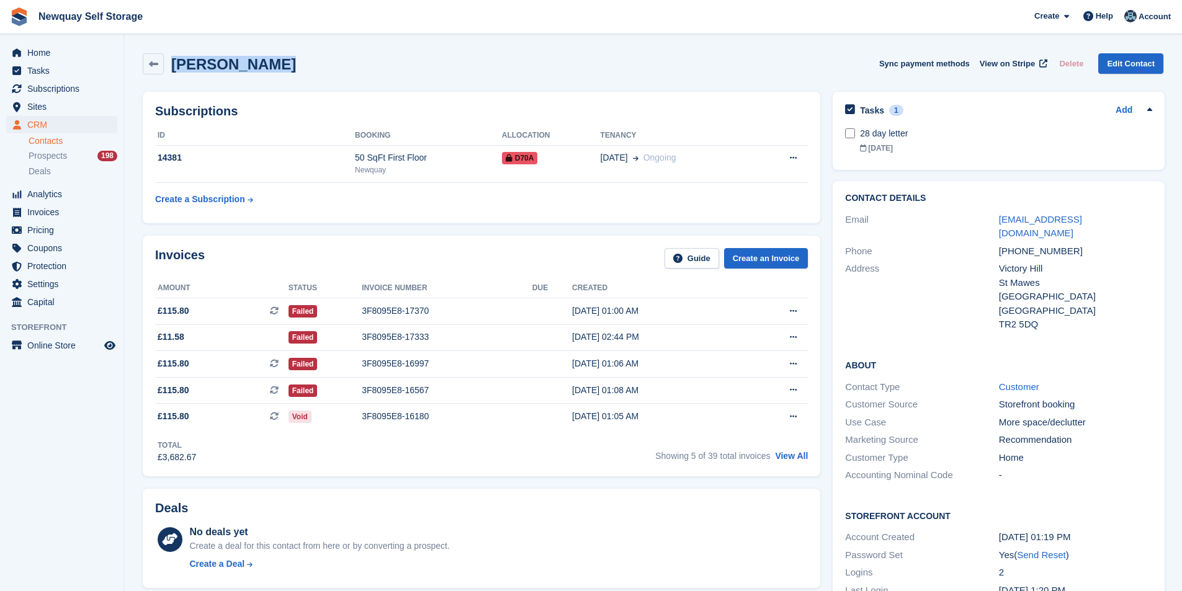
drag, startPoint x: 287, startPoint y: 68, endPoint x: 177, endPoint y: 74, distance: 110.0
click at [172, 72] on div "Sonia Forgham Sync payment methods View on Stripe Delete Edit Contact" at bounding box center [653, 63] width 1020 height 21
copy h2 "[PERSON_NAME]"
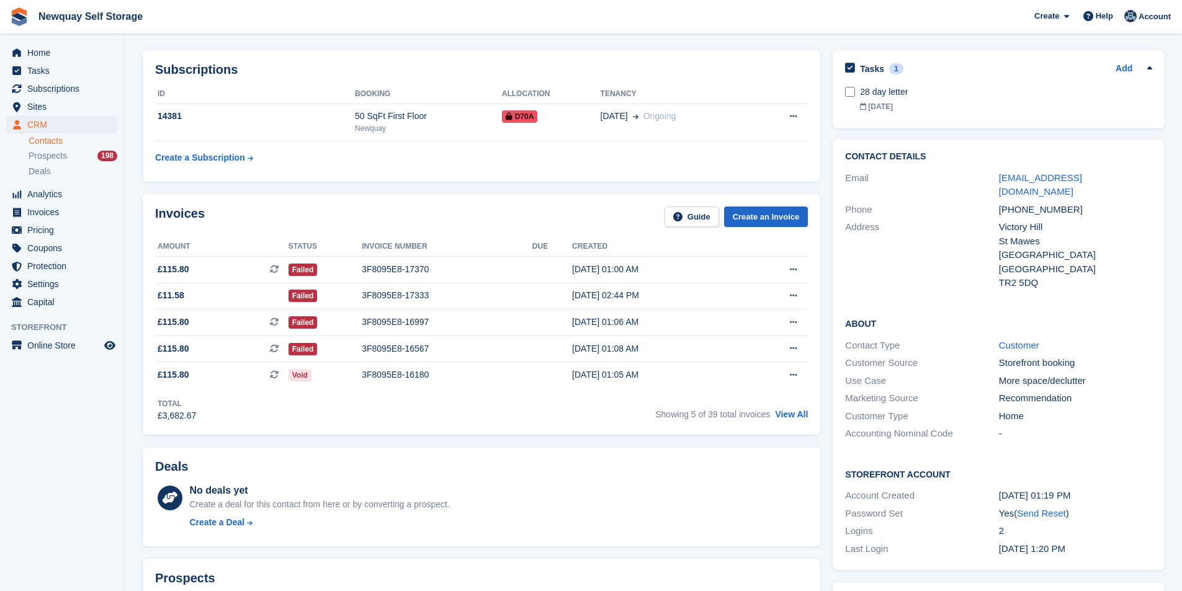
scroll to position [62, 0]
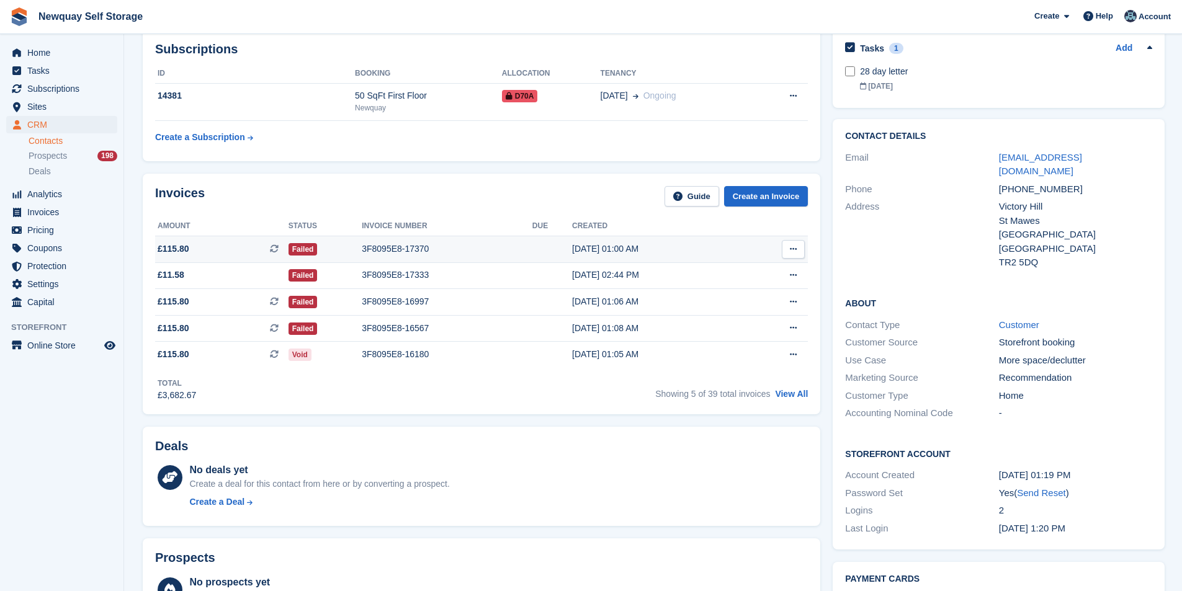
click at [414, 244] on div "3F8095E8-17370" at bounding box center [447, 249] width 171 height 13
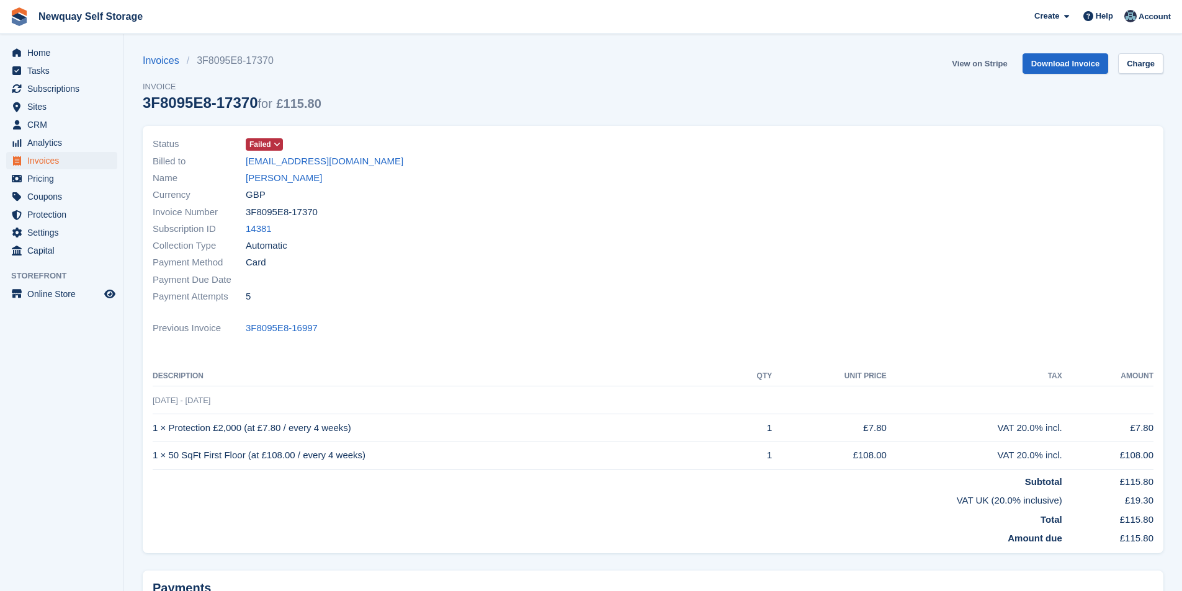
click at [1004, 61] on link "View on Stripe" at bounding box center [979, 63] width 65 height 20
click at [1136, 61] on link "Charge" at bounding box center [1140, 63] width 45 height 20
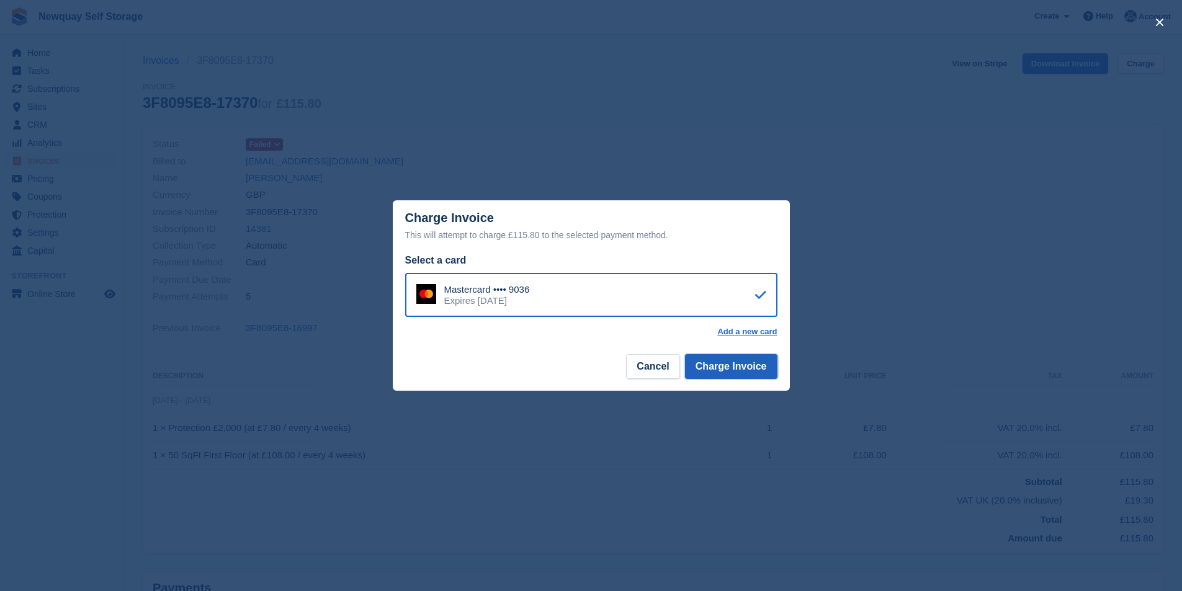
click at [734, 369] on button "Charge Invoice" at bounding box center [731, 366] width 92 height 25
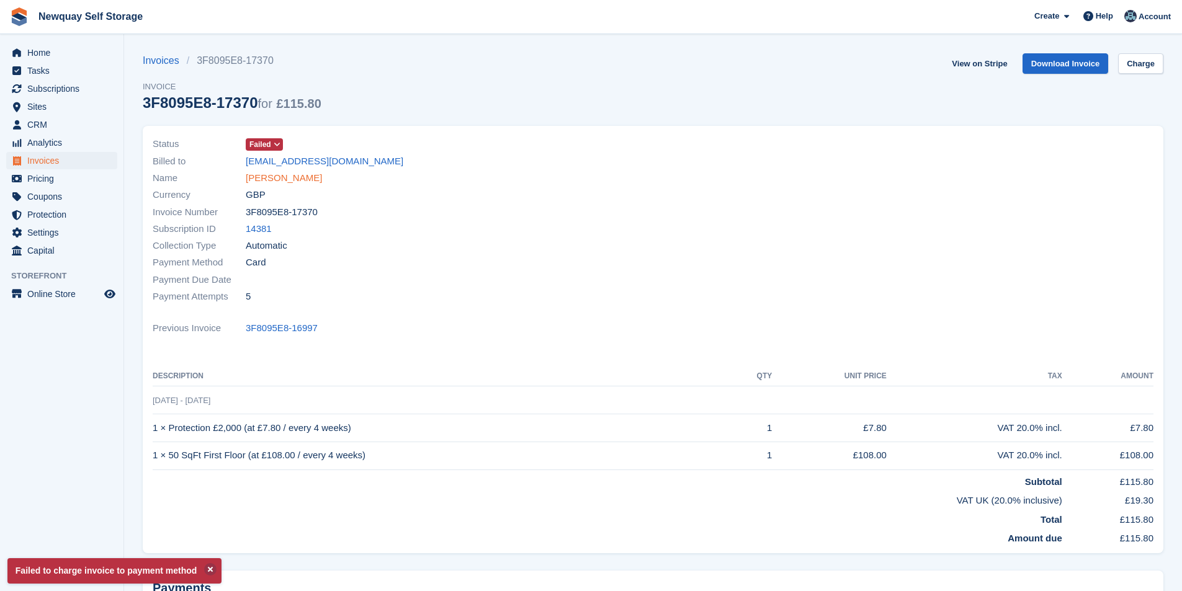
click at [290, 183] on link "[PERSON_NAME]" at bounding box center [284, 178] width 76 height 14
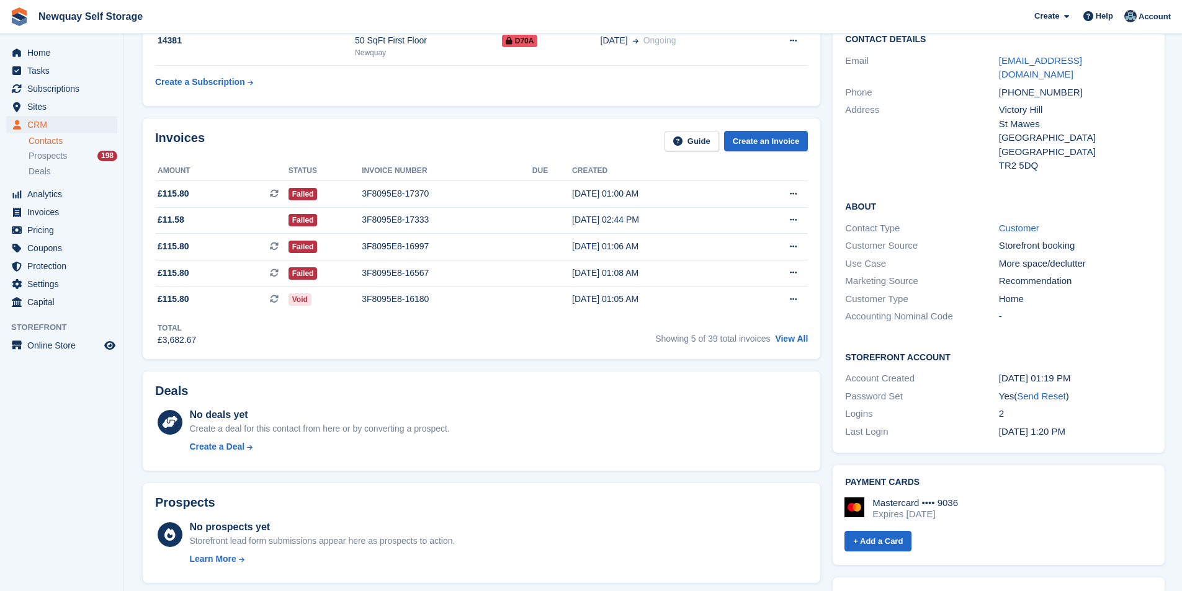
scroll to position [62, 0]
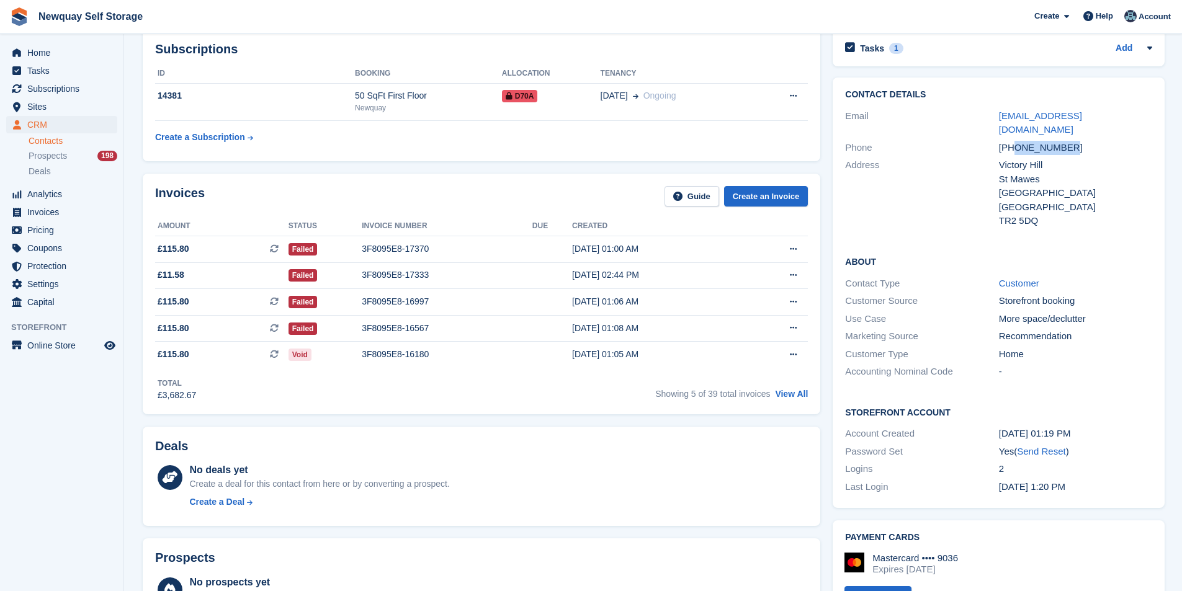
drag, startPoint x: 1014, startPoint y: 130, endPoint x: 1088, endPoint y: 140, distance: 75.1
click at [1088, 141] on div "[PHONE_NUMBER]" at bounding box center [1075, 148] width 153 height 14
copy div "7739506025"
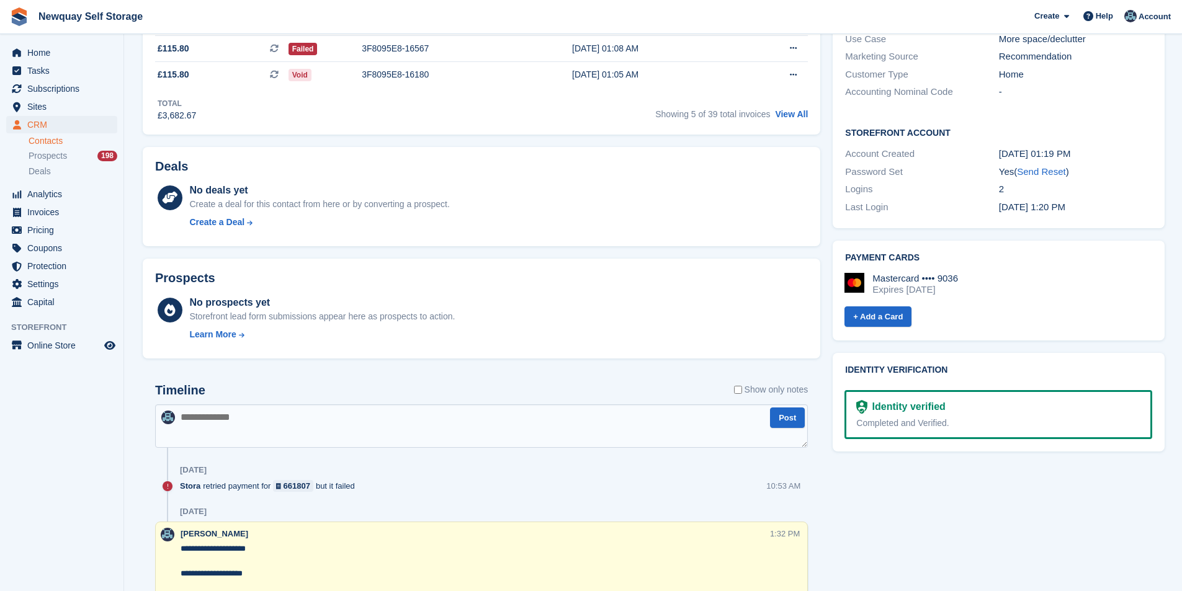
scroll to position [372, 0]
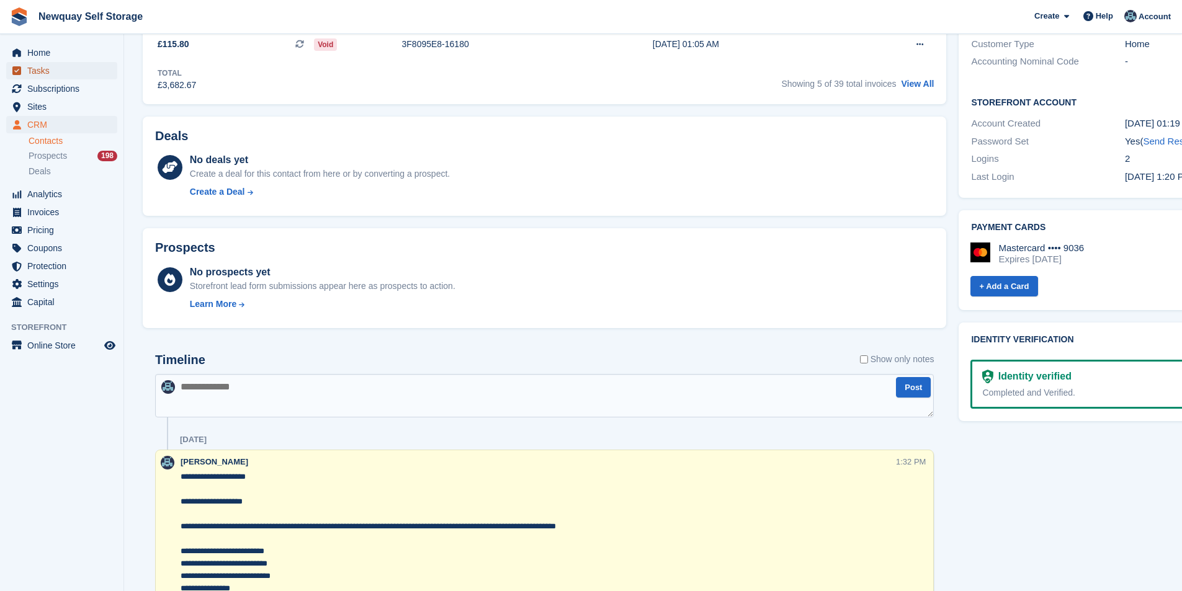
drag, startPoint x: 55, startPoint y: 72, endPoint x: 65, endPoint y: 66, distance: 11.4
click at [55, 72] on span "Tasks" at bounding box center [64, 70] width 74 height 17
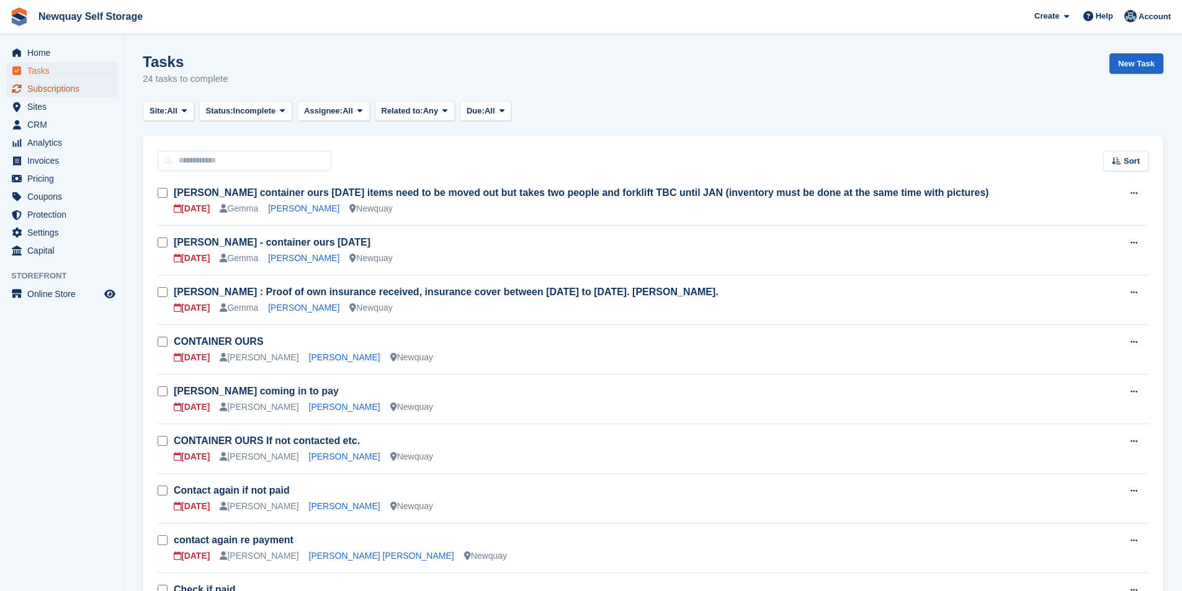
click at [61, 91] on span "Subscriptions" at bounding box center [64, 88] width 74 height 17
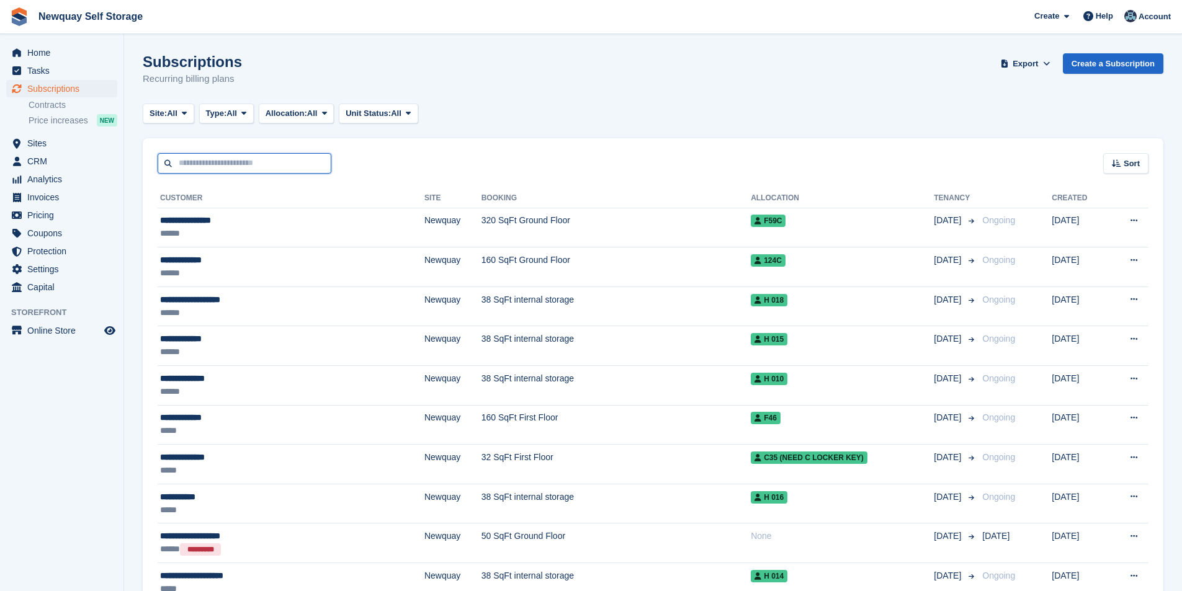
click at [234, 165] on input "text" at bounding box center [245, 163] width 174 height 20
type input "******"
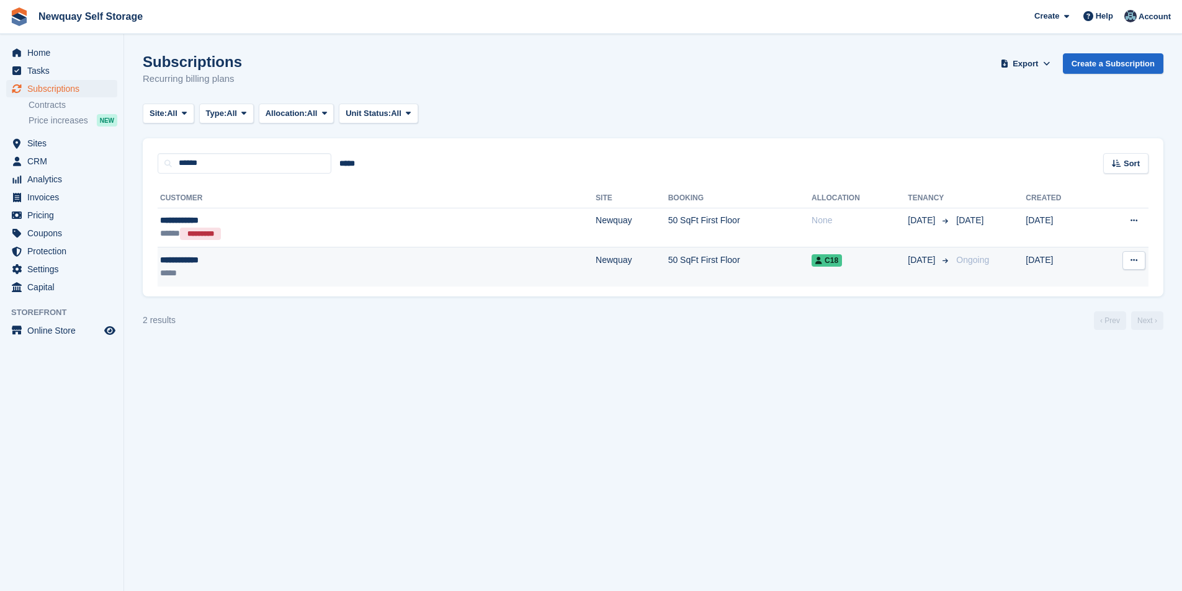
click at [193, 260] on div "**********" at bounding box center [268, 260] width 217 height 13
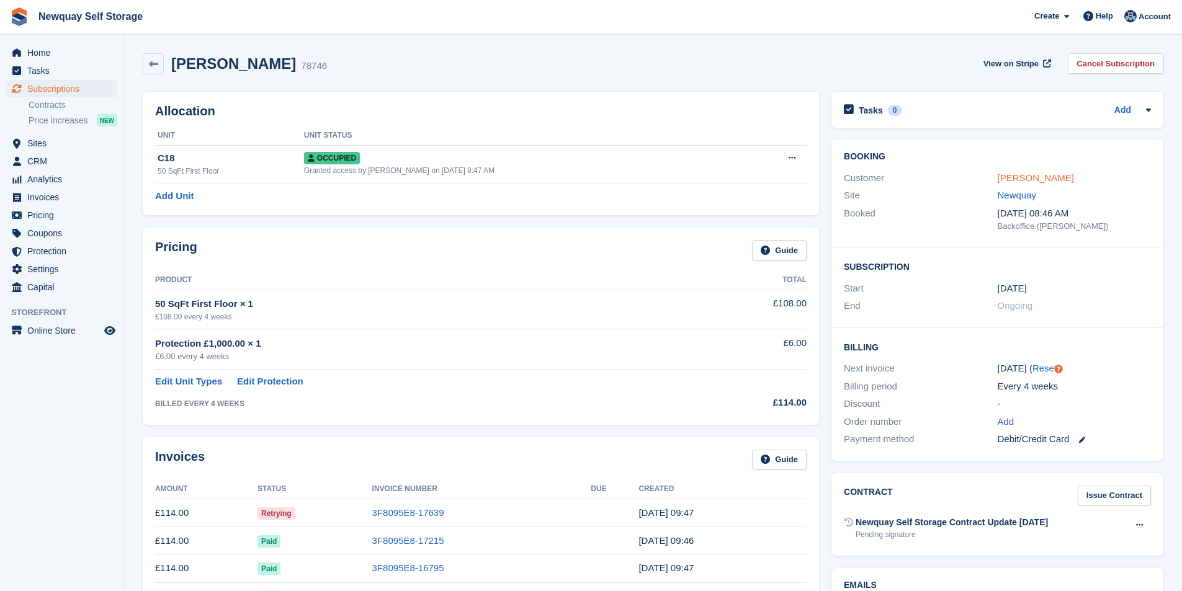
click at [1046, 175] on link "[PERSON_NAME]" at bounding box center [1035, 177] width 76 height 11
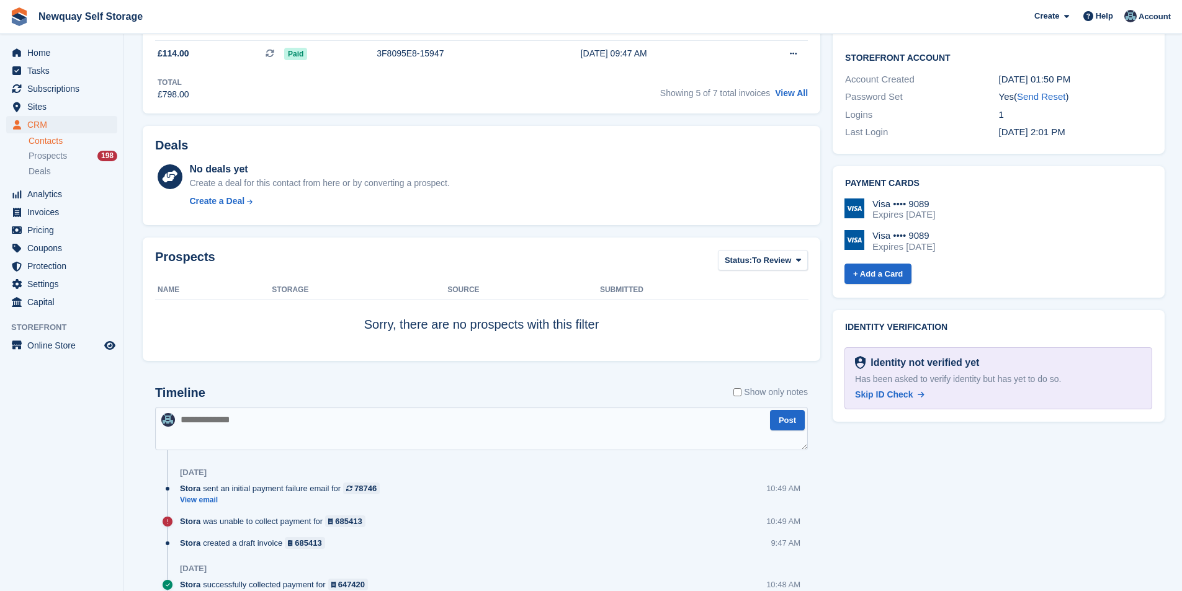
scroll to position [496, 0]
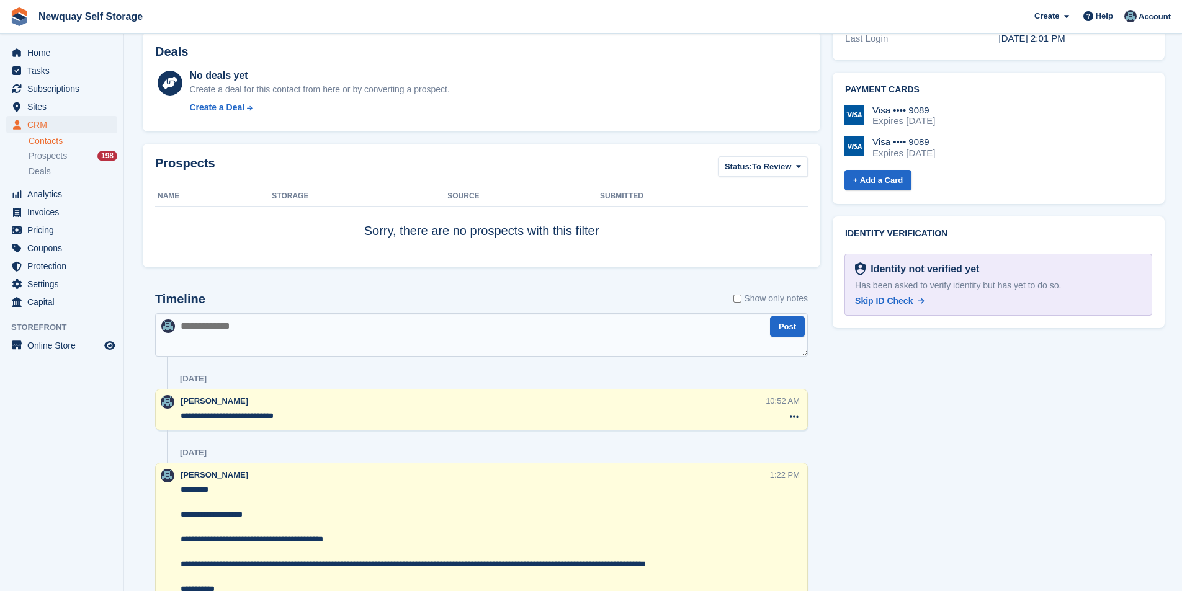
click at [283, 338] on textarea at bounding box center [481, 334] width 653 height 43
paste textarea "**********"
type textarea "**********"
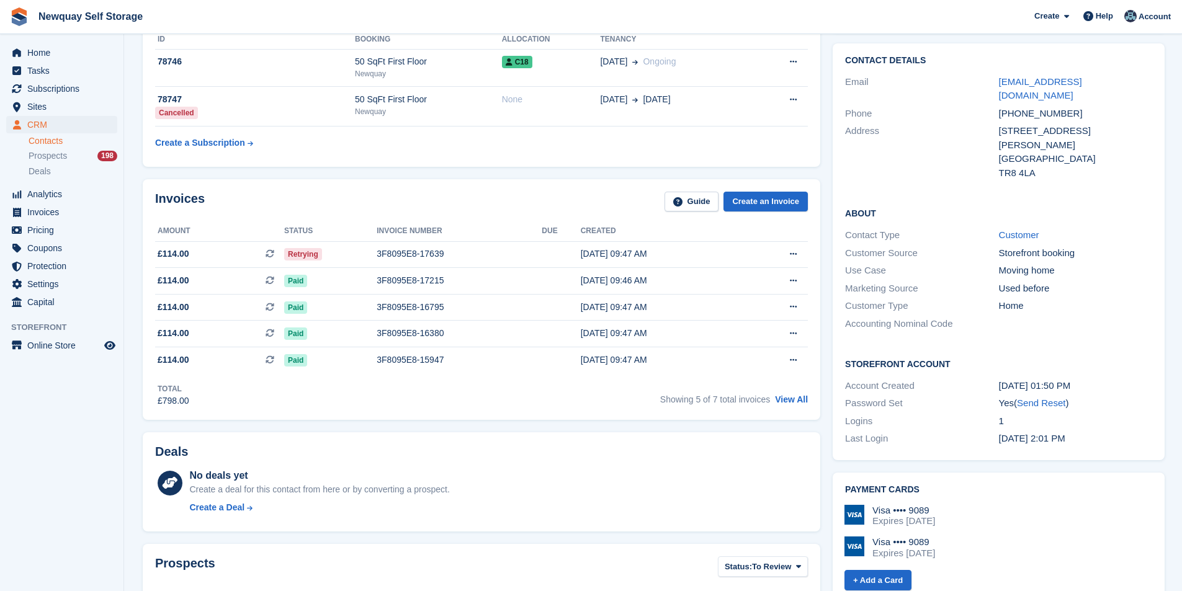
scroll to position [0, 0]
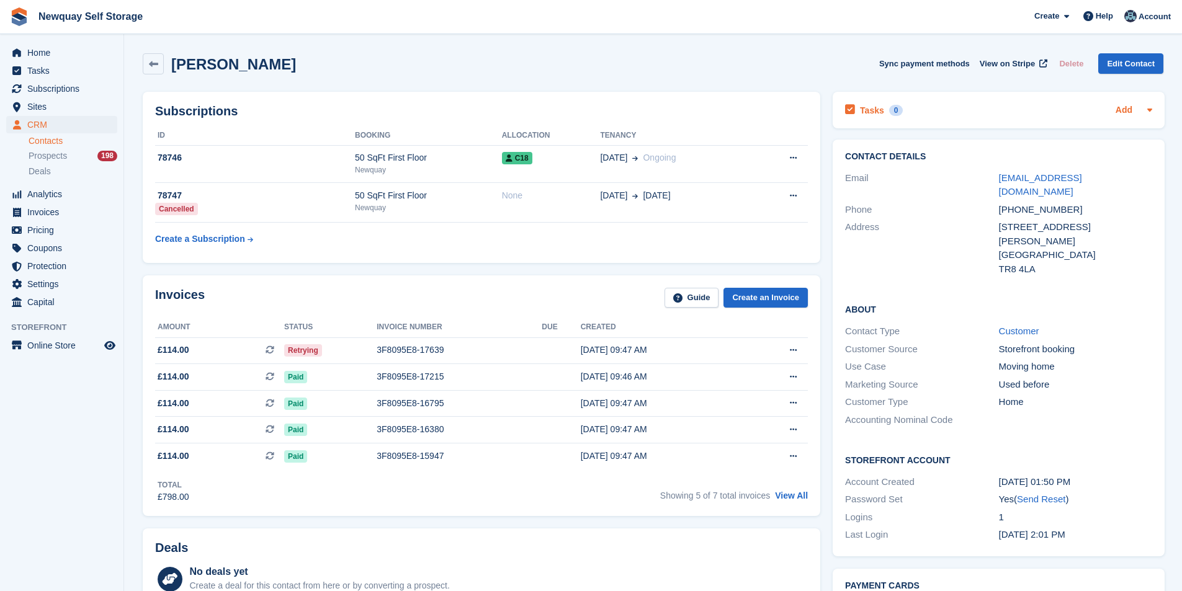
click at [1127, 110] on link "Add" at bounding box center [1123, 111] width 17 height 14
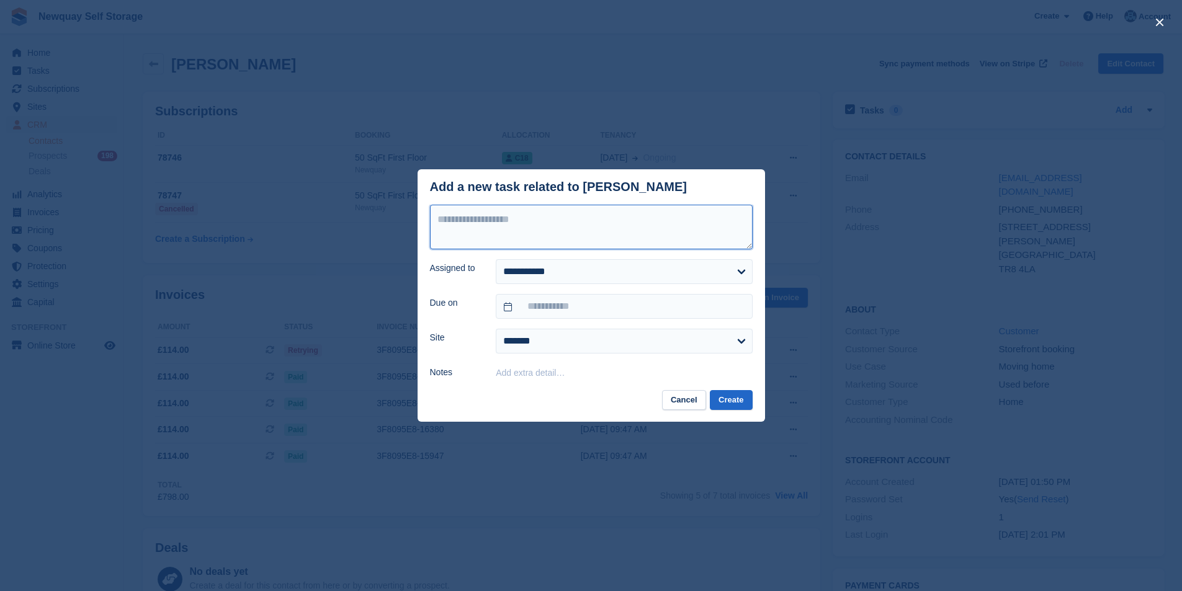
click at [566, 239] on textarea at bounding box center [591, 227] width 323 height 45
type textarea "**********"
click at [576, 276] on select "**********" at bounding box center [624, 271] width 256 height 25
select select "****"
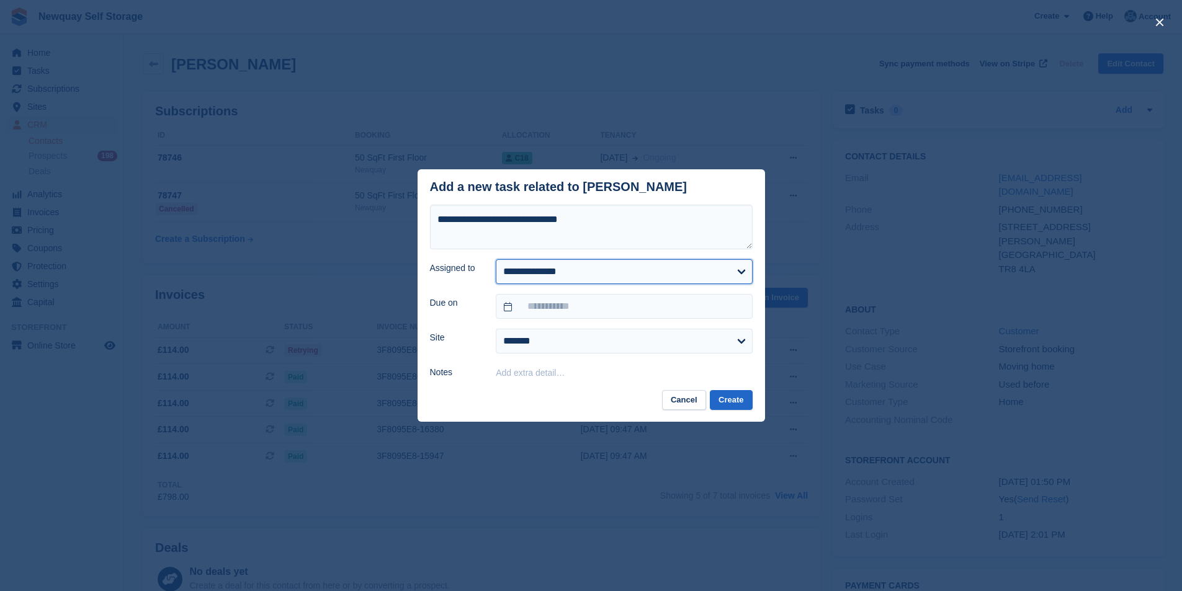
click at [496, 260] on select "**********" at bounding box center [624, 271] width 256 height 25
click at [604, 311] on input "text" at bounding box center [624, 306] width 256 height 25
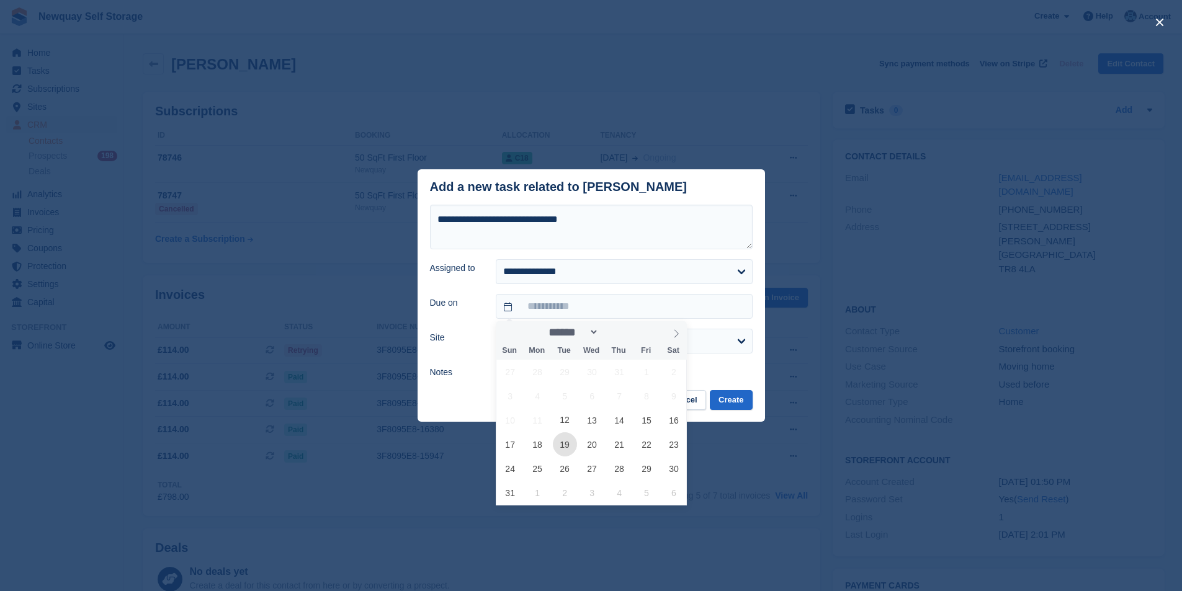
click at [569, 443] on span "19" at bounding box center [565, 444] width 24 height 24
type input "**********"
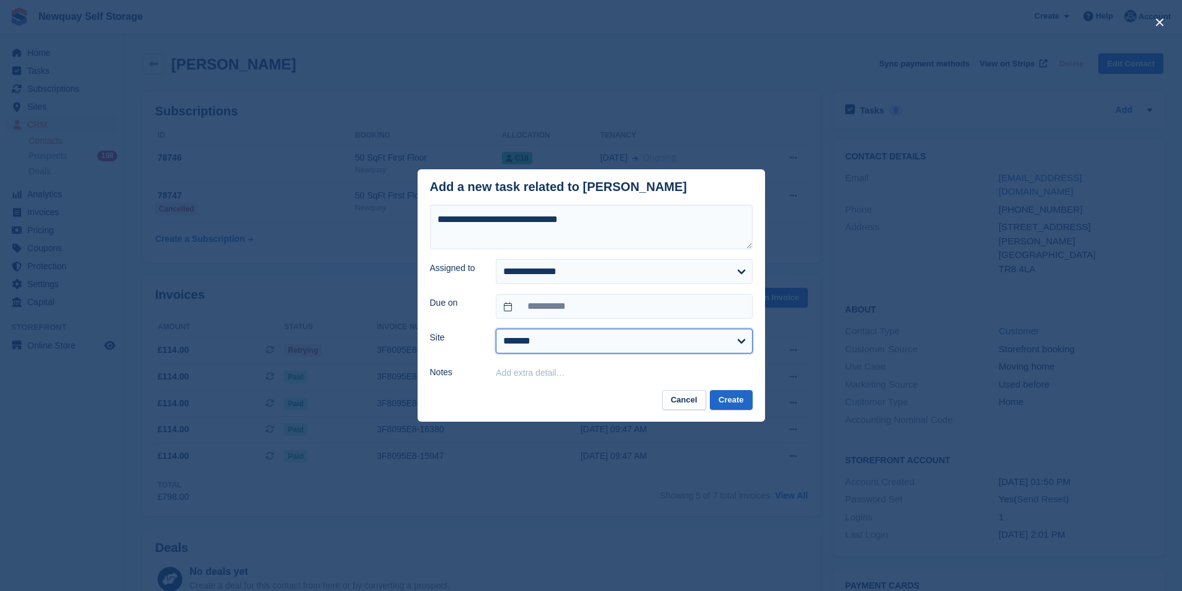
click at [644, 350] on select "******* ******* ********" at bounding box center [624, 341] width 256 height 25
select select "***"
click at [496, 329] on select "******* ******* ********" at bounding box center [624, 341] width 256 height 25
click at [733, 403] on button "Create" at bounding box center [731, 400] width 42 height 20
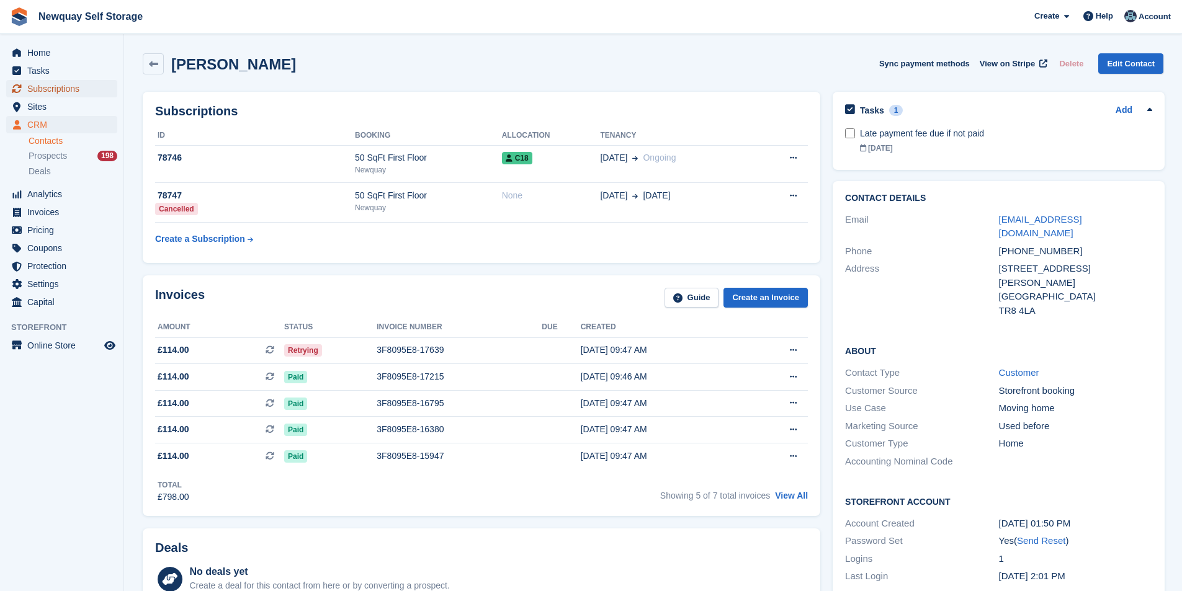
click at [52, 85] on span "Subscriptions" at bounding box center [64, 88] width 74 height 17
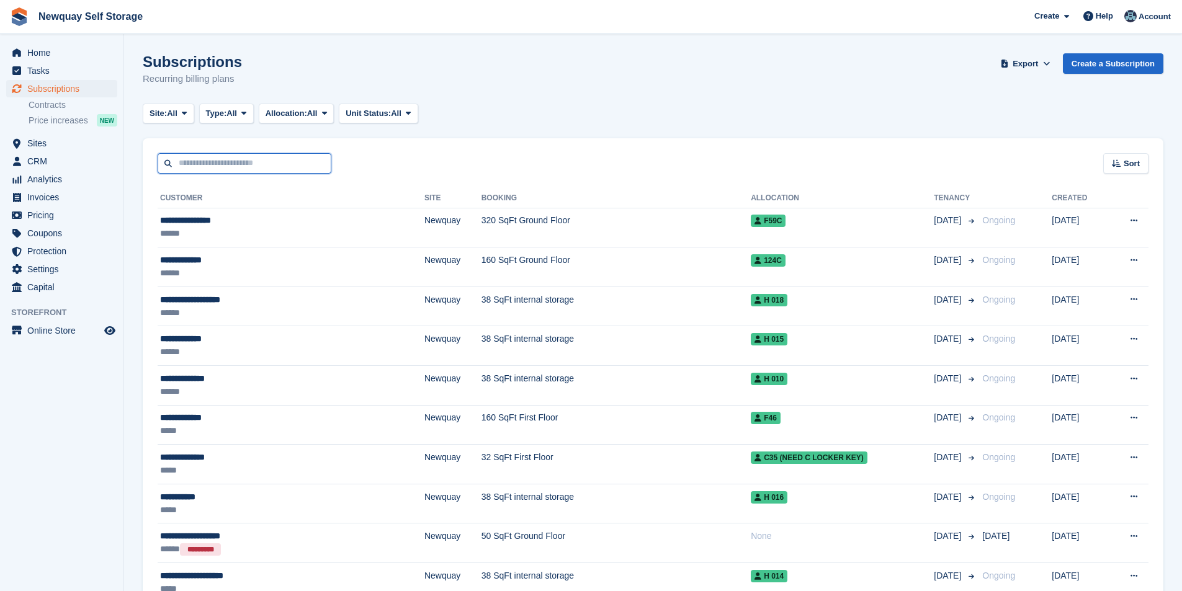
click at [283, 163] on input "text" at bounding box center [245, 163] width 174 height 20
type input "*****"
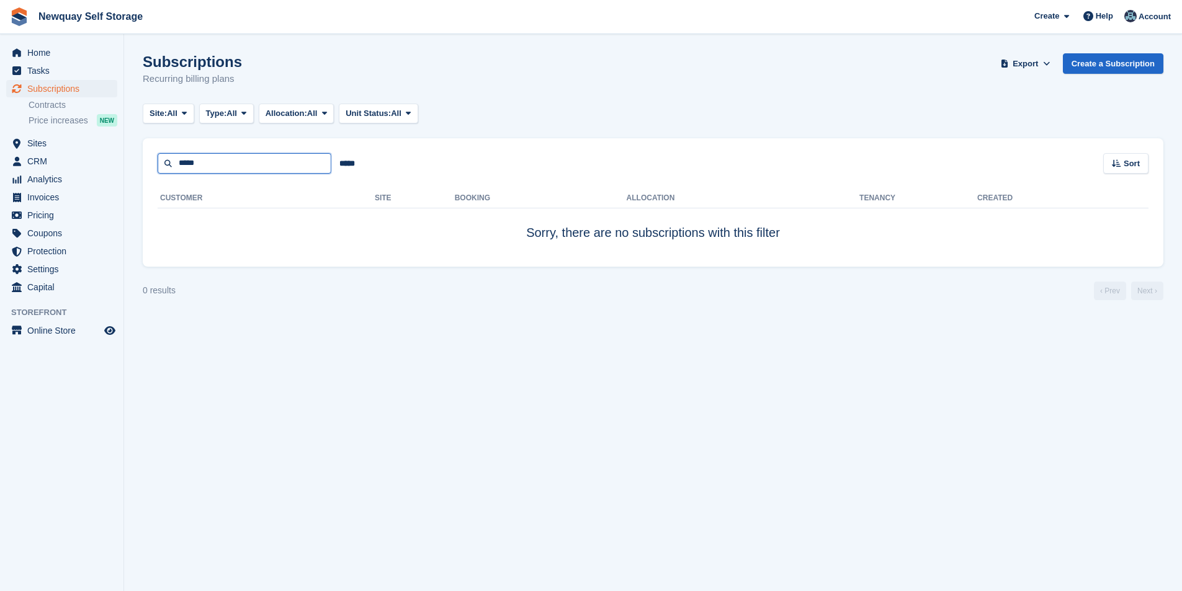
click at [283, 163] on input "*****" at bounding box center [245, 163] width 174 height 20
type input "*****"
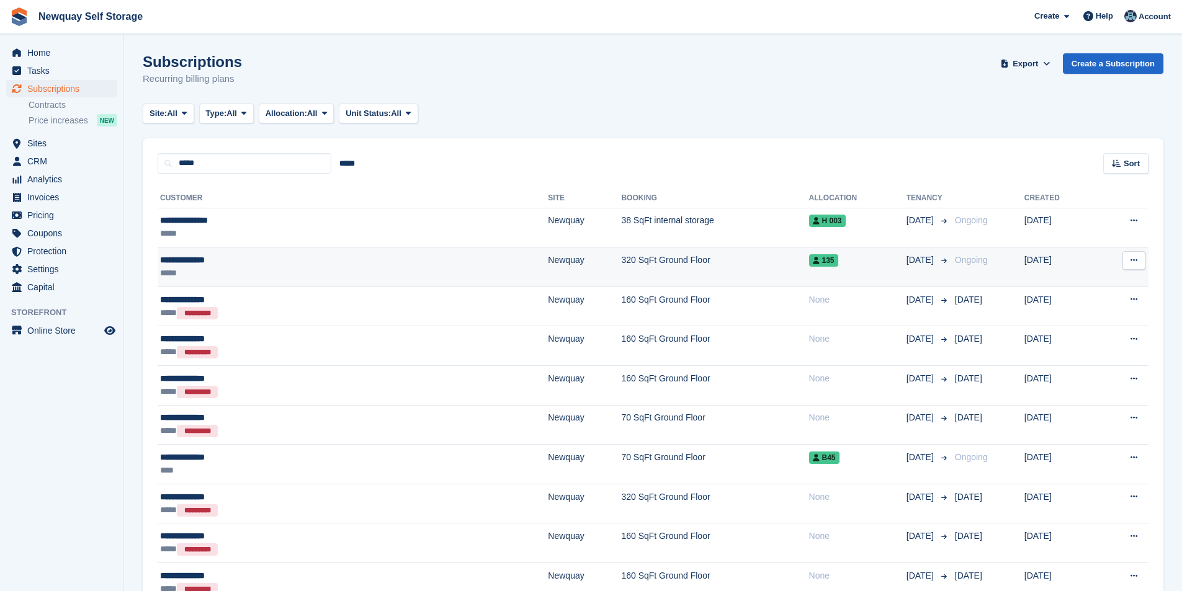
click at [195, 261] on div "**********" at bounding box center [255, 260] width 190 height 13
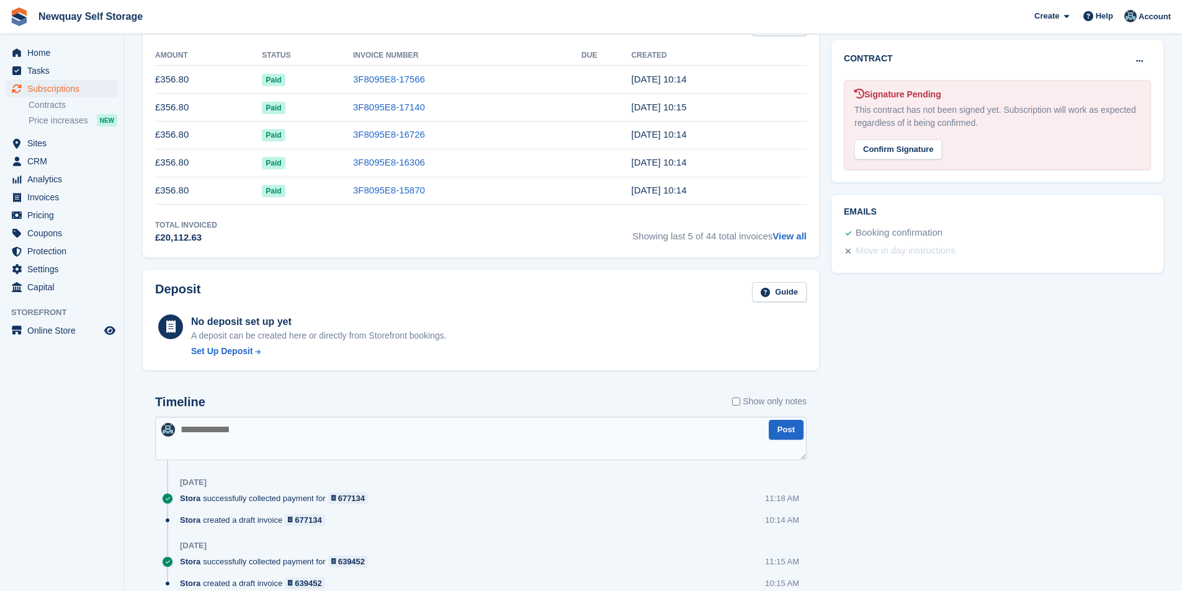
scroll to position [485, 0]
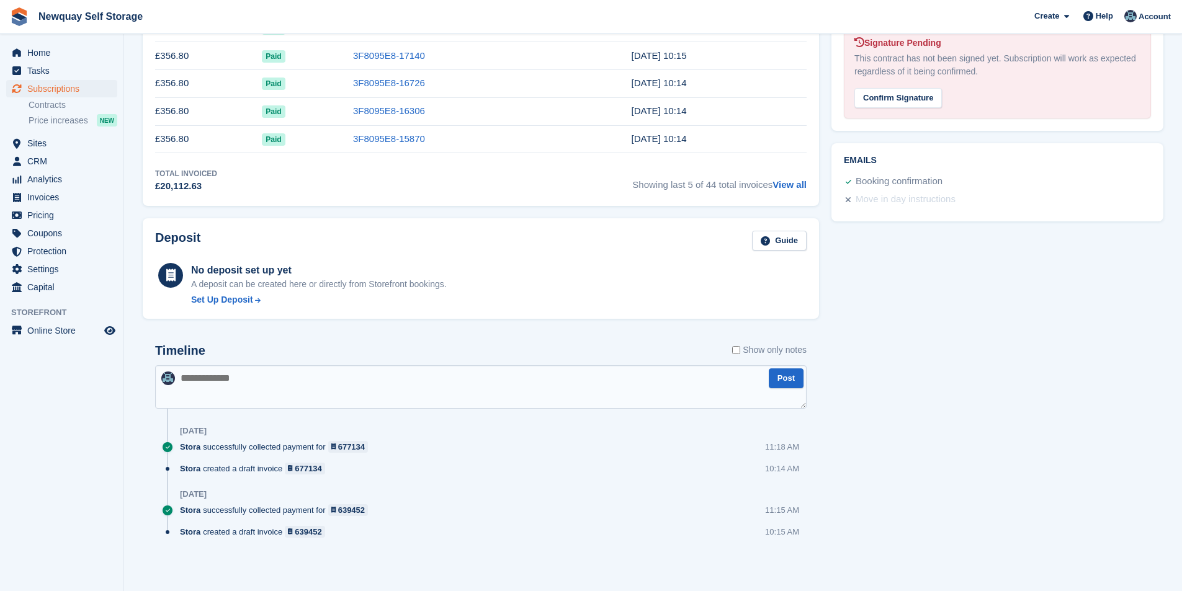
click at [731, 351] on div "Timeline Show only notes" at bounding box center [480, 355] width 651 height 22
click at [741, 351] on label "Show only notes" at bounding box center [769, 350] width 74 height 13
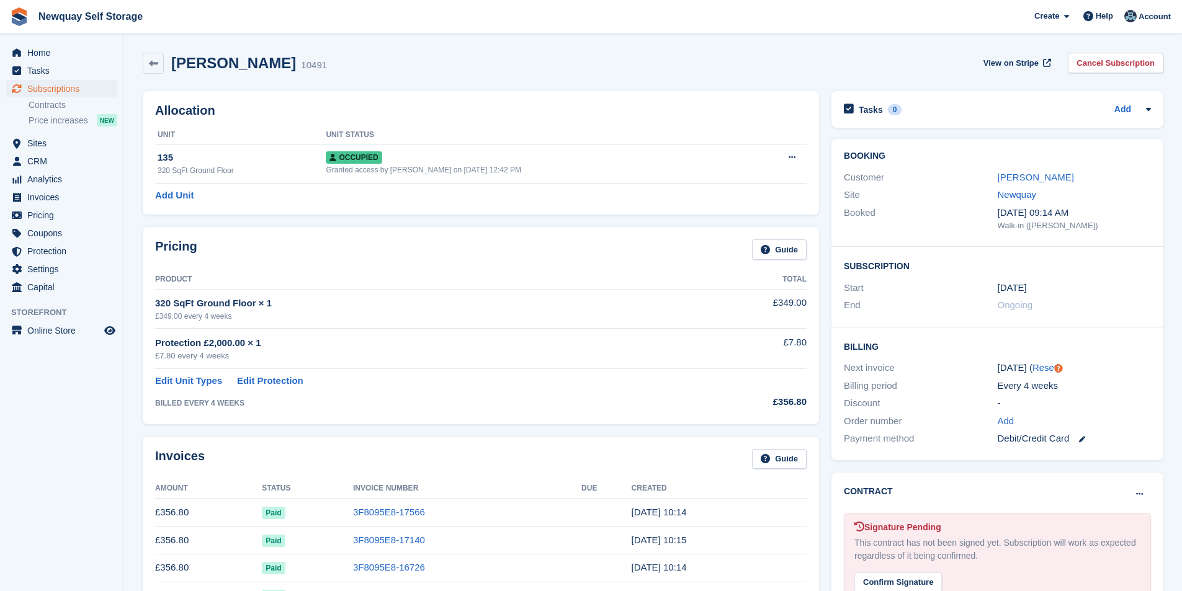
scroll to position [0, 0]
click at [1038, 174] on link "Jonathan Coyle" at bounding box center [1035, 177] width 76 height 11
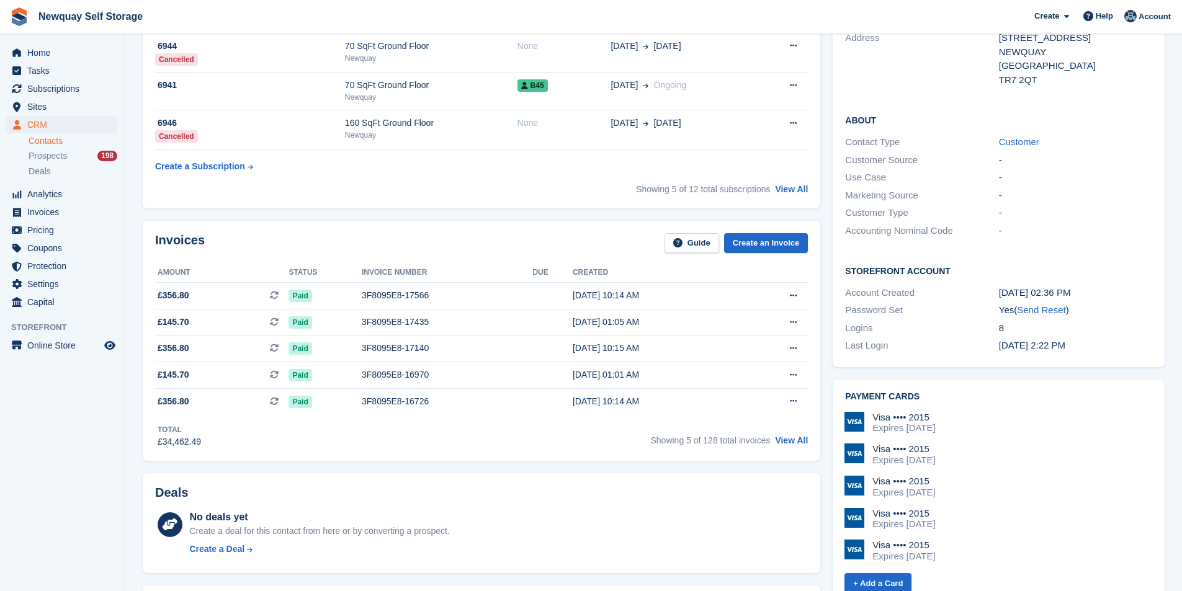
scroll to position [124, 0]
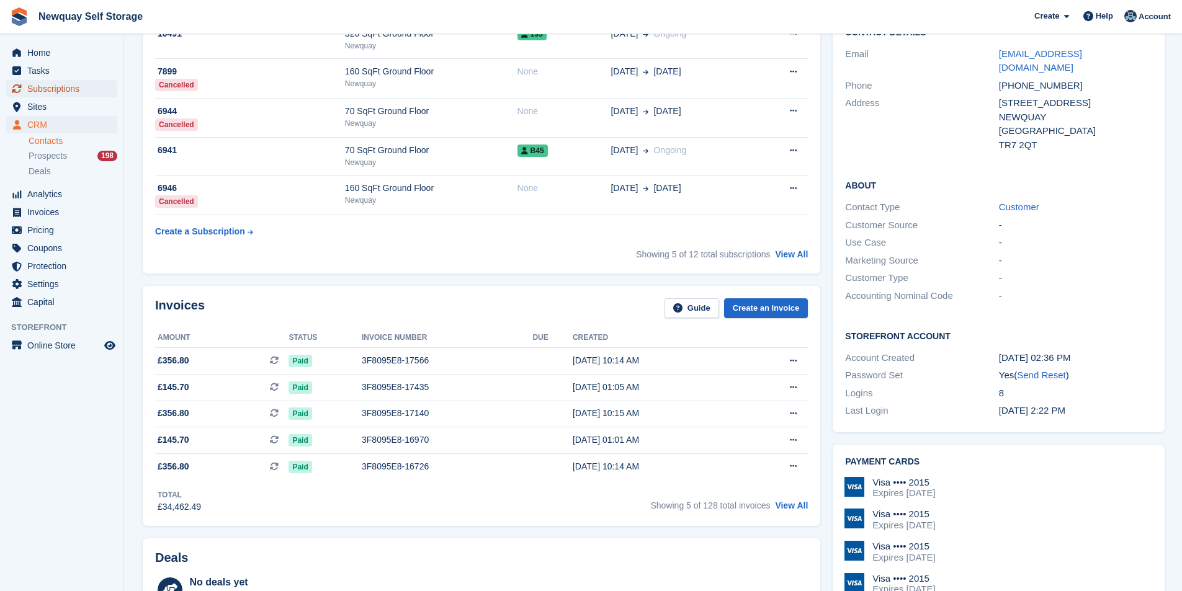
click at [63, 87] on span "Subscriptions" at bounding box center [64, 88] width 74 height 17
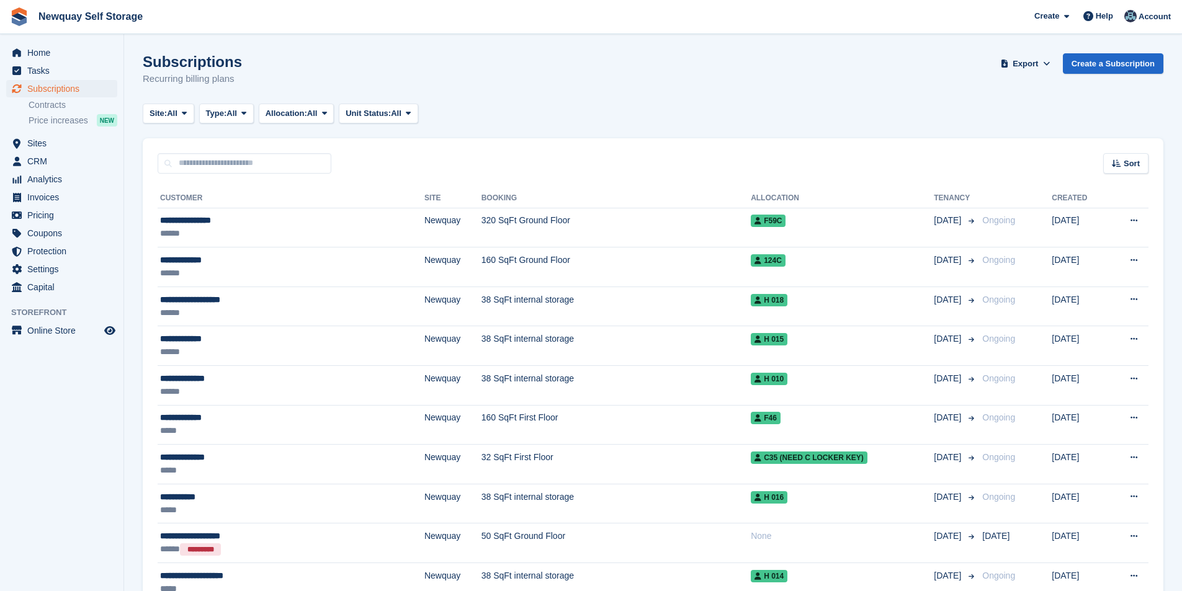
click at [239, 164] on input "text" at bounding box center [245, 163] width 174 height 20
type input "*****"
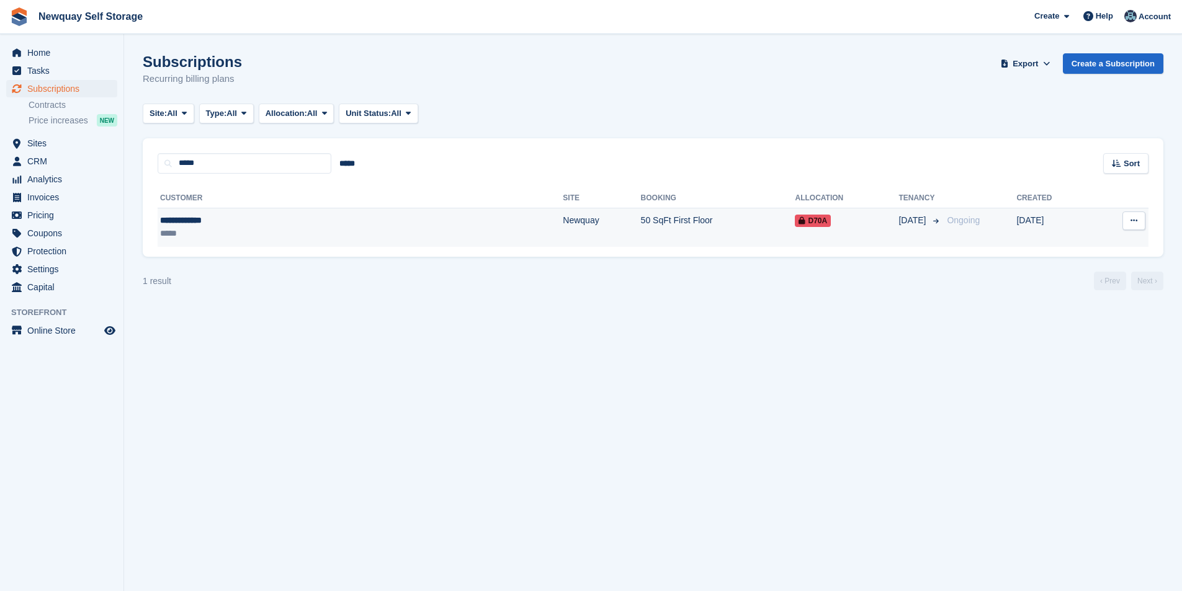
click at [198, 212] on td "**********" at bounding box center [360, 227] width 405 height 39
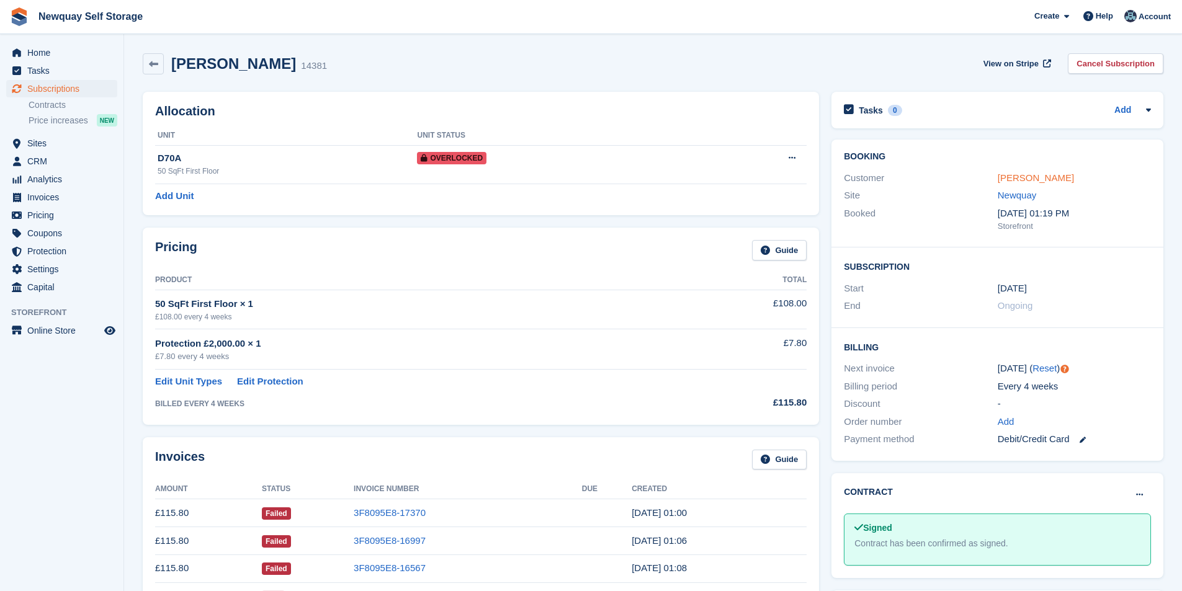
click at [1044, 175] on link "[PERSON_NAME]" at bounding box center [1035, 177] width 76 height 11
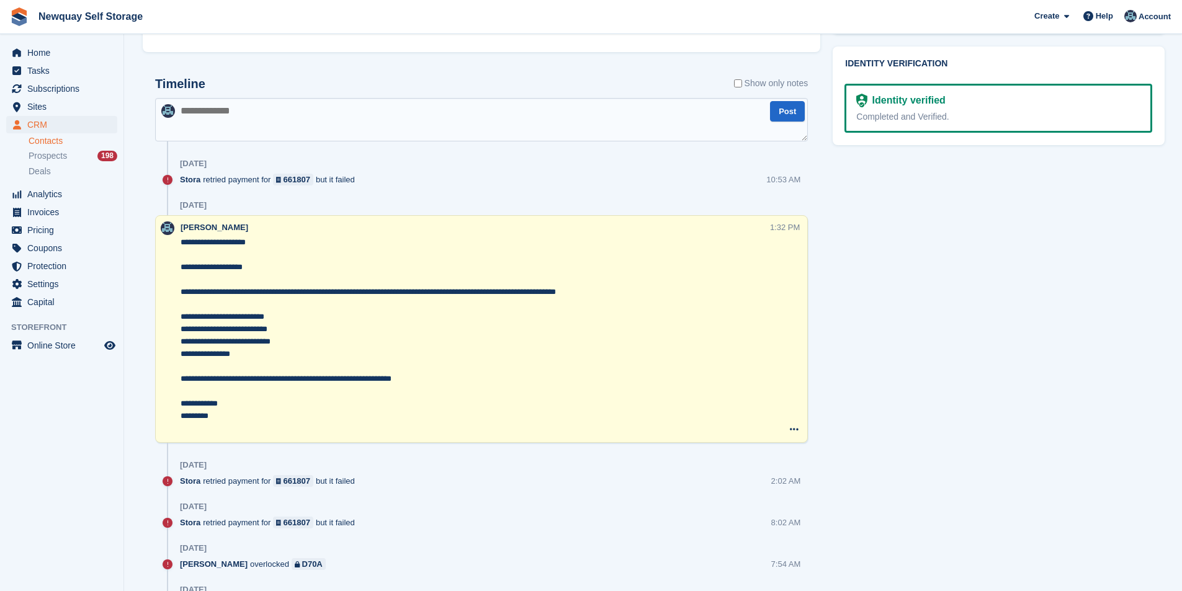
scroll to position [620, 0]
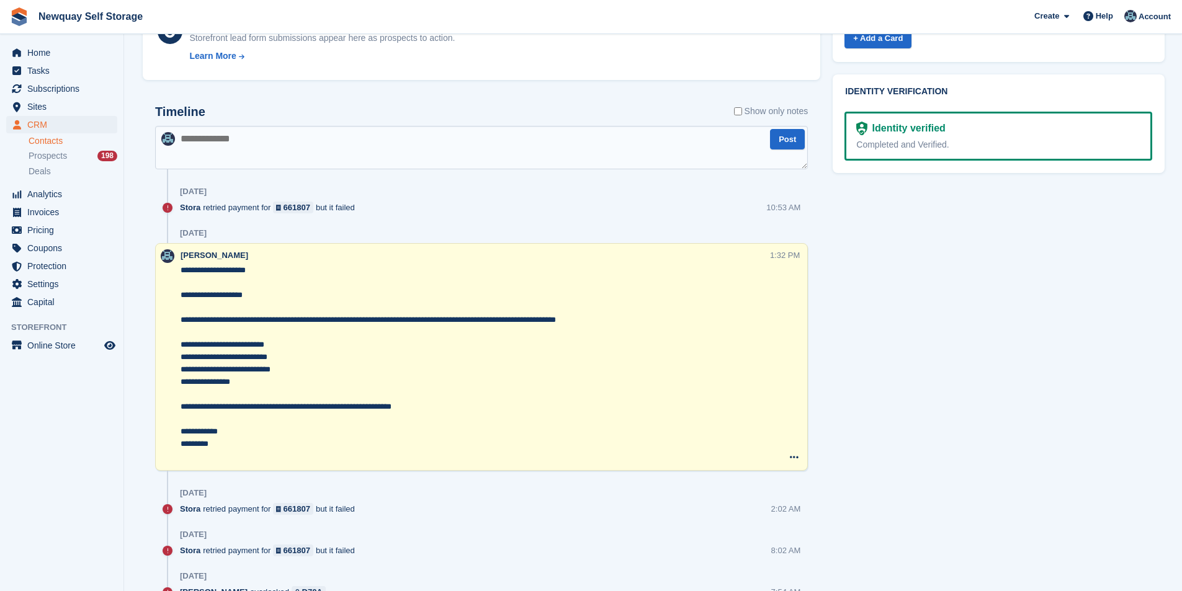
click at [293, 159] on textarea at bounding box center [481, 147] width 653 height 43
type textarea "**********"
click at [422, 141] on textarea "**********" at bounding box center [481, 147] width 653 height 43
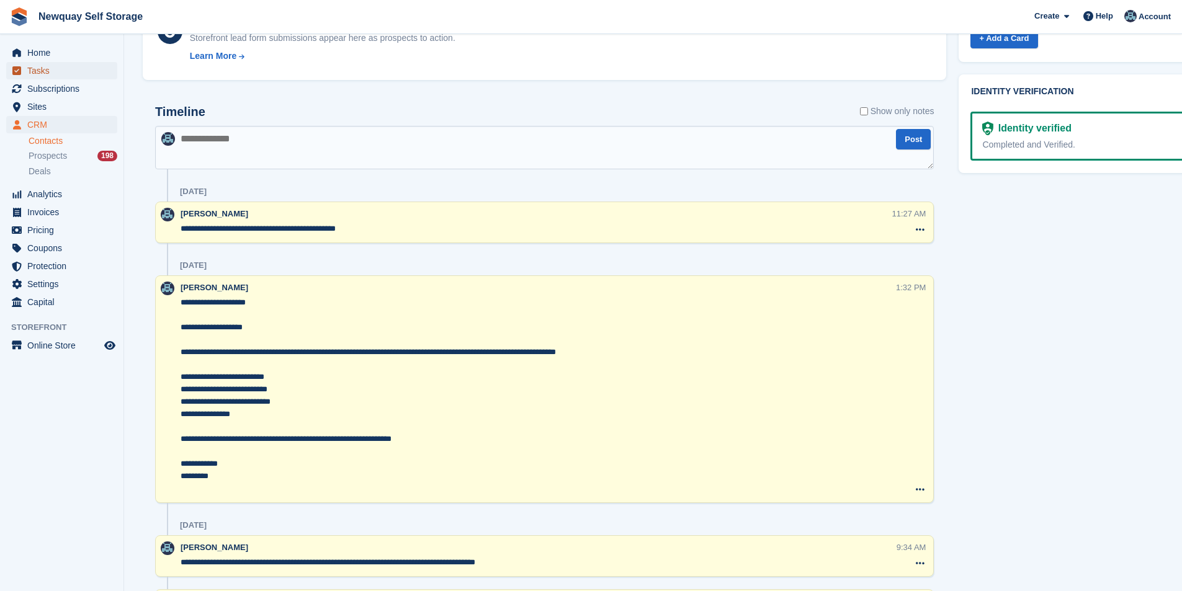
click at [52, 78] on span "Tasks" at bounding box center [64, 70] width 74 height 17
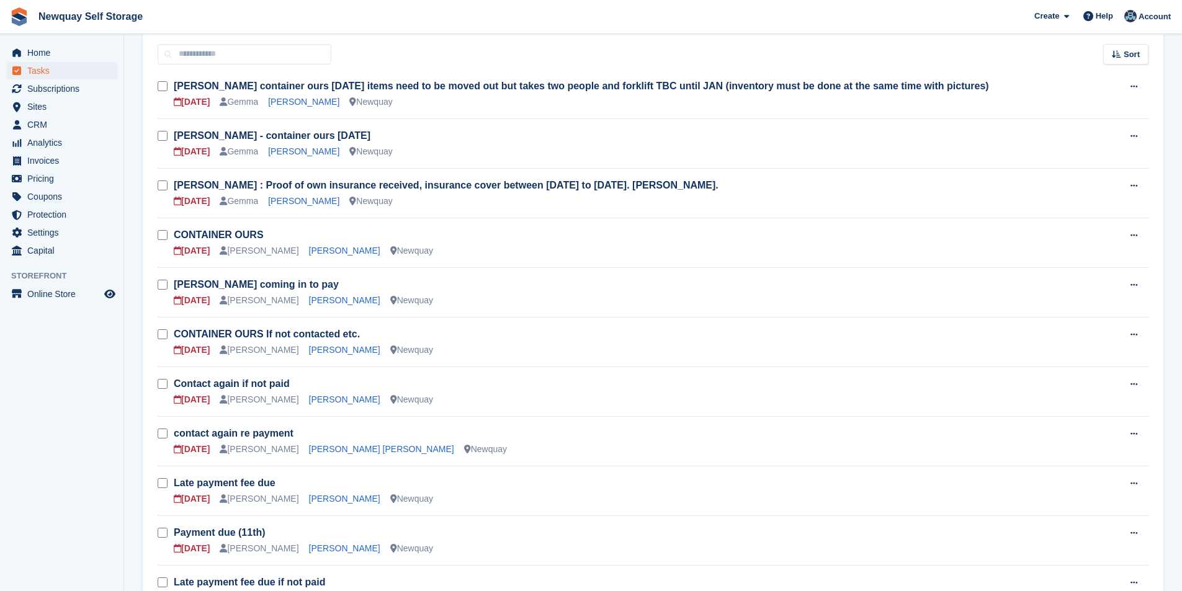
scroll to position [310, 0]
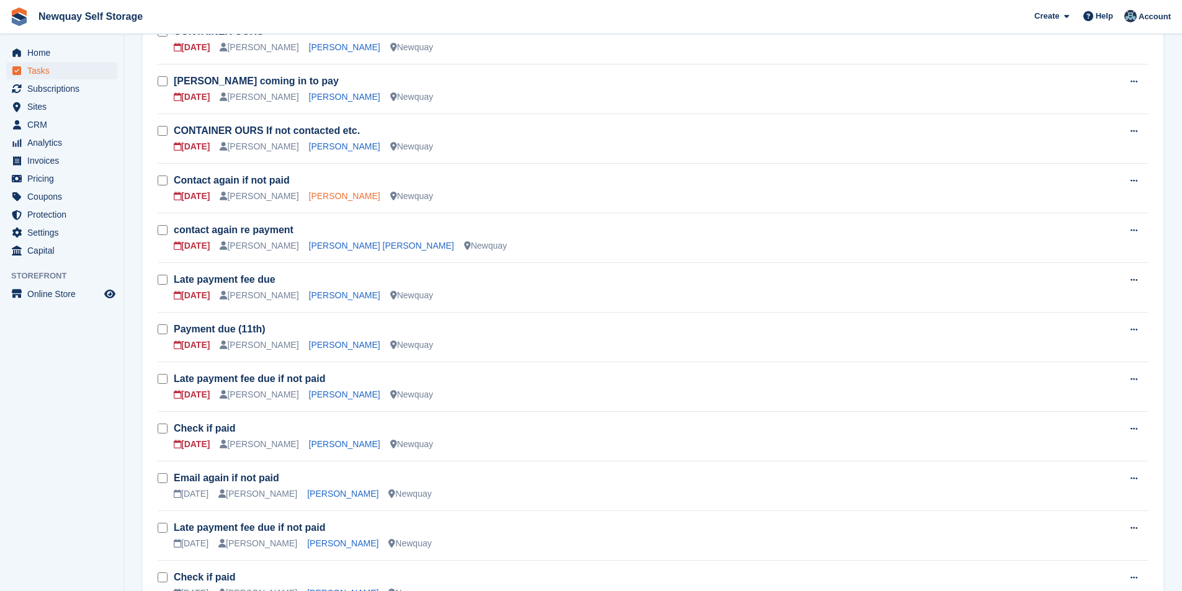
click at [321, 191] on link "[PERSON_NAME]" at bounding box center [344, 196] width 71 height 10
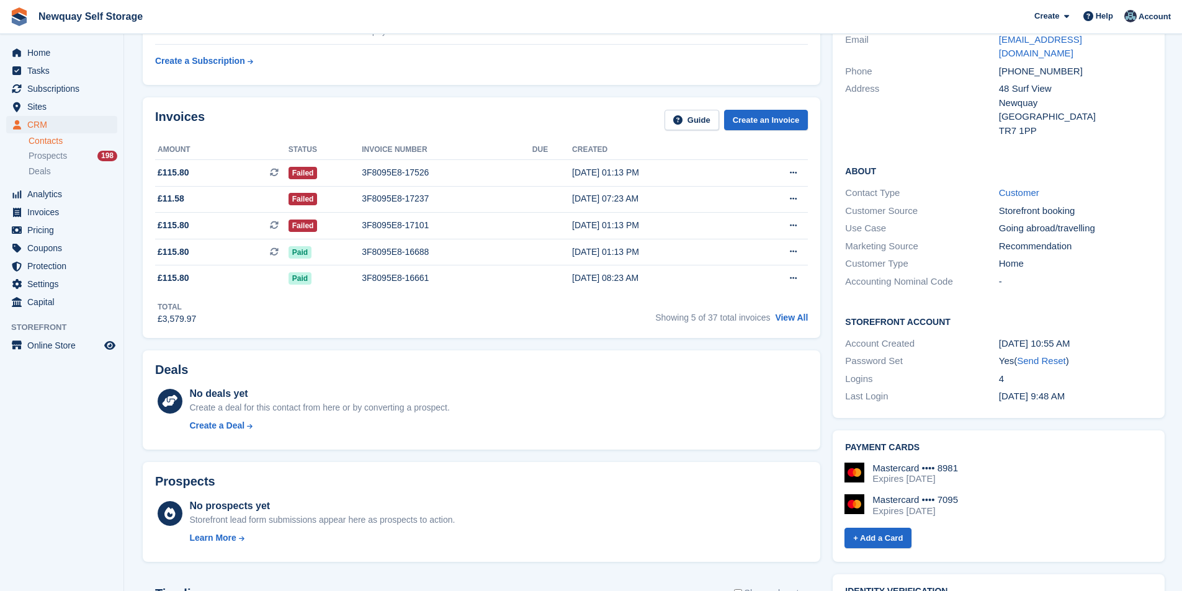
scroll to position [124, 0]
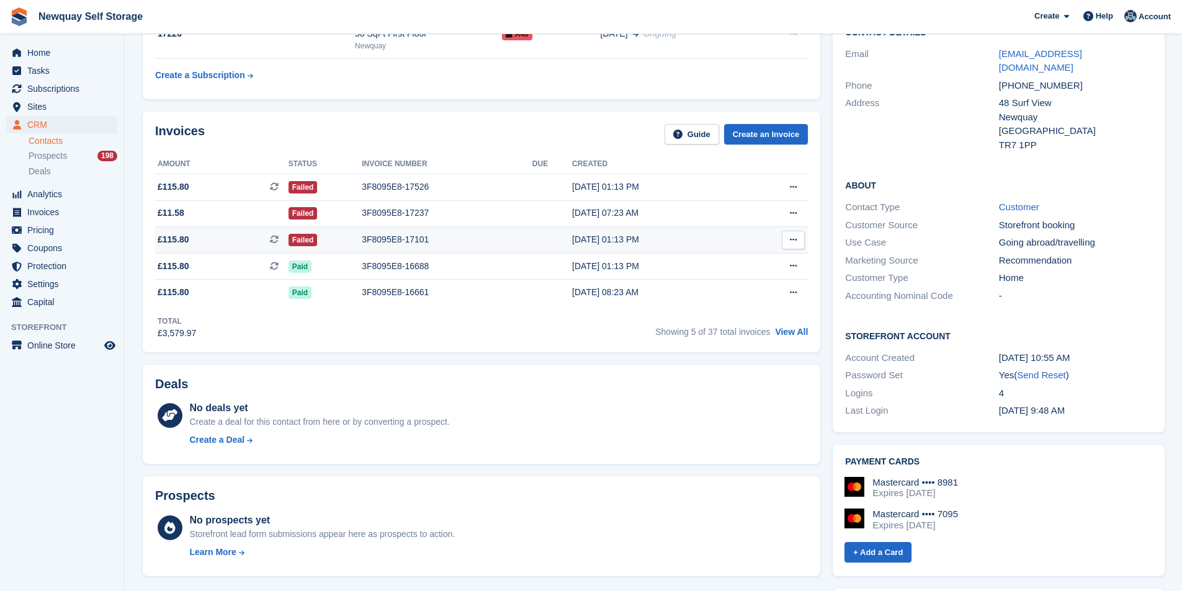
click at [387, 236] on div "3F8095E8-17101" at bounding box center [447, 239] width 171 height 13
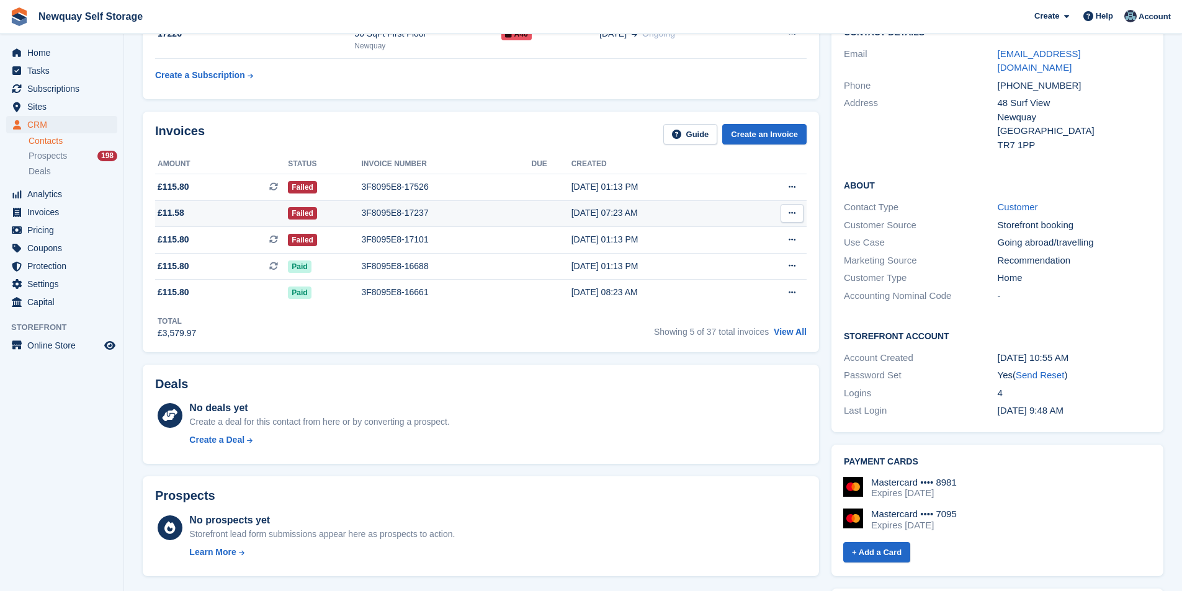
scroll to position [124, 0]
click at [395, 213] on div "3F8095E8-17237" at bounding box center [447, 213] width 171 height 13
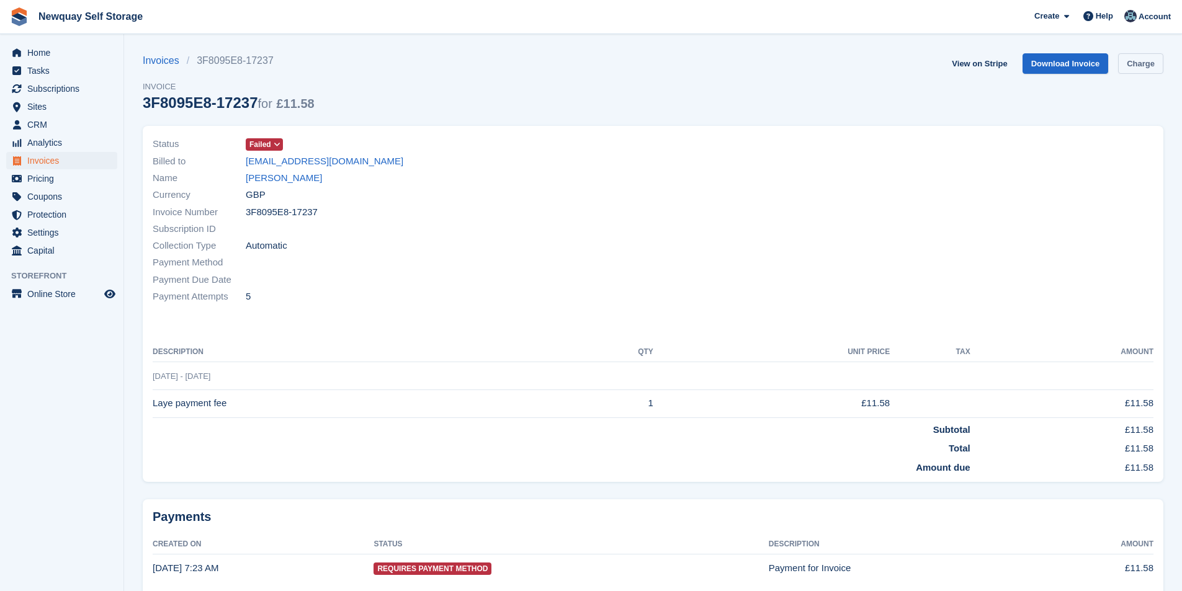
click at [1151, 66] on link "Charge" at bounding box center [1140, 63] width 45 height 20
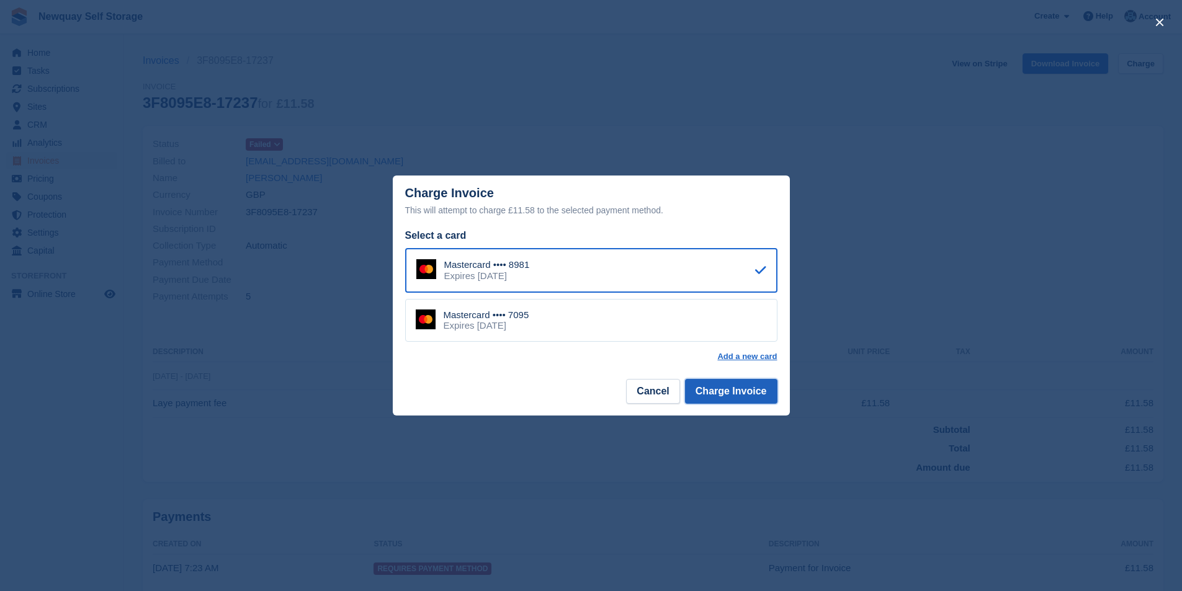
click at [766, 388] on button "Charge Invoice" at bounding box center [731, 391] width 92 height 25
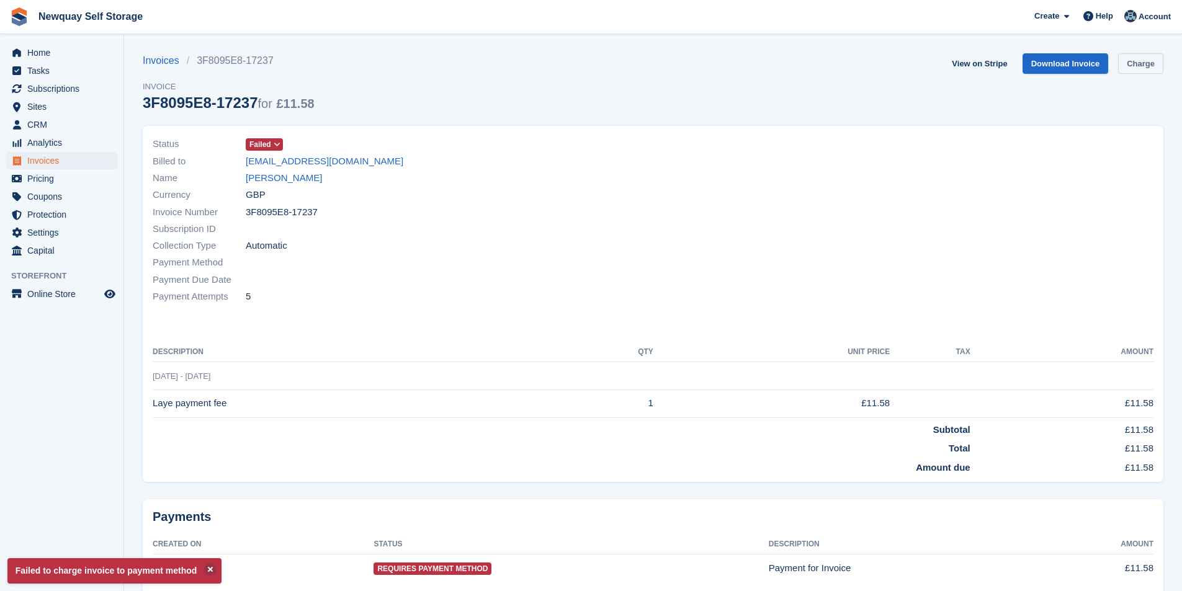
click at [1151, 62] on link "Charge" at bounding box center [1140, 63] width 45 height 20
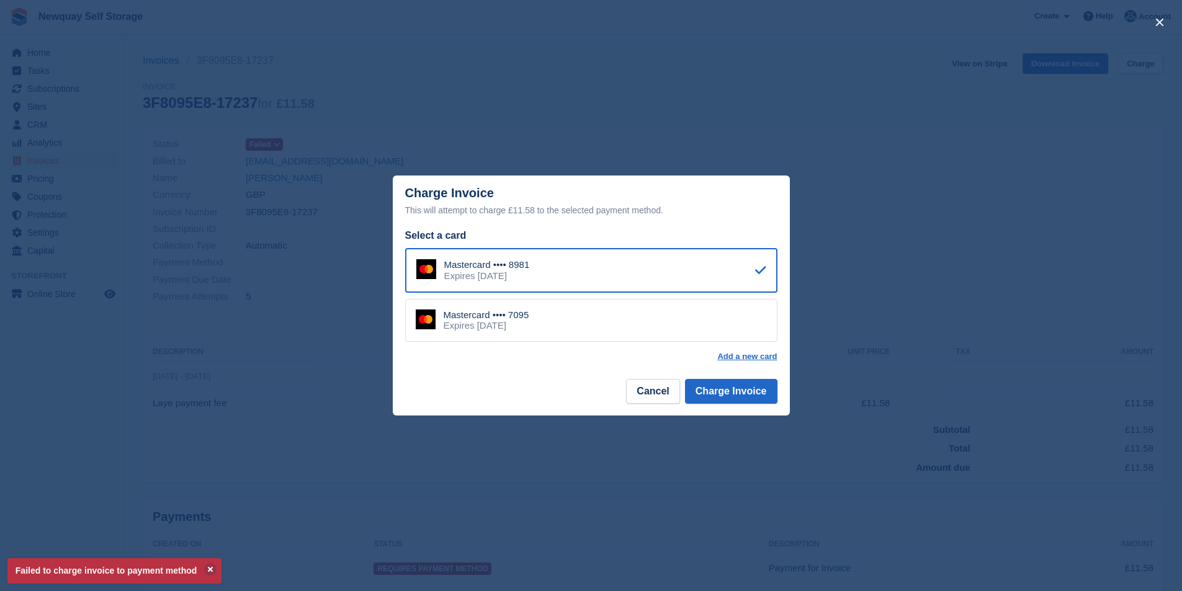
click at [641, 335] on div "Mastercard •••• 7095 Expires April 2028" at bounding box center [591, 320] width 372 height 43
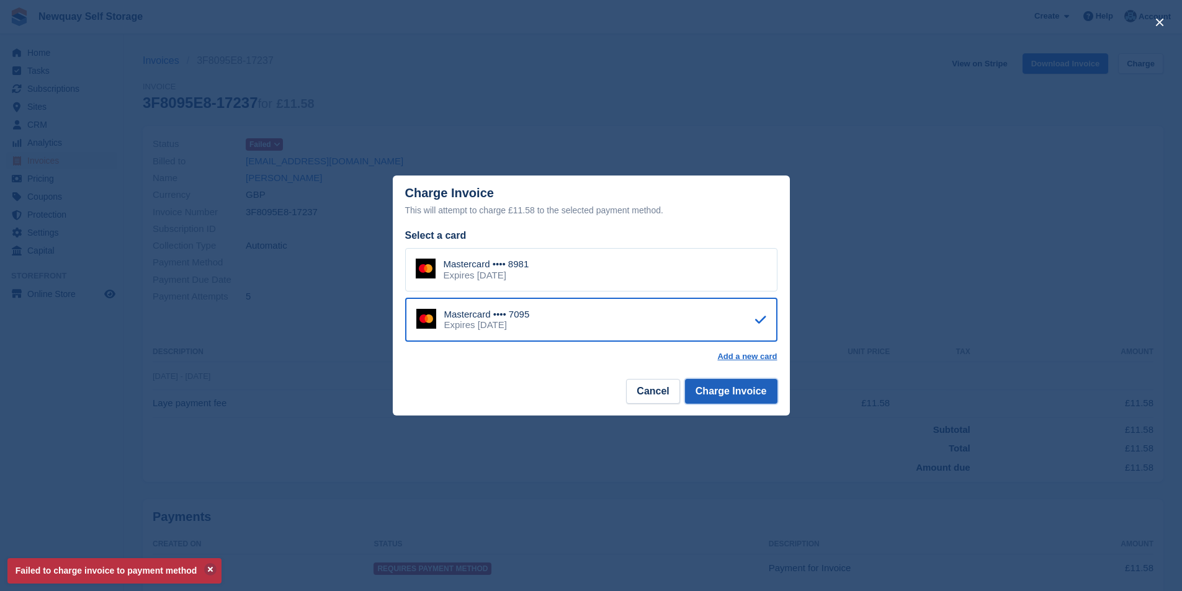
click at [730, 389] on button "Charge Invoice" at bounding box center [731, 391] width 92 height 25
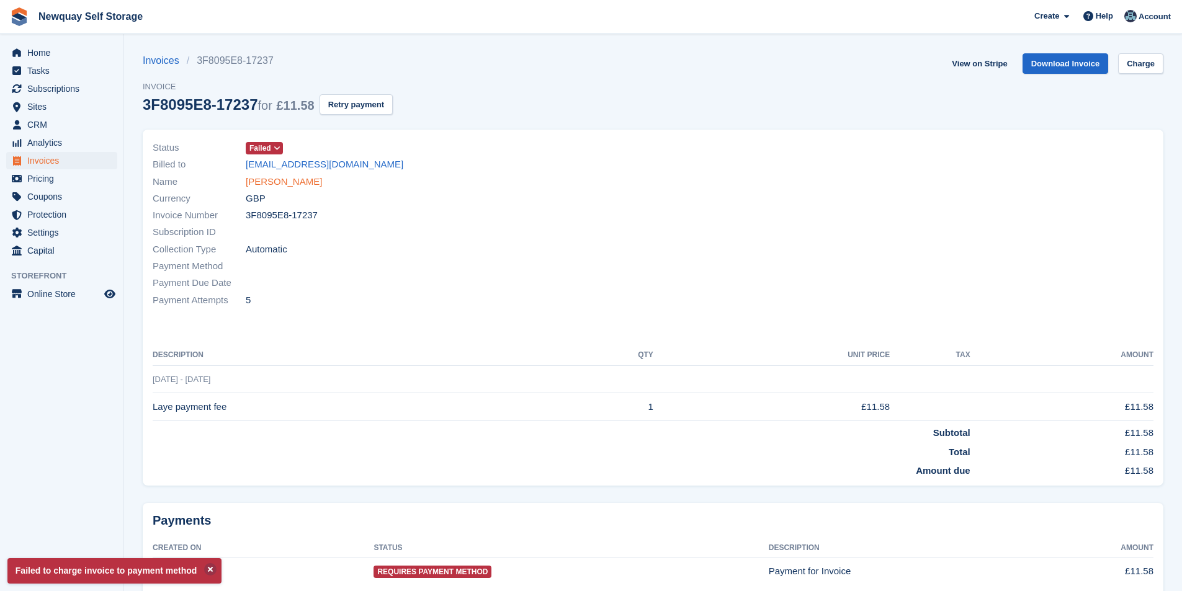
click at [276, 181] on link "[PERSON_NAME]" at bounding box center [284, 182] width 76 height 14
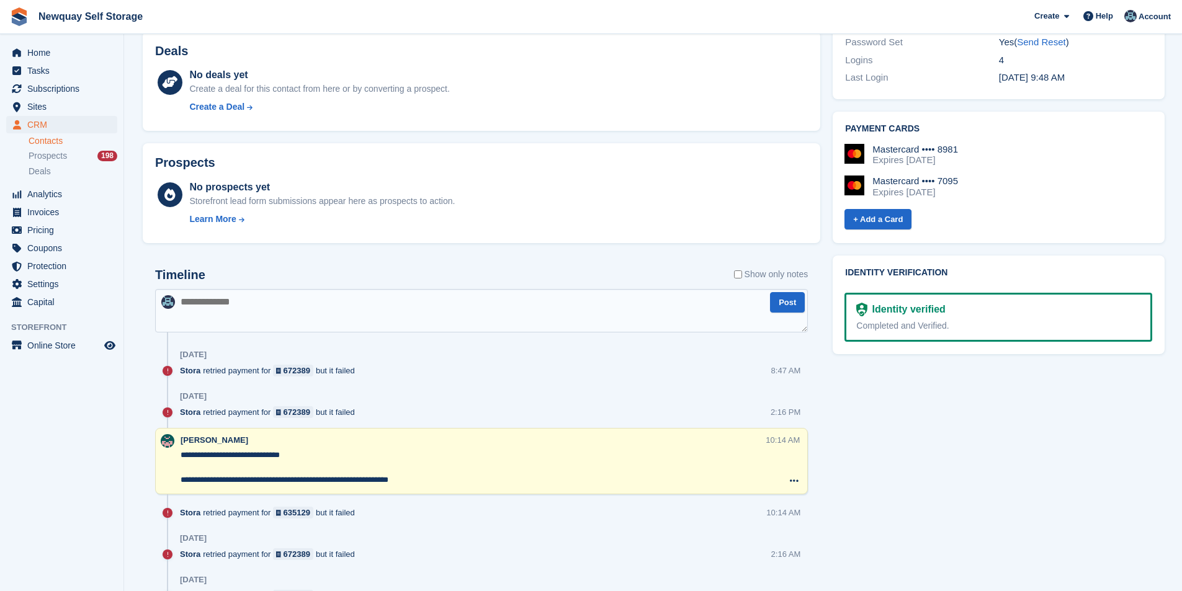
scroll to position [558, 0]
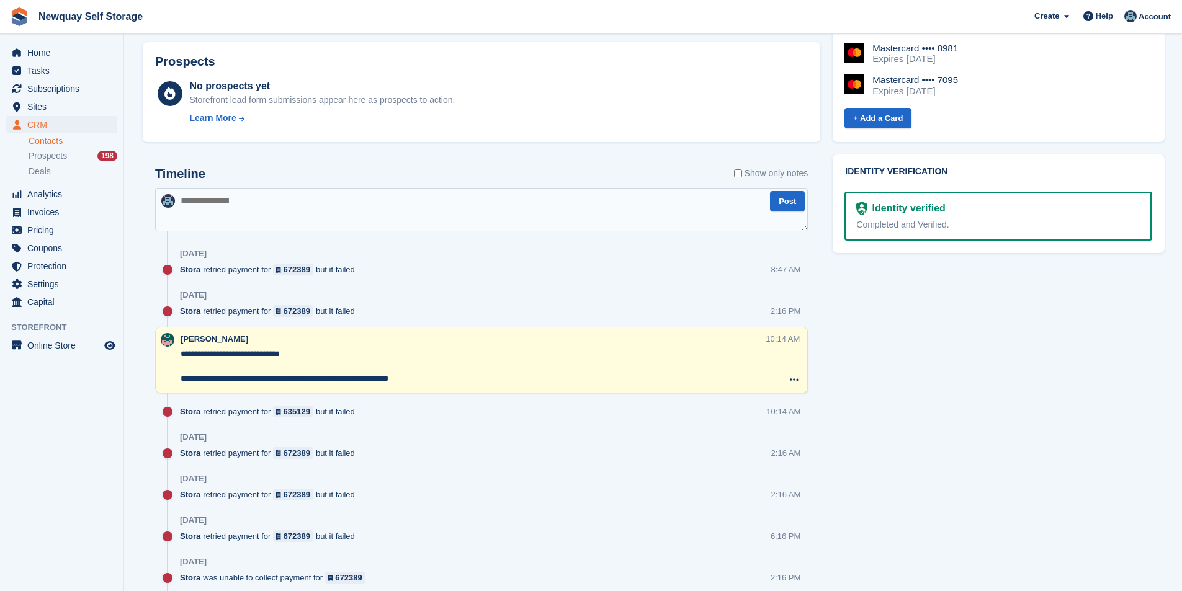
click at [244, 207] on textarea at bounding box center [481, 209] width 653 height 43
type textarea "**********"
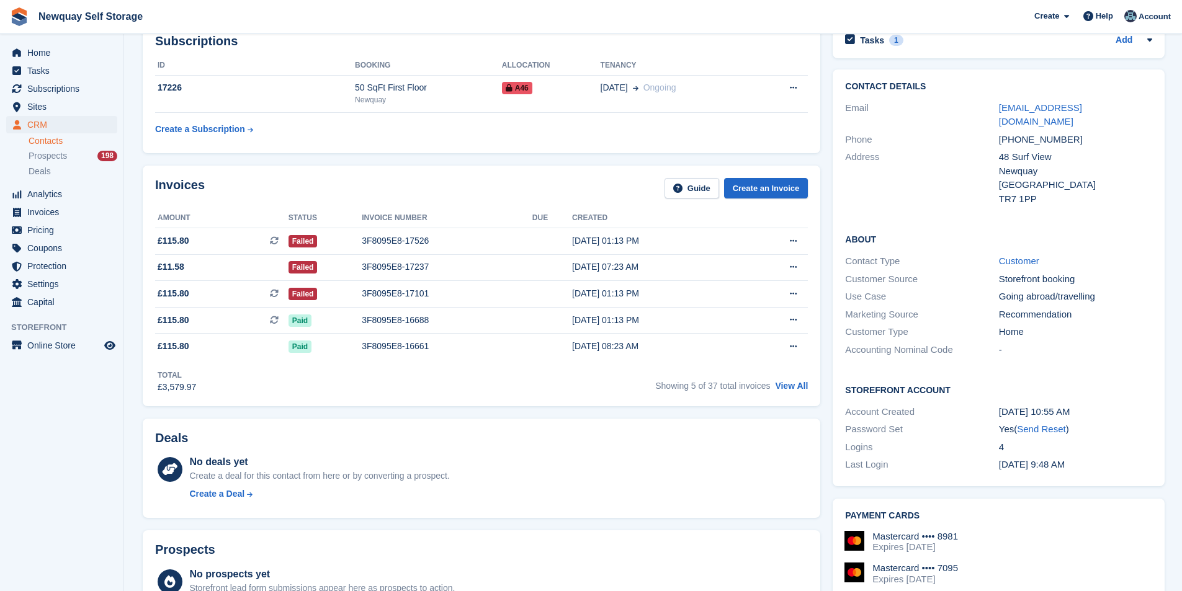
scroll to position [0, 0]
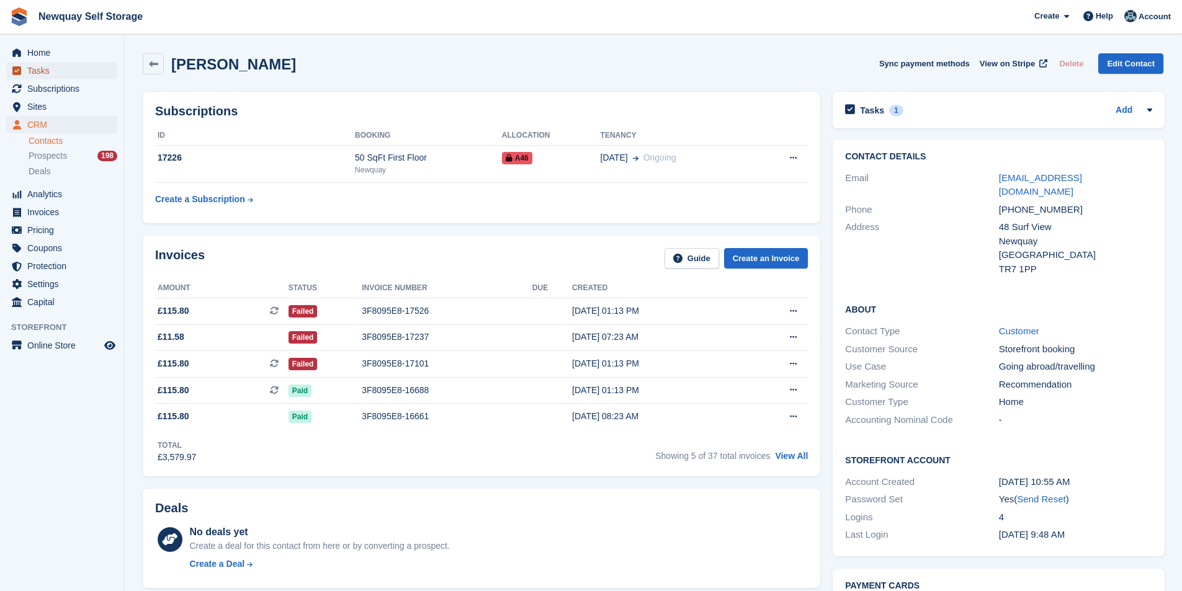
click at [43, 70] on span "Tasks" at bounding box center [64, 70] width 74 height 17
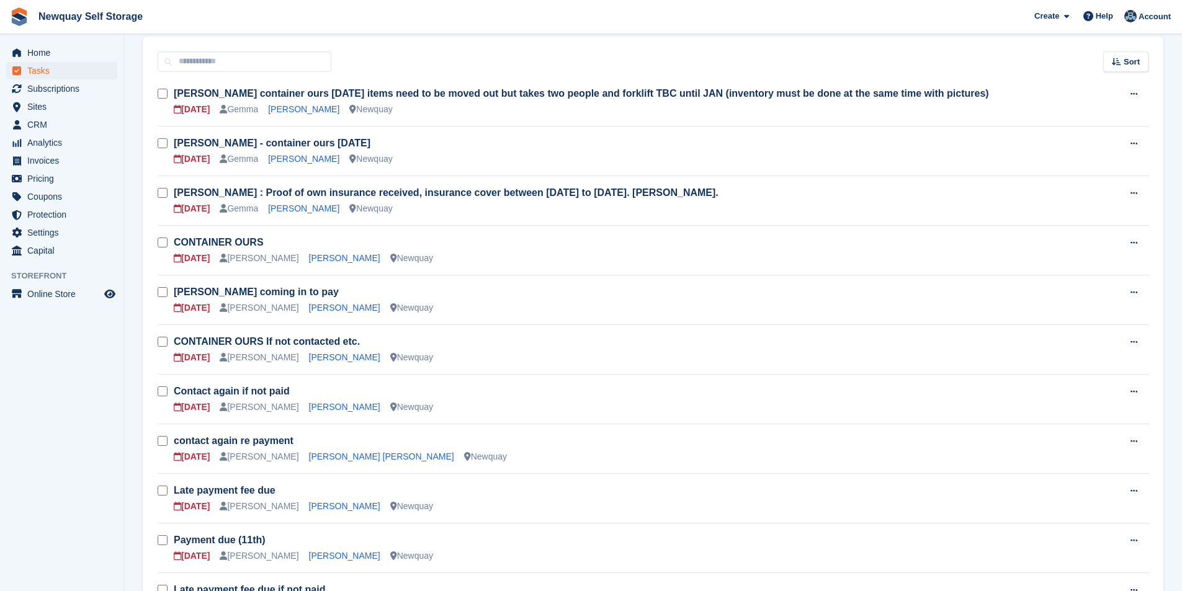
scroll to position [186, 0]
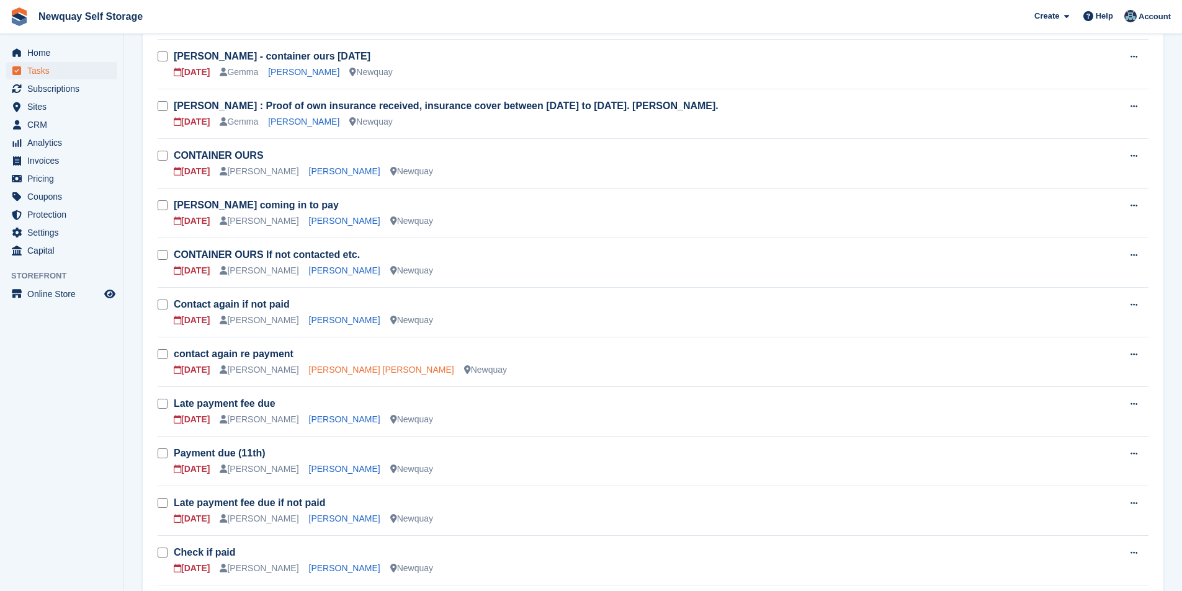
click at [342, 372] on link "[PERSON_NAME] [PERSON_NAME]" at bounding box center [381, 370] width 145 height 10
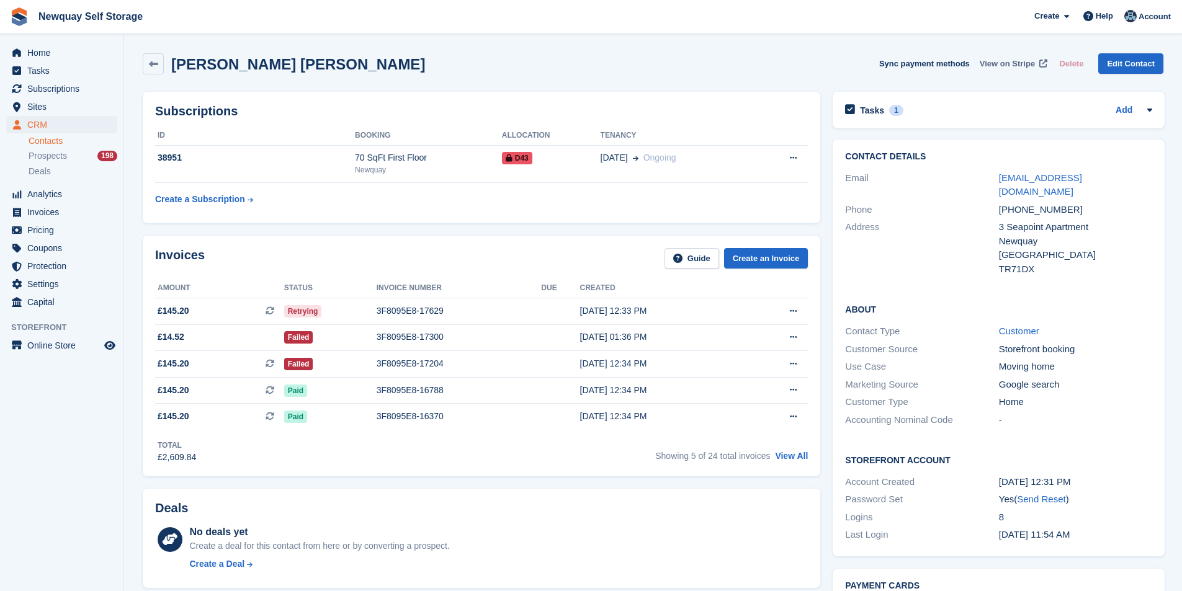
click at [1017, 63] on span "View on Stripe" at bounding box center [1006, 64] width 55 height 12
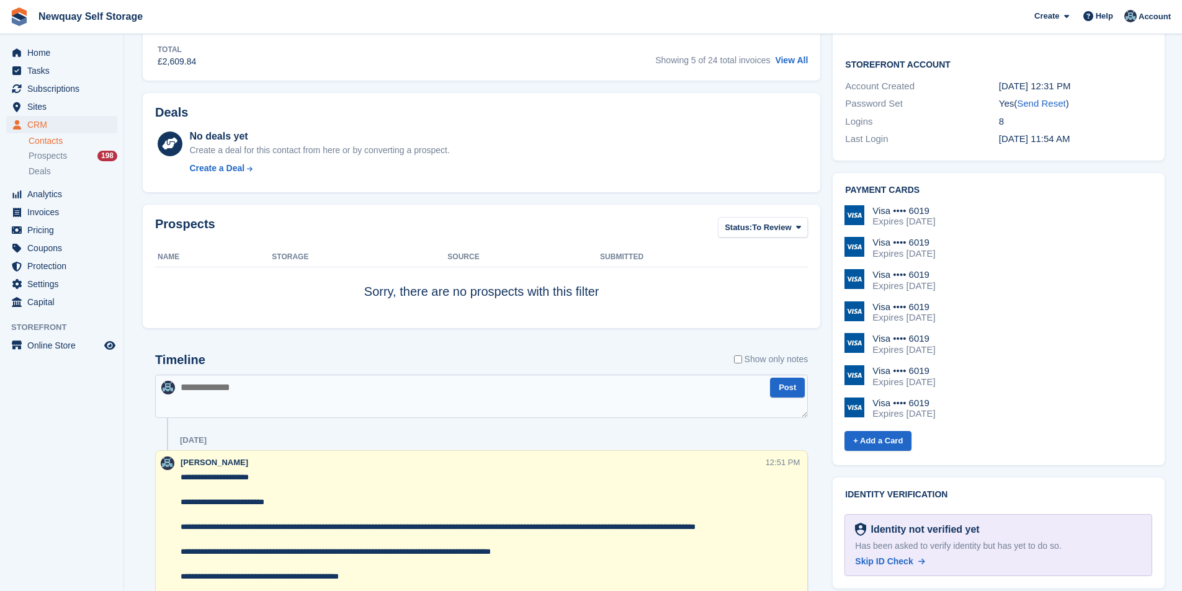
scroll to position [186, 0]
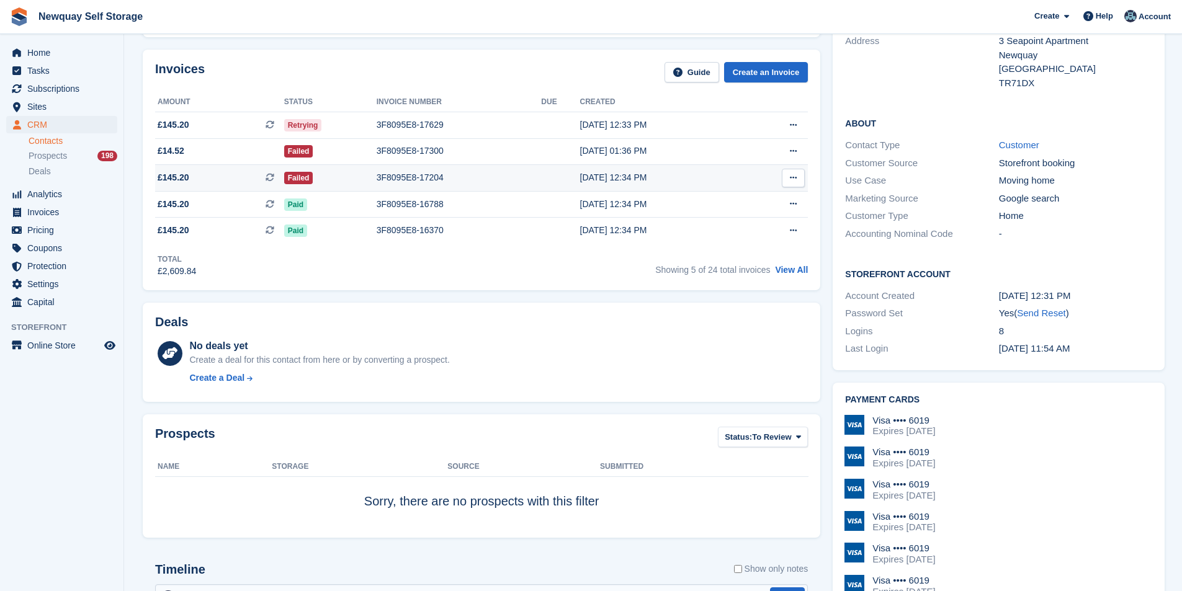
click at [395, 176] on div "3F8095E8-17204" at bounding box center [459, 177] width 165 height 13
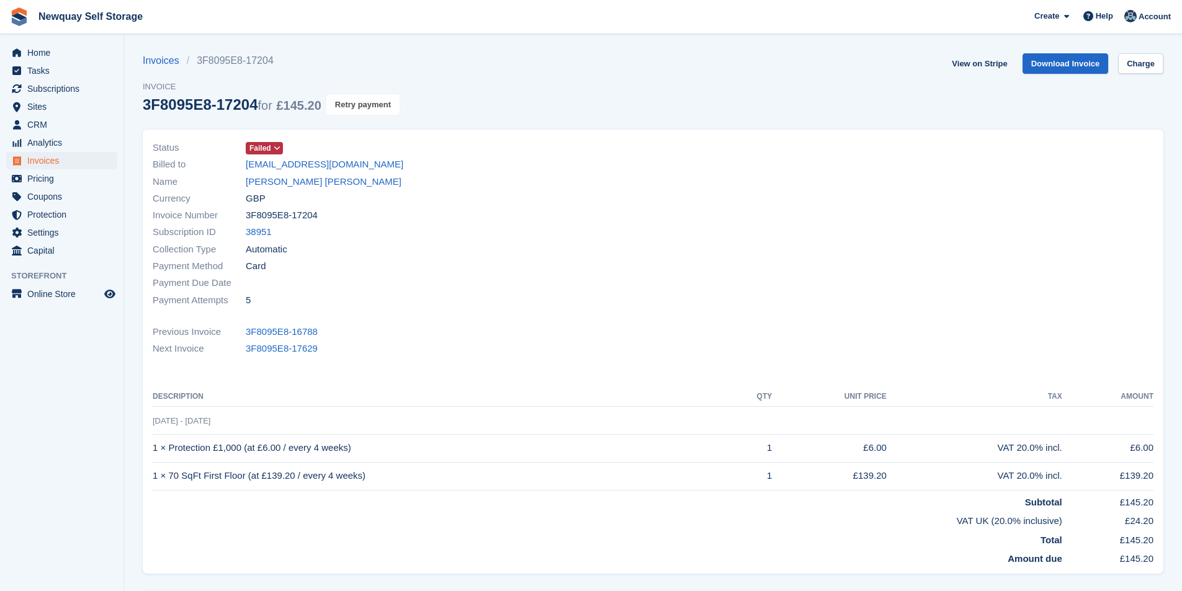
click at [378, 104] on button "Retry payment" at bounding box center [362, 104] width 73 height 20
click at [53, 67] on span "Tasks" at bounding box center [64, 70] width 74 height 17
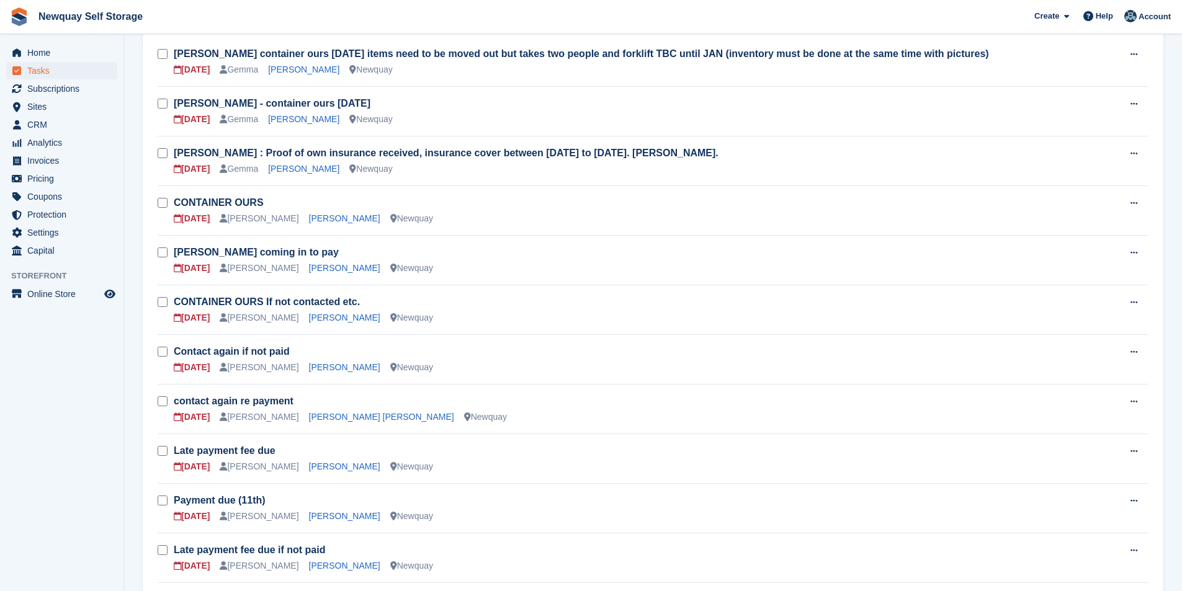
scroll to position [248, 0]
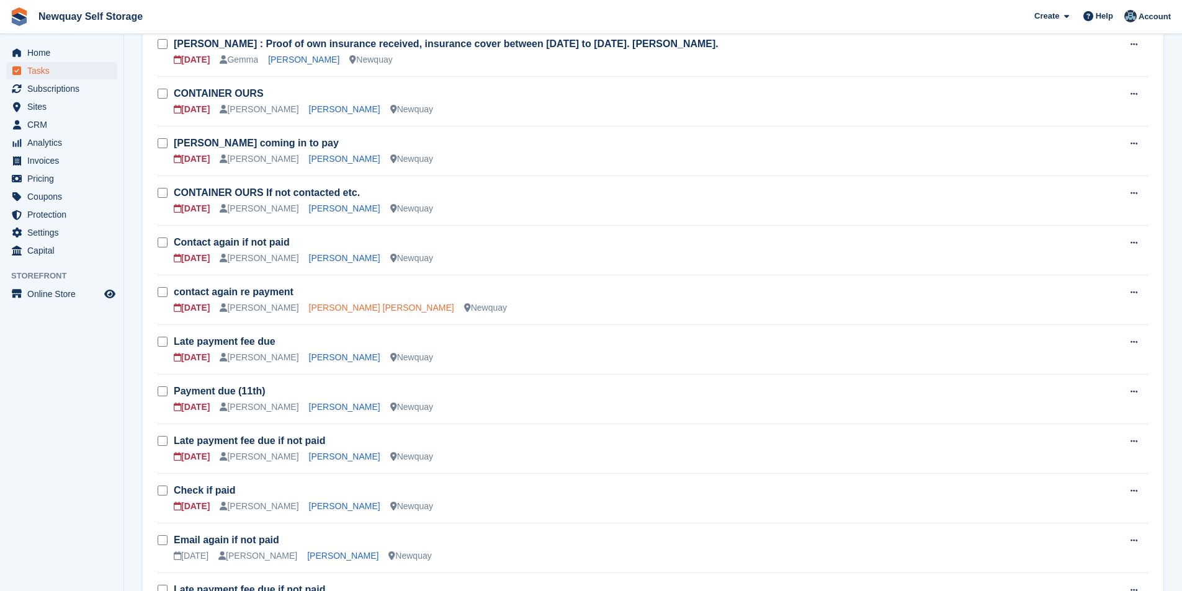
click at [323, 306] on link "[PERSON_NAME] [PERSON_NAME]" at bounding box center [381, 308] width 145 height 10
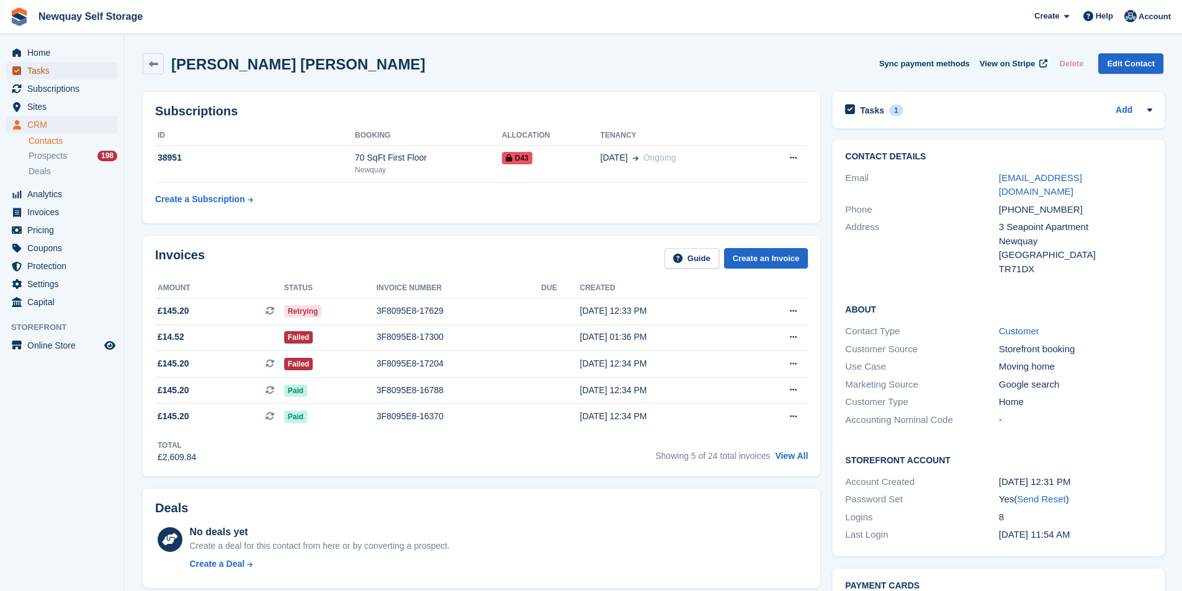
click at [66, 73] on span "Tasks" at bounding box center [64, 70] width 74 height 17
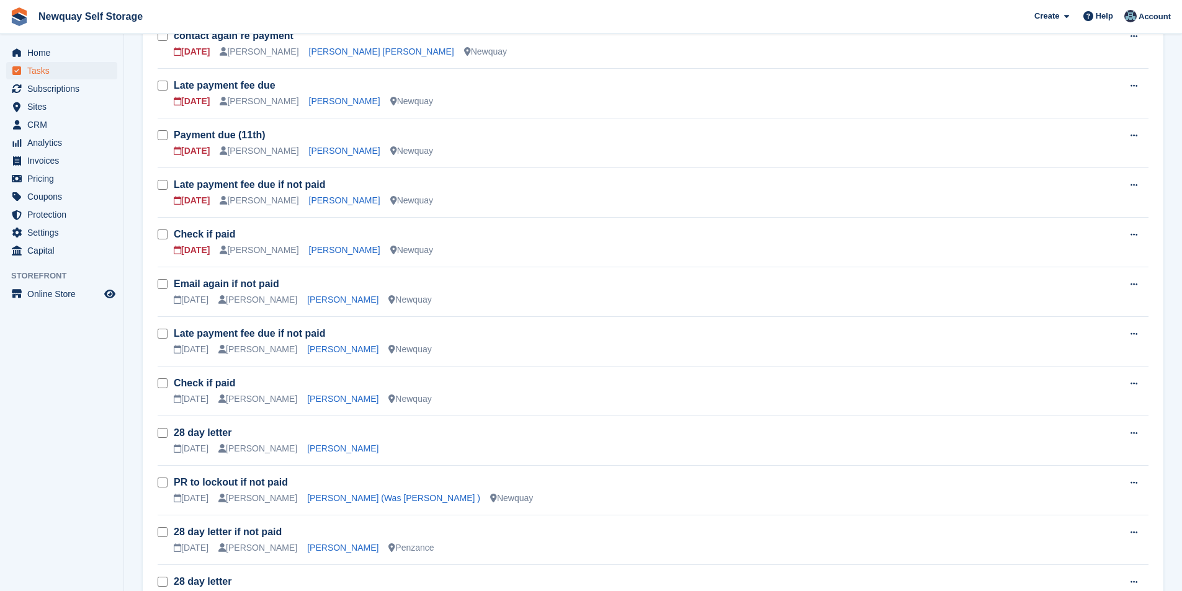
scroll to position [372, 0]
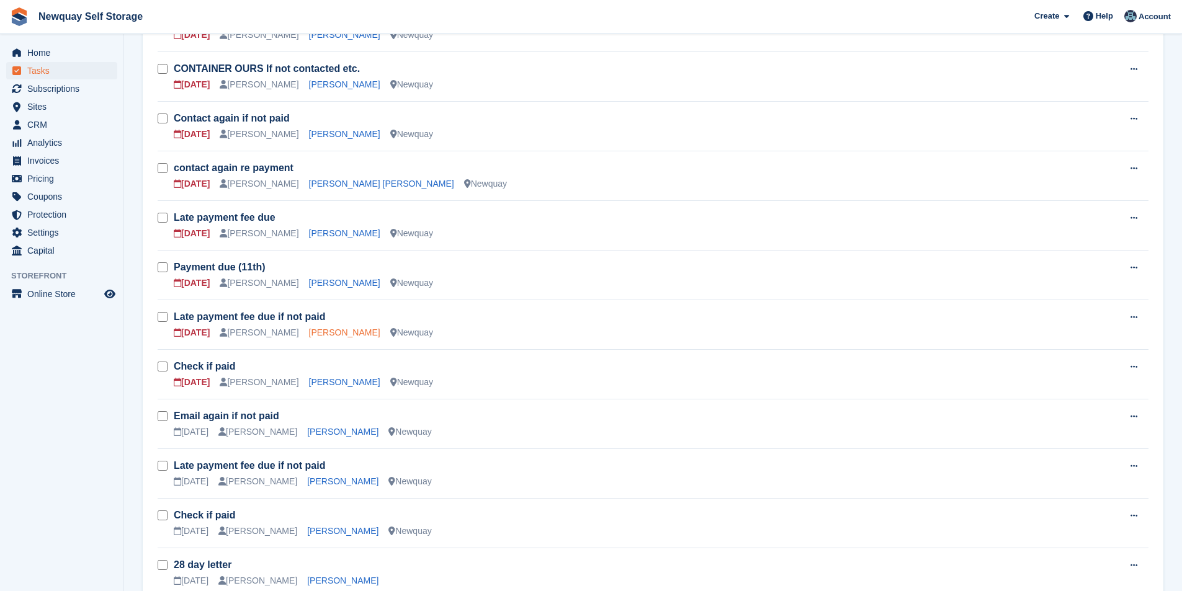
click at [331, 334] on link "[PERSON_NAME]" at bounding box center [344, 333] width 71 height 10
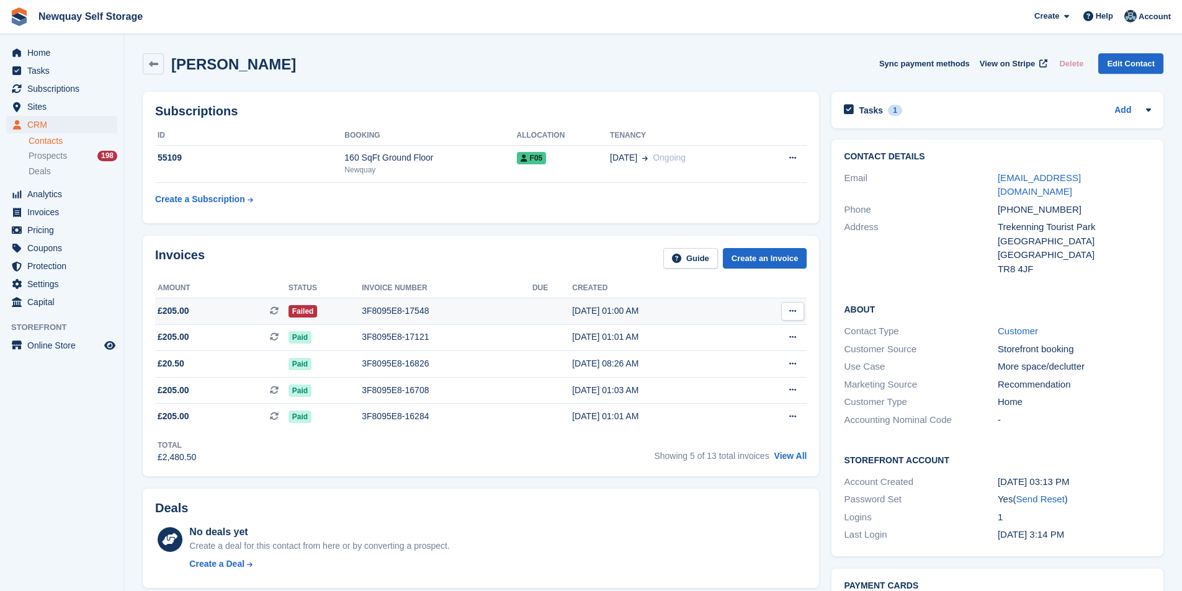
click at [384, 311] on div "3F8095E8-17548" at bounding box center [447, 311] width 171 height 13
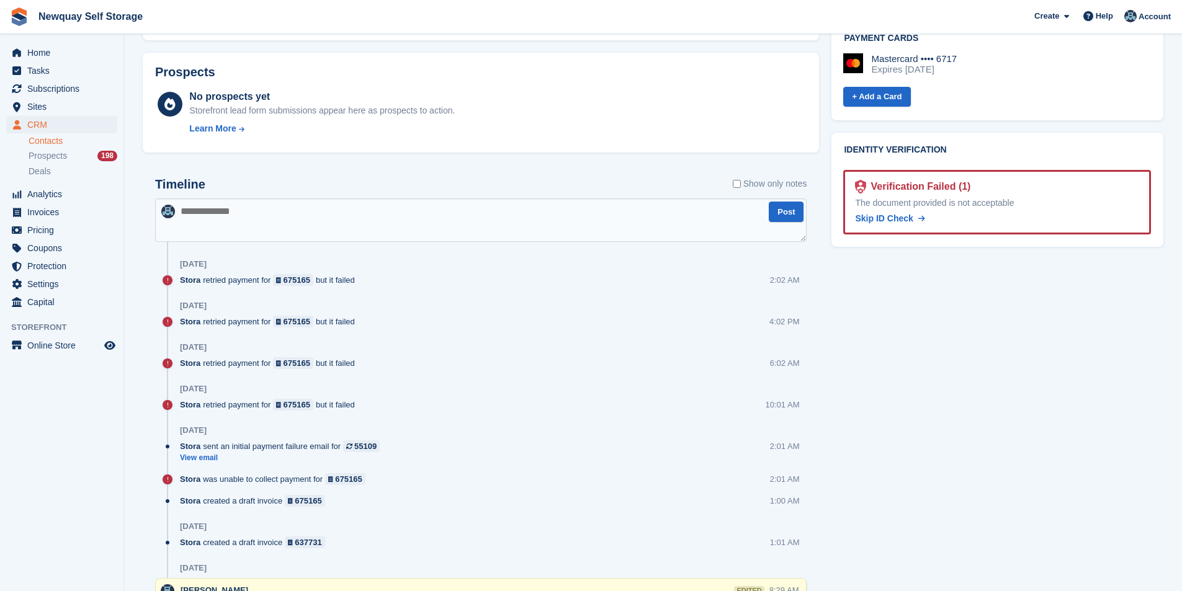
scroll to position [558, 0]
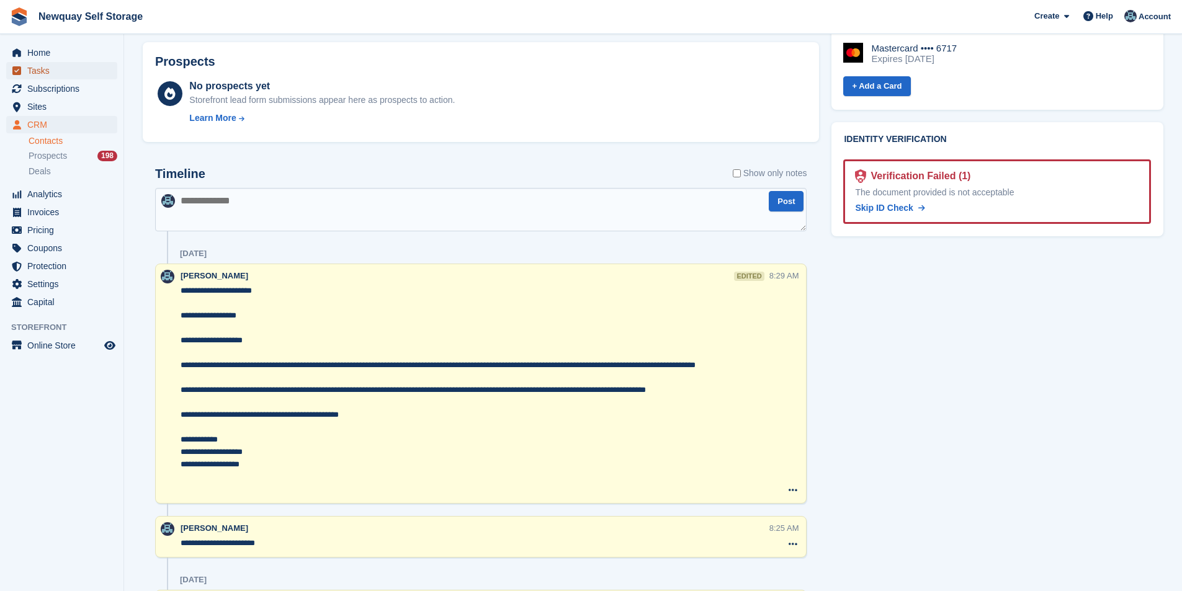
click at [69, 71] on span "Tasks" at bounding box center [64, 70] width 74 height 17
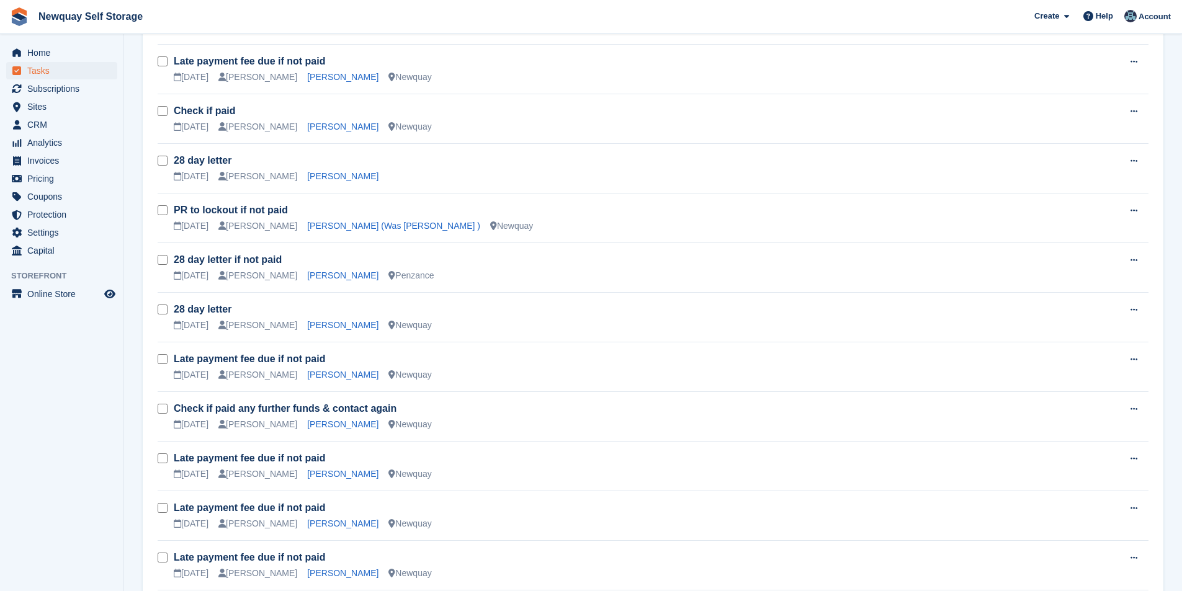
scroll to position [868, 0]
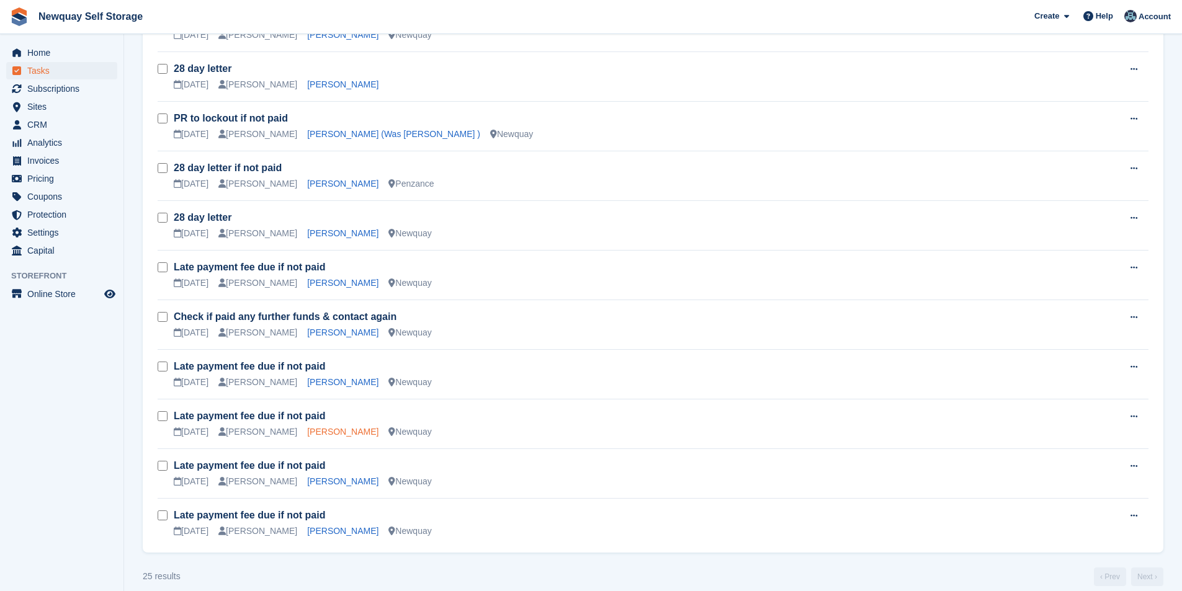
click at [336, 427] on link "[PERSON_NAME]" at bounding box center [342, 432] width 71 height 10
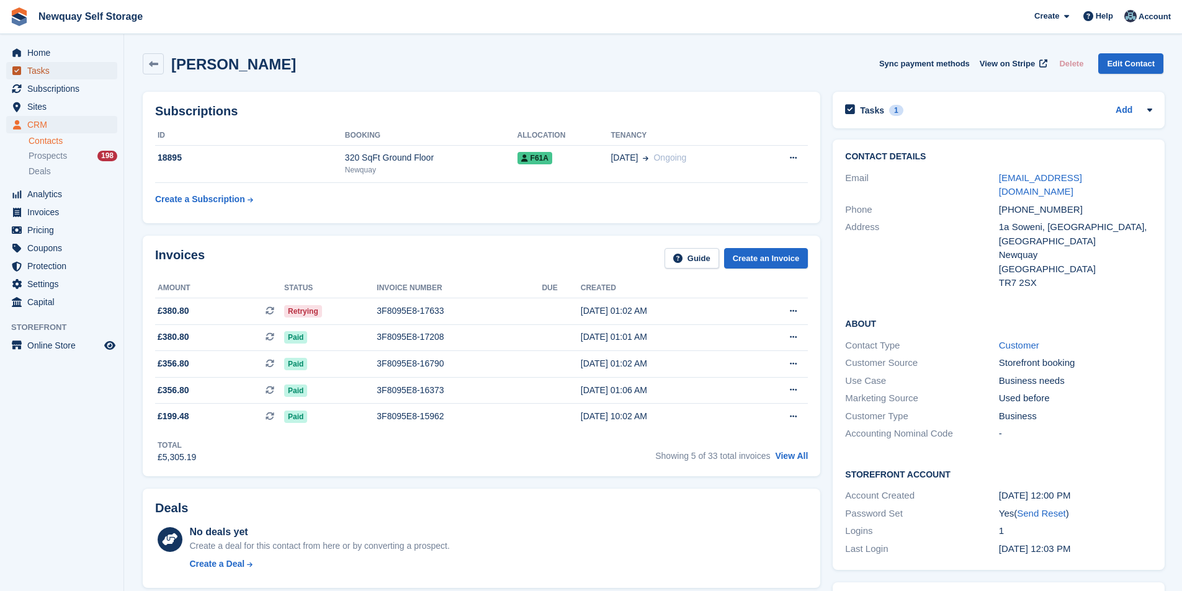
click at [56, 66] on span "Tasks" at bounding box center [64, 70] width 74 height 17
